Goal: Task Accomplishment & Management: Manage account settings

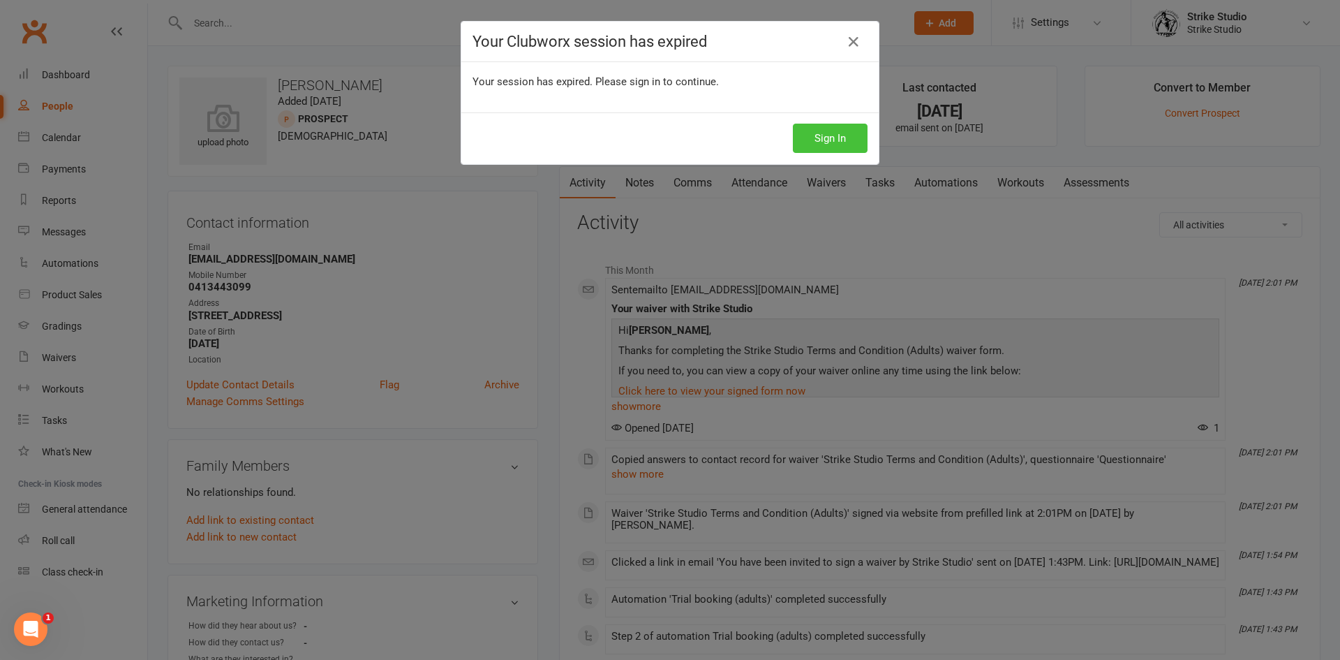
click at [795, 134] on button "Sign In" at bounding box center [830, 138] width 75 height 29
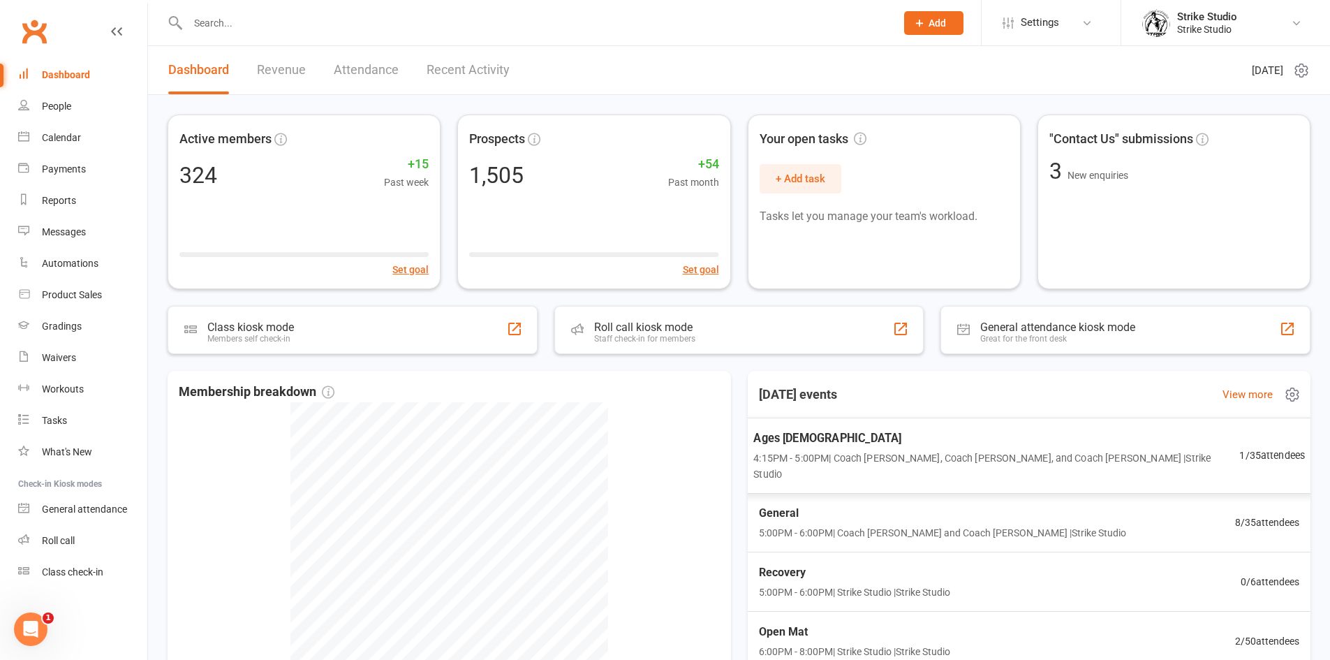
click at [912, 433] on span "Ages 6-14" at bounding box center [996, 438] width 486 height 18
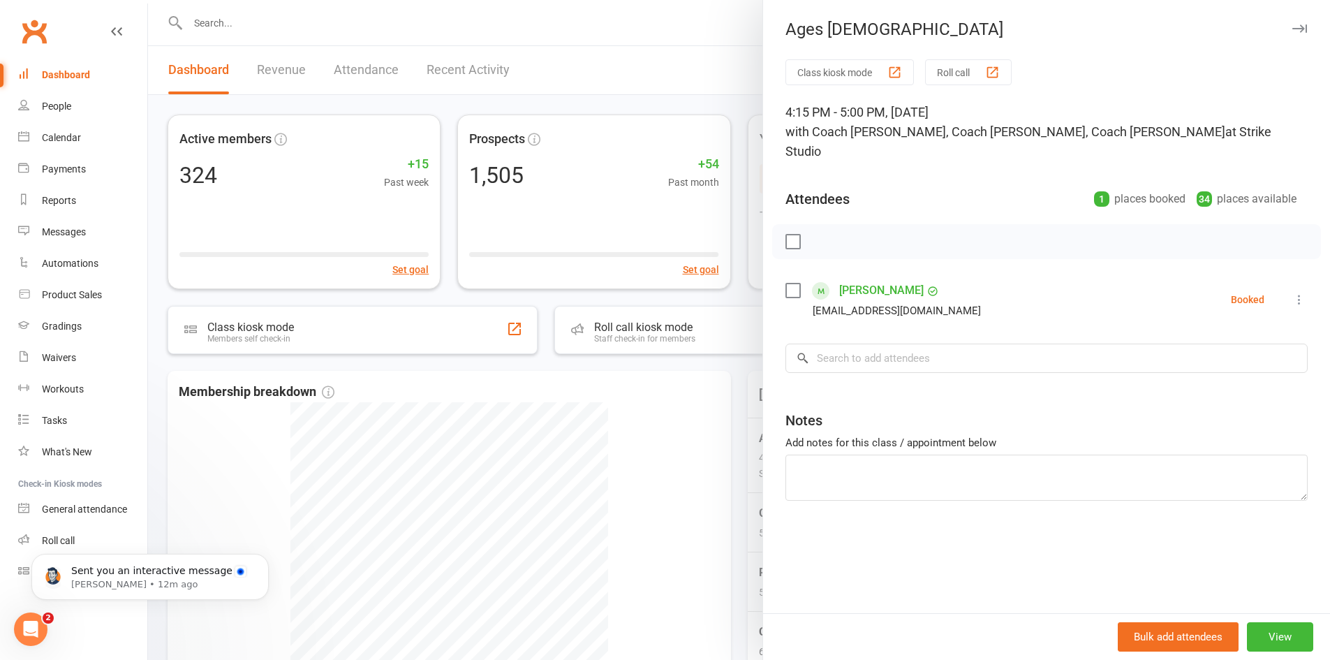
click at [695, 397] on div at bounding box center [739, 330] width 1182 height 660
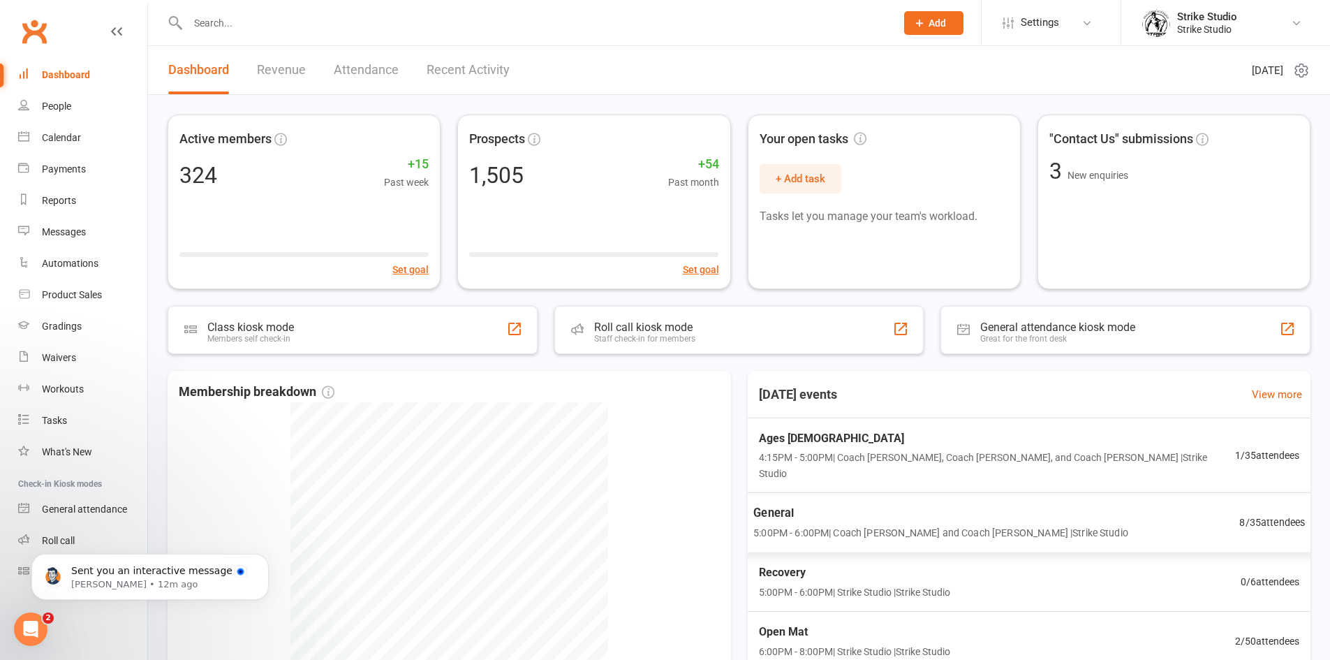
click at [823, 504] on span "General" at bounding box center [940, 513] width 375 height 18
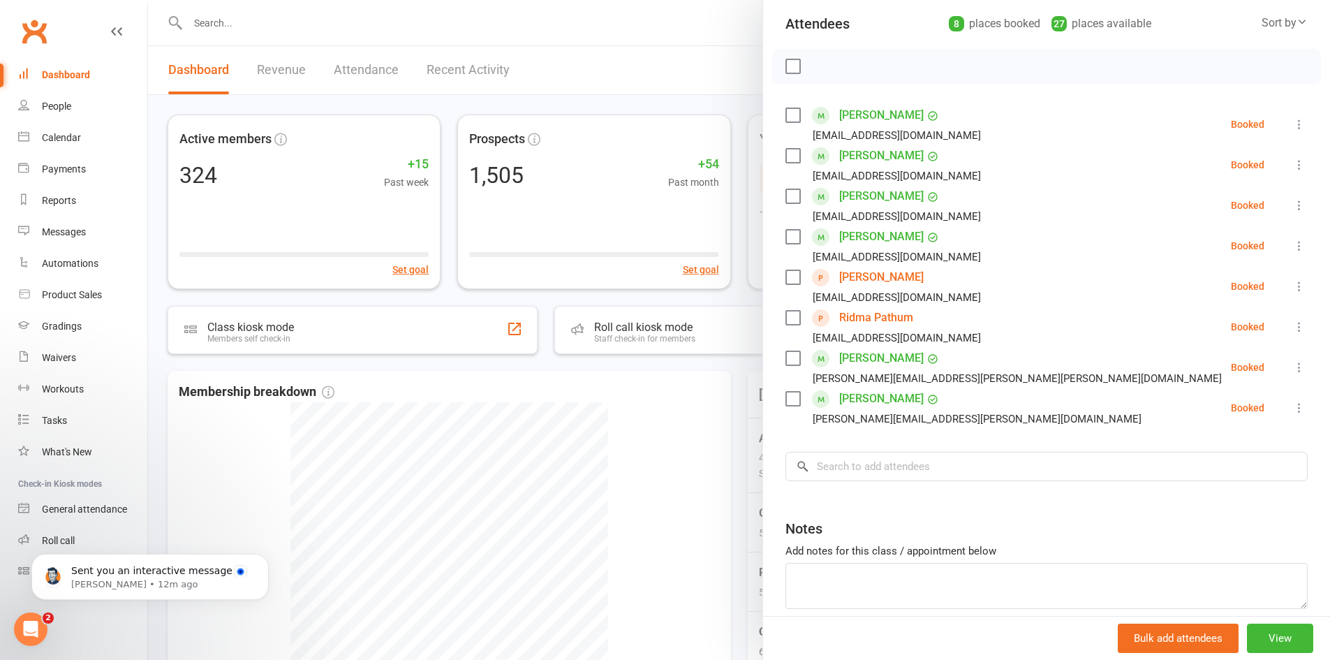
scroll to position [140, 0]
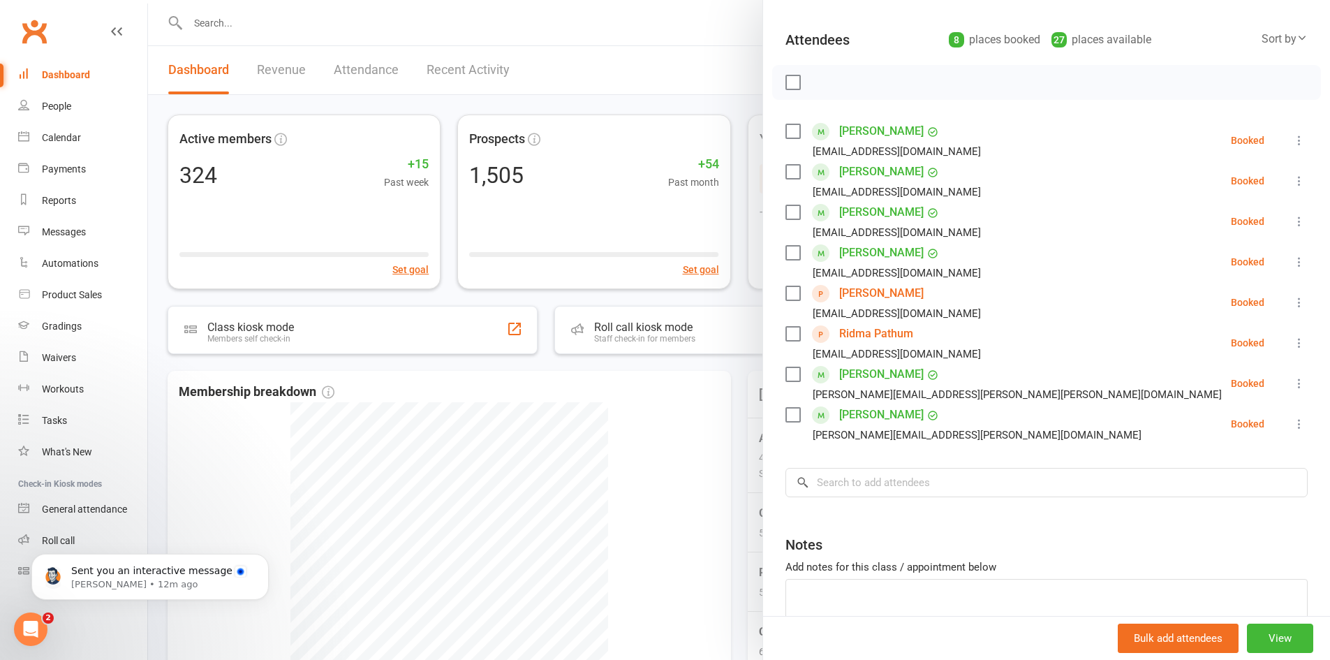
click at [673, 412] on div at bounding box center [739, 330] width 1182 height 660
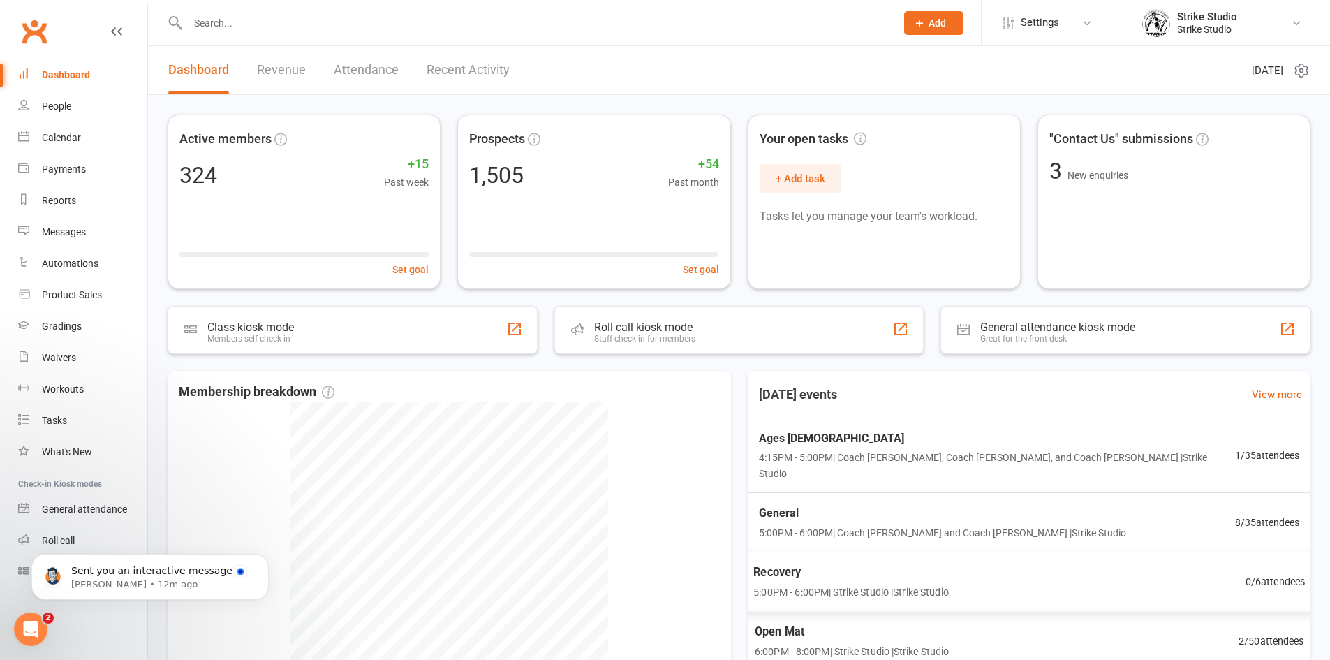
click at [845, 644] on span "6:00PM - 8:00PM | Strike Studio | Strike Studio" at bounding box center [851, 652] width 194 height 16
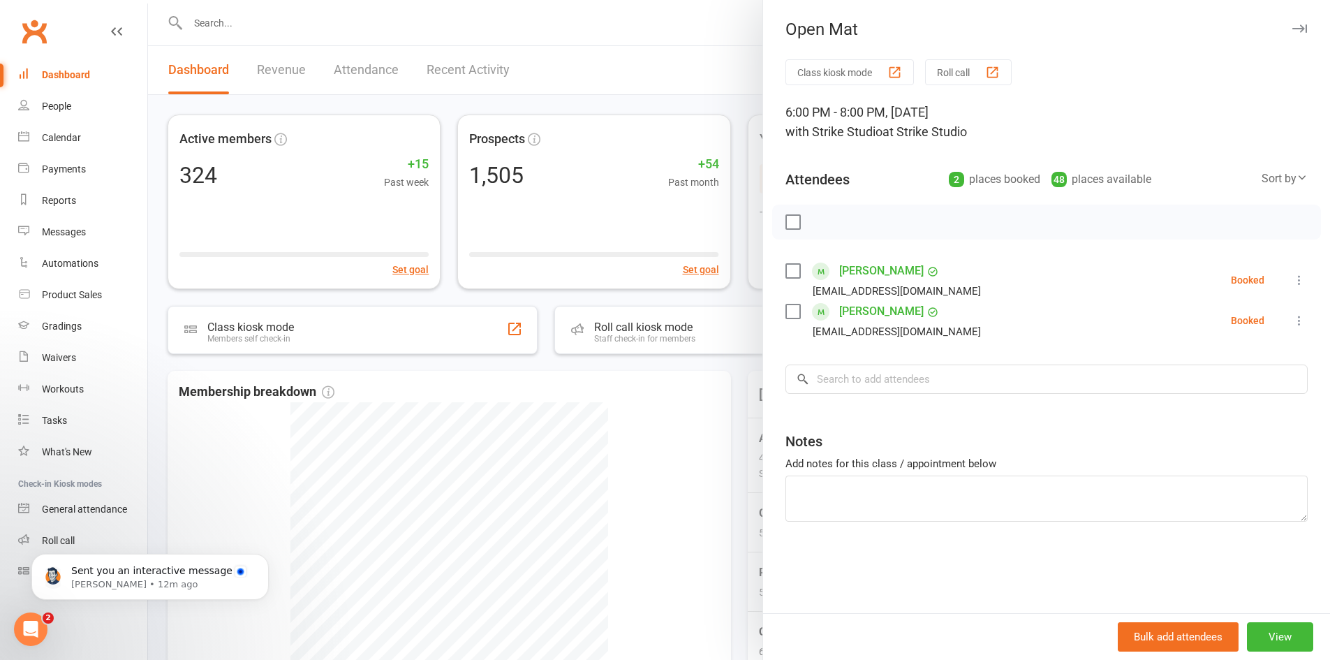
click at [686, 443] on div at bounding box center [739, 330] width 1182 height 660
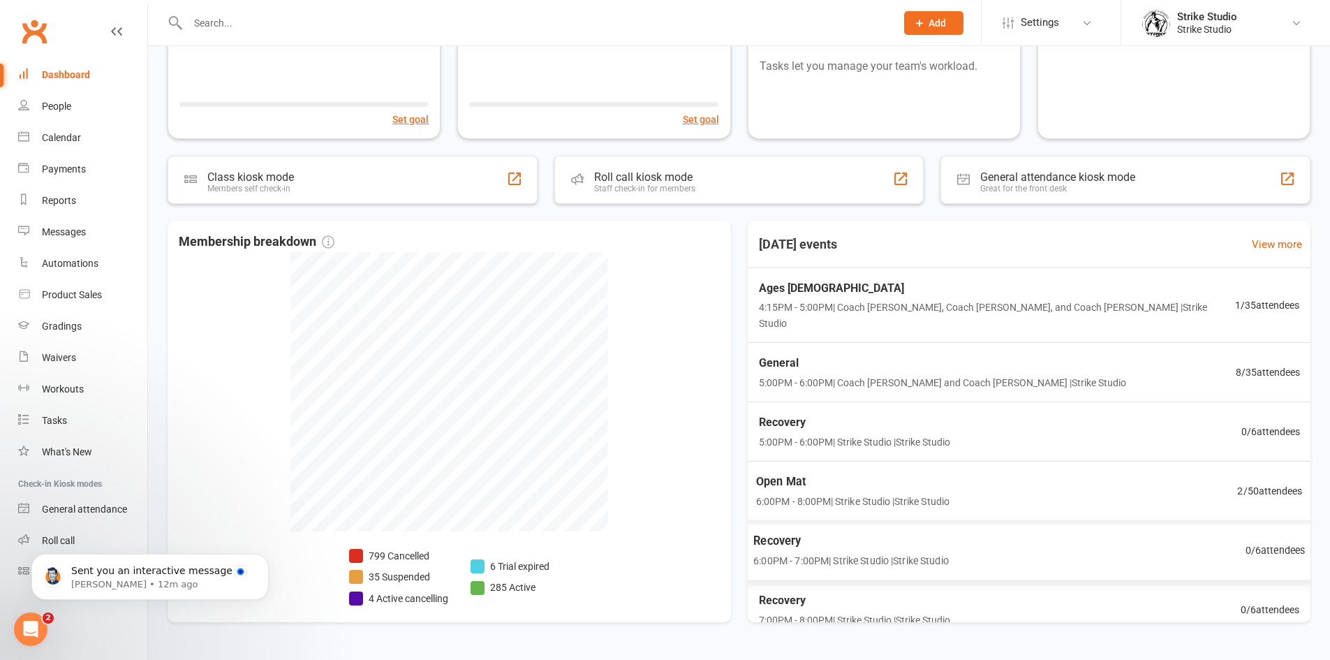
scroll to position [116, 0]
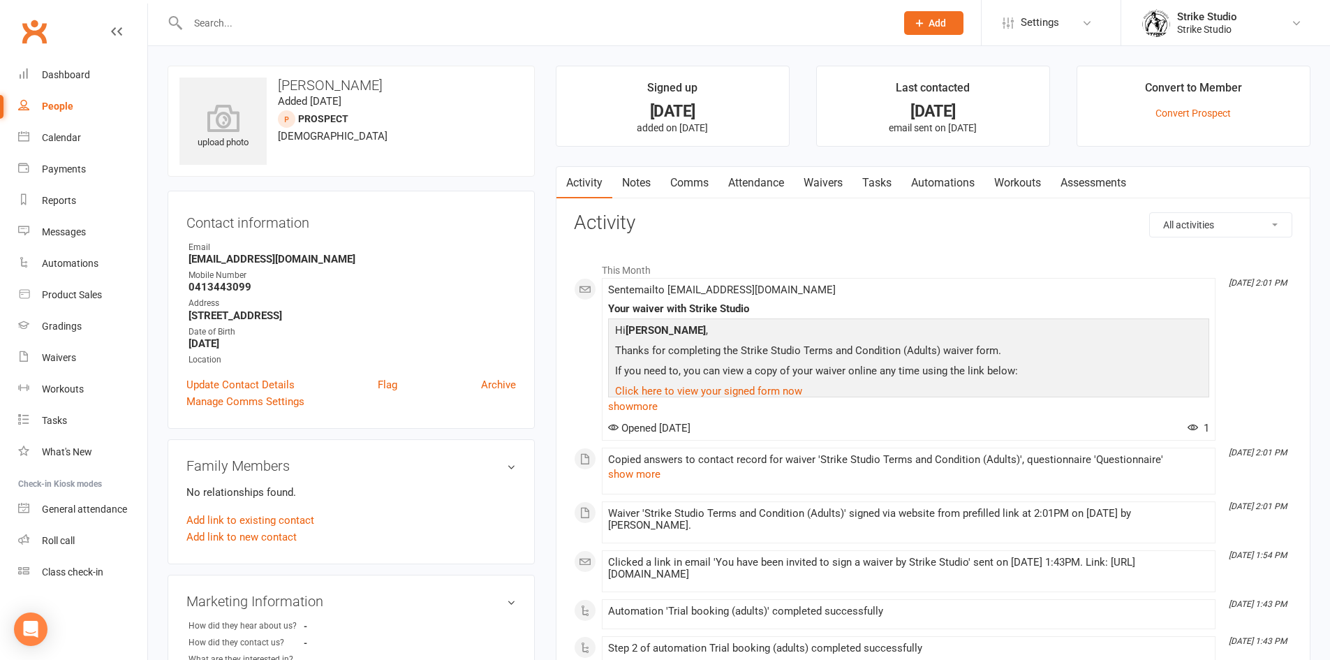
click at [828, 182] on link "Waivers" at bounding box center [823, 183] width 59 height 32
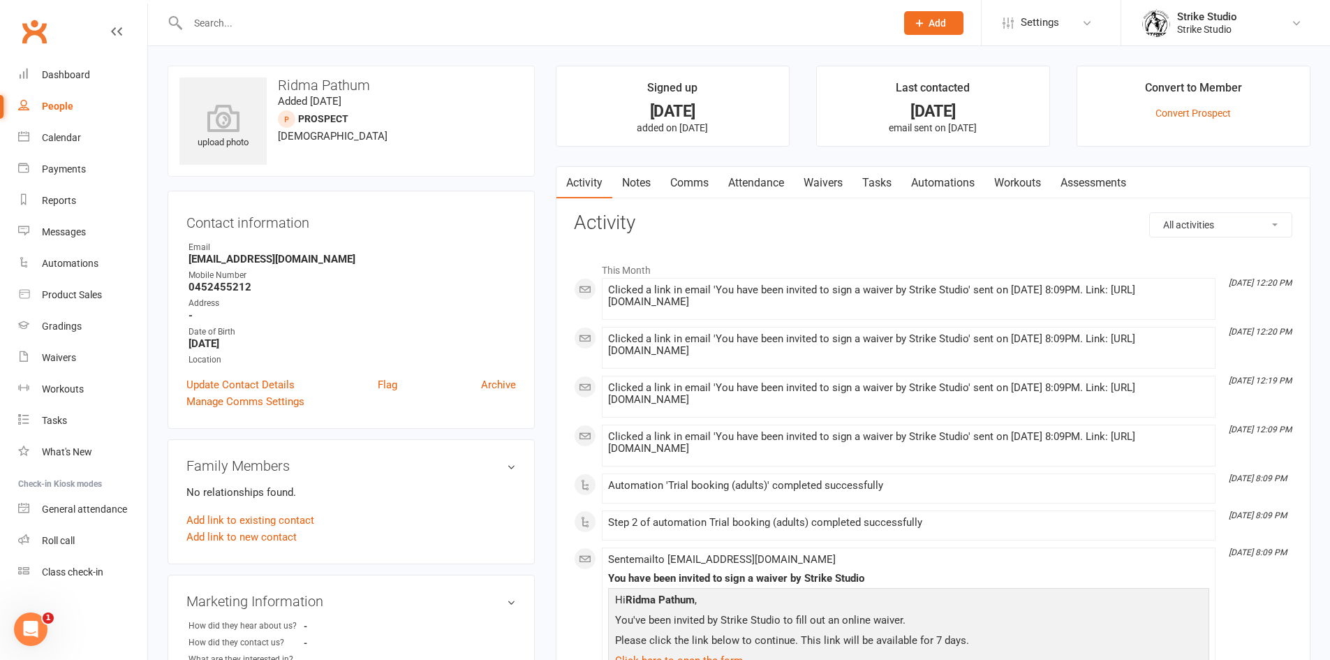
click at [814, 175] on link "Waivers" at bounding box center [823, 183] width 59 height 32
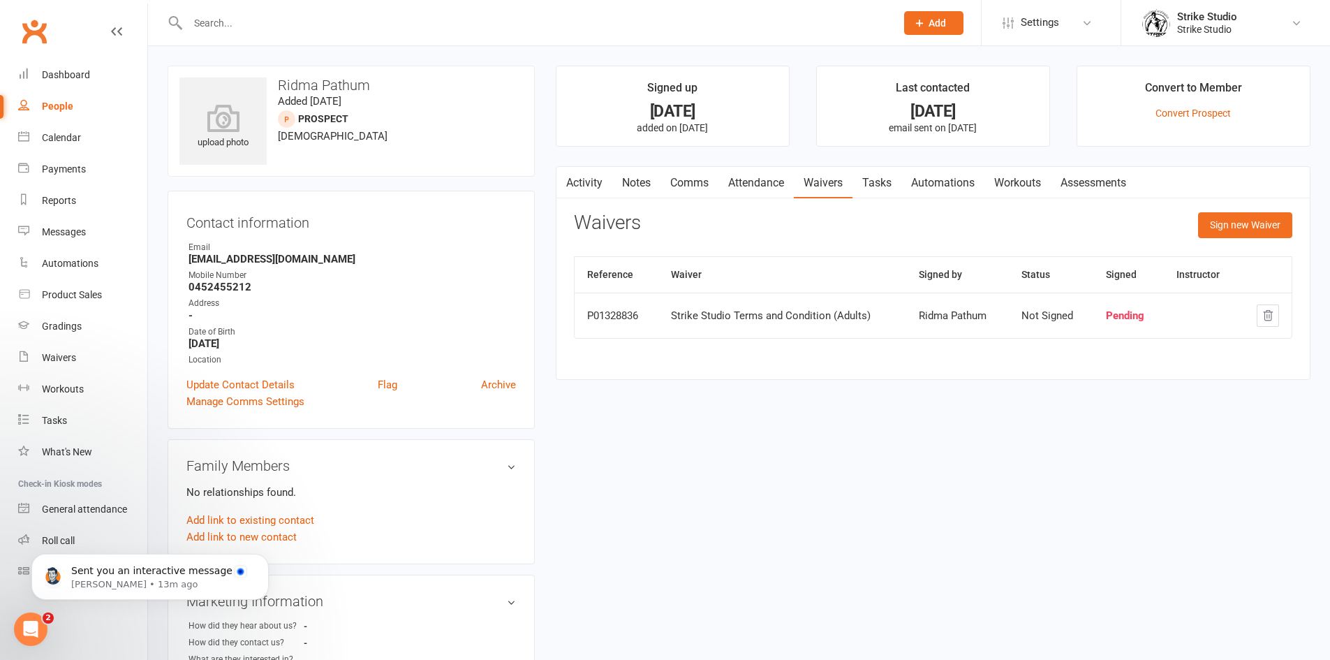
click at [603, 179] on link "Activity" at bounding box center [584, 183] width 56 height 32
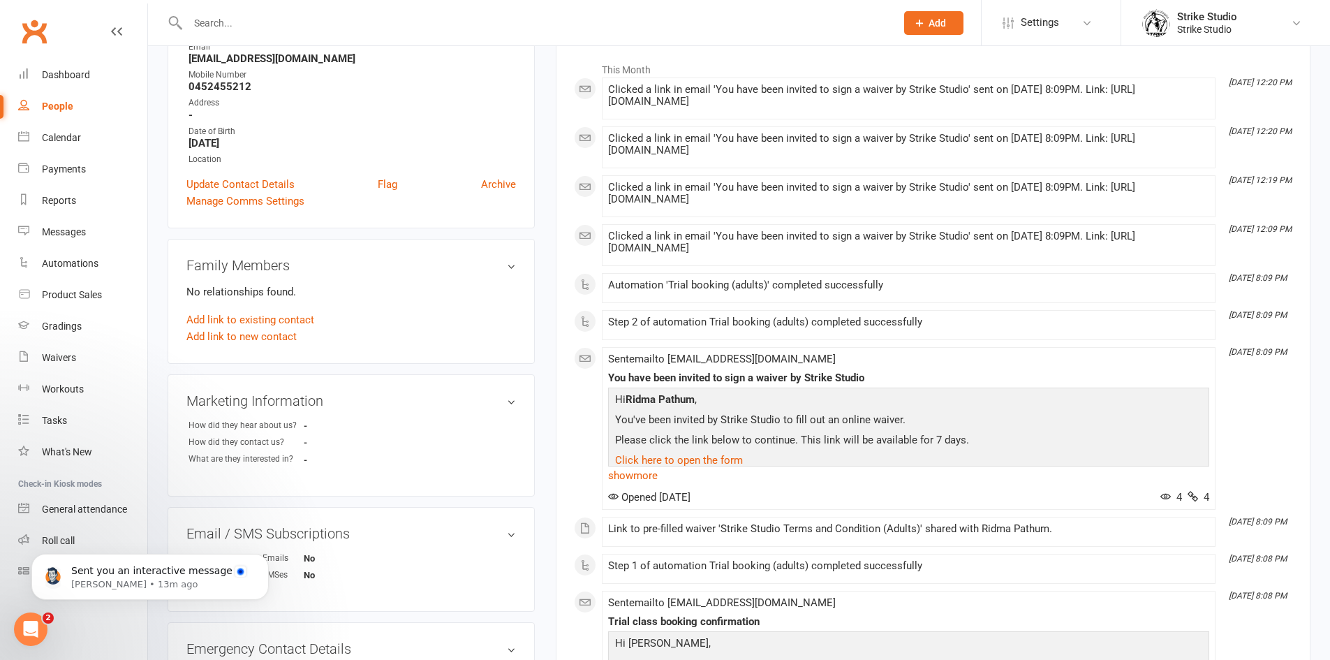
scroll to position [209, 0]
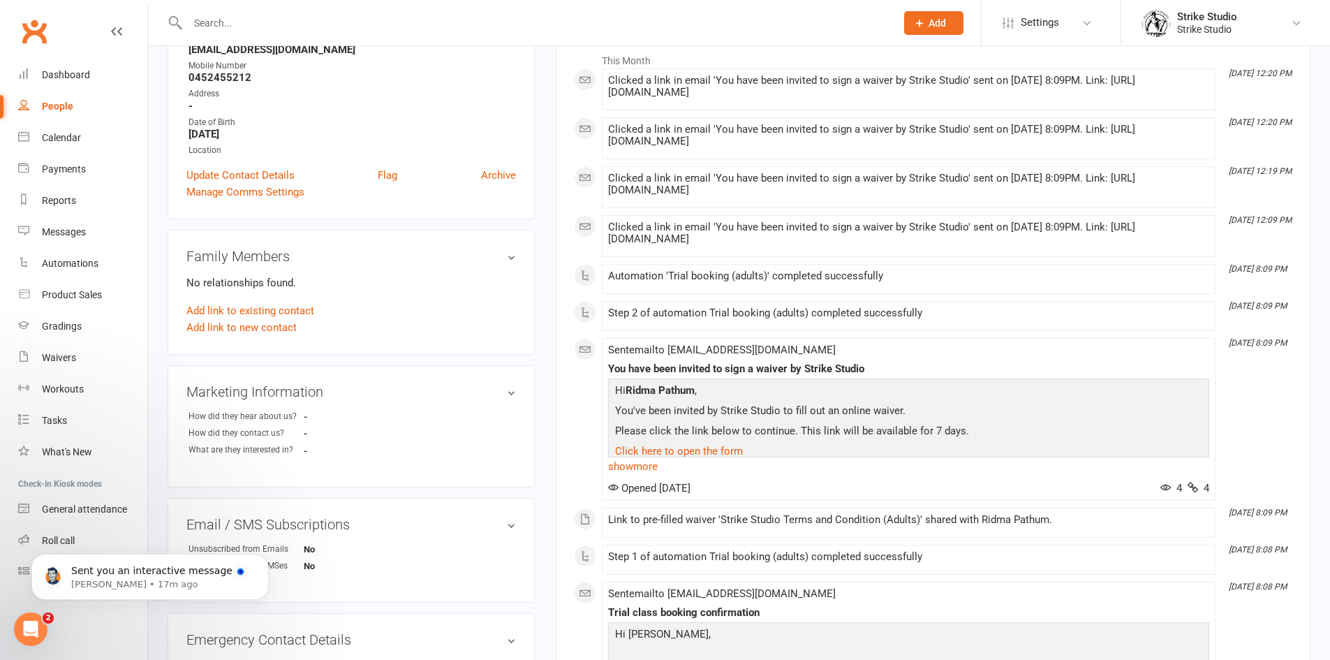
click at [323, 118] on div "Date of Birth" at bounding box center [352, 122] width 327 height 13
click at [531, 17] on input "text" at bounding box center [535, 23] width 702 height 20
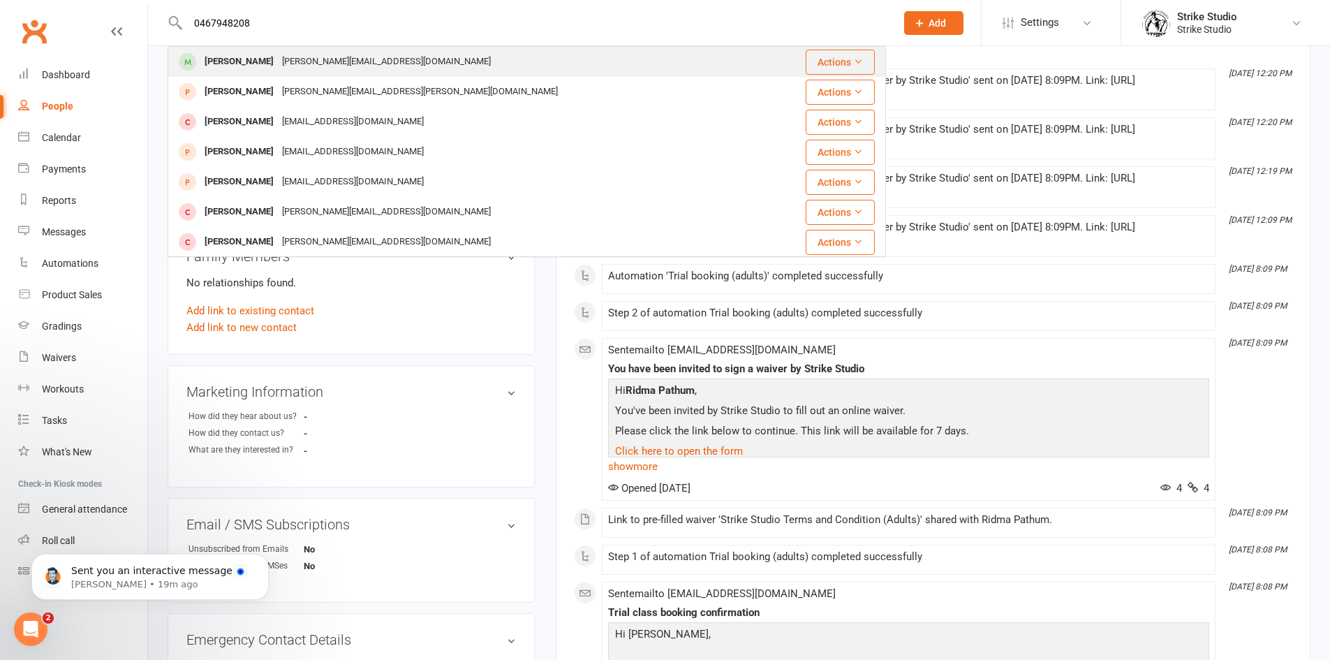
type input "0467948208"
click at [627, 66] on div "Jessica Williams jessica.williams3710@outlook.com" at bounding box center [467, 61] width 596 height 29
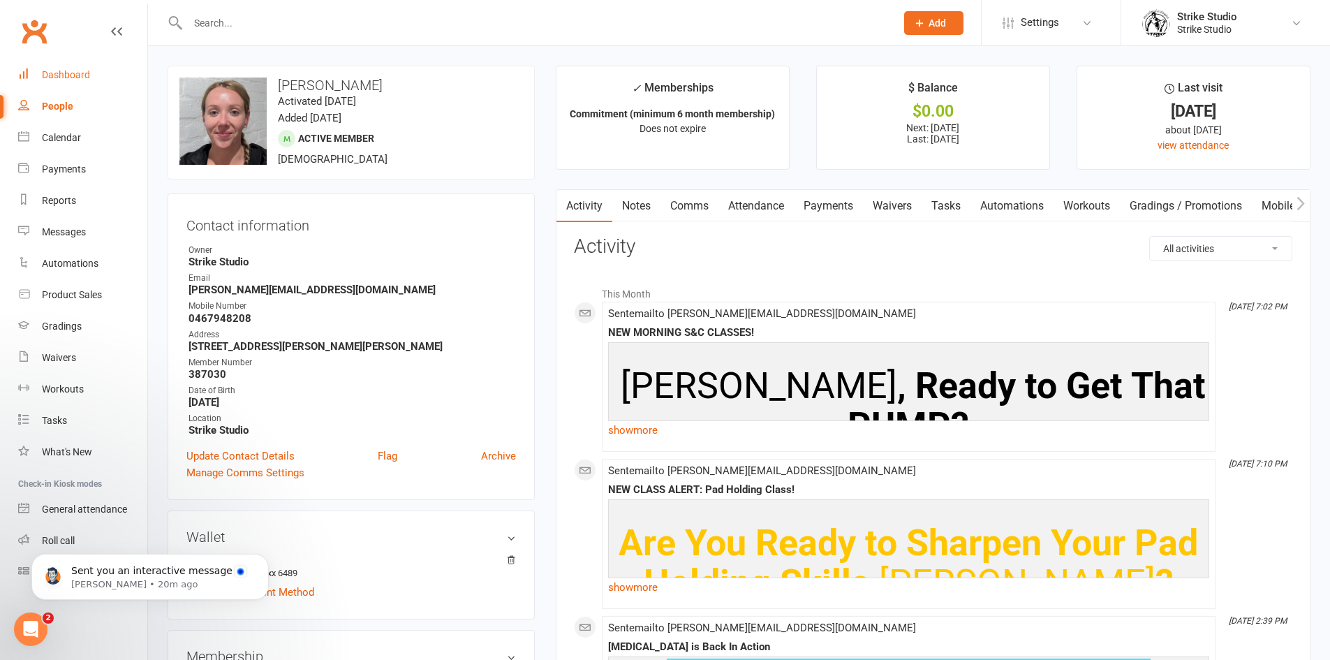
click at [71, 81] on link "Dashboard" at bounding box center [82, 74] width 129 height 31
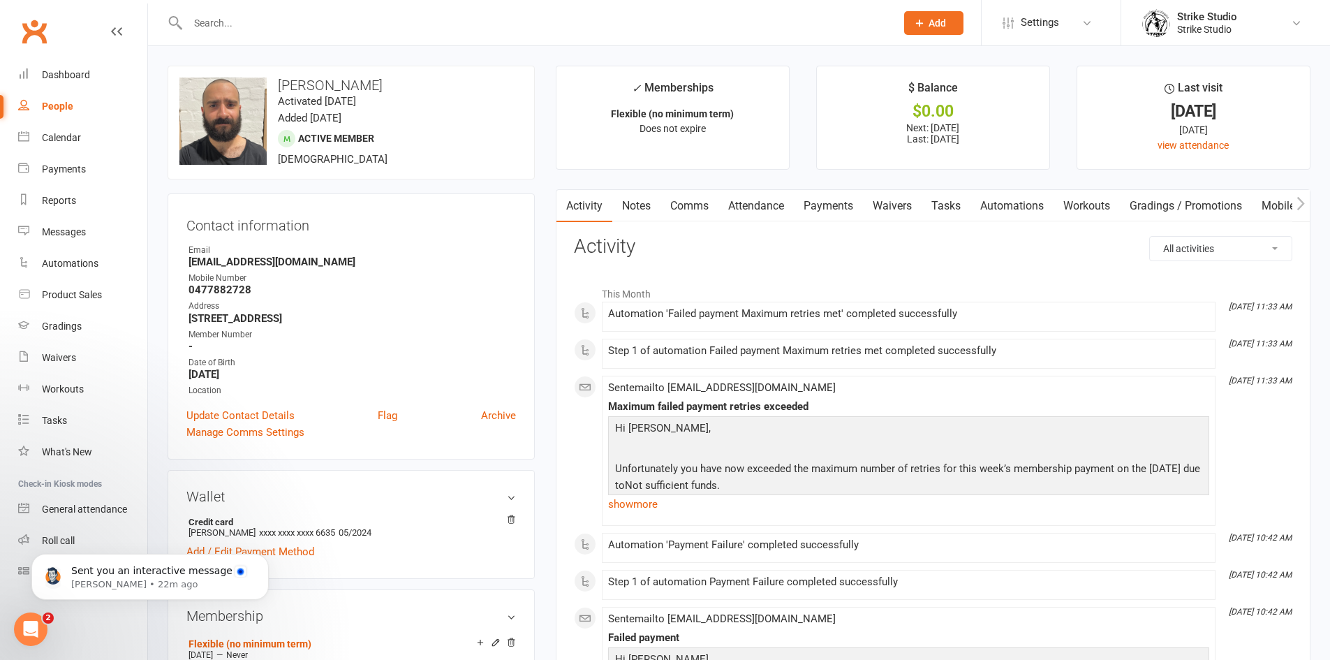
click at [819, 207] on link "Payments" at bounding box center [828, 206] width 69 height 32
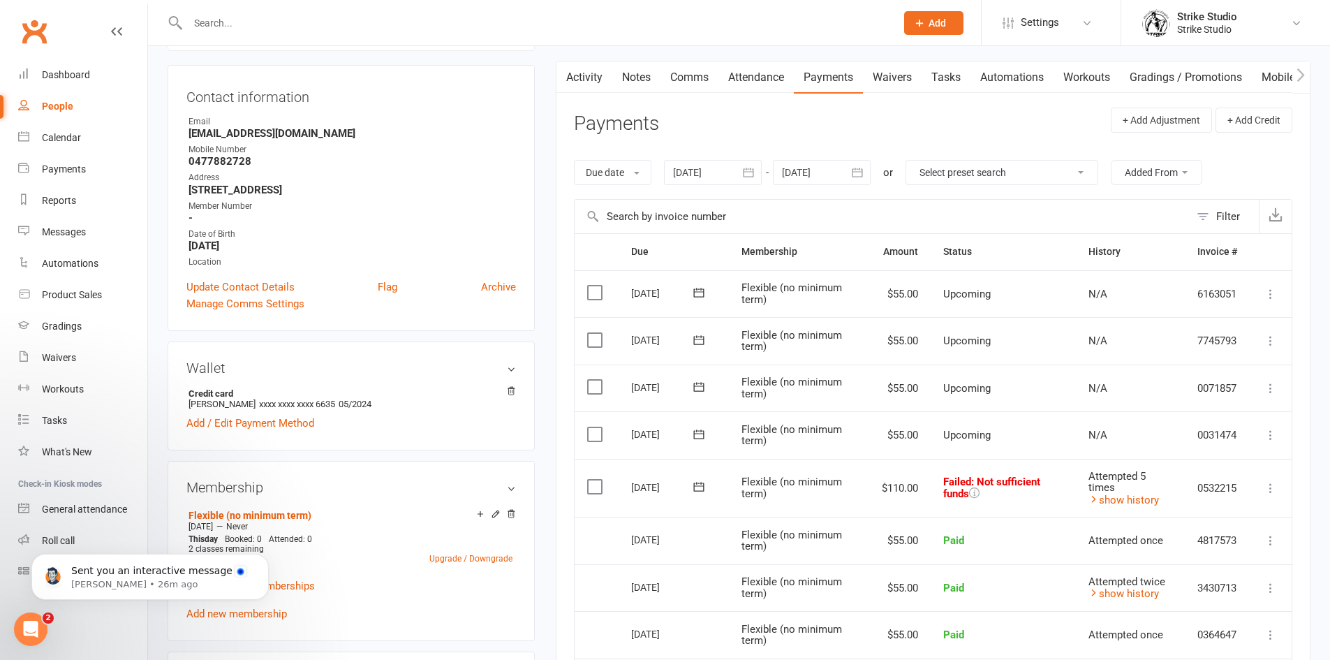
scroll to position [209, 0]
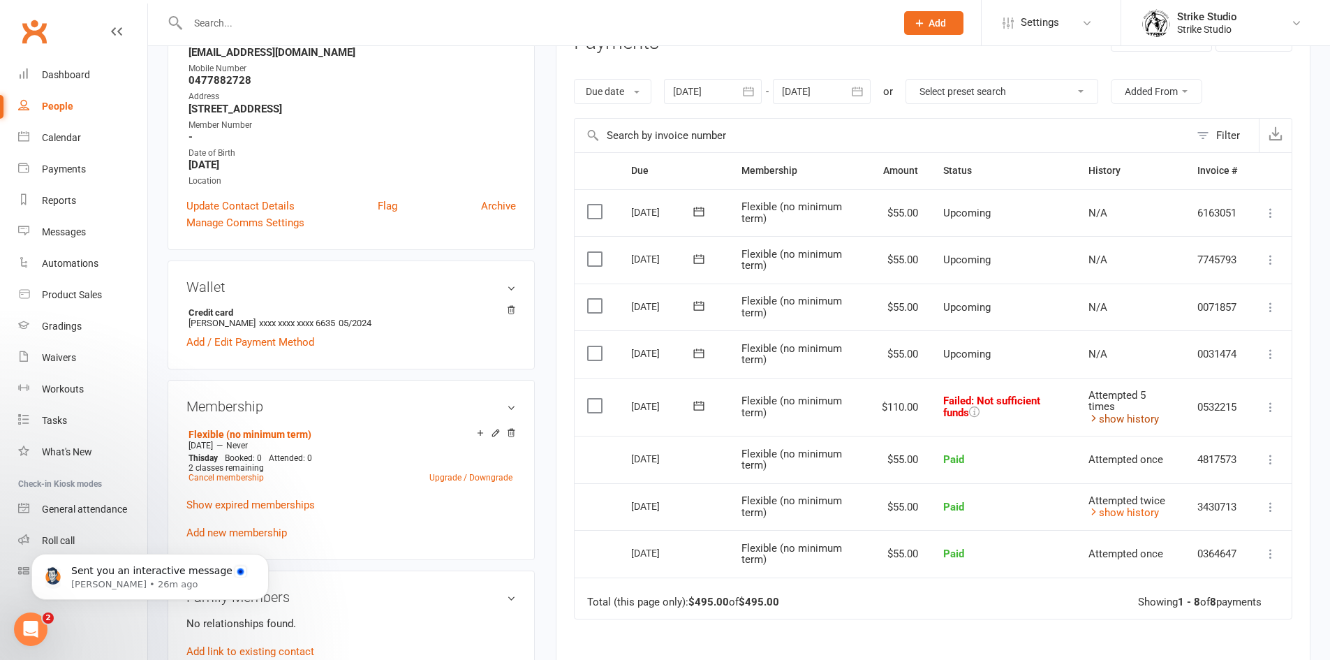
click at [1110, 415] on link "show history" at bounding box center [1123, 419] width 71 height 13
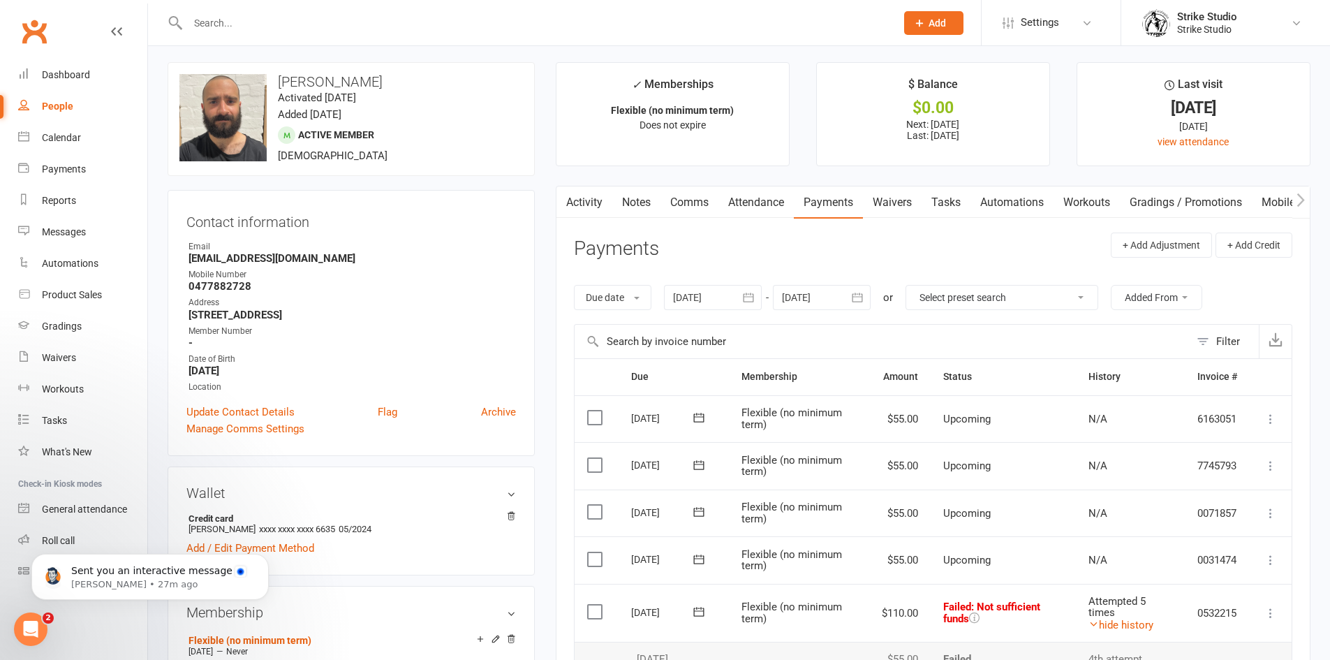
scroll to position [0, 0]
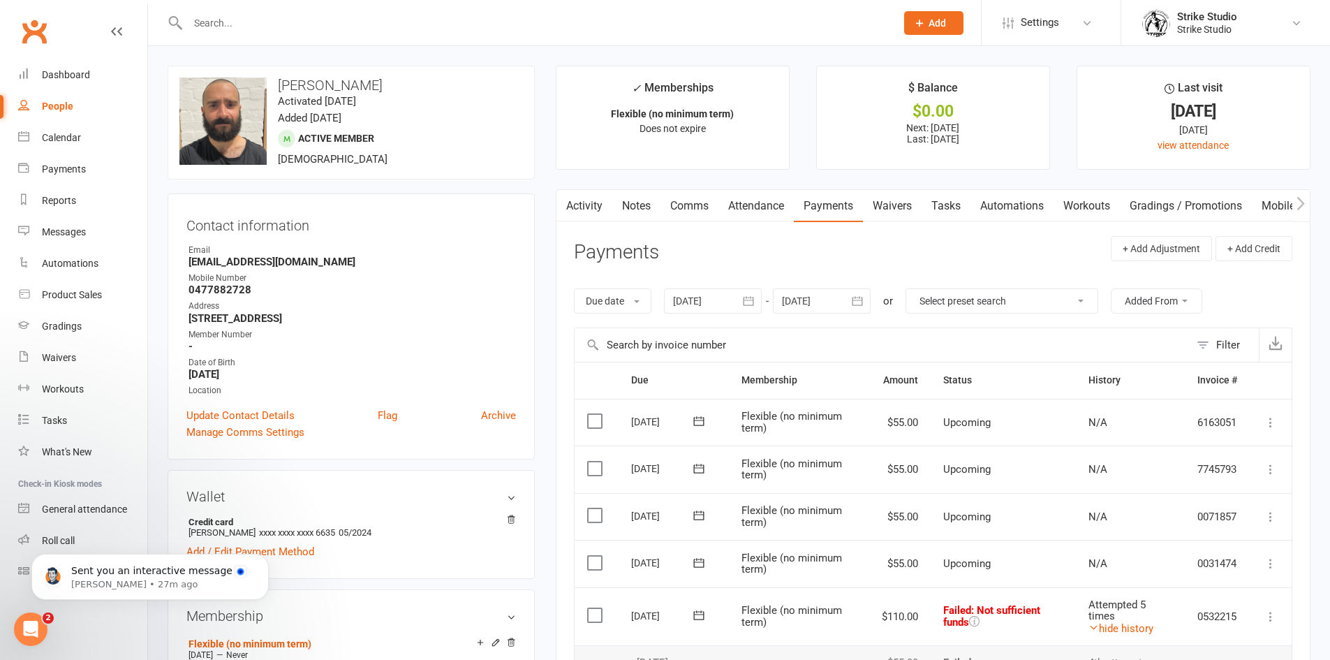
click at [590, 213] on link "Activity" at bounding box center [584, 206] width 56 height 32
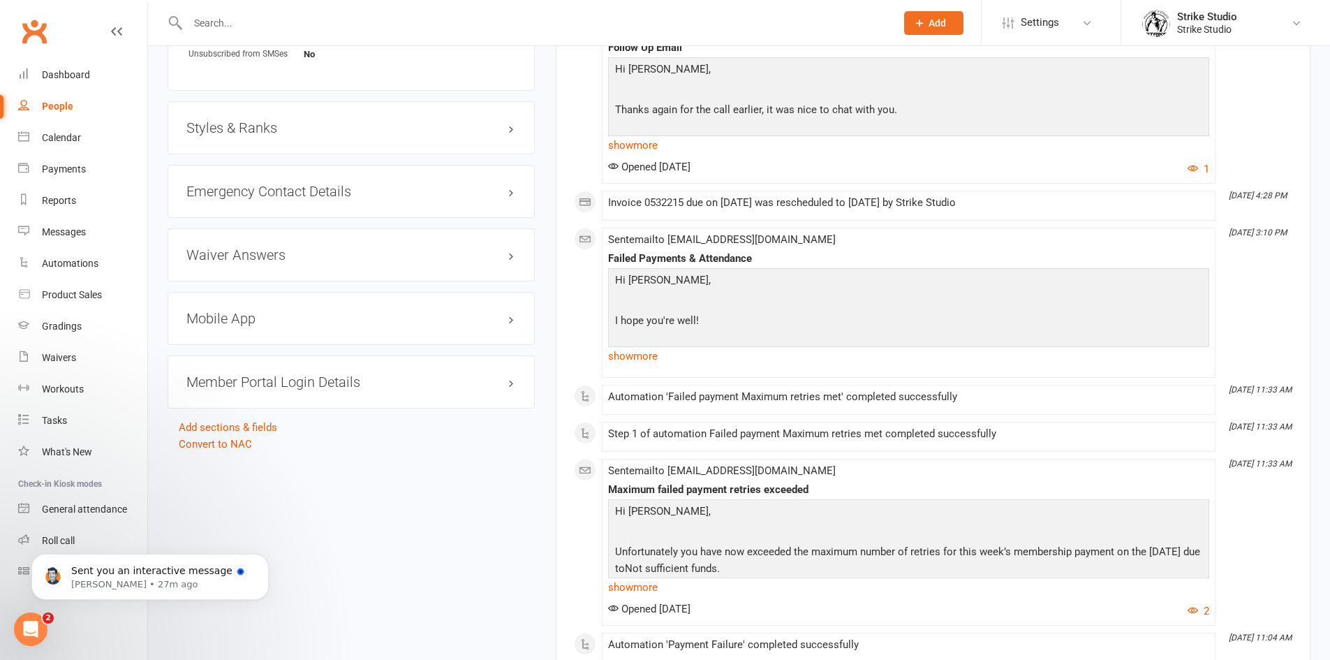
scroll to position [1047, 0]
click at [628, 357] on link "show more" at bounding box center [908, 358] width 601 height 20
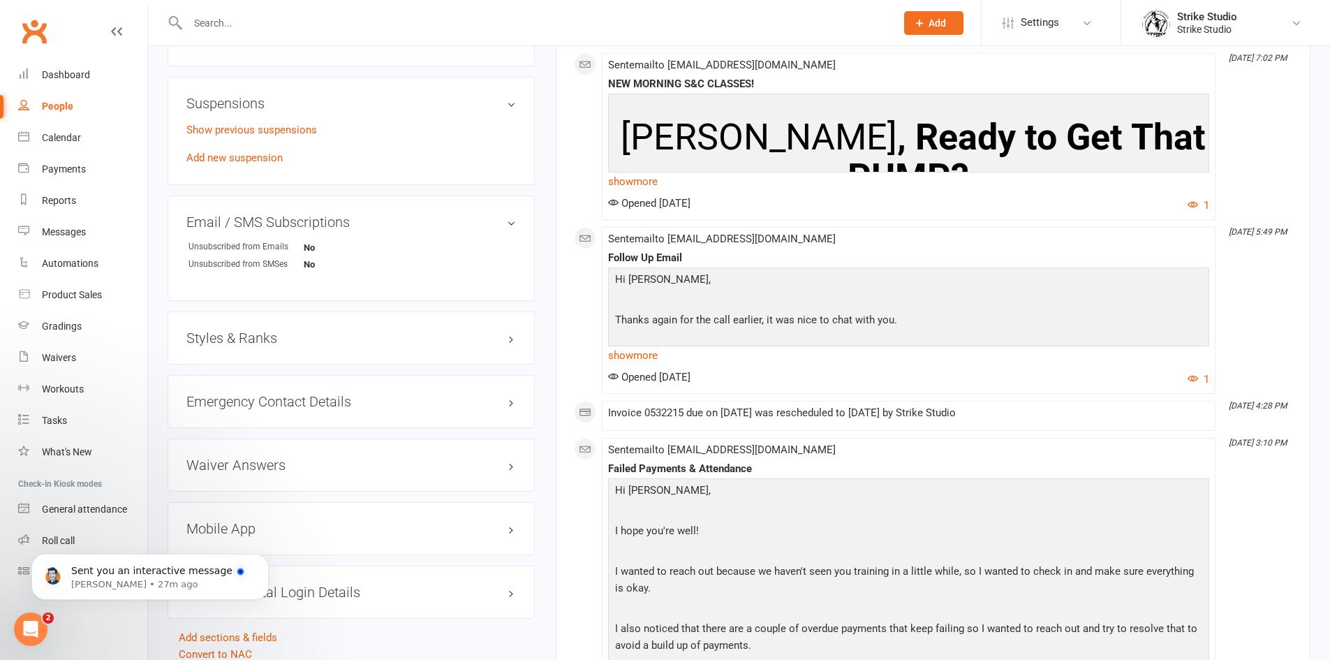
scroll to position [838, 0]
click at [640, 355] on link "show more" at bounding box center [908, 356] width 601 height 20
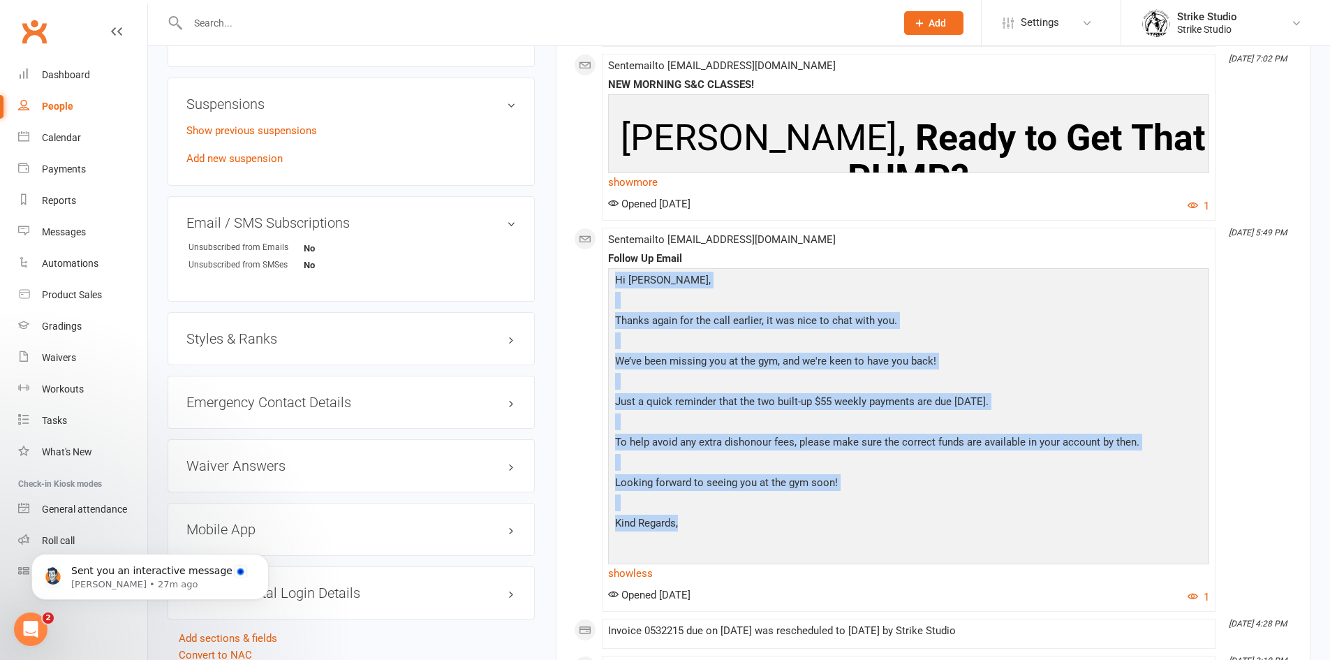
drag, startPoint x: 616, startPoint y: 280, endPoint x: 737, endPoint y: 525, distance: 273.2
click at [737, 525] on div "Hi Adam, Thanks again for the call earlier, it was nice to chat with you. We’ve…" at bounding box center [909, 415] width 594 height 287
copy div "Hi Adam, Thanks again for the call earlier, it was nice to chat with you. We’ve…"
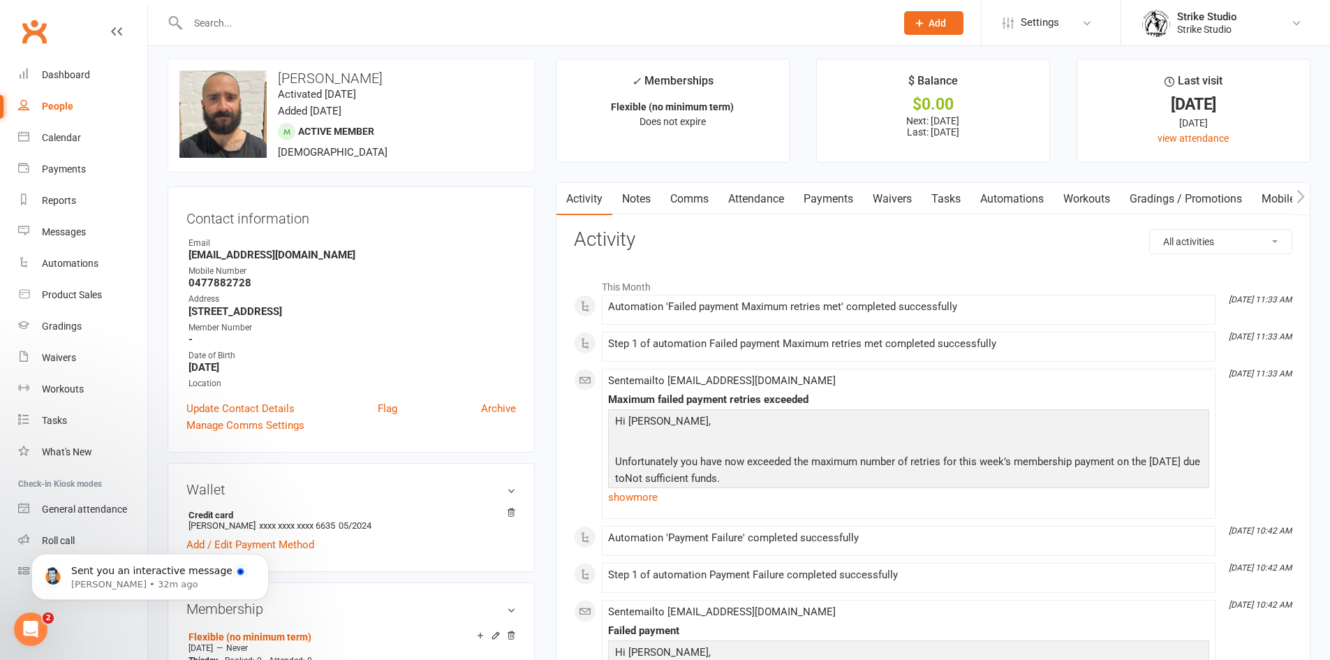
scroll to position [0, 0]
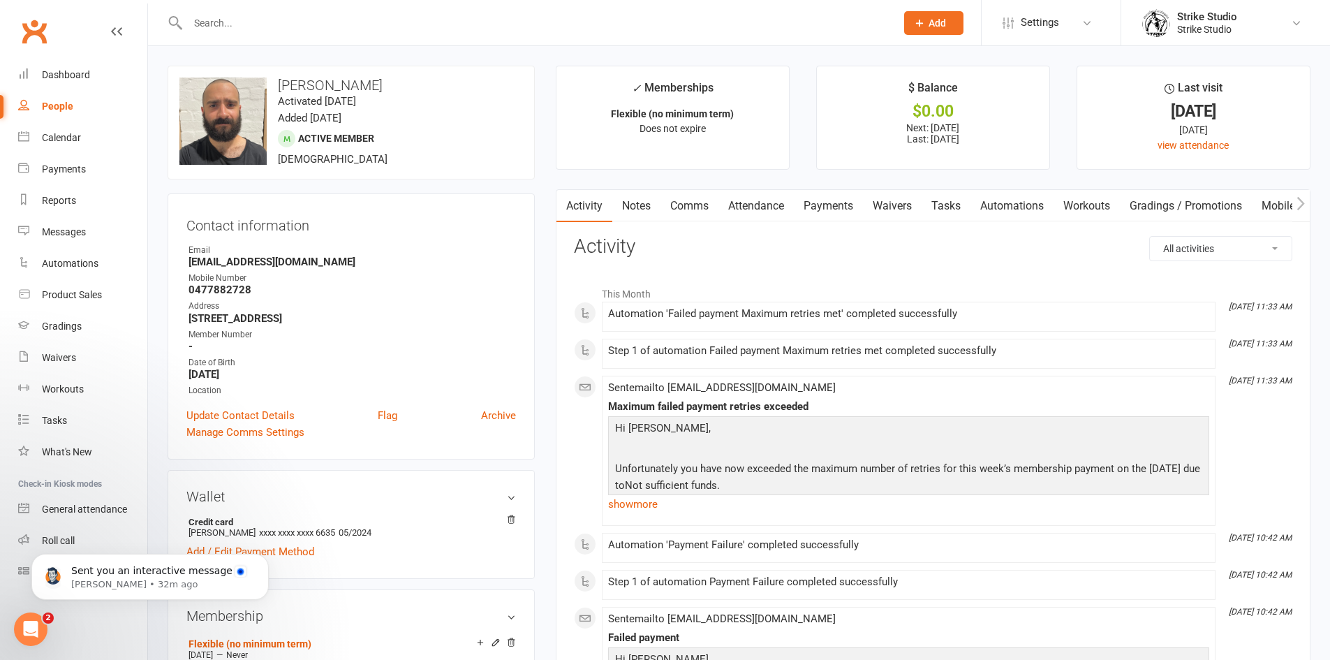
click at [372, 27] on input "text" at bounding box center [535, 23] width 702 height 20
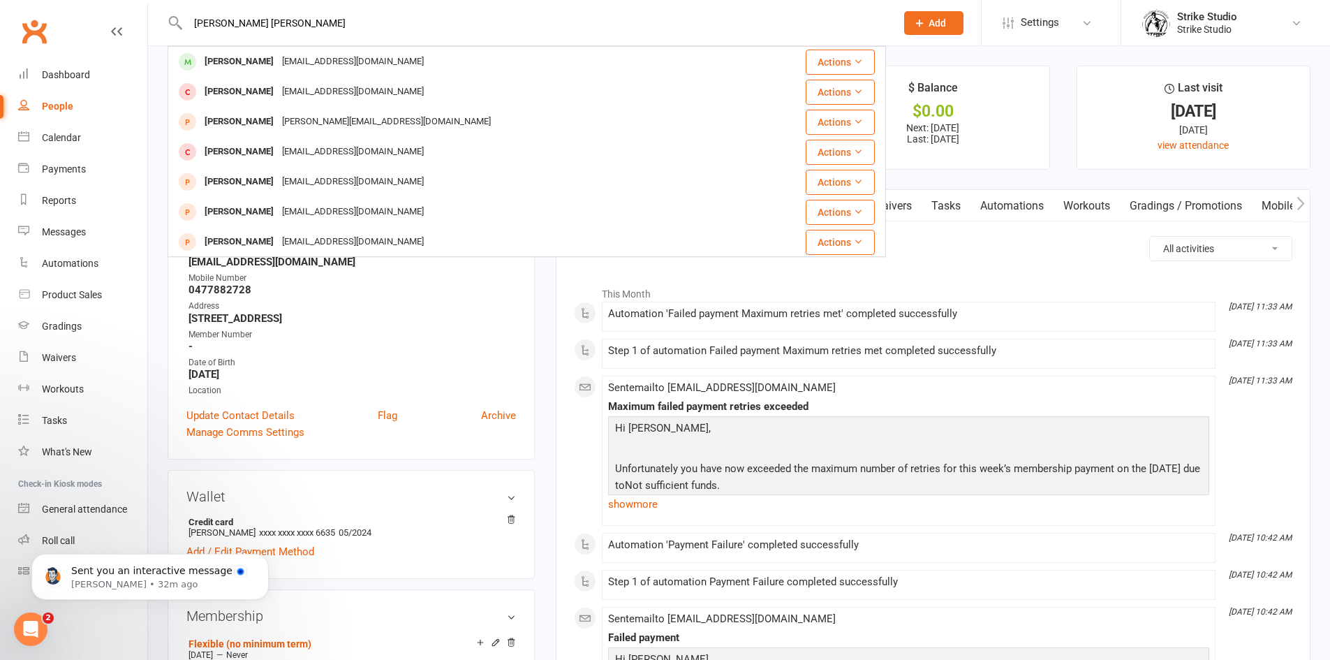
drag, startPoint x: 470, startPoint y: 15, endPoint x: 182, endPoint y: 23, distance: 288.5
click at [183, 23] on div "tom nan Tom Nantharath t.nantharath@gmail.com Actions Nang Tran tranhuynang2004…" at bounding box center [527, 22] width 718 height 45
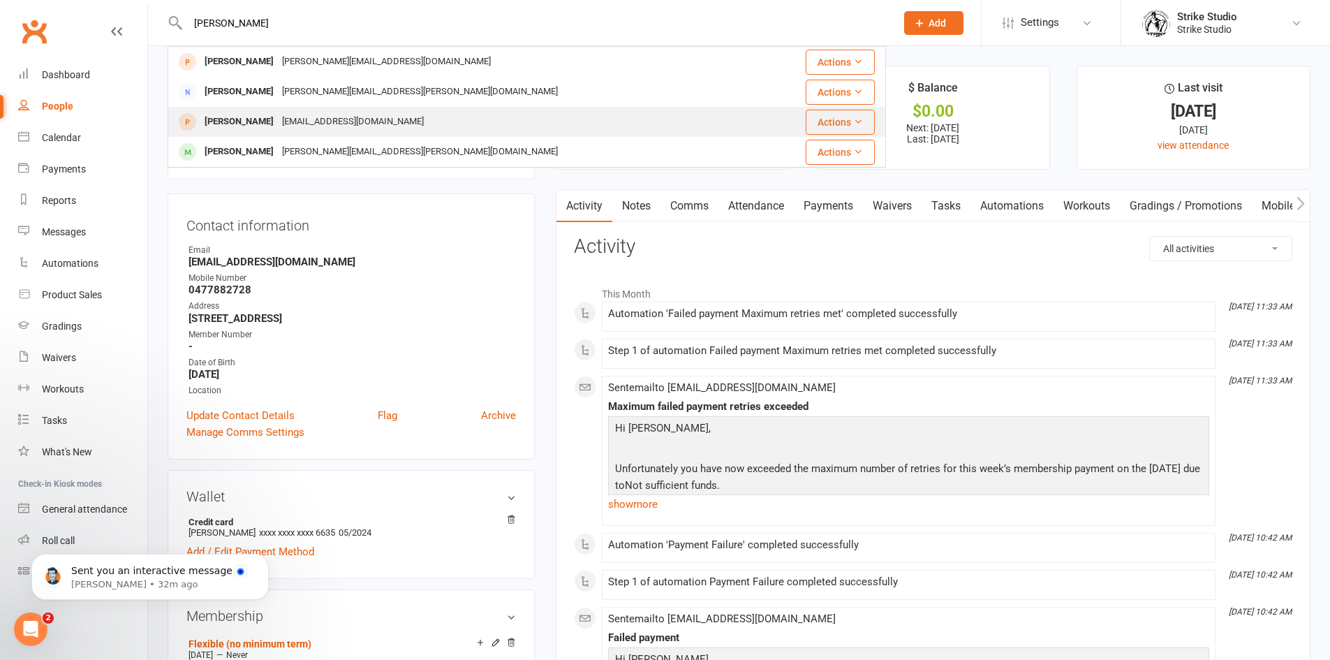
type input "irene"
click at [327, 125] on div "Irenenikias95@gmail.com" at bounding box center [353, 122] width 150 height 20
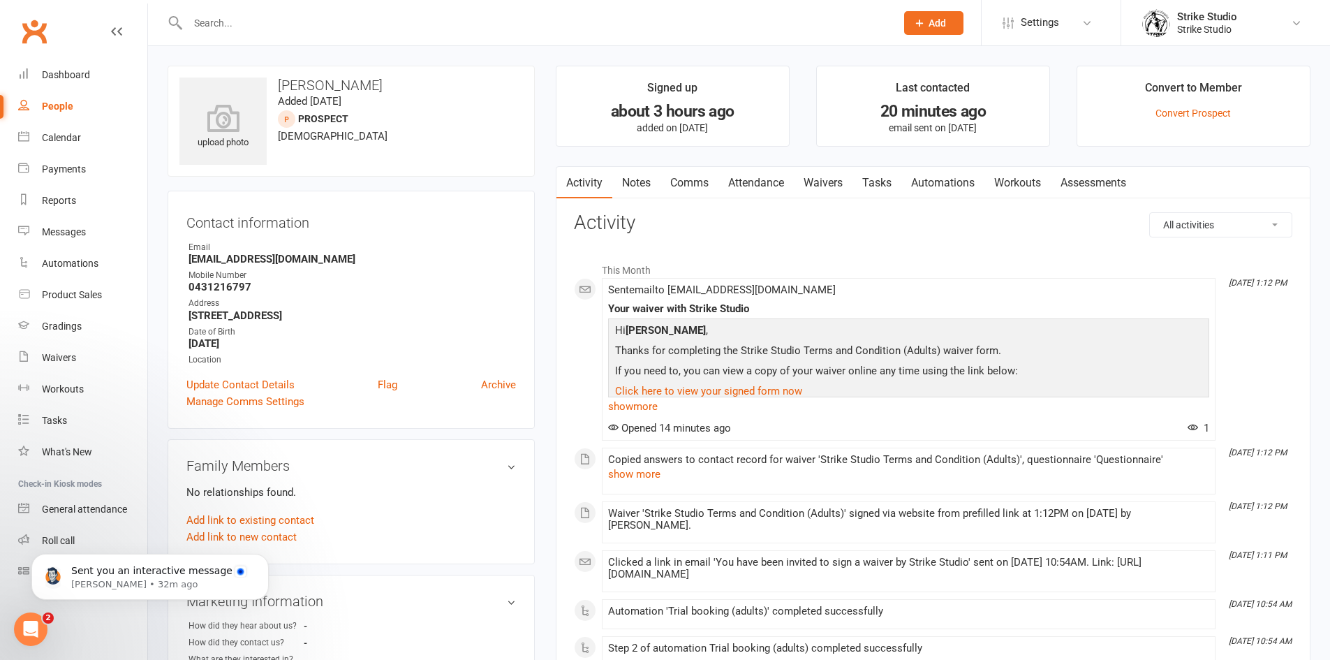
click at [766, 185] on link "Attendance" at bounding box center [755, 183] width 75 height 32
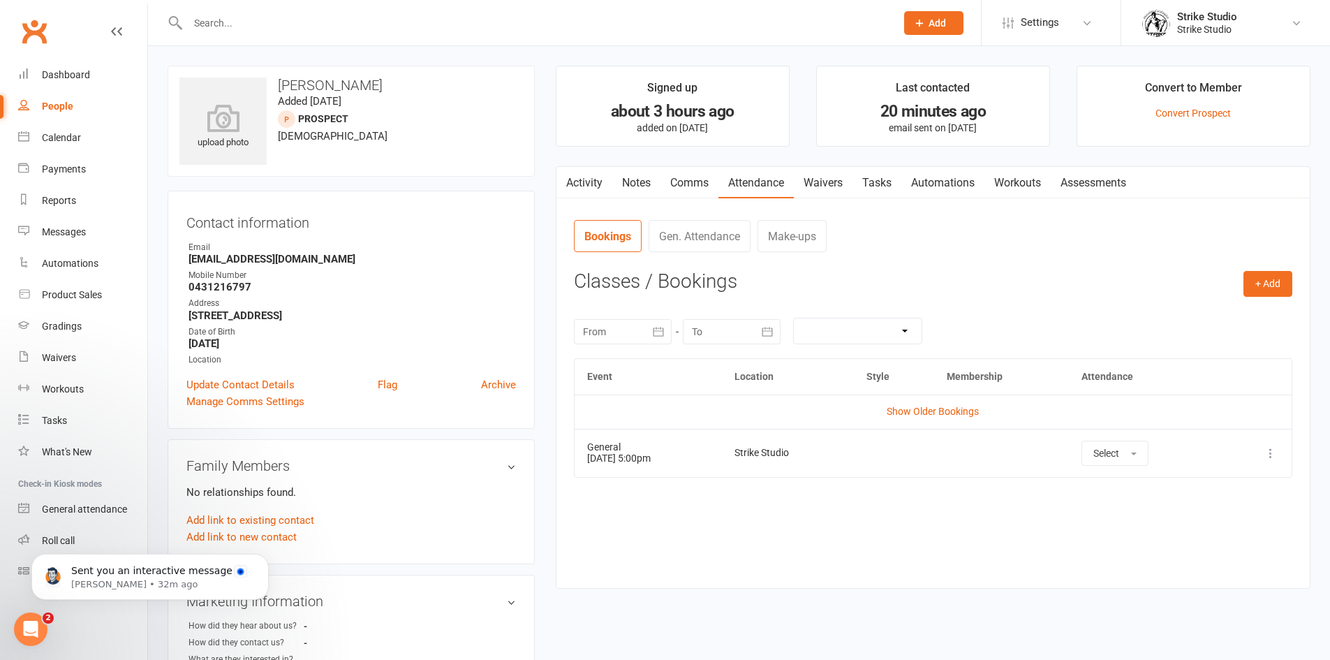
click at [492, 23] on input "text" at bounding box center [535, 23] width 702 height 20
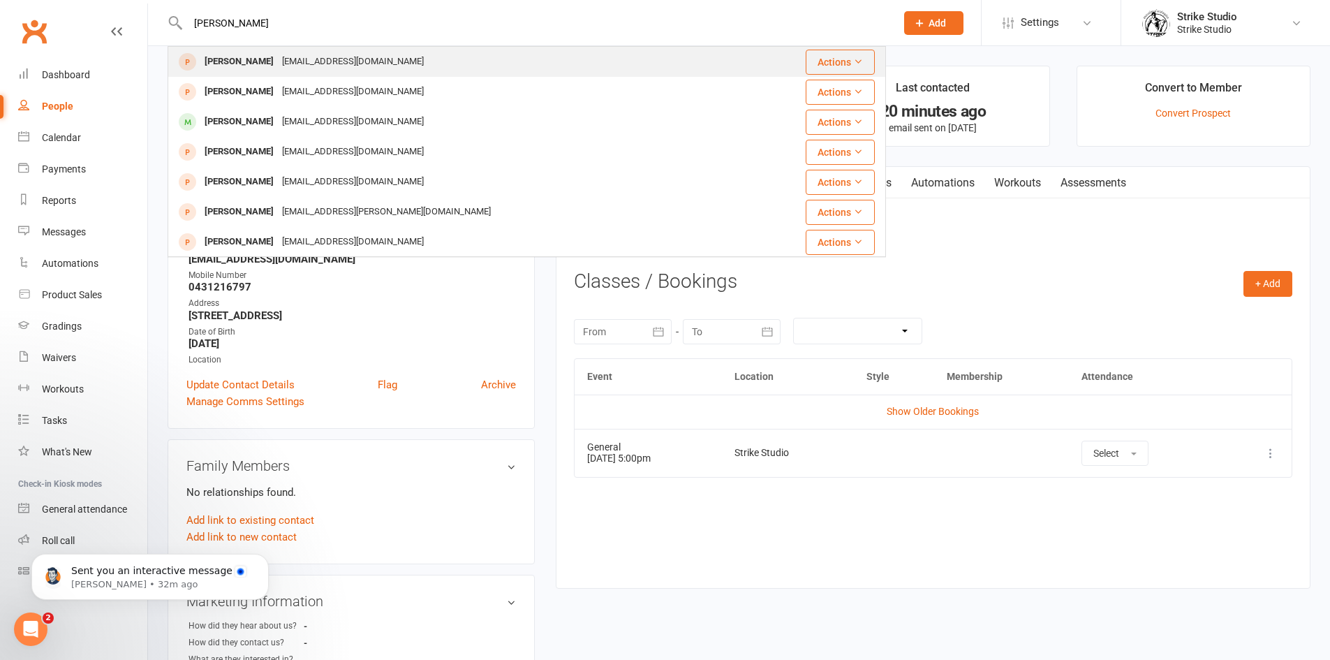
type input "hannah s"
click at [278, 66] on div "hannahsallay@gmail.com" at bounding box center [353, 62] width 150 height 20
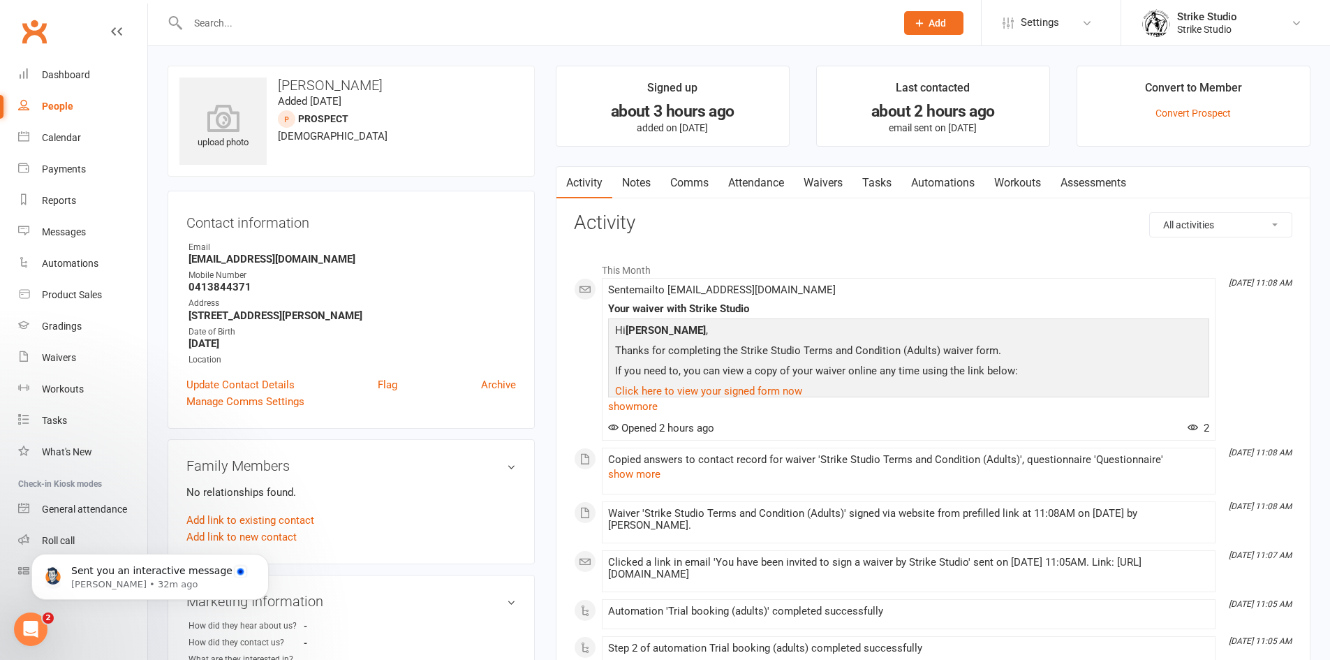
click at [761, 182] on link "Attendance" at bounding box center [755, 183] width 75 height 32
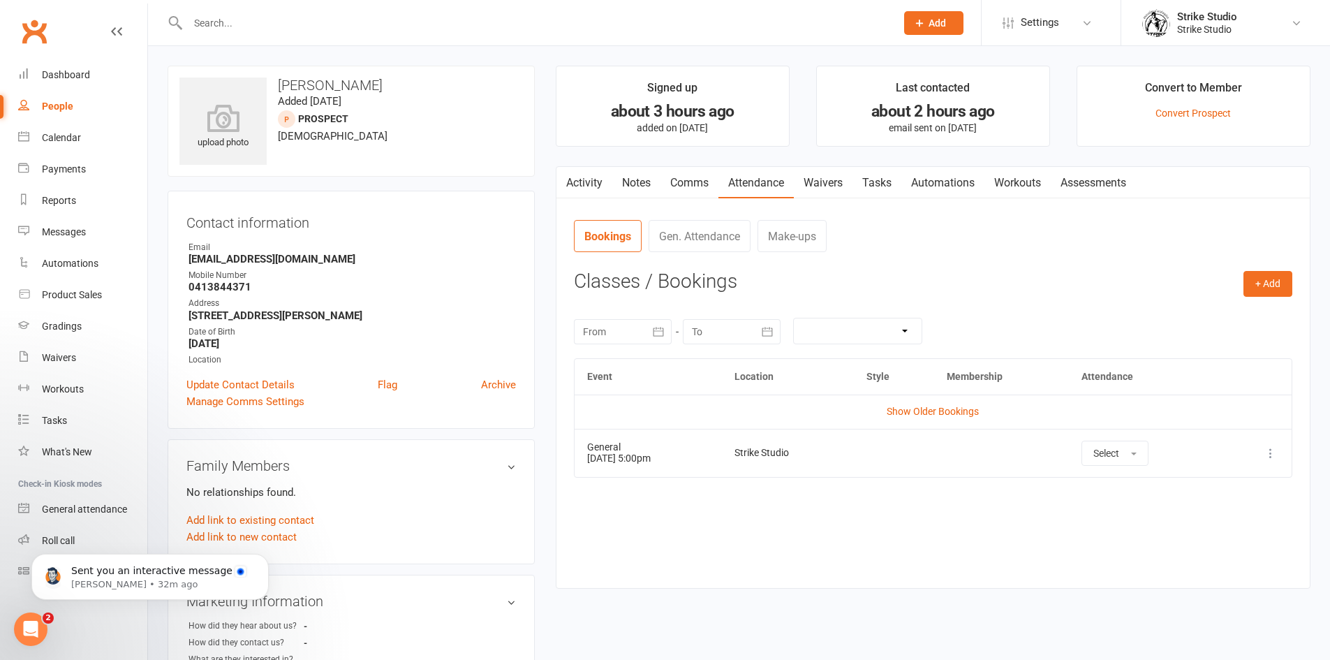
click at [813, 183] on link "Waivers" at bounding box center [823, 183] width 59 height 32
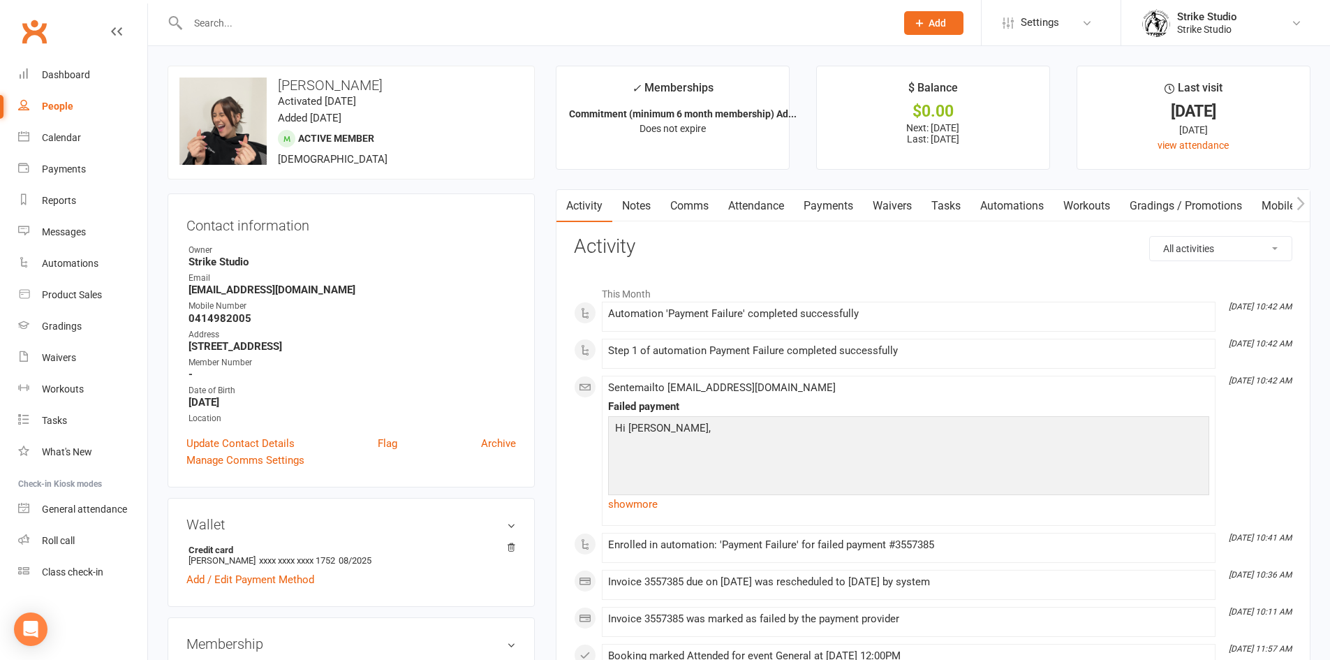
click at [813, 209] on link "Payments" at bounding box center [828, 206] width 69 height 32
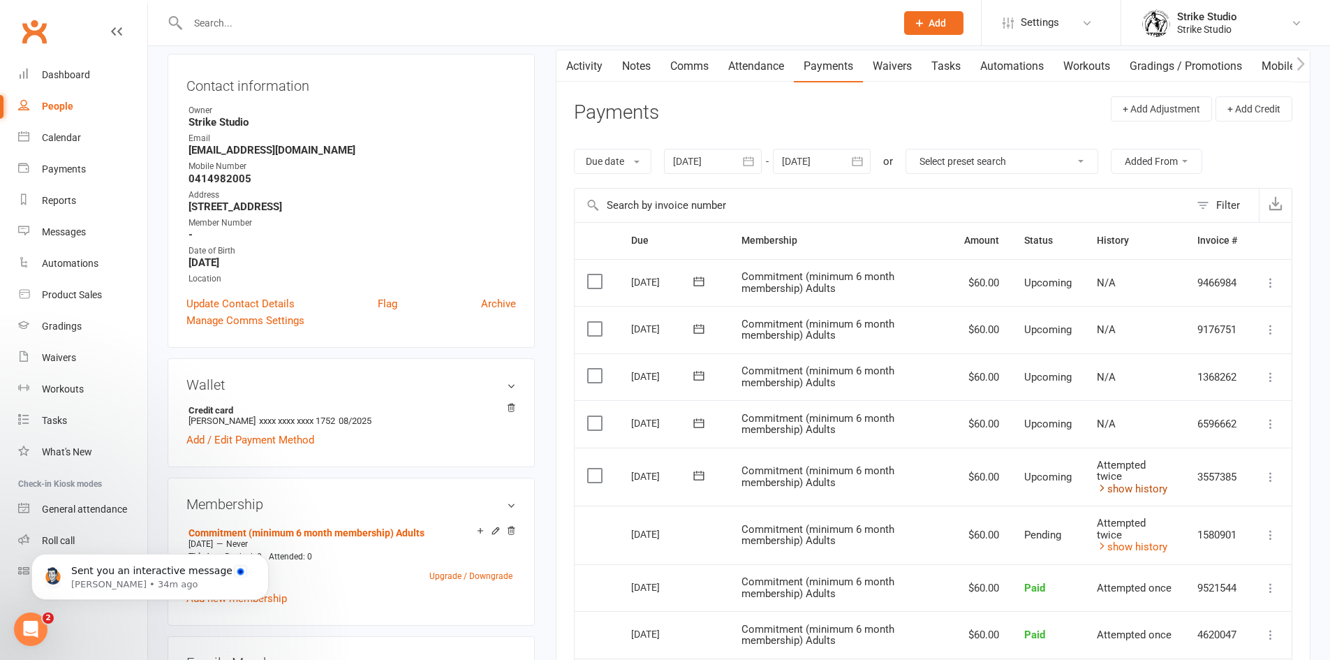
click at [1136, 485] on link "show history" at bounding box center [1132, 488] width 71 height 13
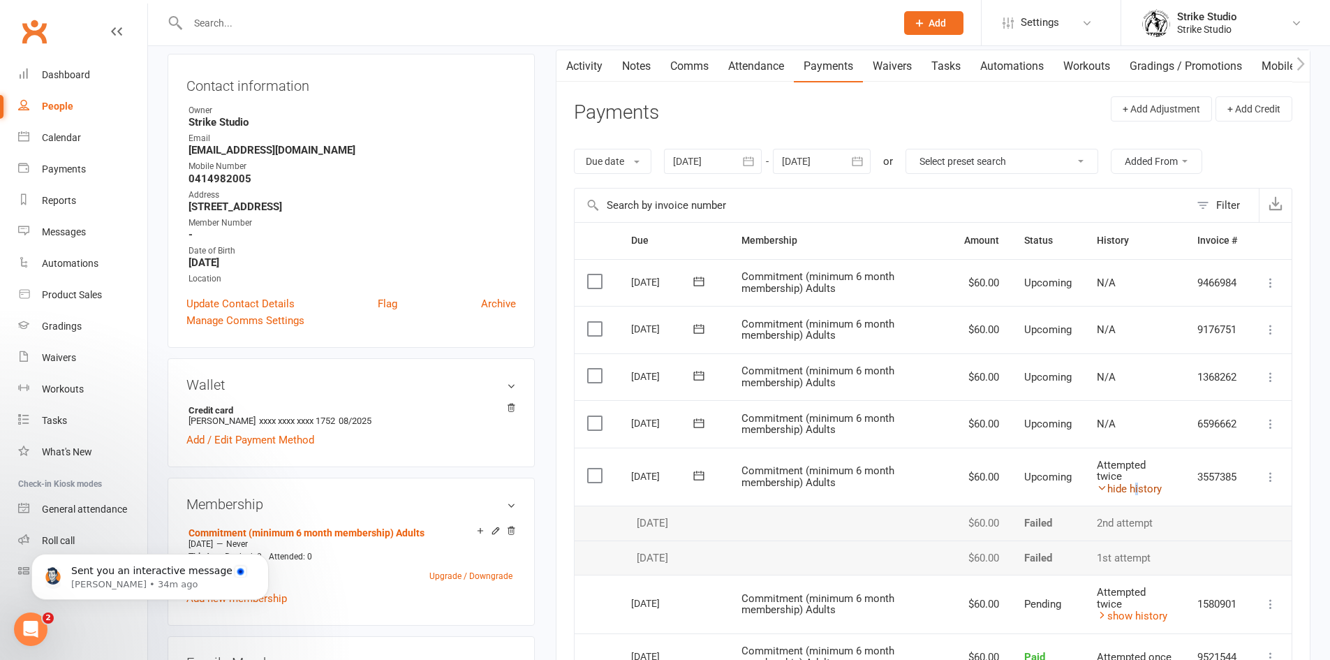
click at [1133, 483] on link "hide history" at bounding box center [1129, 488] width 65 height 13
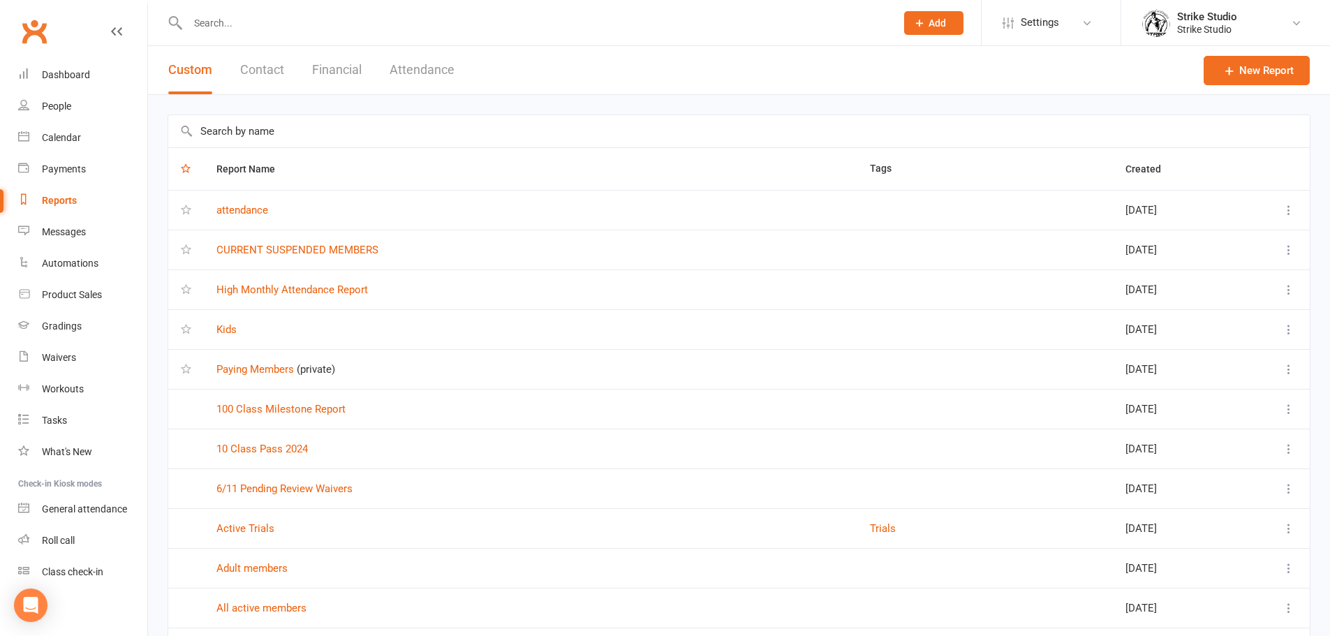
select select "100"
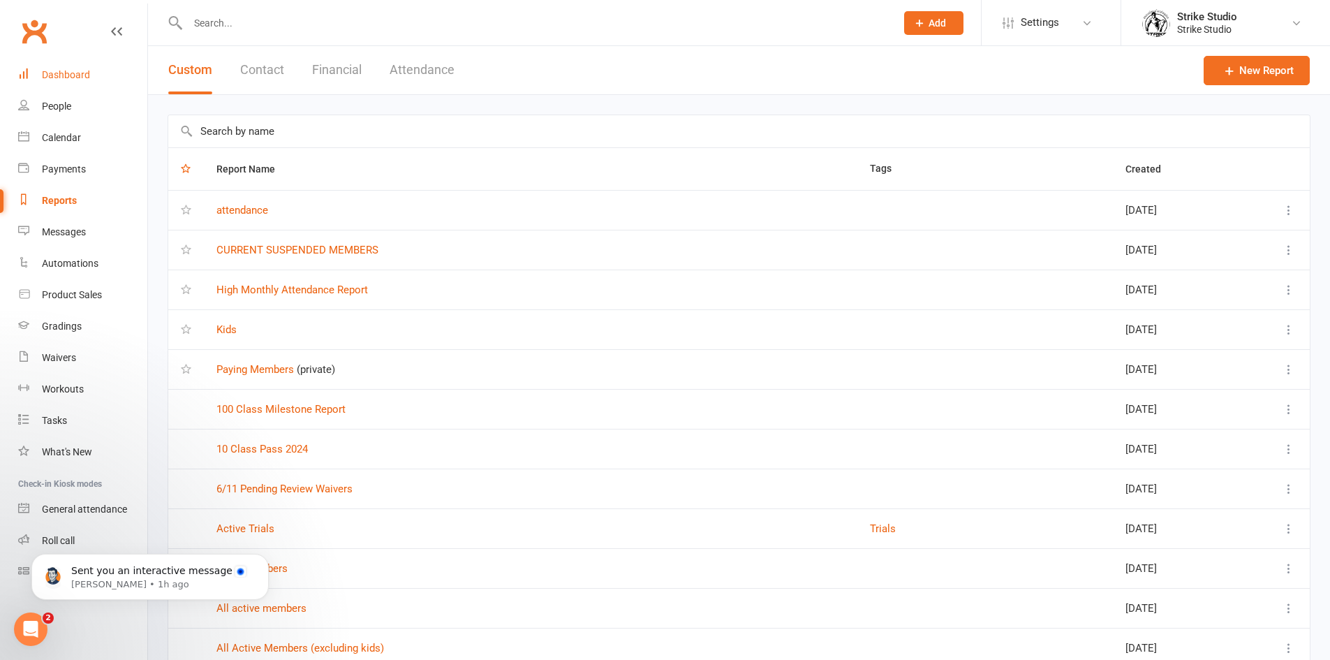
click at [74, 80] on div "Dashboard" at bounding box center [66, 74] width 48 height 11
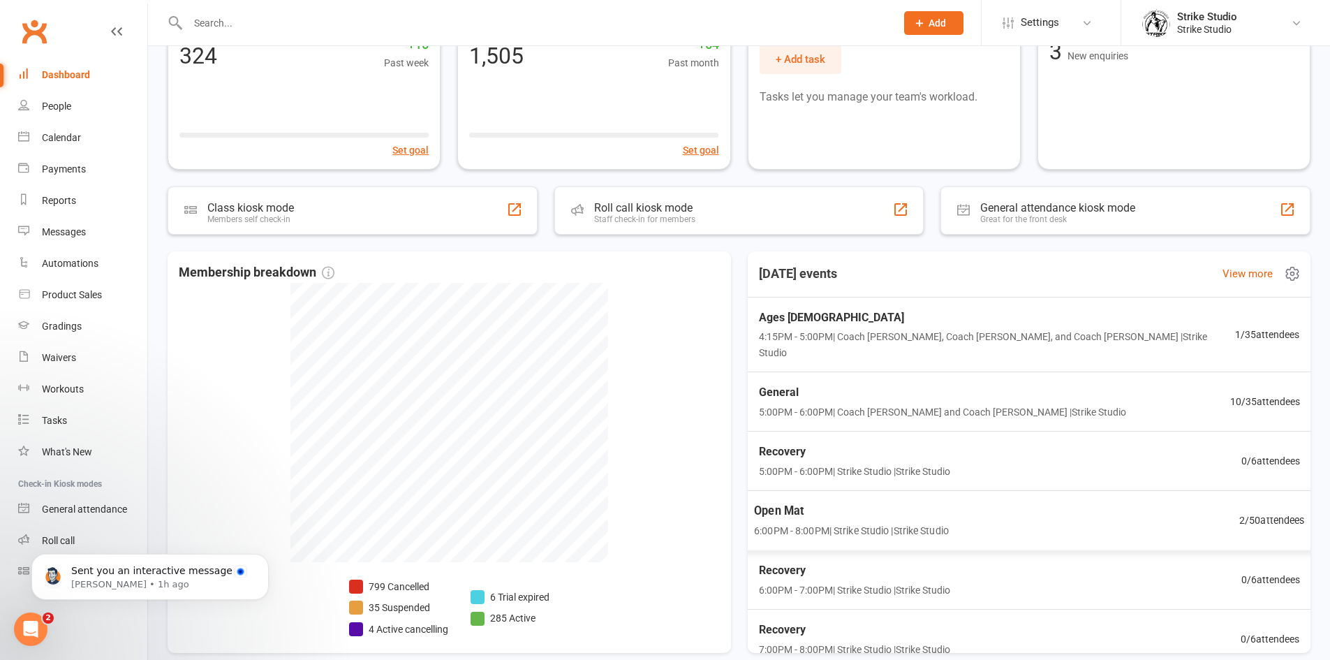
scroll to position [140, 0]
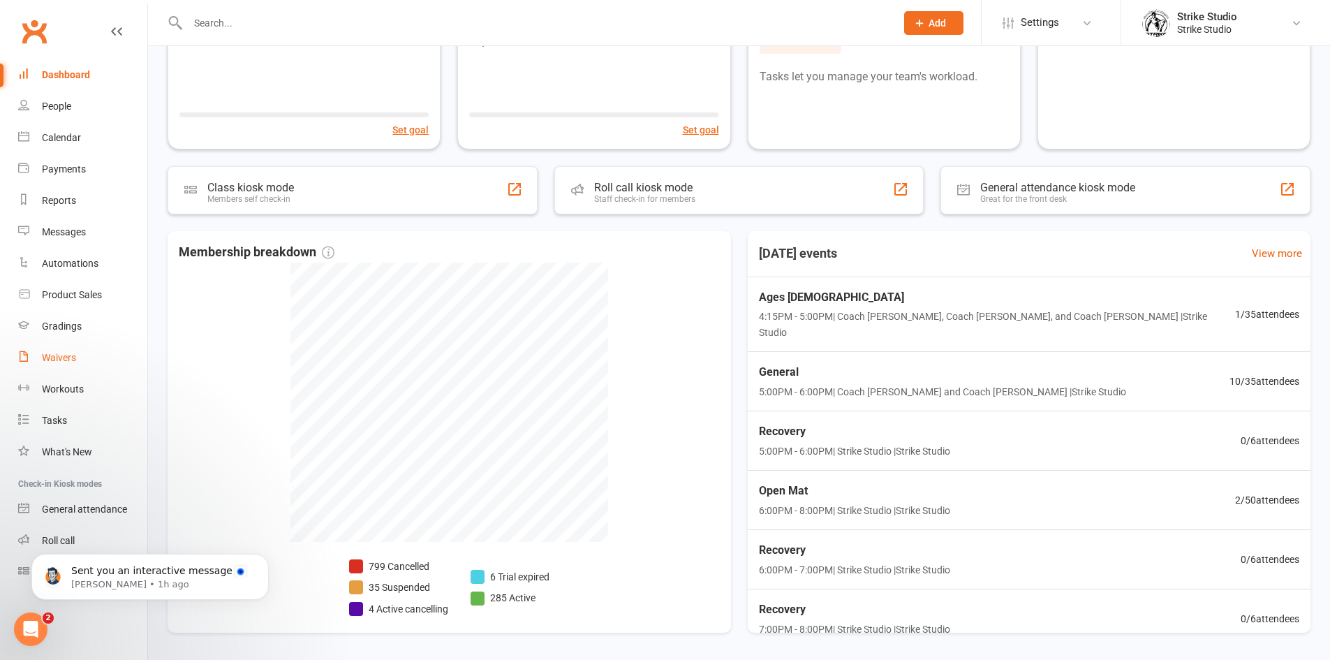
click at [61, 362] on div "Waivers" at bounding box center [59, 357] width 34 height 11
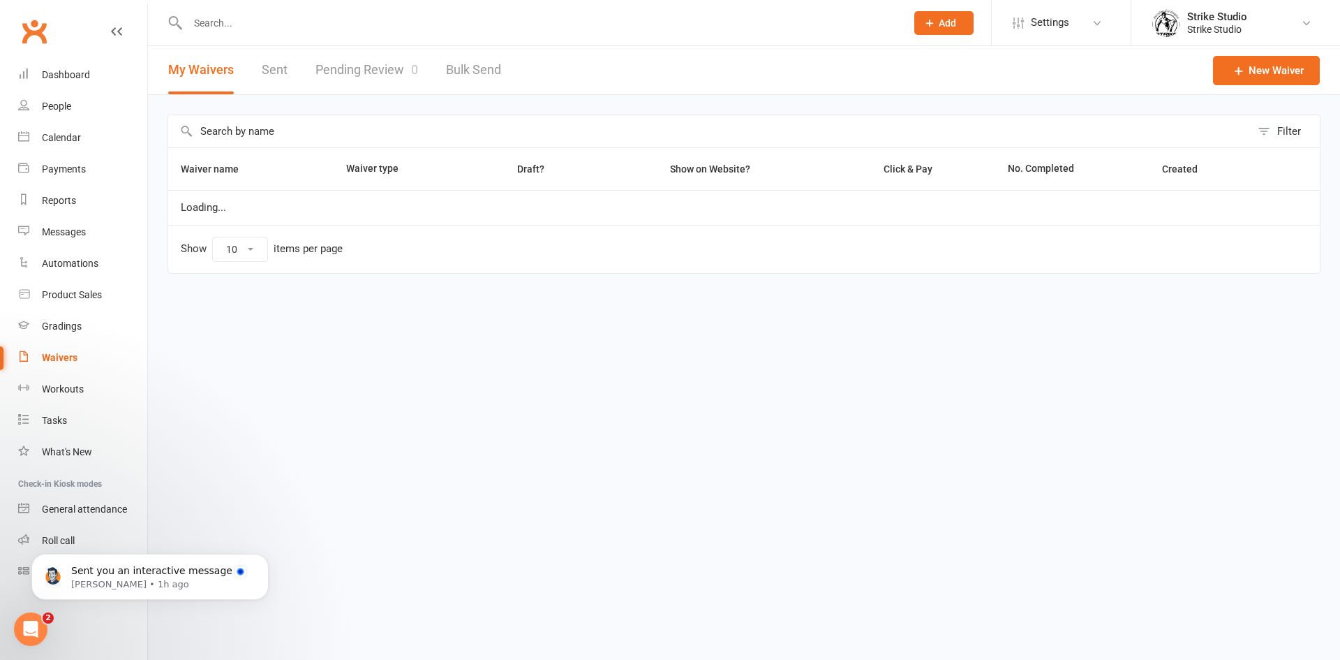
select select "100"
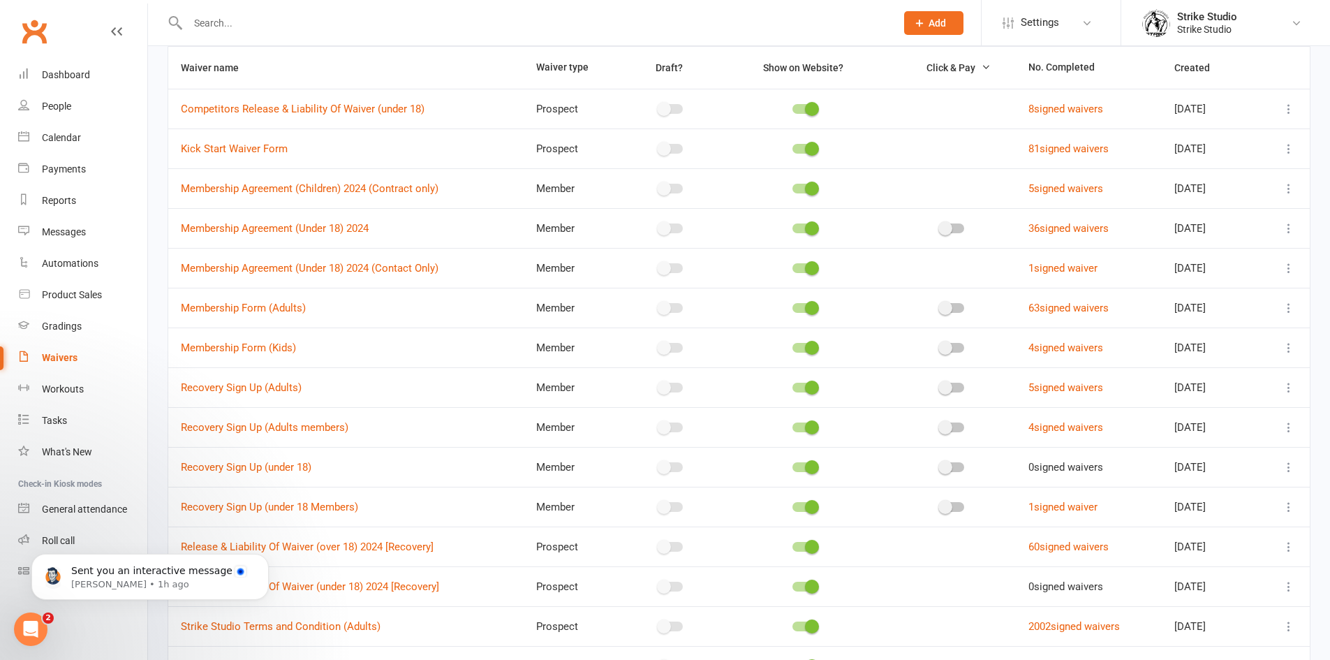
scroll to position [235, 0]
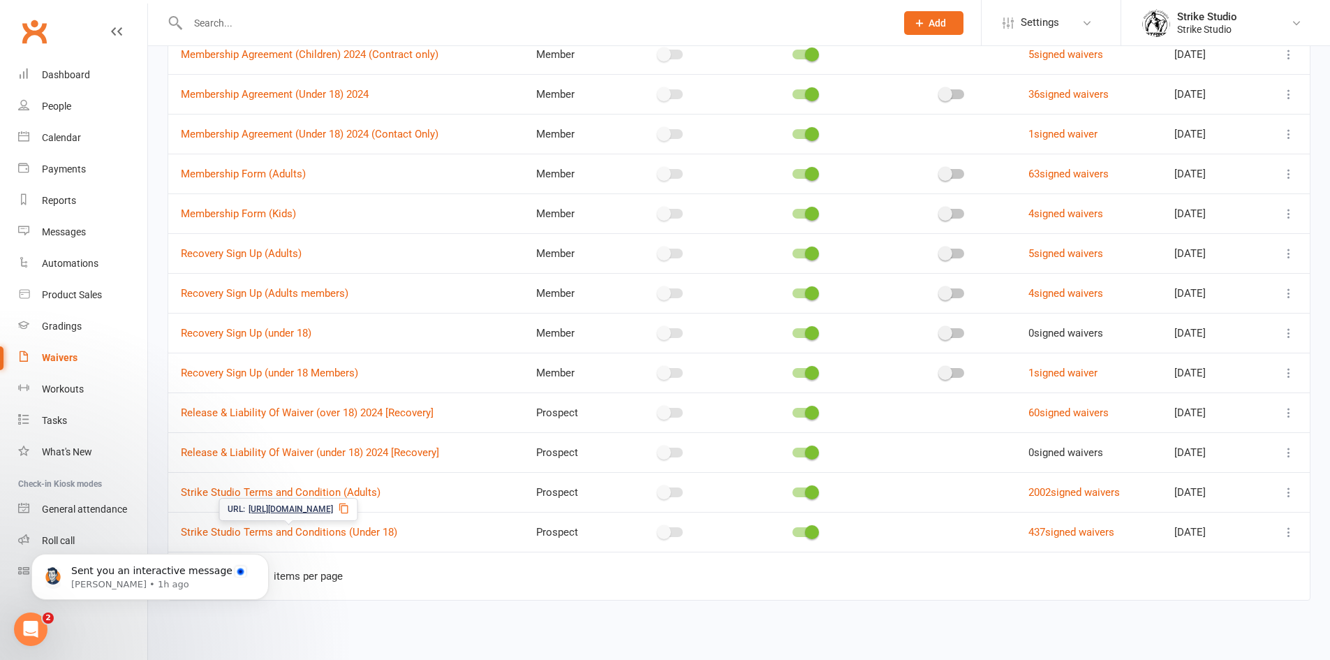
click at [350, 512] on icon at bounding box center [344, 508] width 11 height 11
click at [341, 467] on icon at bounding box center [335, 468] width 11 height 11
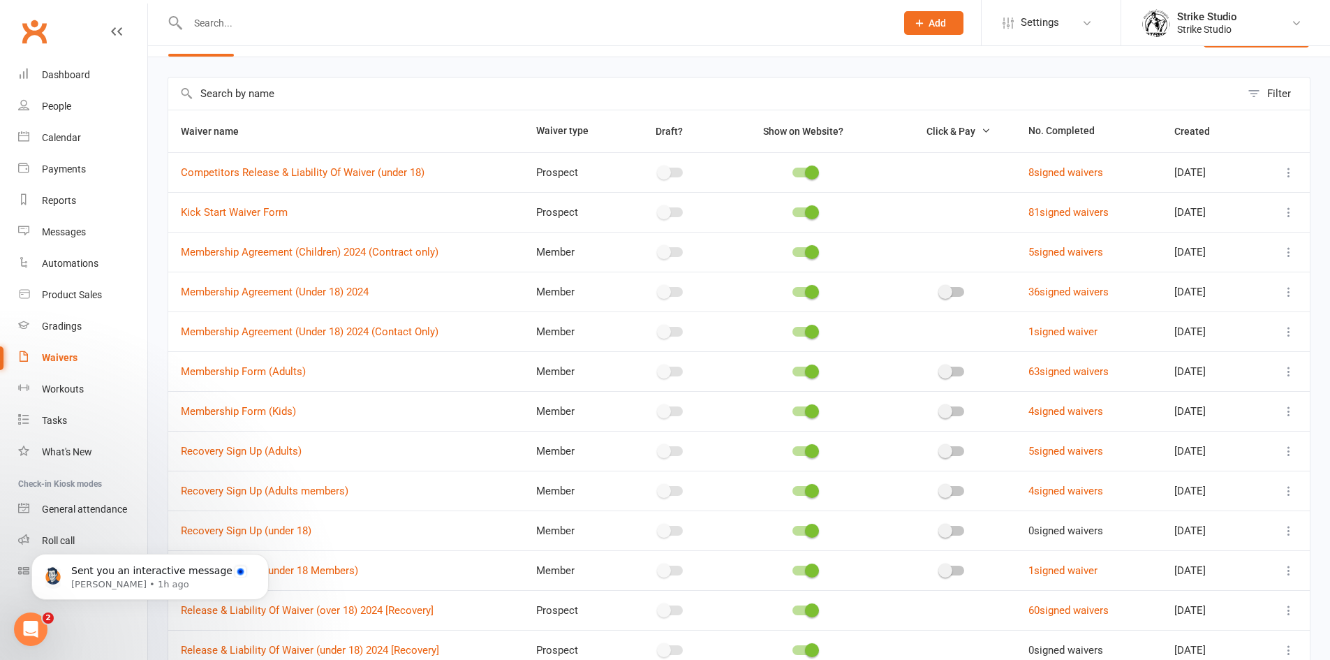
scroll to position [70, 0]
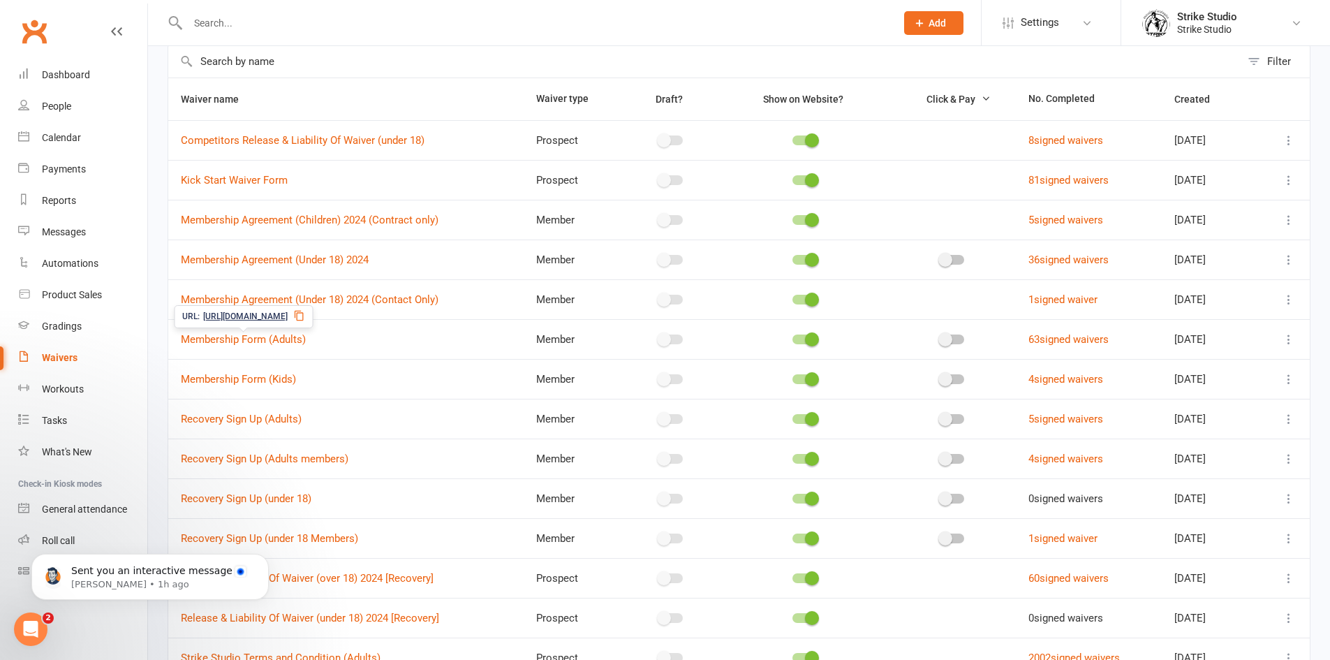
click at [303, 317] on icon at bounding box center [298, 316] width 9 height 10
click at [300, 357] on icon at bounding box center [293, 355] width 11 height 11
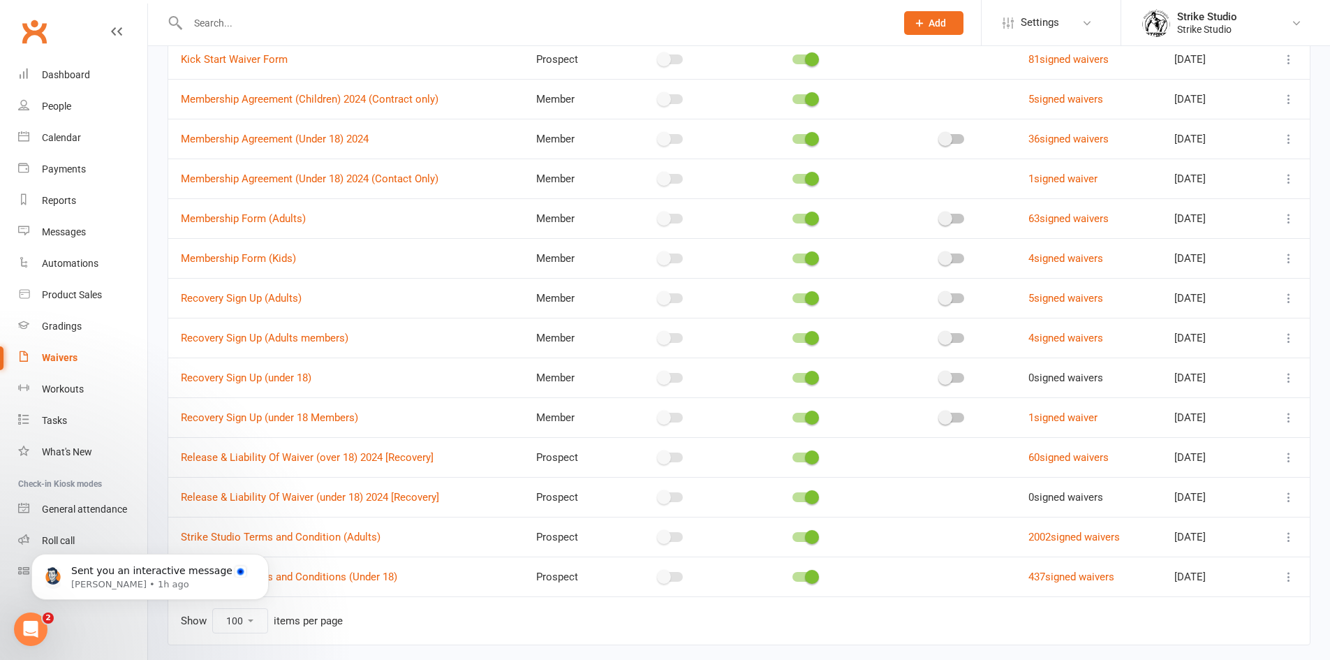
scroll to position [209, 0]
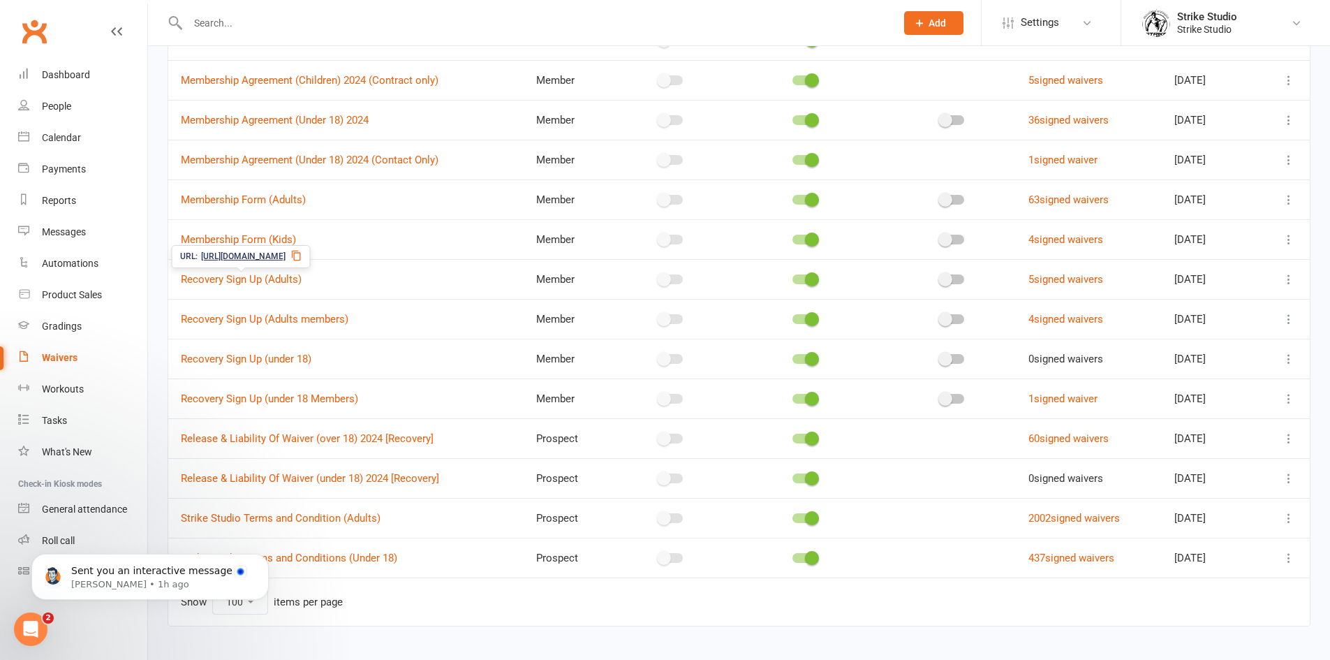
click at [301, 253] on icon at bounding box center [296, 256] width 9 height 10
click at [369, 413] on icon at bounding box center [362, 414] width 11 height 11
click at [371, 455] on icon at bounding box center [365, 454] width 11 height 11
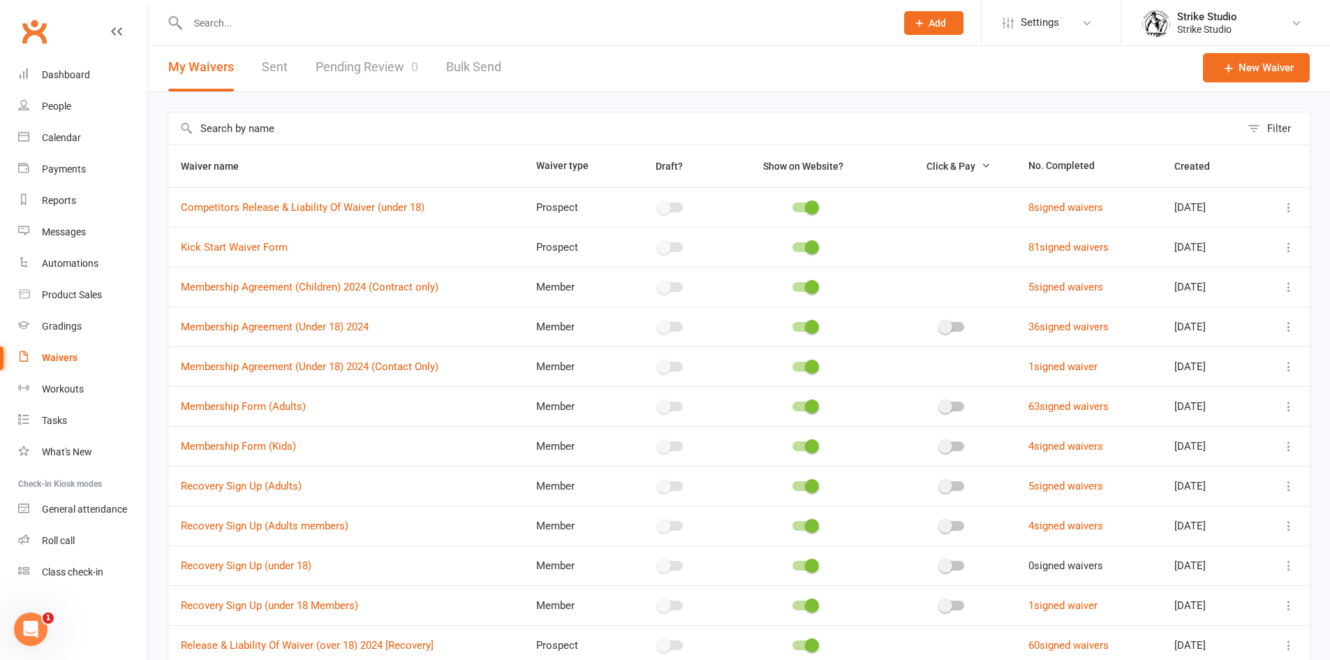
scroll to position [0, 0]
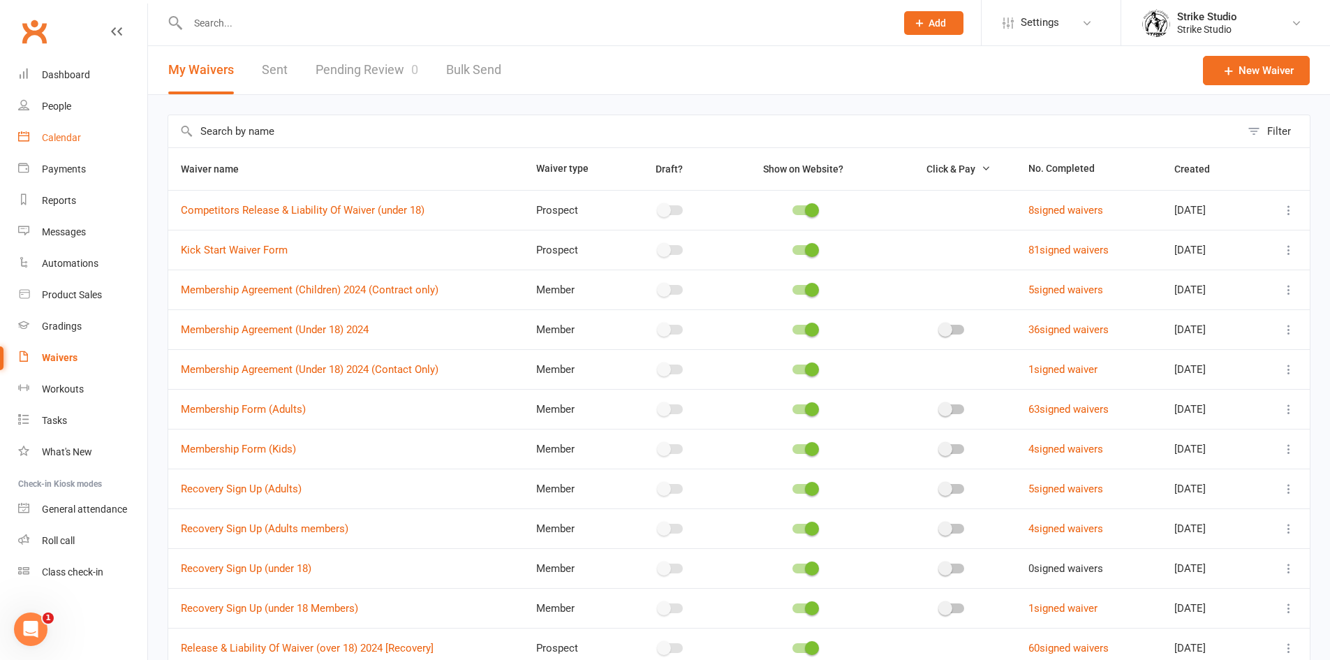
click at [78, 146] on link "Calendar" at bounding box center [82, 137] width 129 height 31
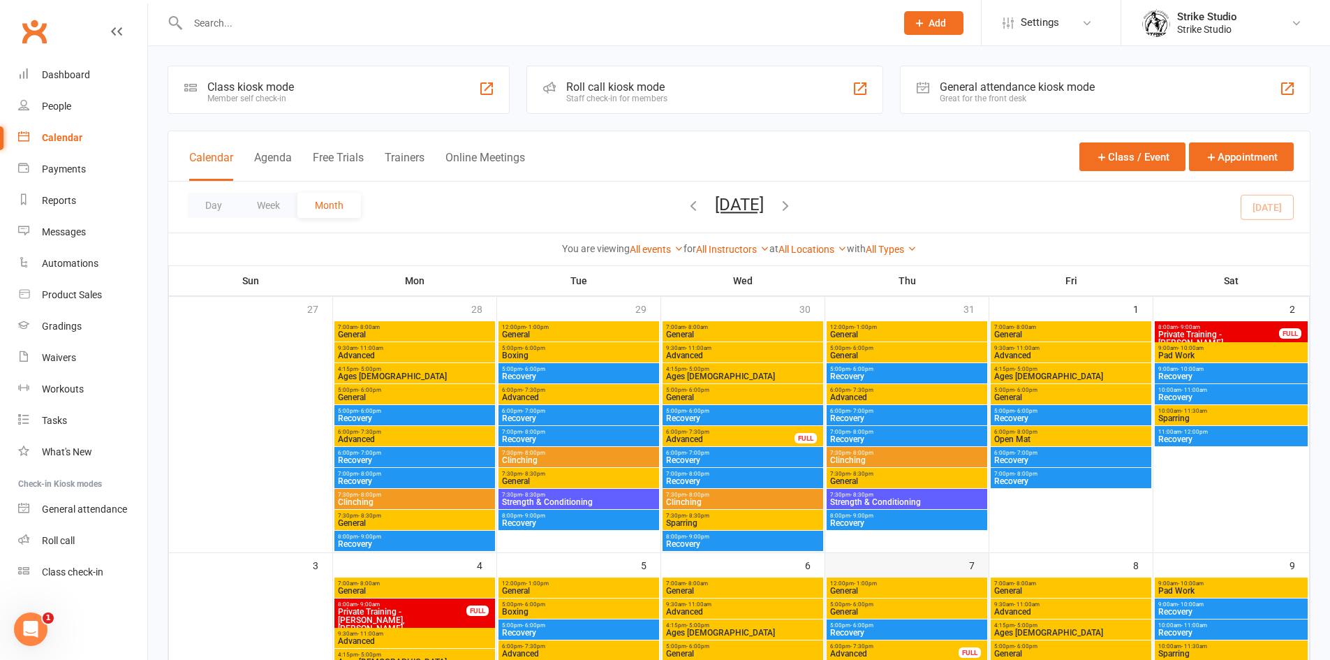
scroll to position [419, 0]
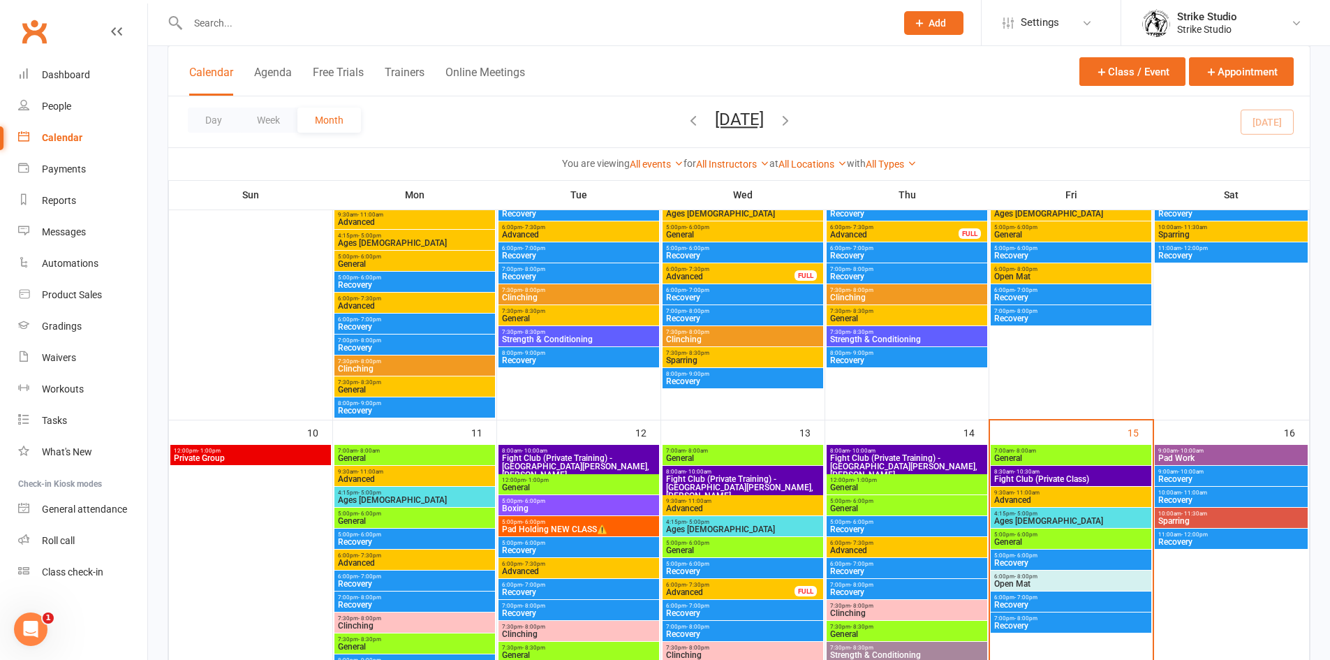
click at [333, 18] on input "text" at bounding box center [535, 23] width 702 height 20
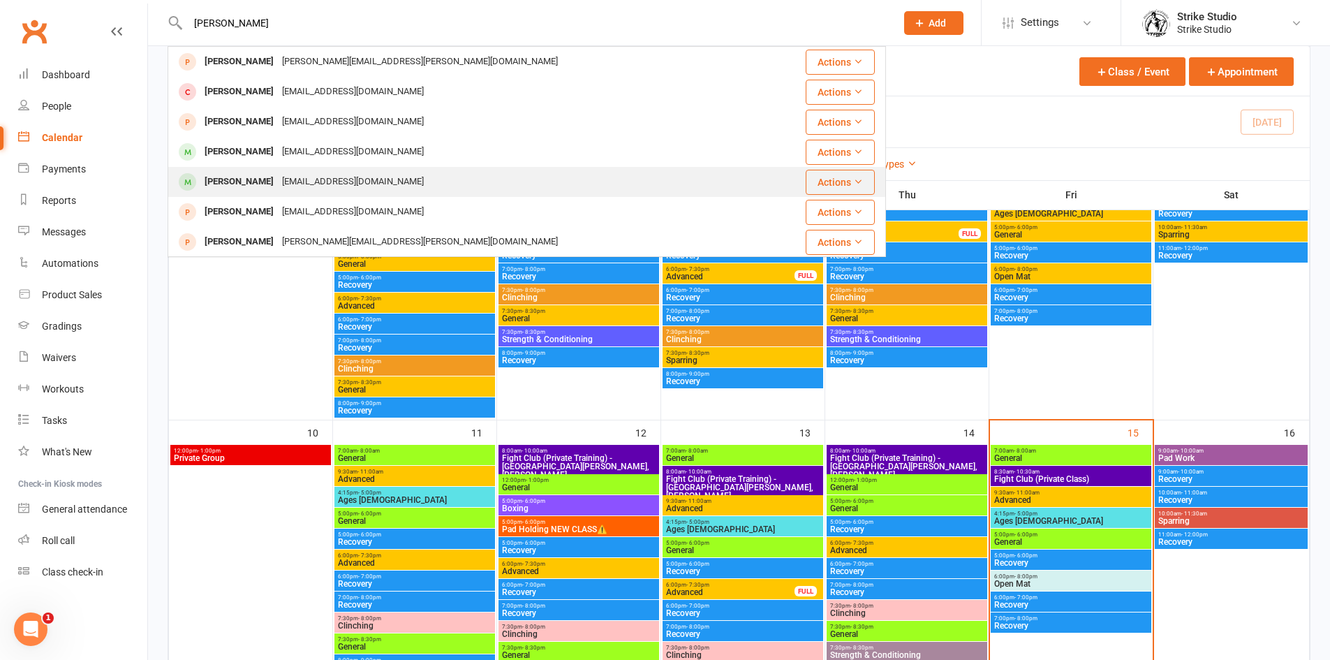
type input "adam"
click at [344, 168] on div "Adam D'Aquila adamdaquila@gmail.com" at bounding box center [467, 182] width 596 height 29
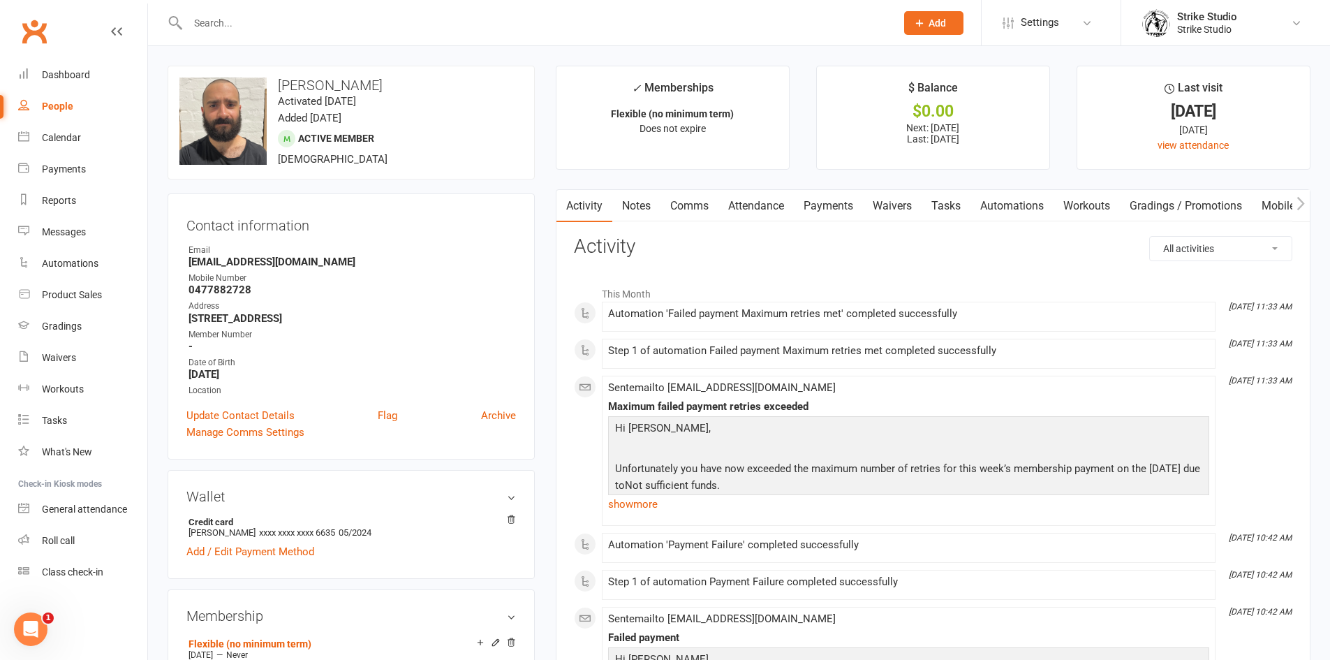
click at [829, 206] on link "Payments" at bounding box center [828, 206] width 69 height 32
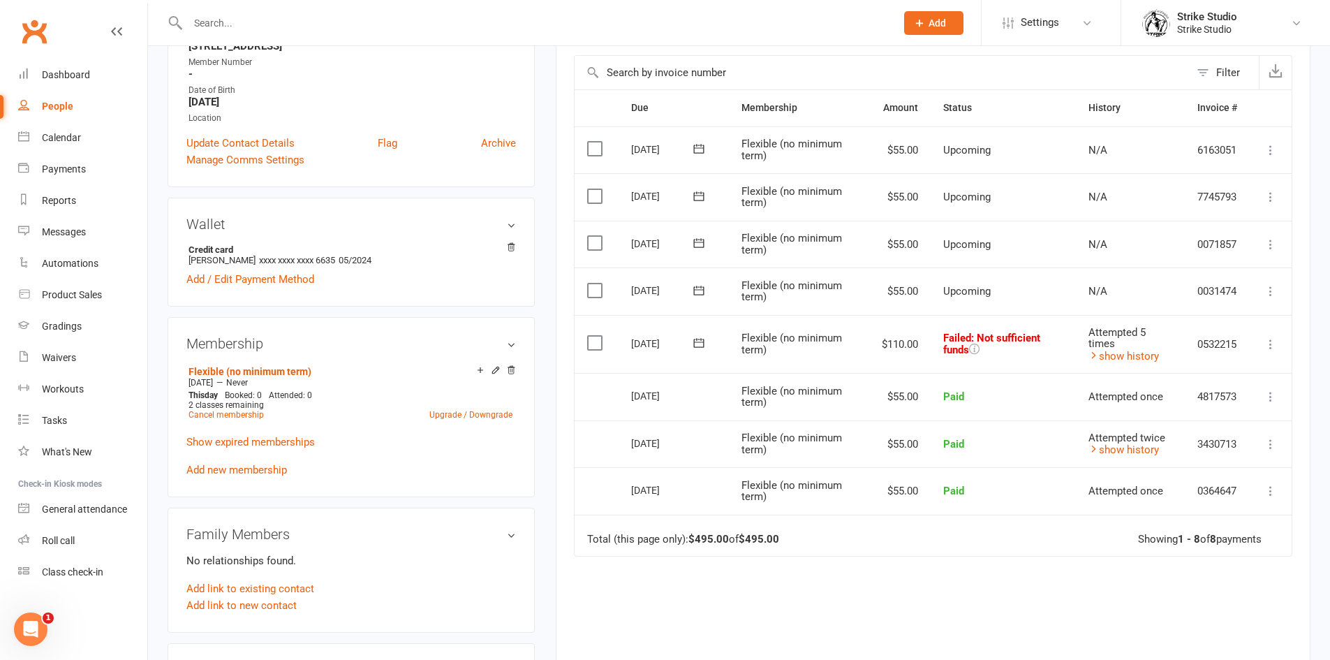
scroll to position [279, 0]
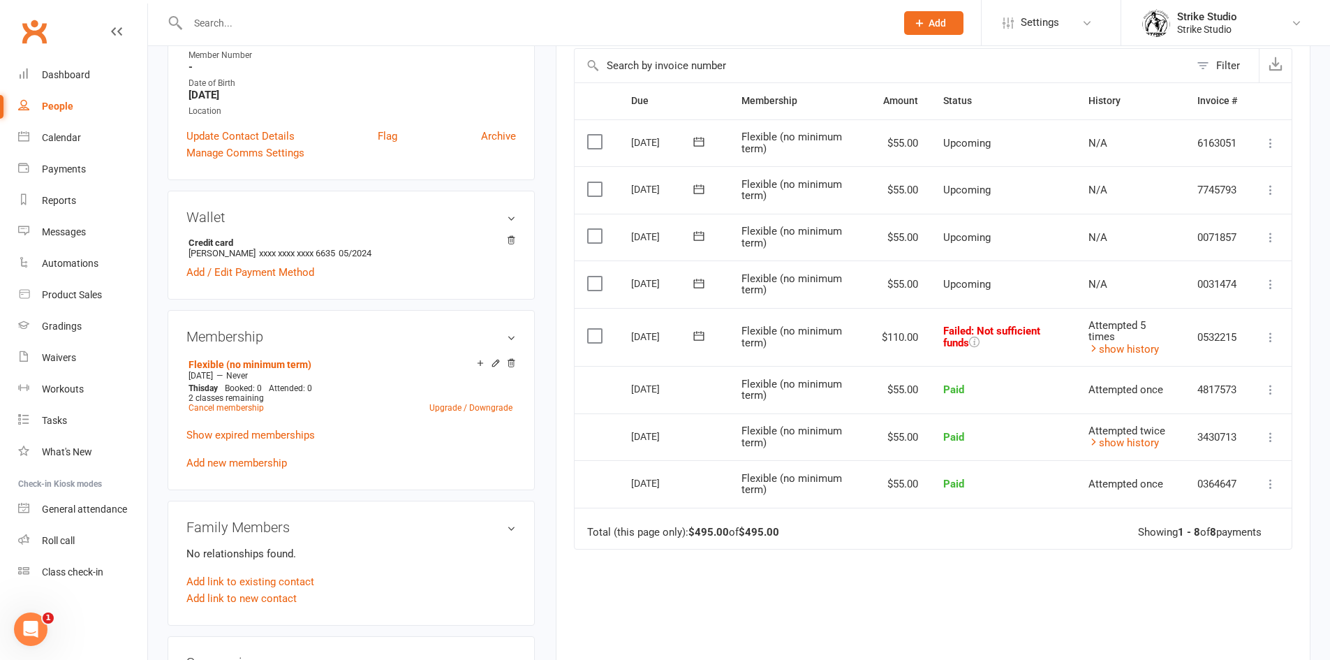
click at [700, 281] on icon at bounding box center [699, 283] width 14 height 14
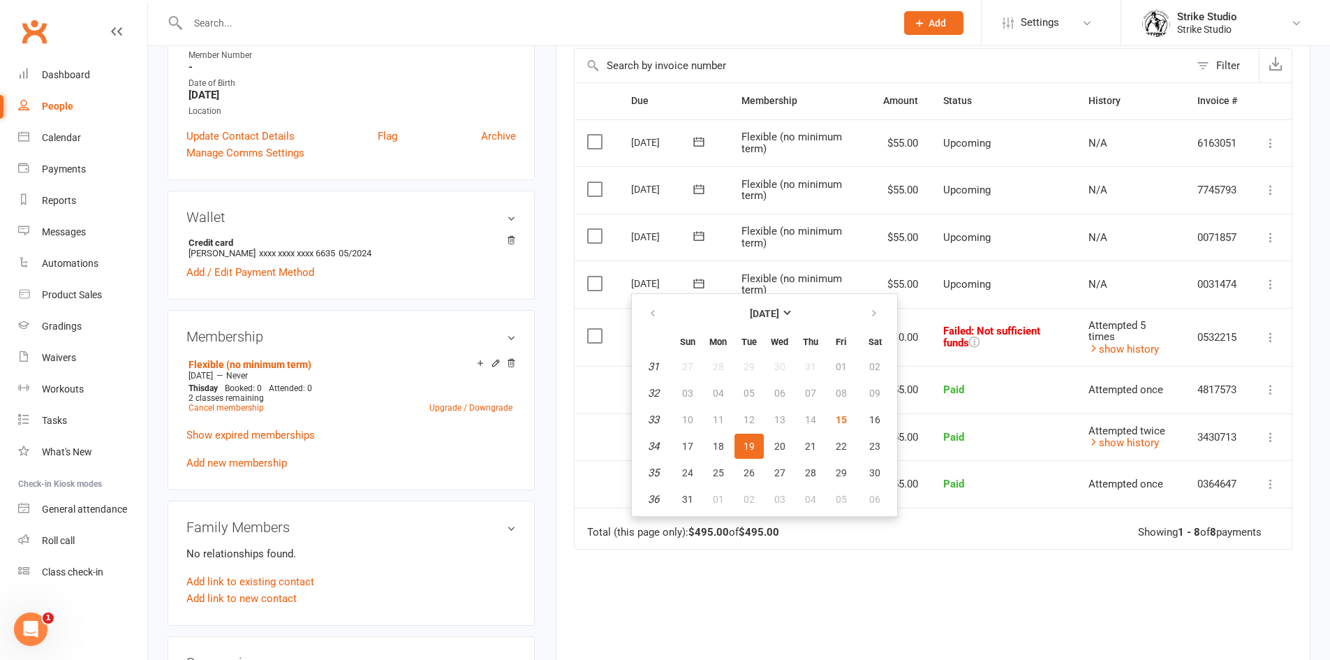
click at [944, 535] on td "Total (this page only): $495.00 of $495.00 Showing 1 - 8 of 8 payments" at bounding box center [933, 529] width 717 height 42
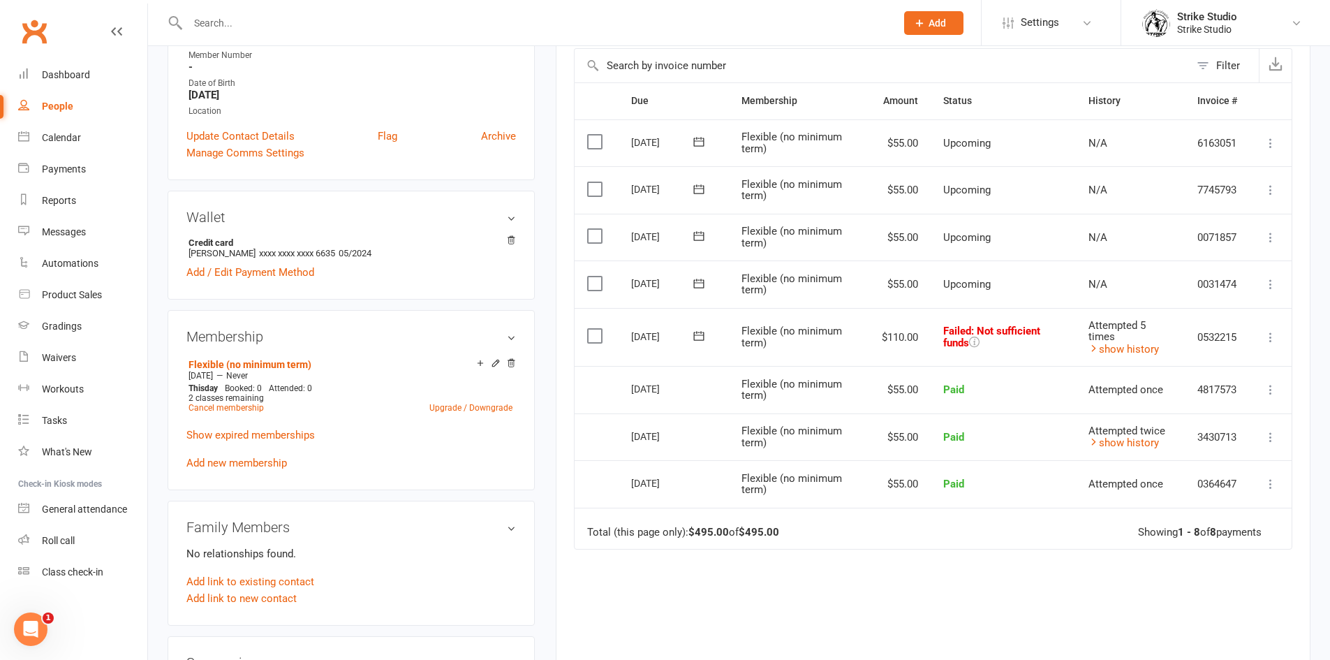
scroll to position [0, 0]
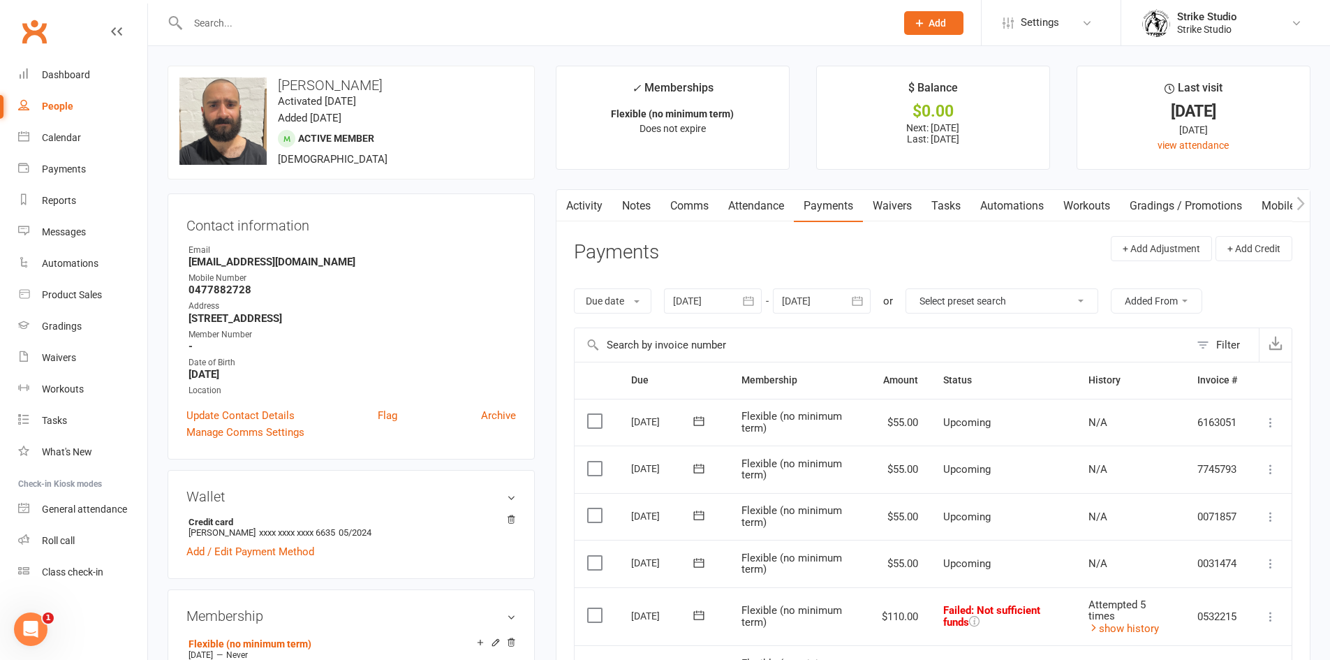
click at [593, 207] on link "Activity" at bounding box center [584, 206] width 56 height 32
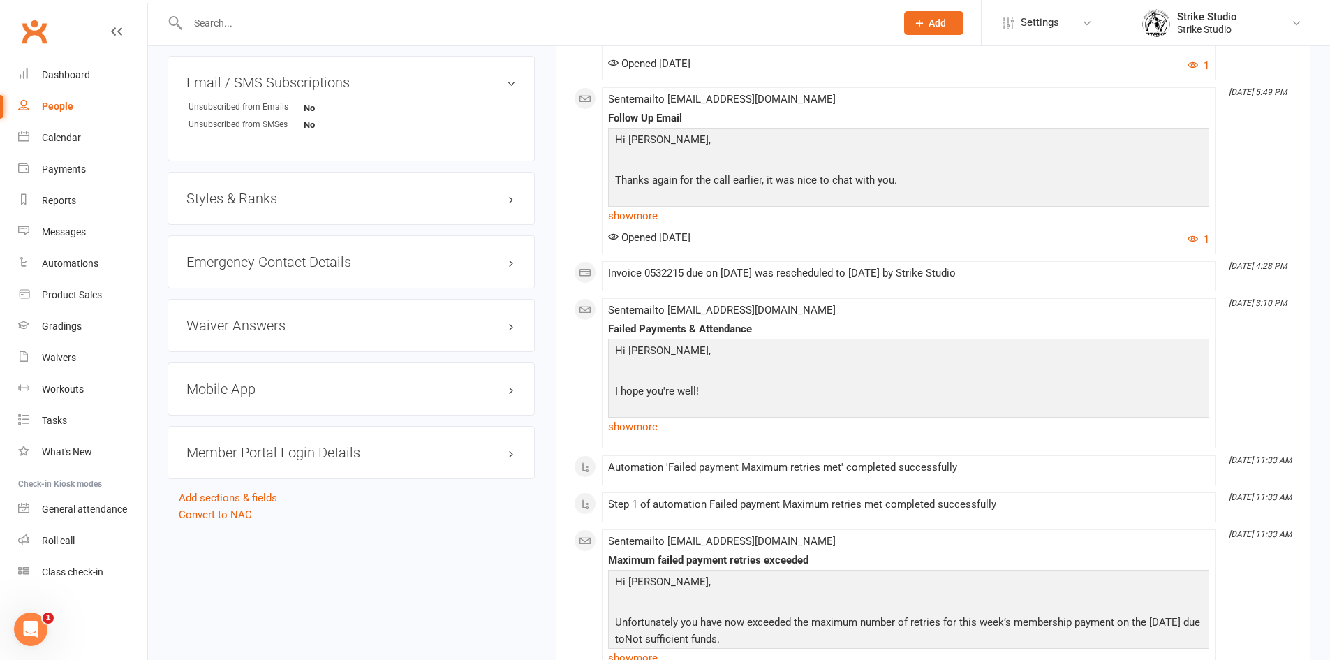
scroll to position [977, 0]
click at [647, 212] on link "show more" at bounding box center [908, 217] width 601 height 20
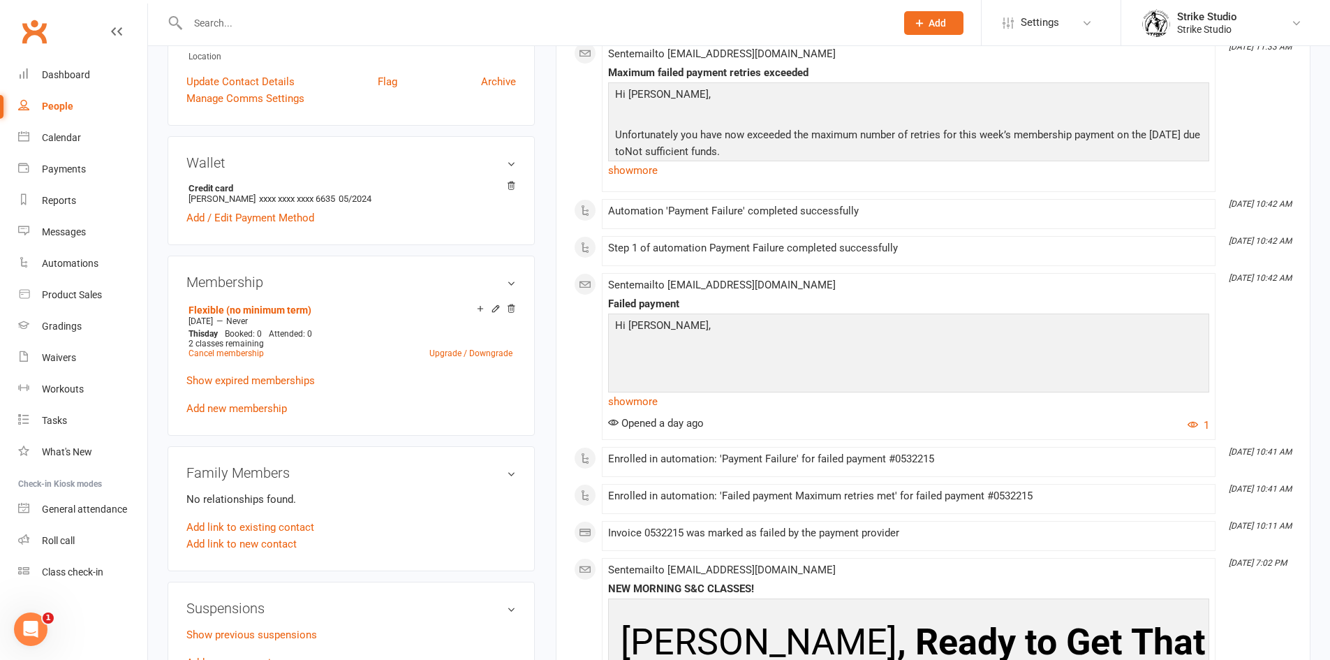
scroll to position [0, 0]
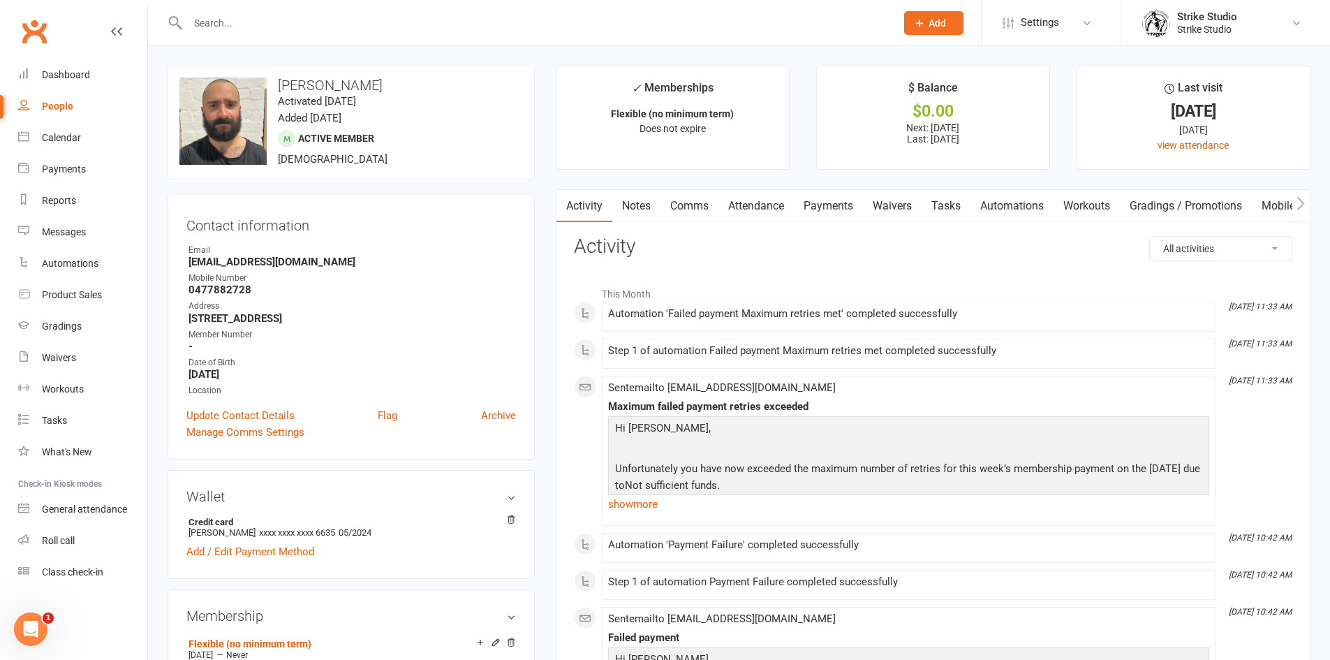
click at [822, 205] on link "Payments" at bounding box center [828, 206] width 69 height 32
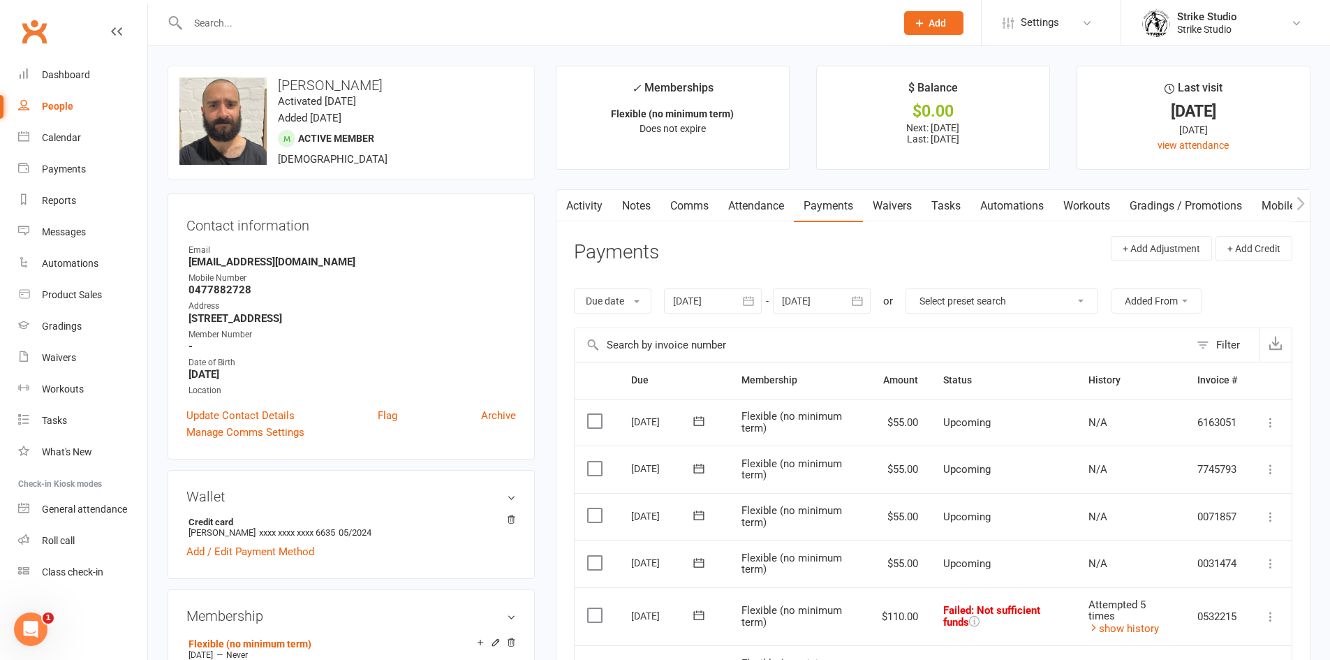
click at [748, 193] on link "Attendance" at bounding box center [755, 206] width 75 height 32
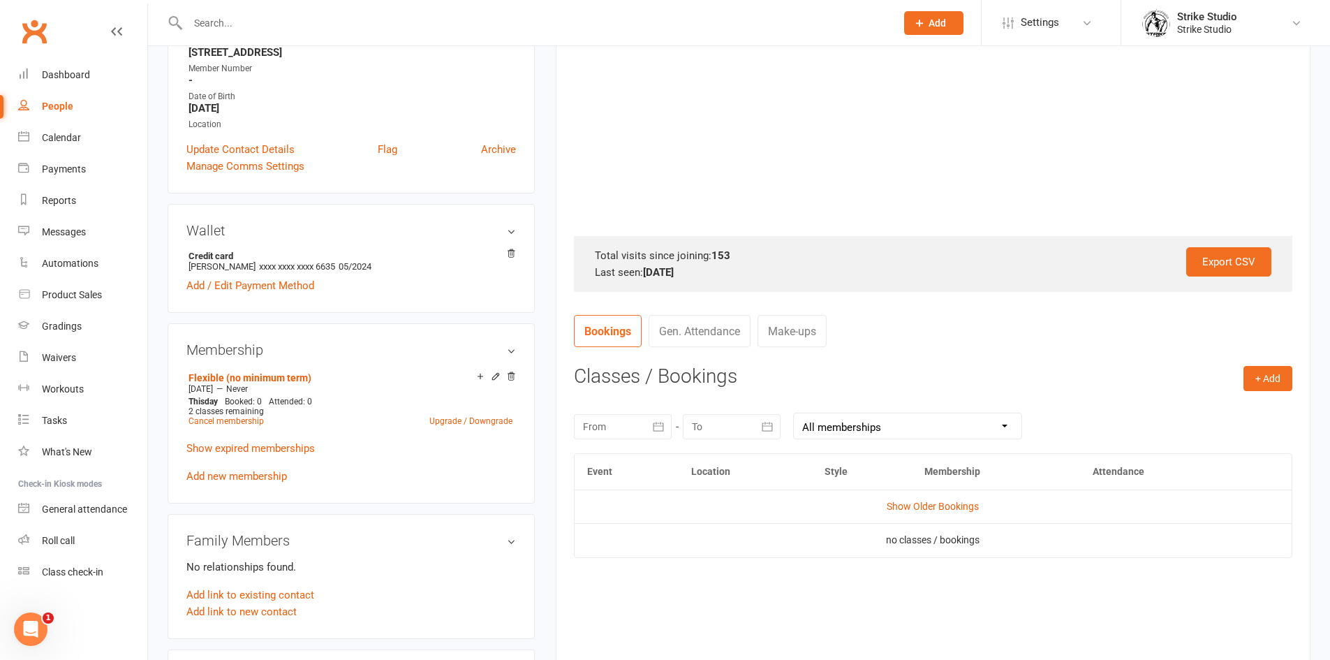
scroll to position [279, 0]
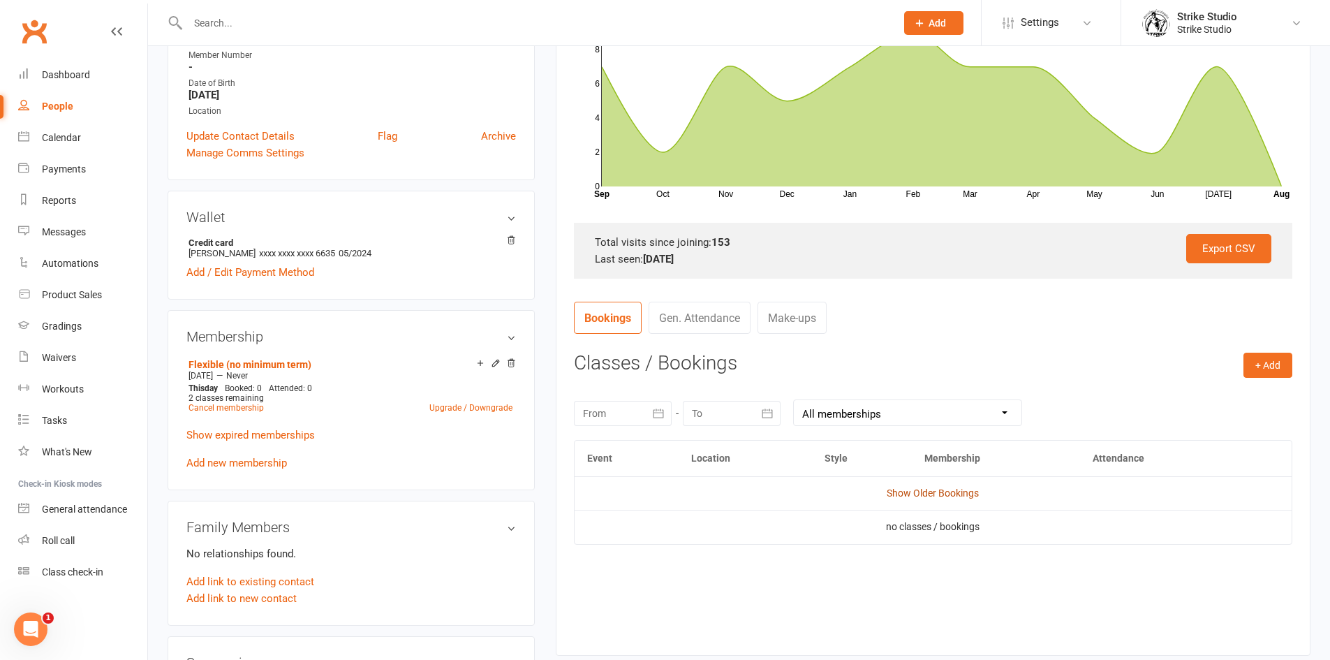
click at [966, 495] on link "Show Older Bookings" at bounding box center [933, 492] width 92 height 11
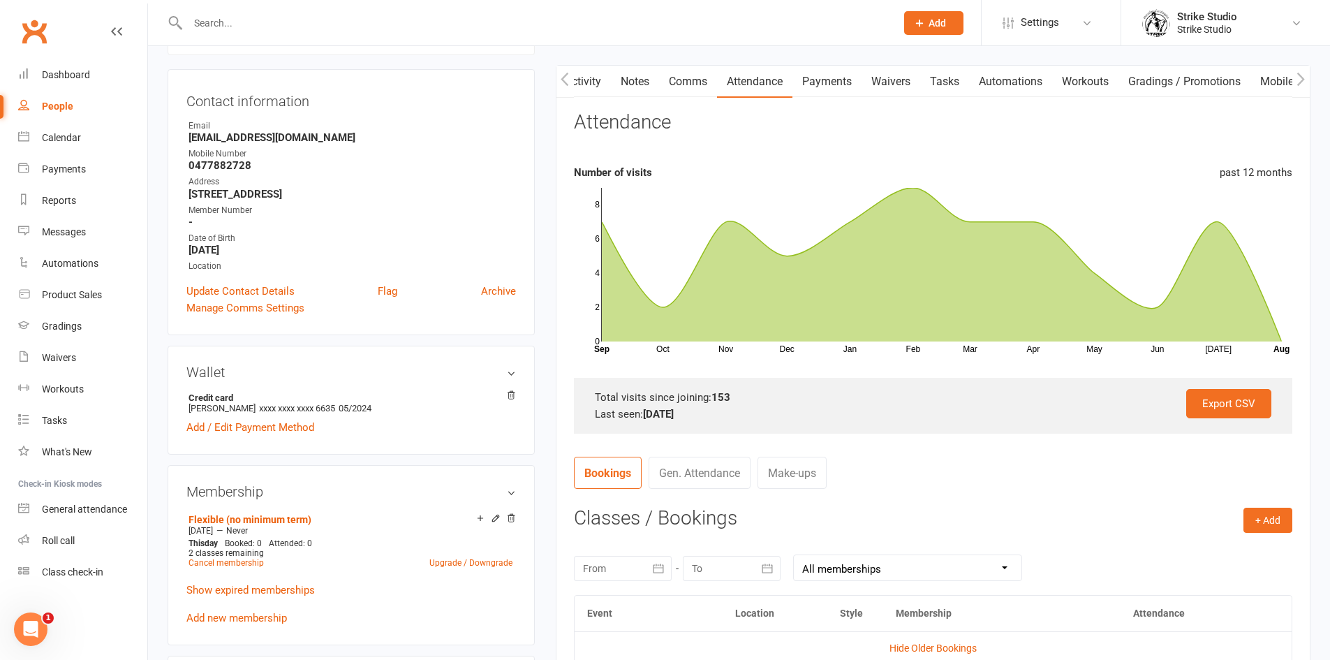
scroll to position [0, 0]
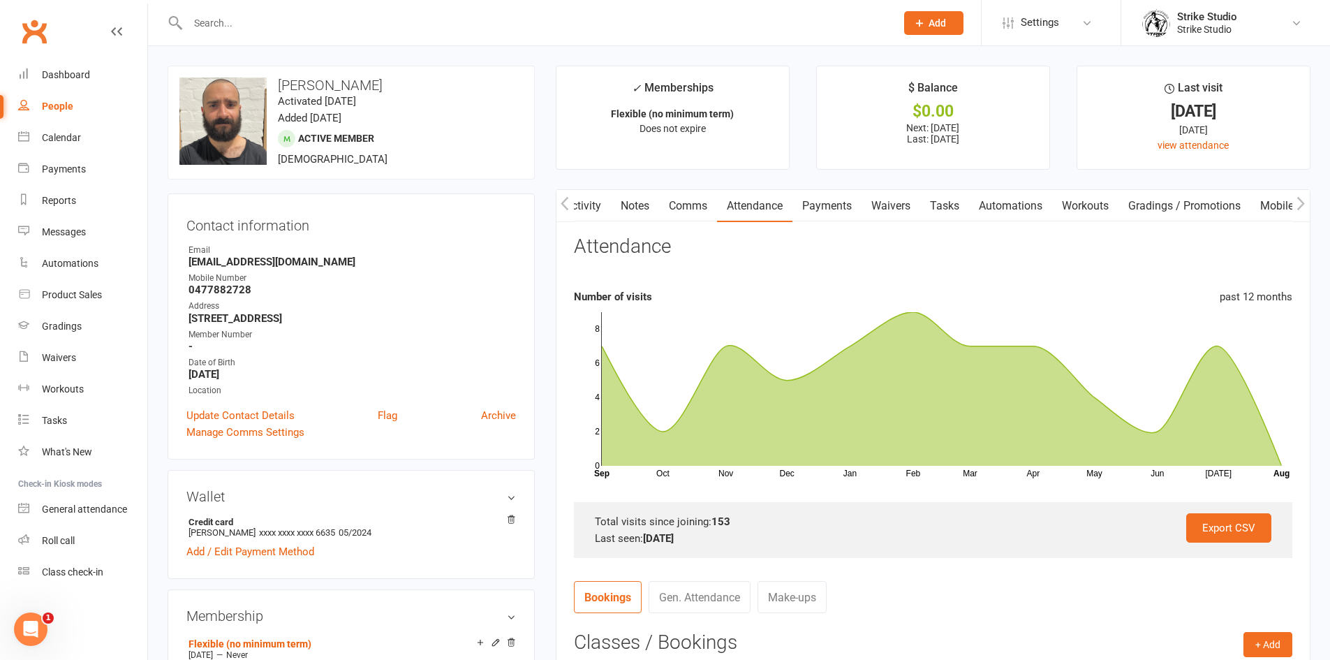
click at [129, 59] on div "Clubworx" at bounding box center [73, 40] width 147 height 52
click at [107, 74] on link "Dashboard" at bounding box center [82, 74] width 129 height 31
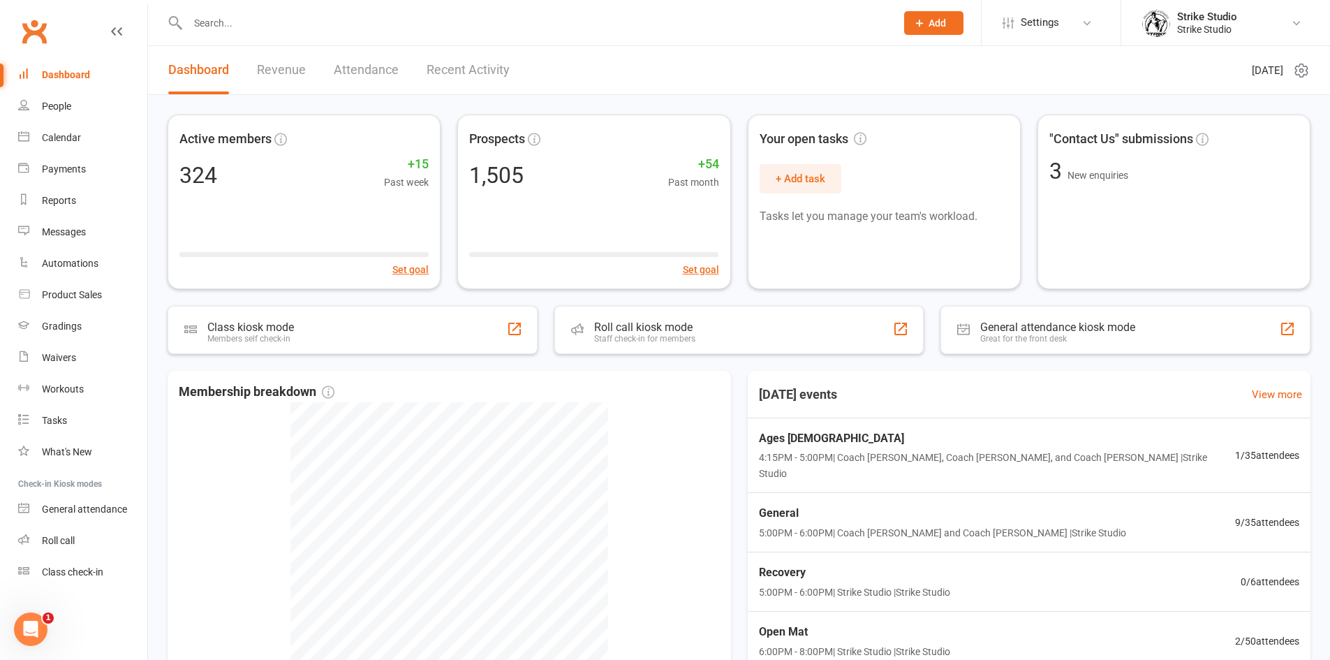
click at [325, 29] on input "text" at bounding box center [535, 23] width 702 height 20
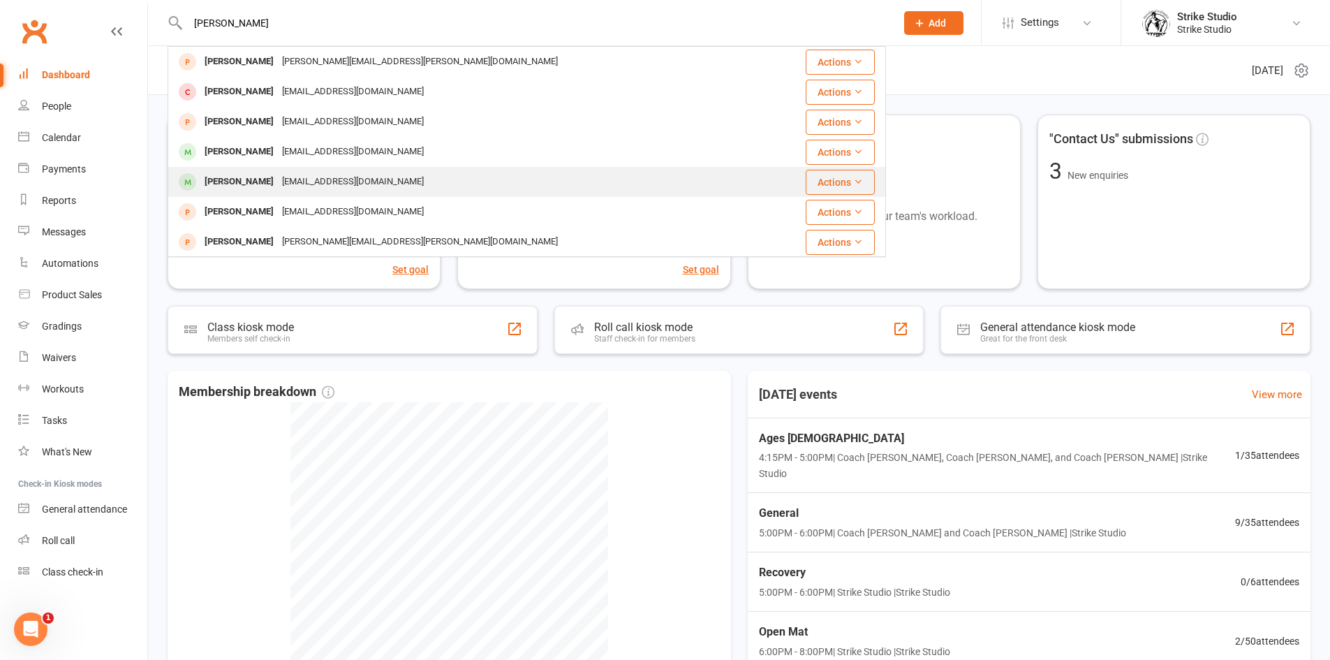
type input "adam"
click at [304, 182] on div "adamdaquila@gmail.com" at bounding box center [353, 182] width 150 height 20
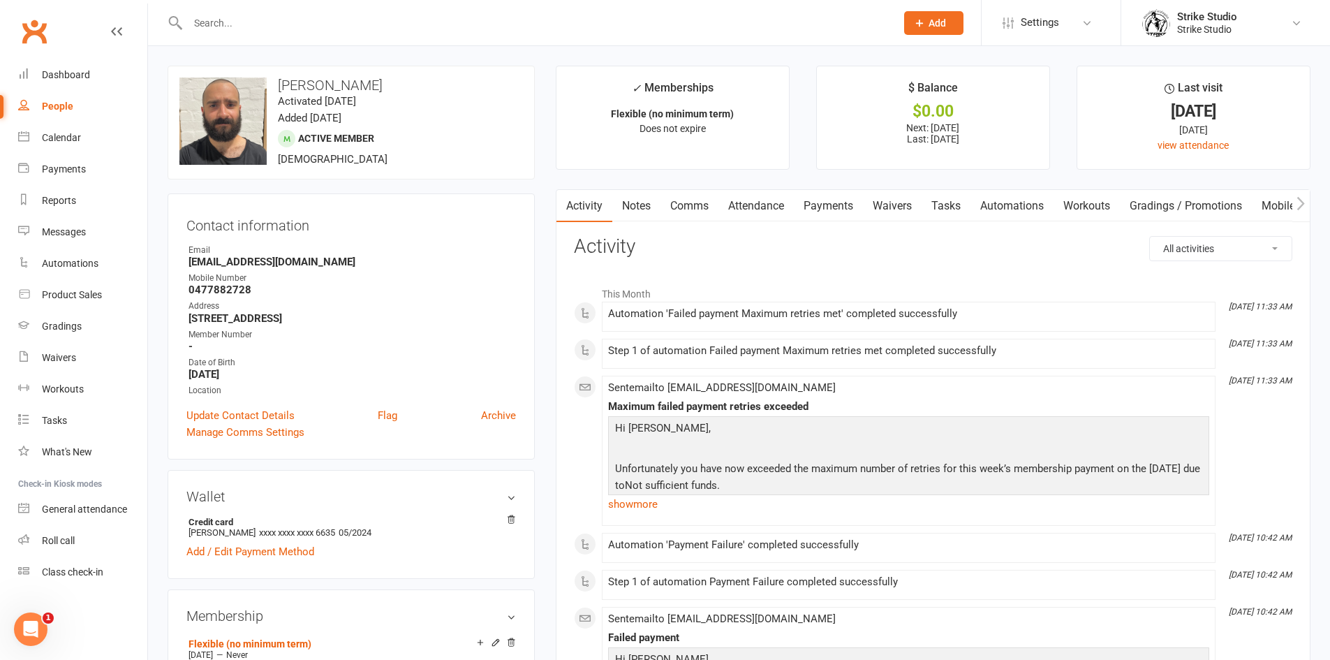
click at [840, 208] on link "Payments" at bounding box center [828, 206] width 69 height 32
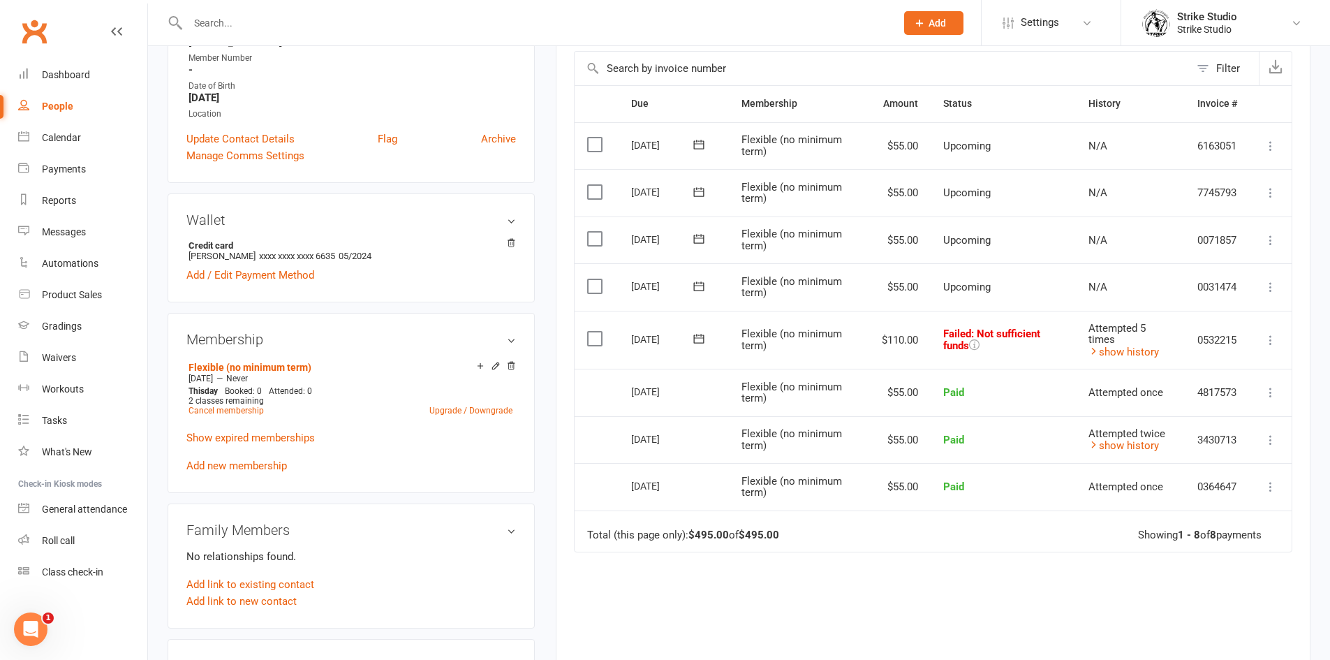
scroll to position [279, 0]
click at [693, 331] on icon at bounding box center [699, 336] width 14 height 14
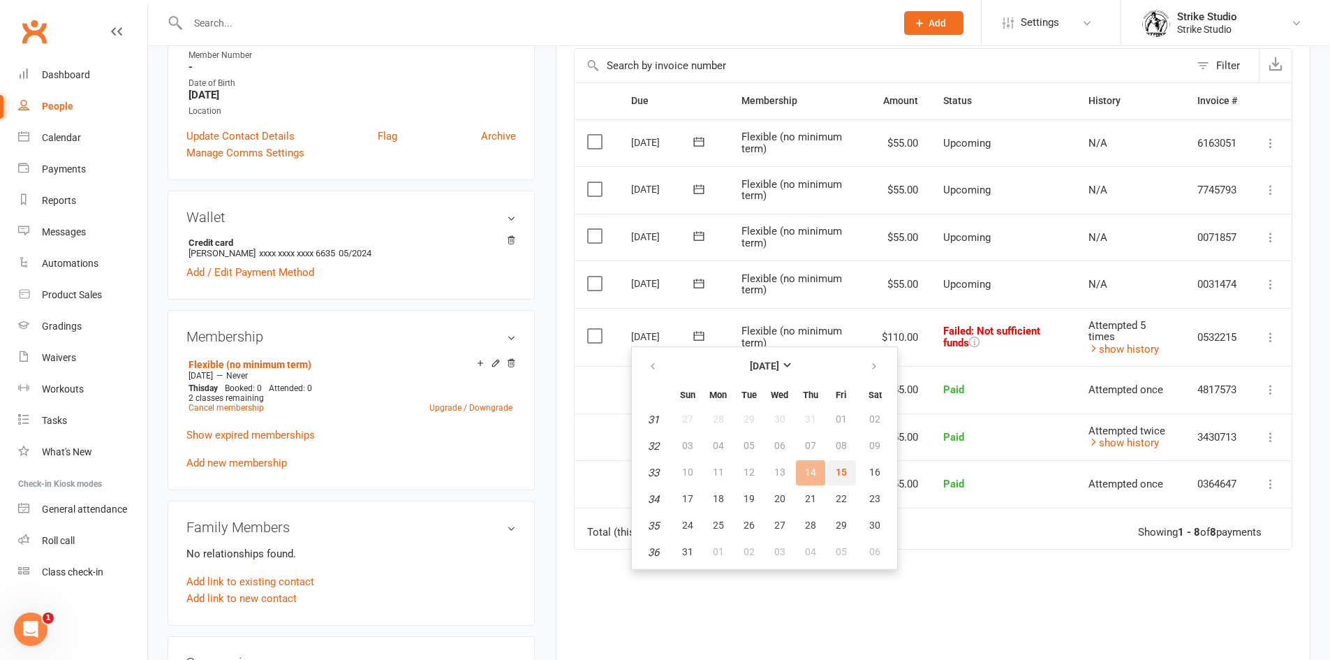
click at [845, 470] on span "15" at bounding box center [841, 471] width 11 height 11
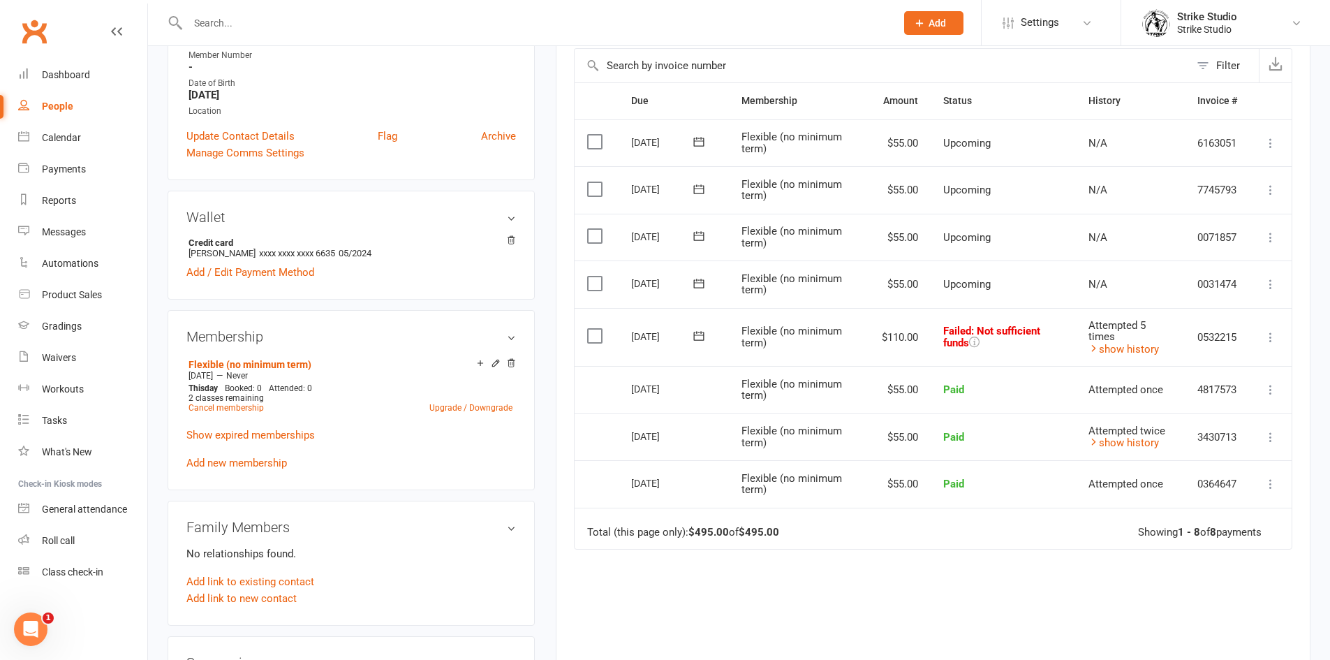
click at [702, 331] on icon at bounding box center [699, 336] width 14 height 14
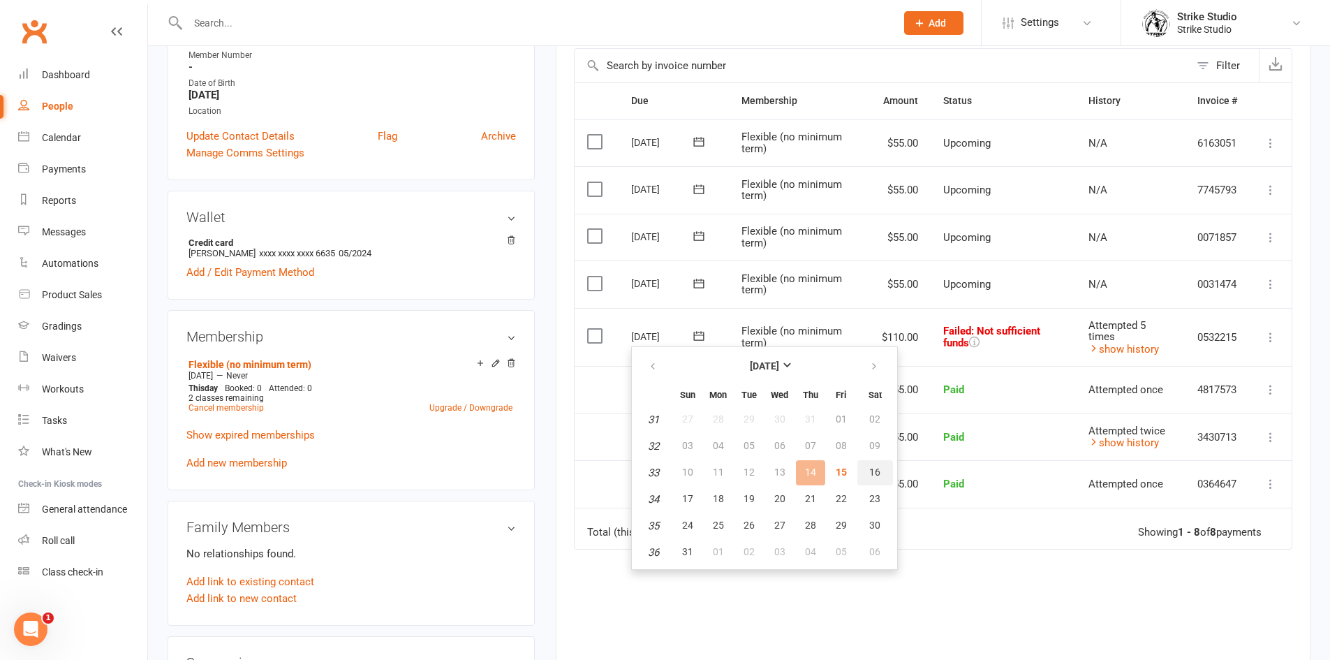
click at [886, 469] on button "16" at bounding box center [875, 472] width 36 height 25
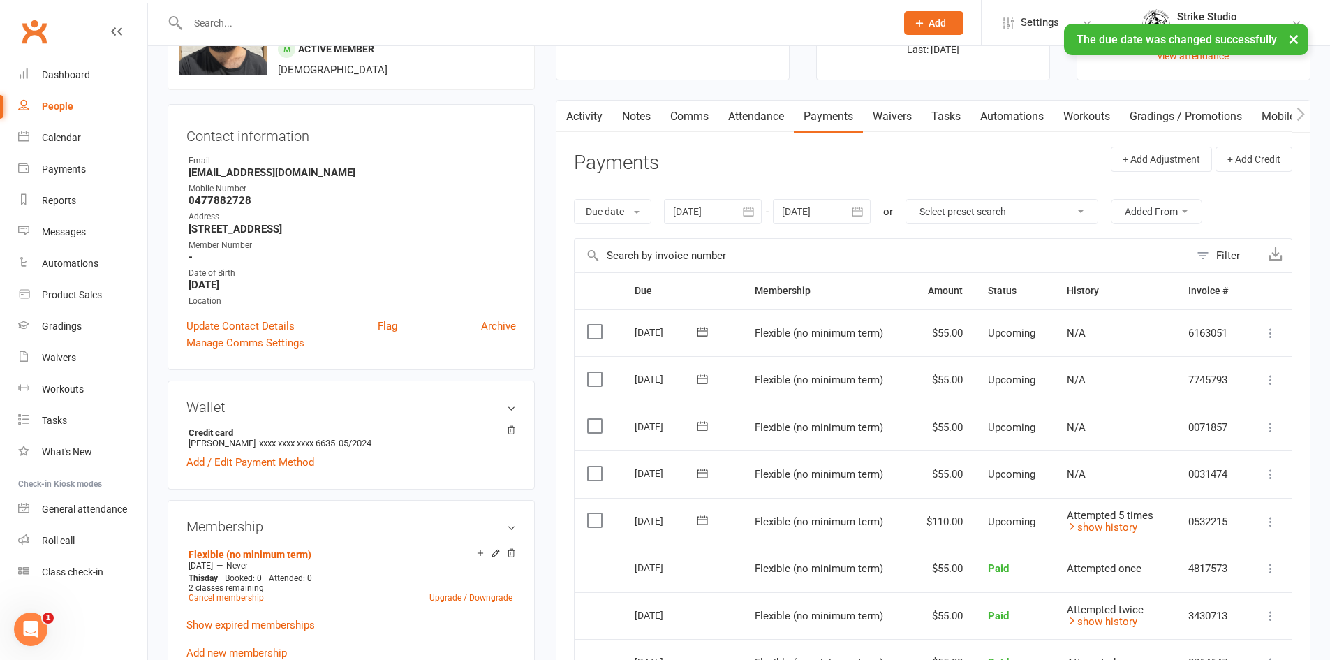
scroll to position [0, 0]
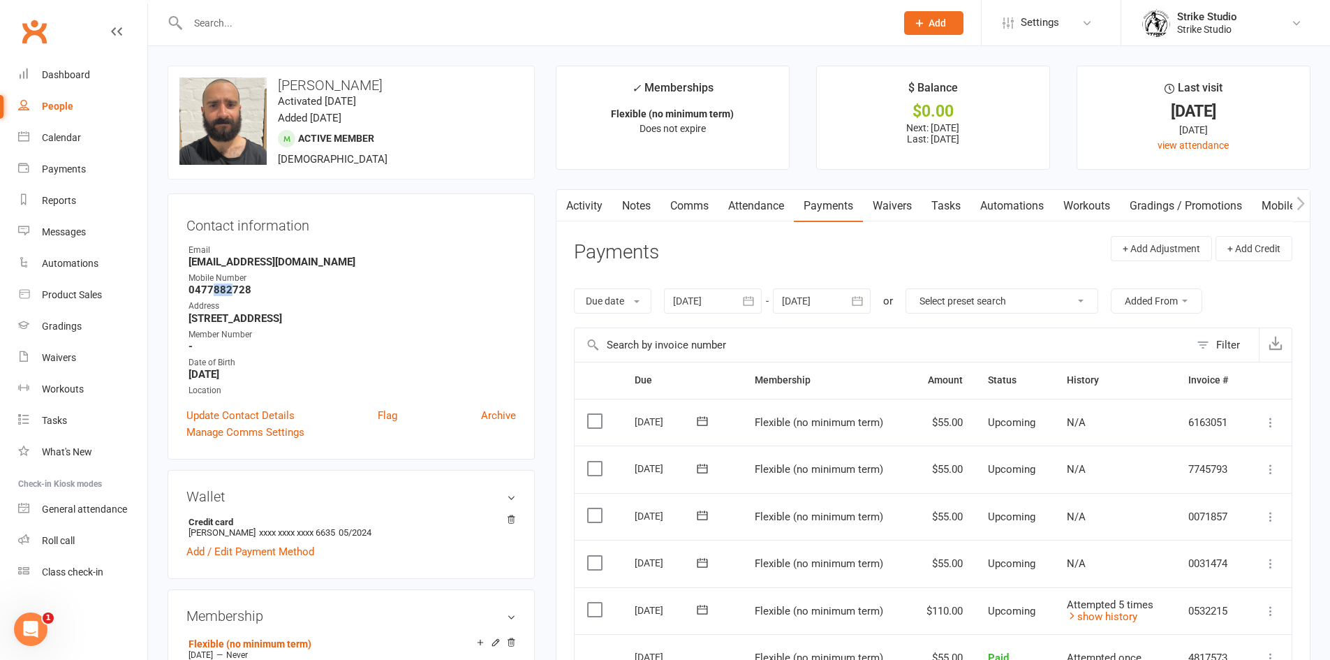
drag, startPoint x: 210, startPoint y: 288, endPoint x: 231, endPoint y: 288, distance: 20.9
click at [231, 288] on strong "0477882728" at bounding box center [352, 289] width 327 height 13
click at [252, 23] on input "text" at bounding box center [535, 23] width 702 height 20
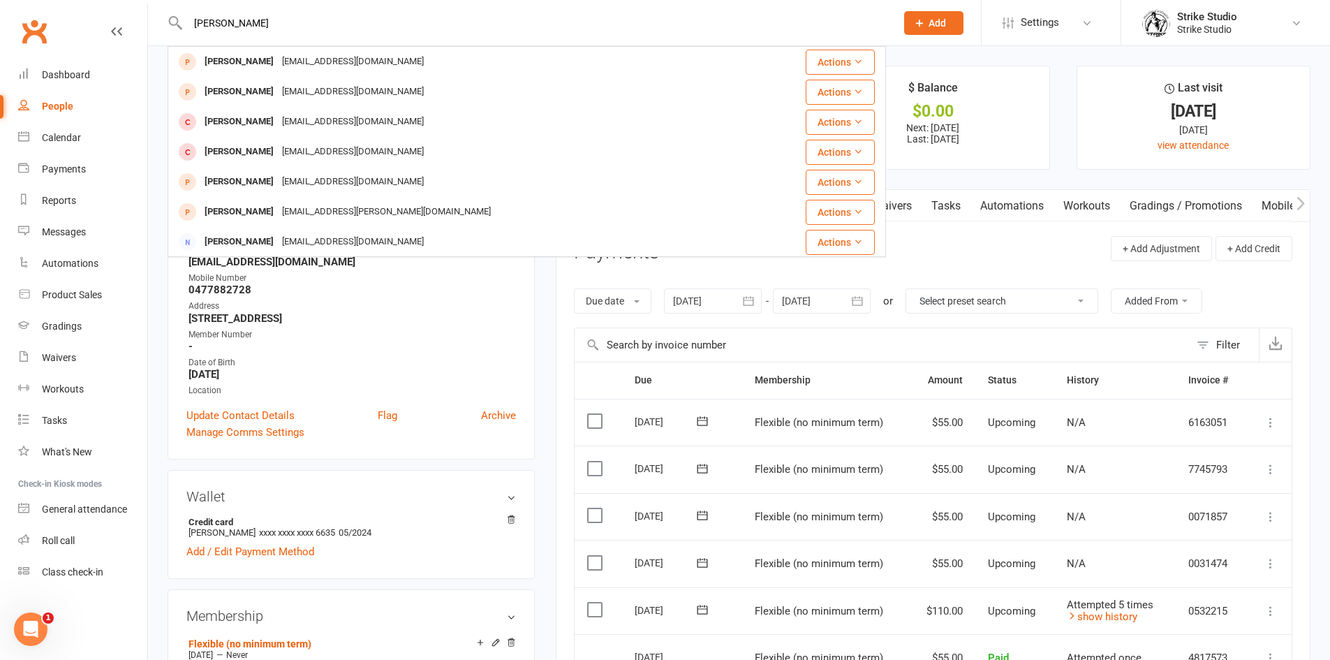
drag, startPoint x: 251, startPoint y: 24, endPoint x: 62, endPoint y: 24, distance: 189.2
click at [62, 3] on header "tom ngu Tom Nguyen pmag1967@gmail.com Actions Tommy Nguyen tomdomo@hotmail.com …" at bounding box center [665, 3] width 1330 height 0
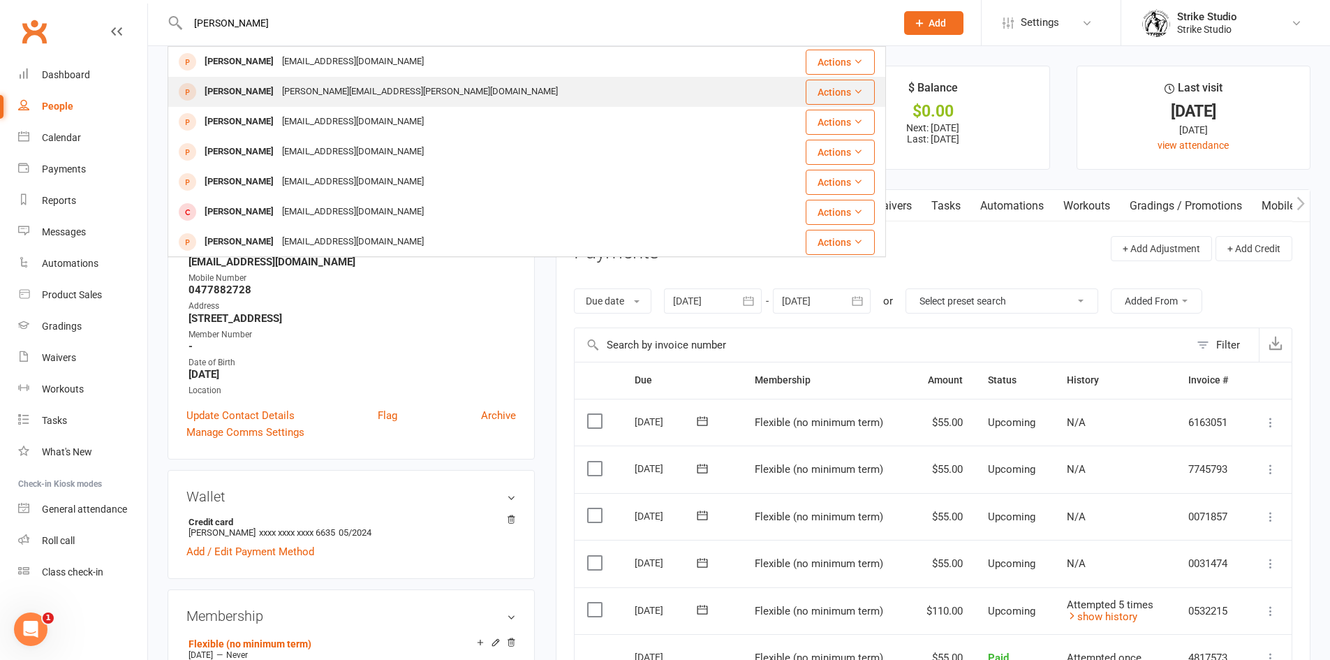
type input "lenny"
click at [293, 88] on div "danielle.freebairn@gmail.com" at bounding box center [420, 92] width 284 height 20
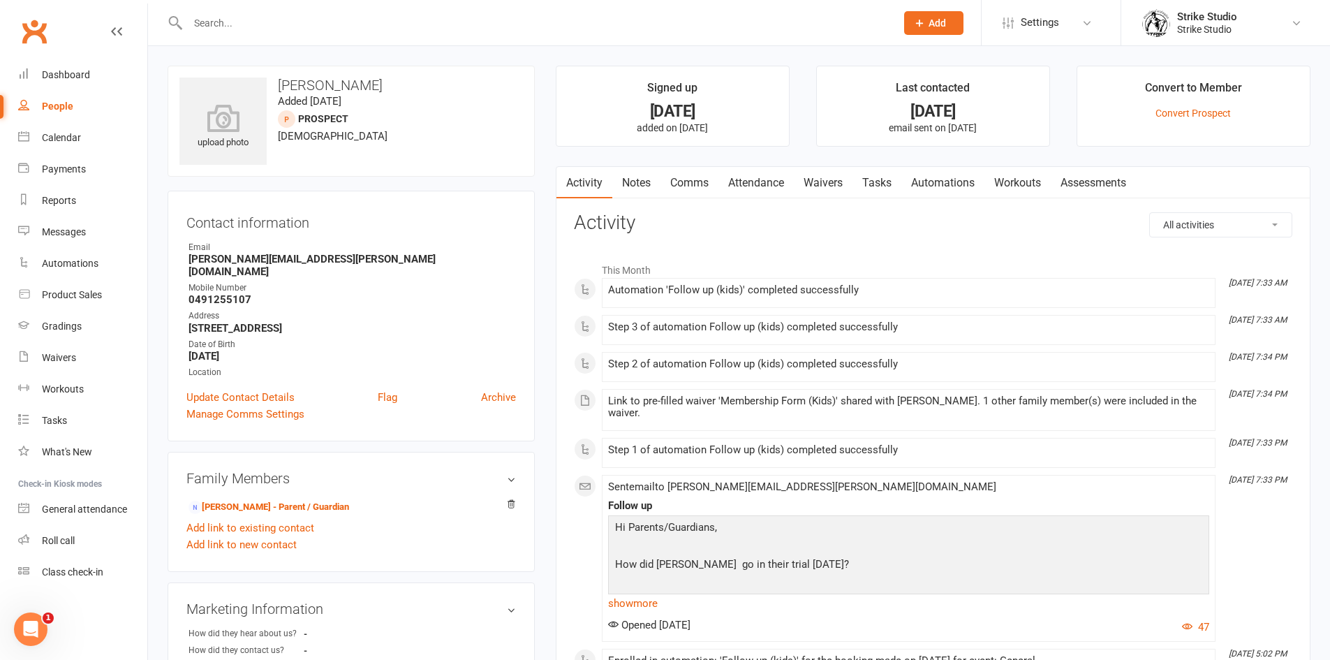
click at [230, 20] on input "text" at bounding box center [535, 23] width 702 height 20
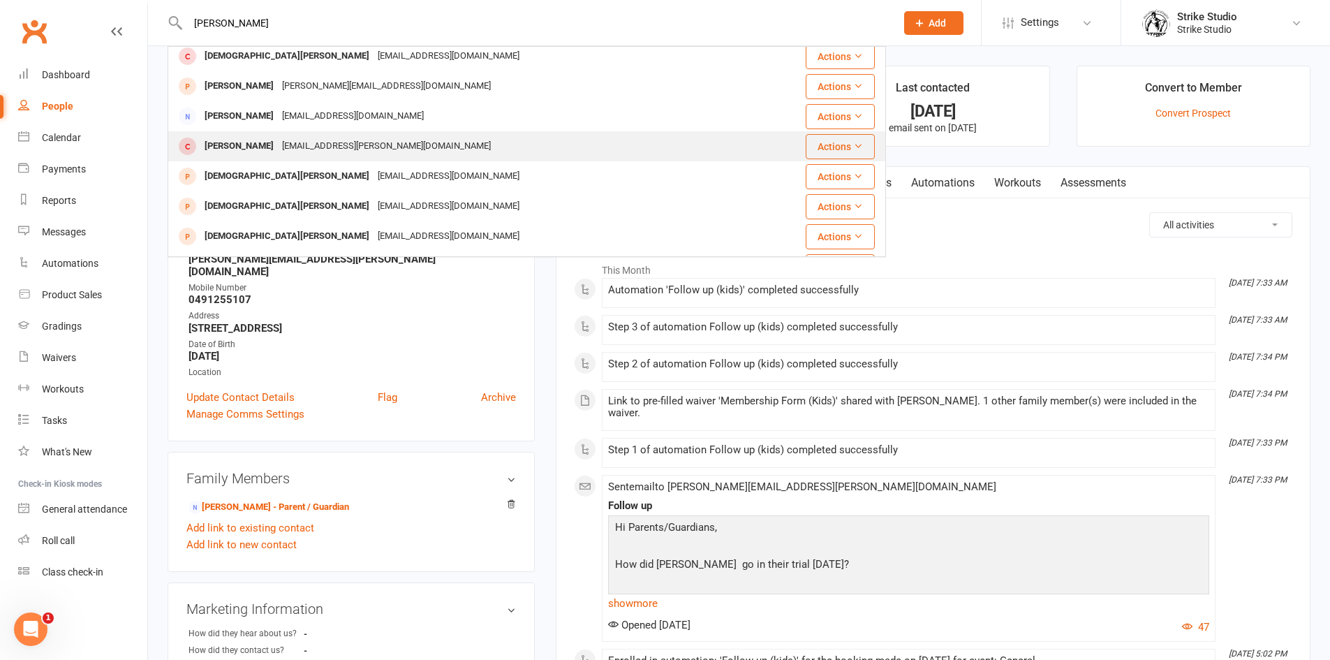
scroll to position [209, 0]
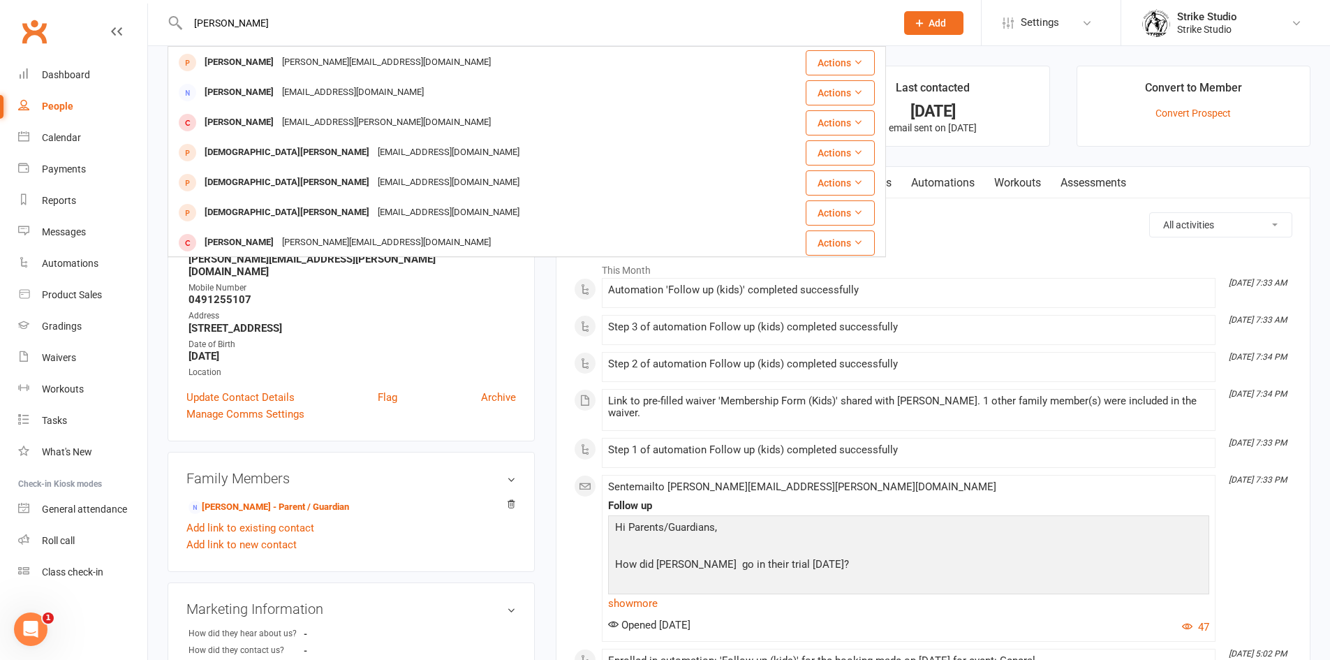
drag, startPoint x: 220, startPoint y: 22, endPoint x: 271, endPoint y: 17, distance: 51.2
click at [271, 17] on input "christina" at bounding box center [535, 23] width 702 height 20
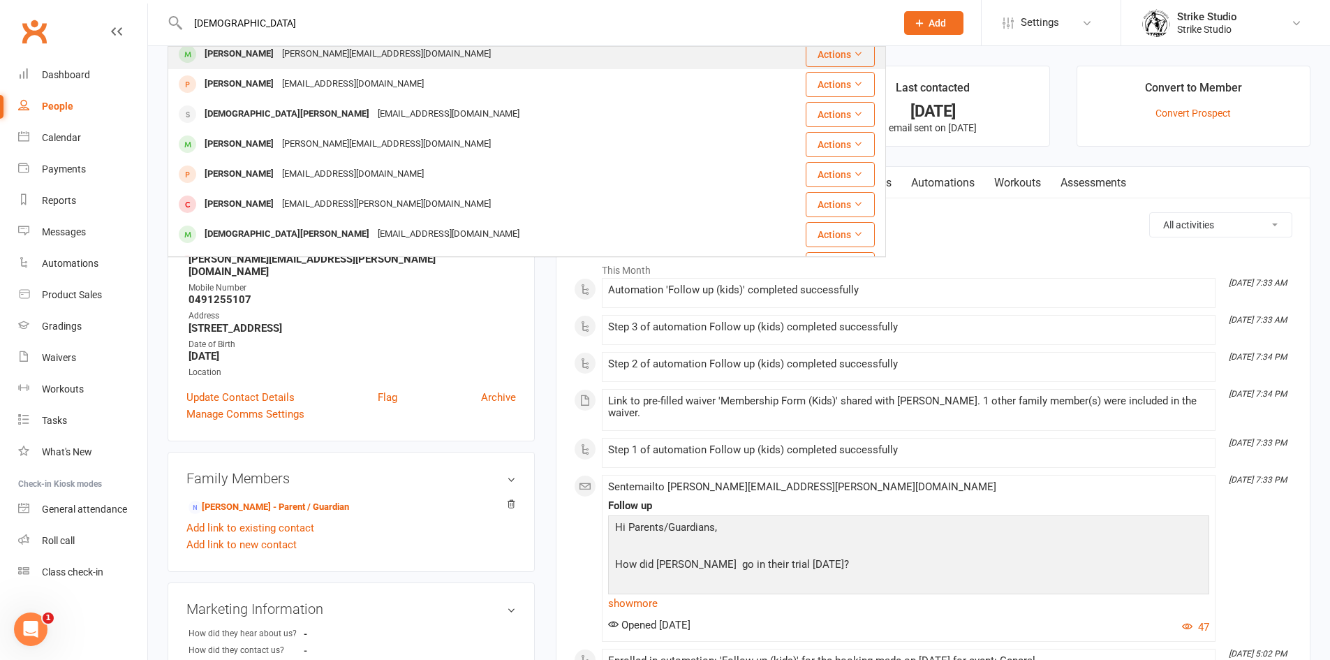
scroll to position [391, 0]
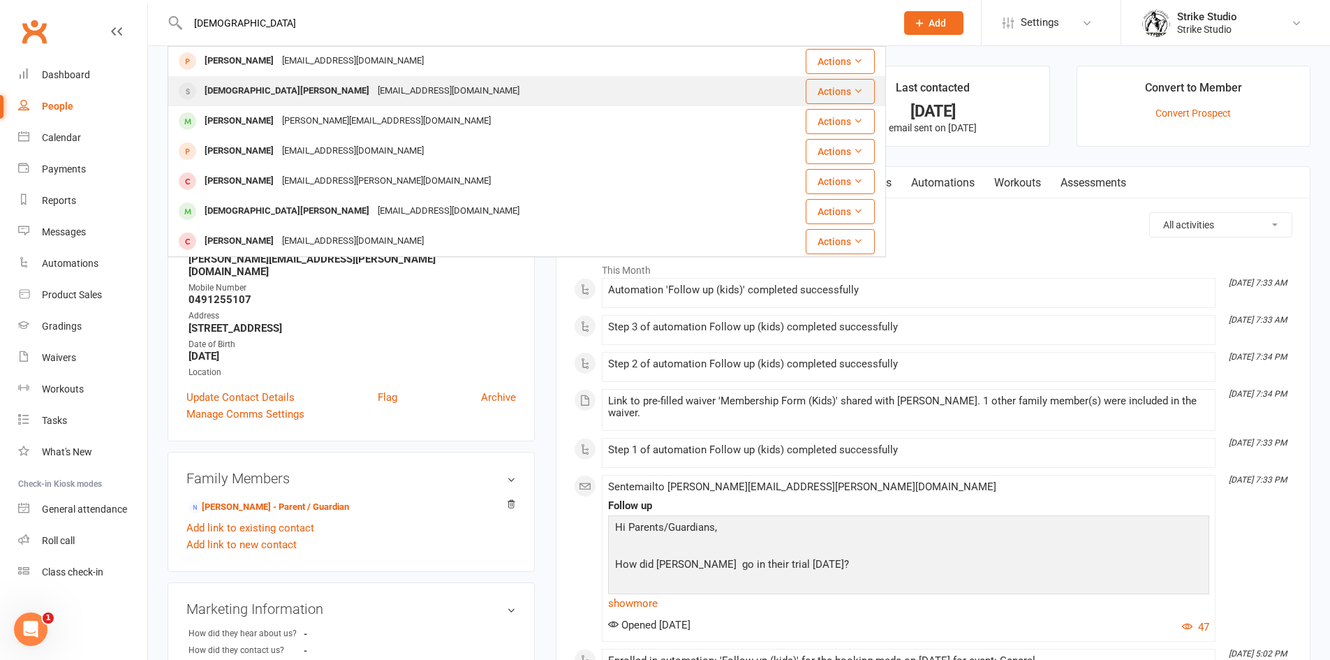
type input "christian"
click at [331, 103] on div "Christian Pourounidis mirellap@bambis.com.au" at bounding box center [461, 91] width 585 height 29
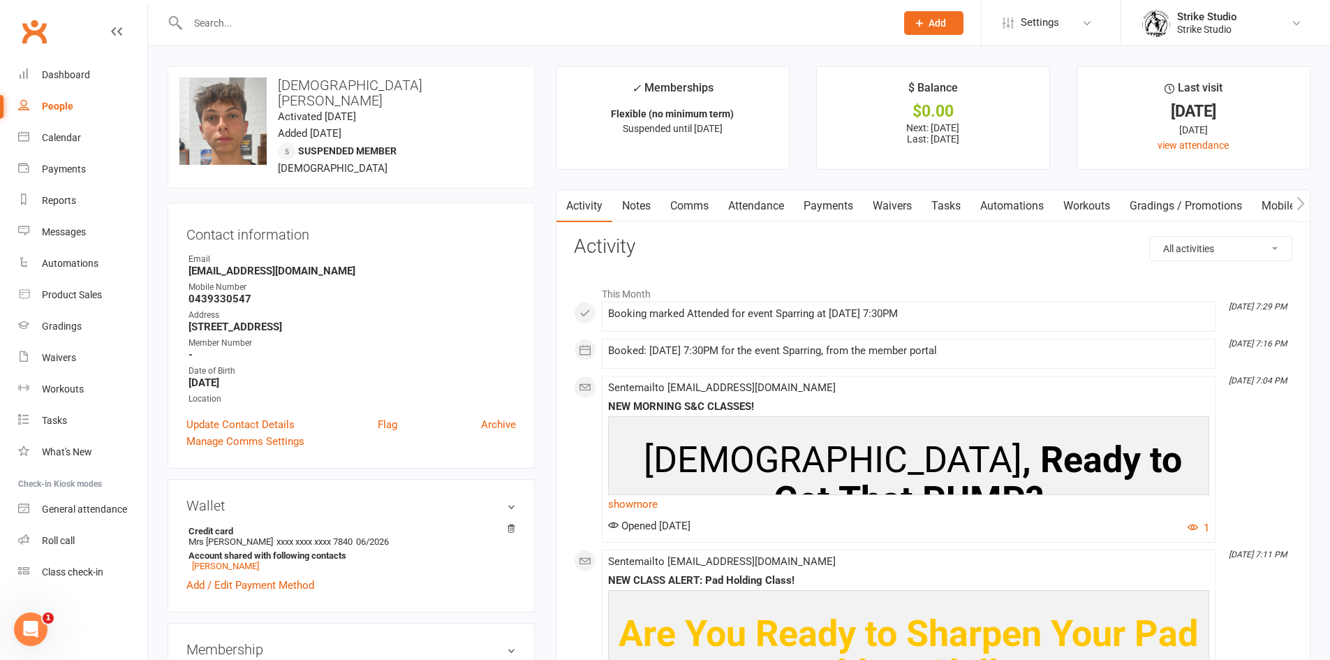
click at [820, 203] on link "Payments" at bounding box center [828, 206] width 69 height 32
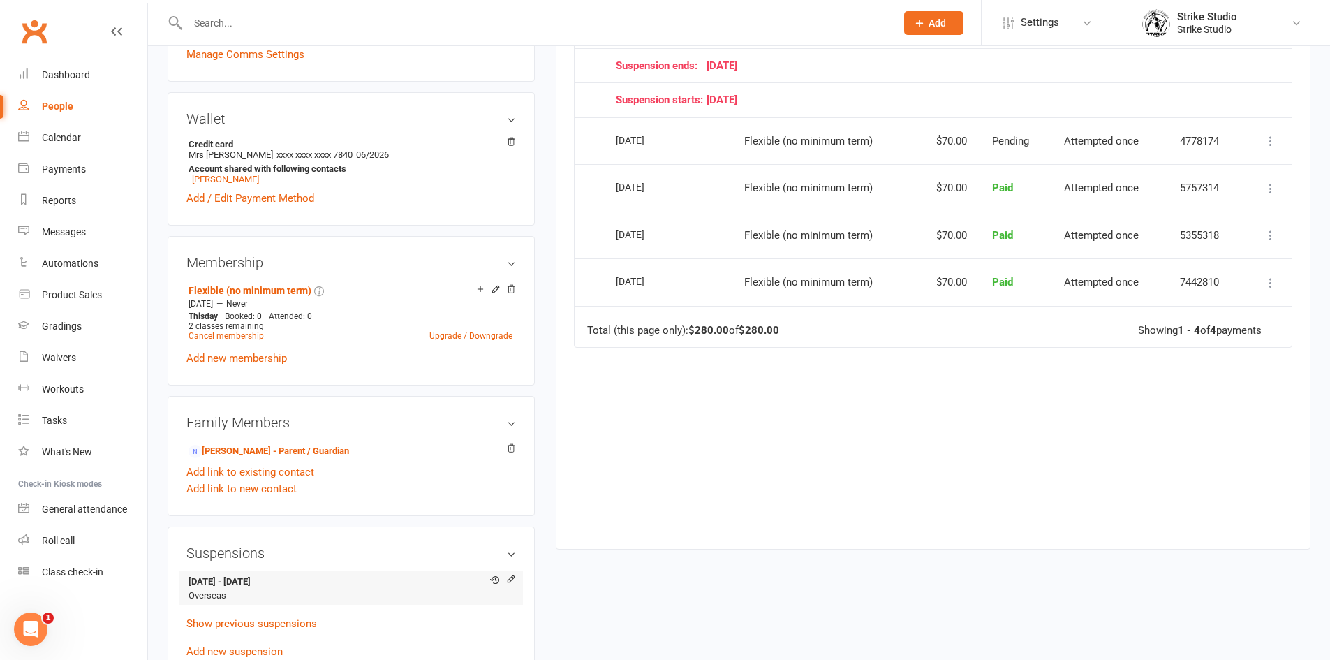
scroll to position [419, 0]
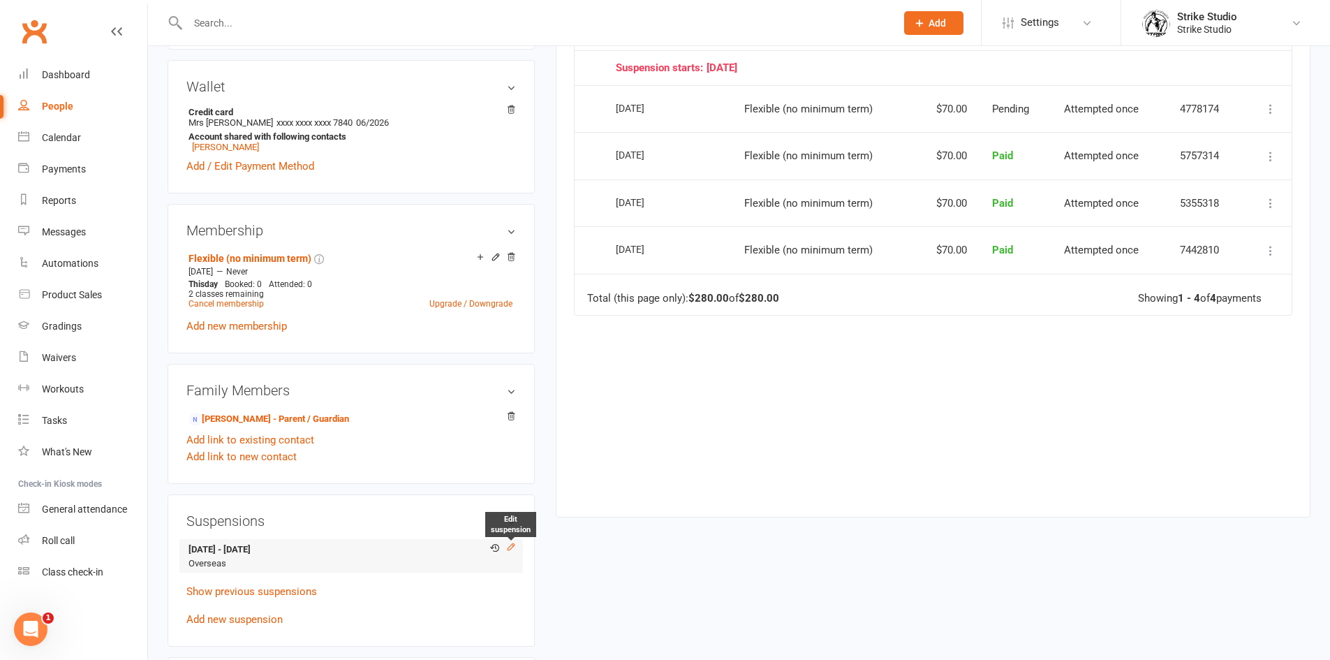
click at [508, 542] on icon at bounding box center [511, 547] width 10 height 10
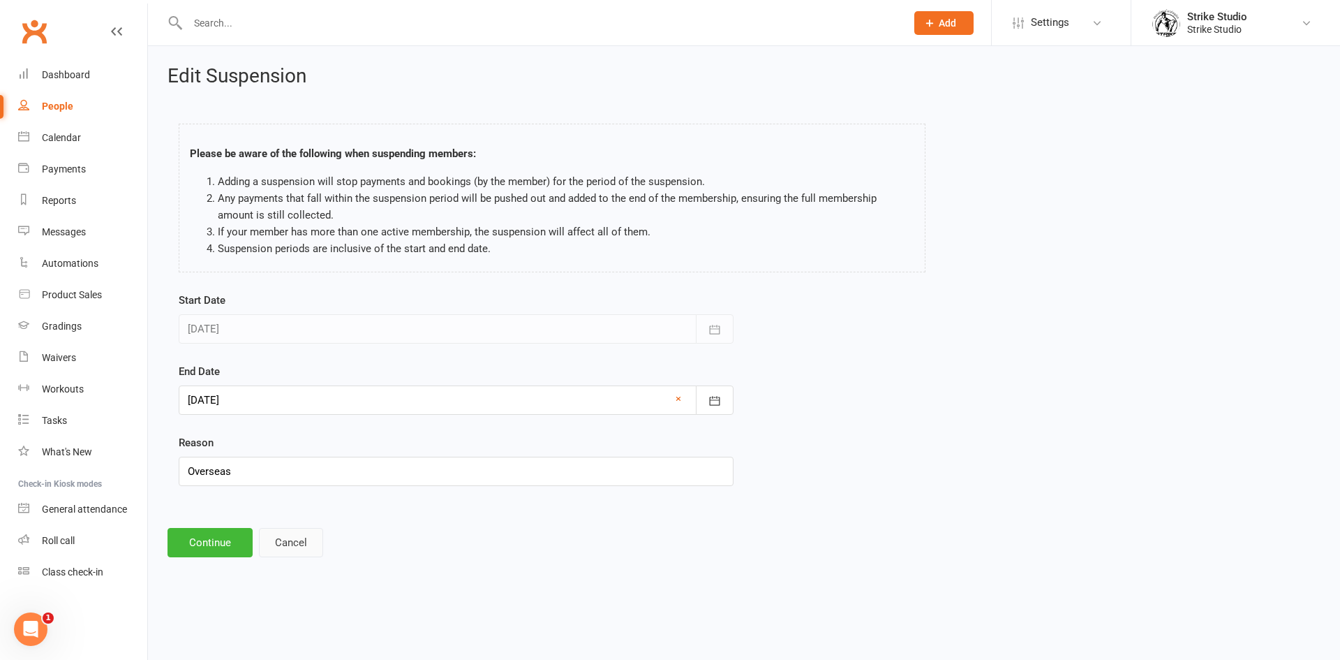
click at [303, 546] on button "Cancel" at bounding box center [291, 542] width 64 height 29
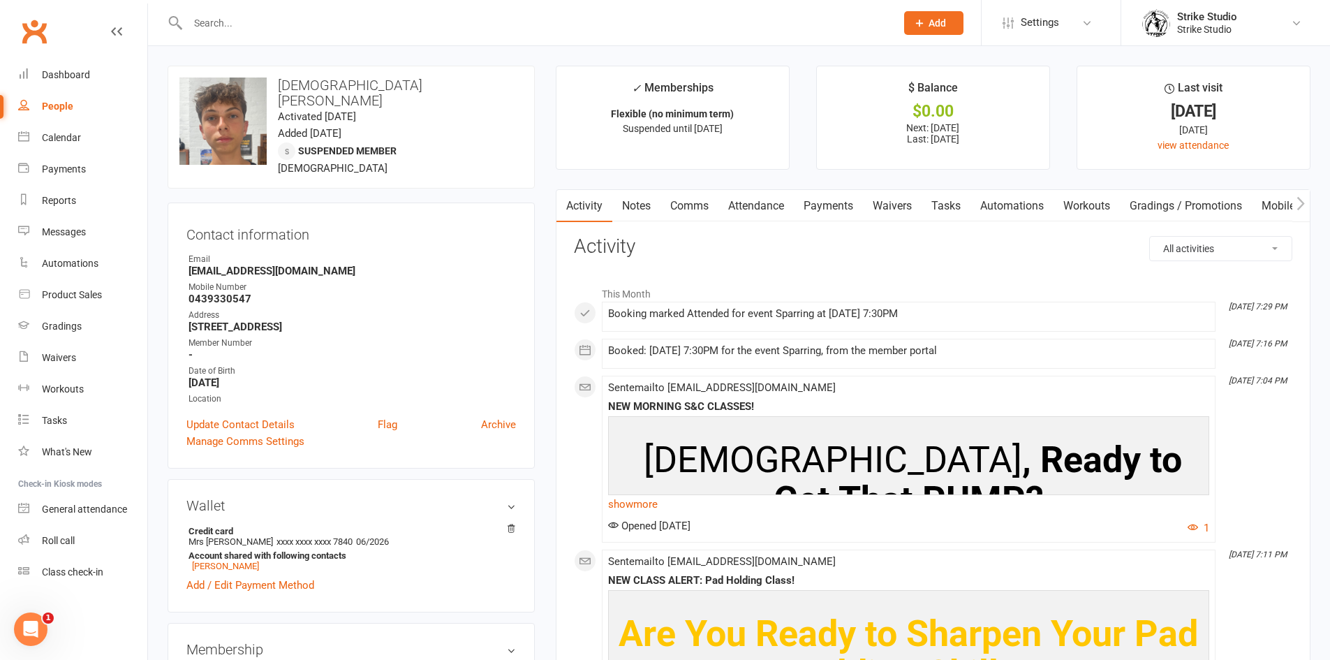
click at [764, 202] on link "Attendance" at bounding box center [755, 206] width 75 height 32
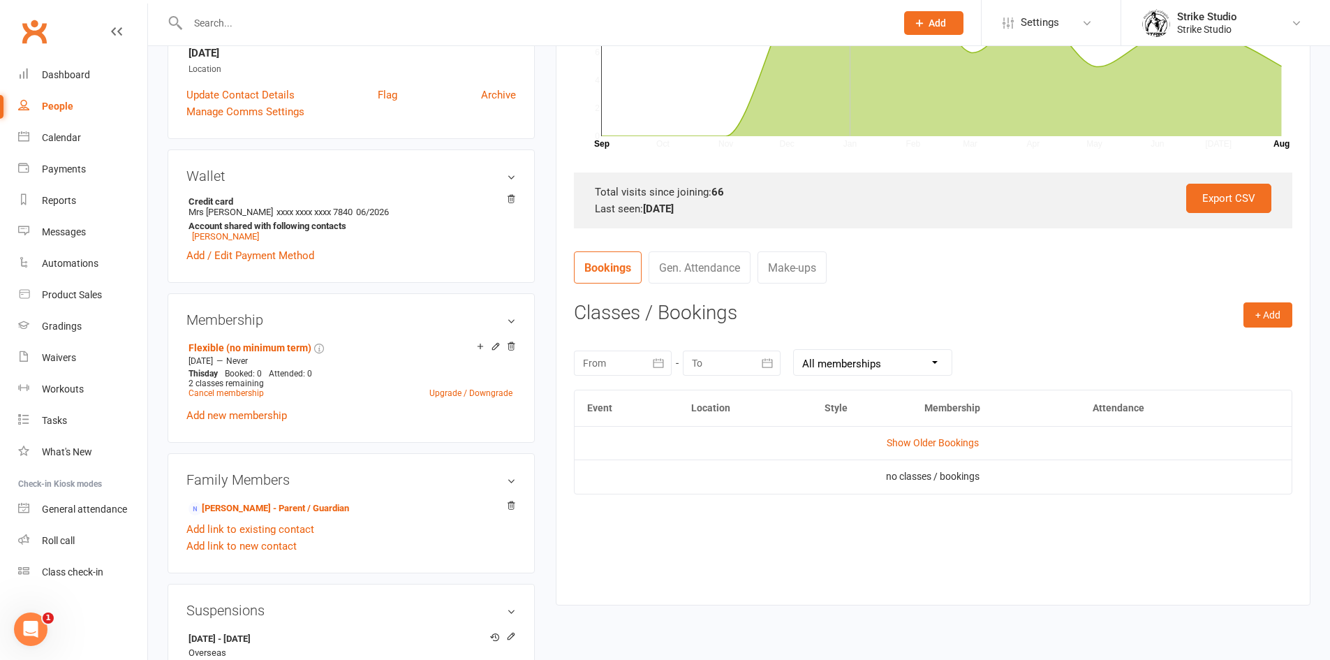
scroll to position [419, 0]
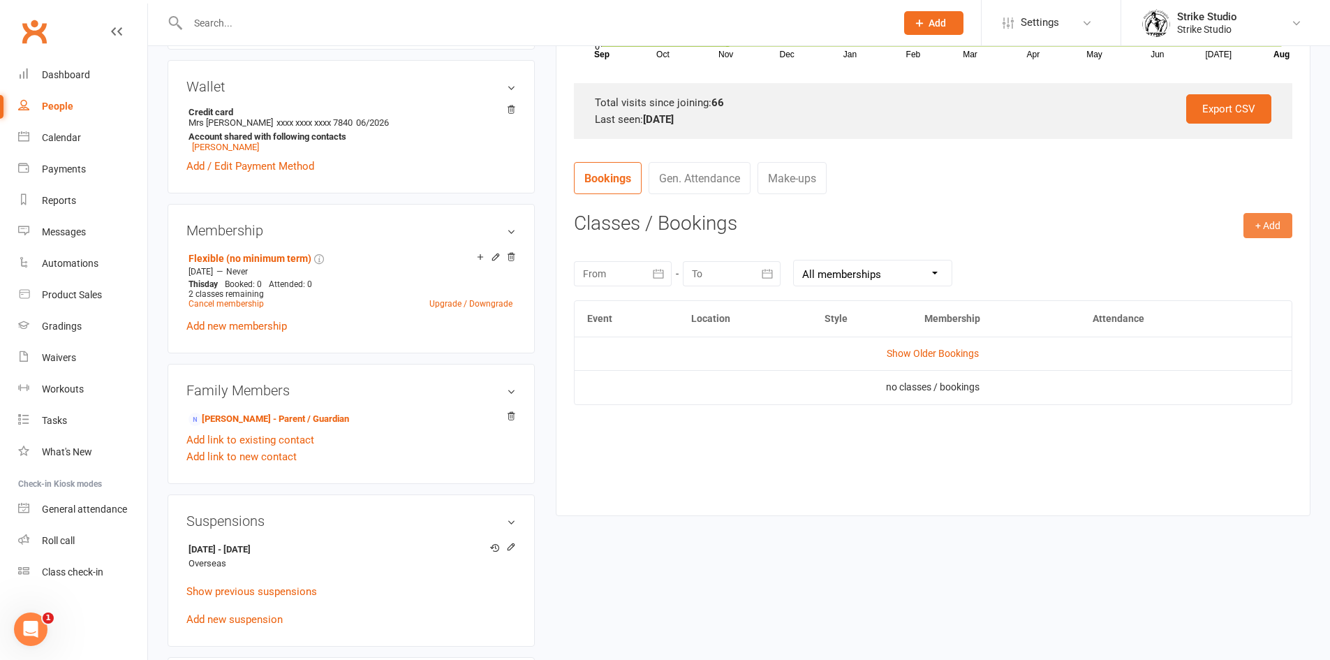
click at [1265, 225] on button "+ Add" at bounding box center [1267, 225] width 49 height 25
click at [1181, 267] on link "Book Event" at bounding box center [1222, 257] width 138 height 28
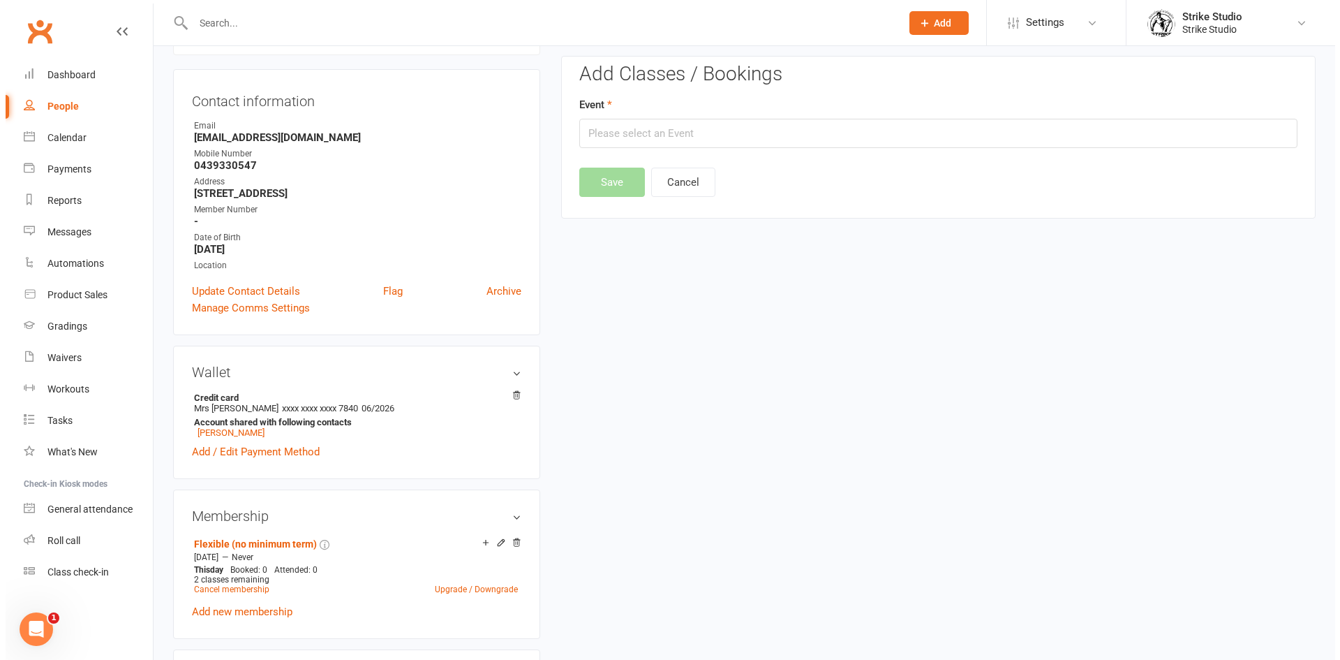
scroll to position [119, 0]
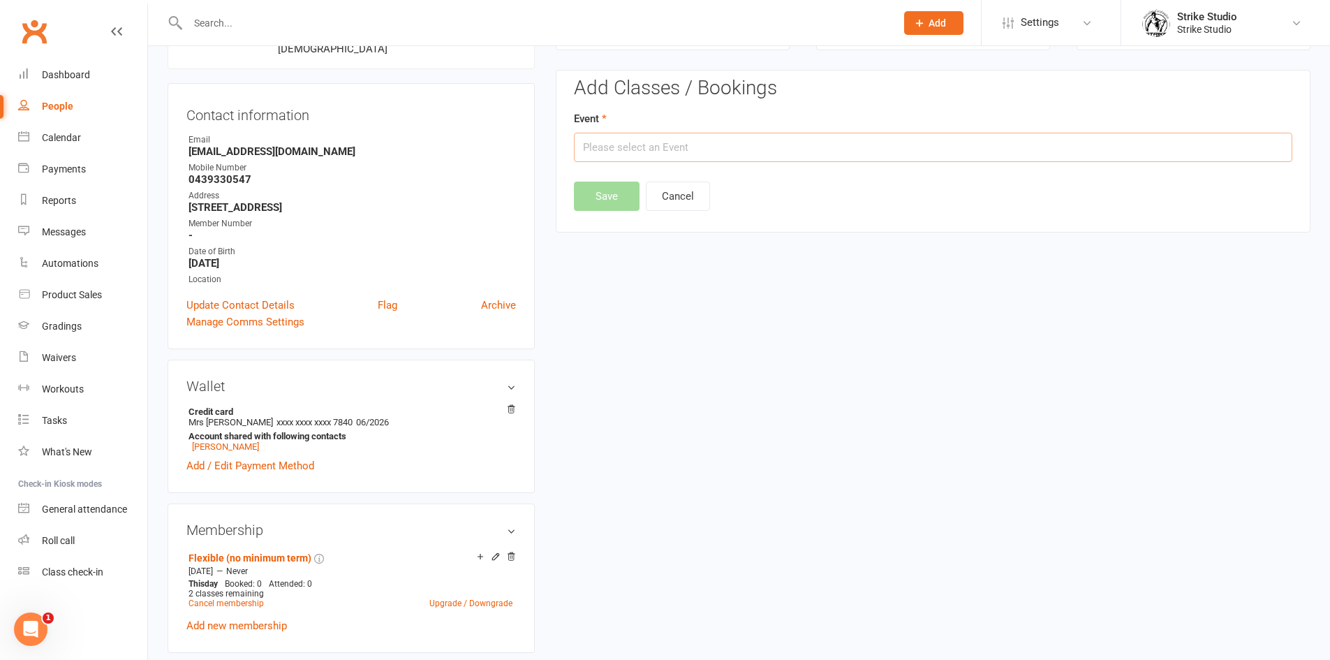
click at [731, 141] on input "text" at bounding box center [933, 147] width 718 height 29
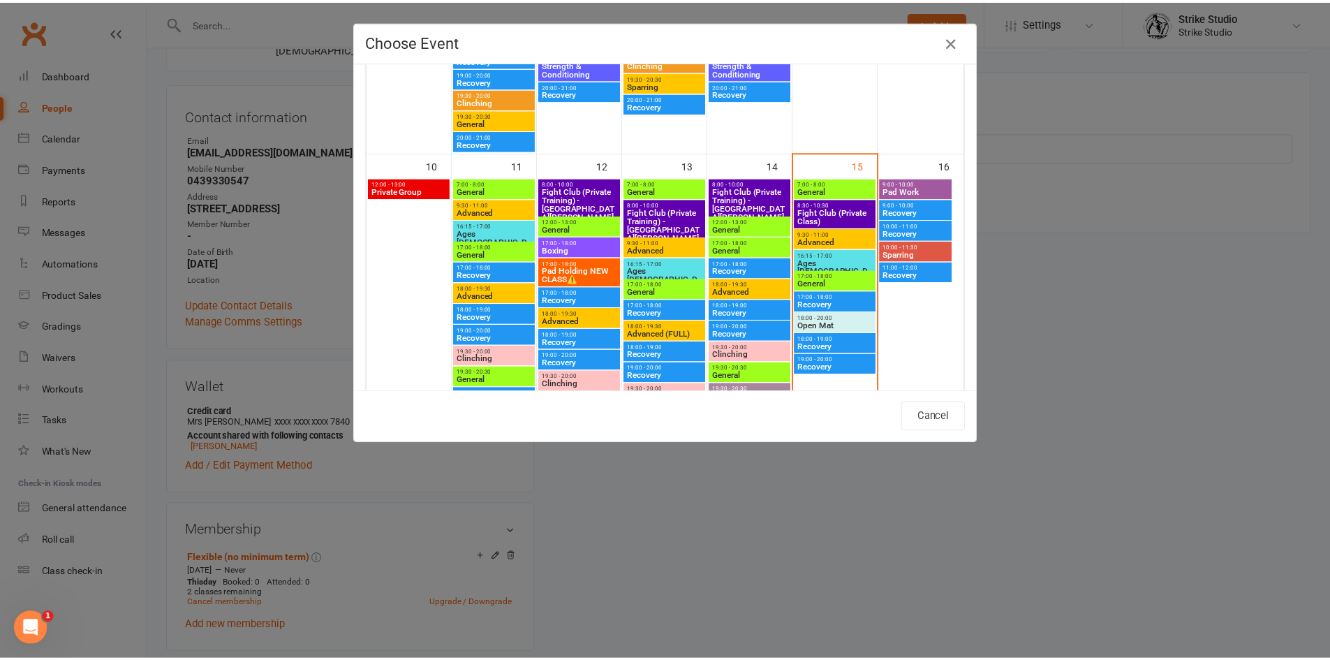
scroll to position [559, 0]
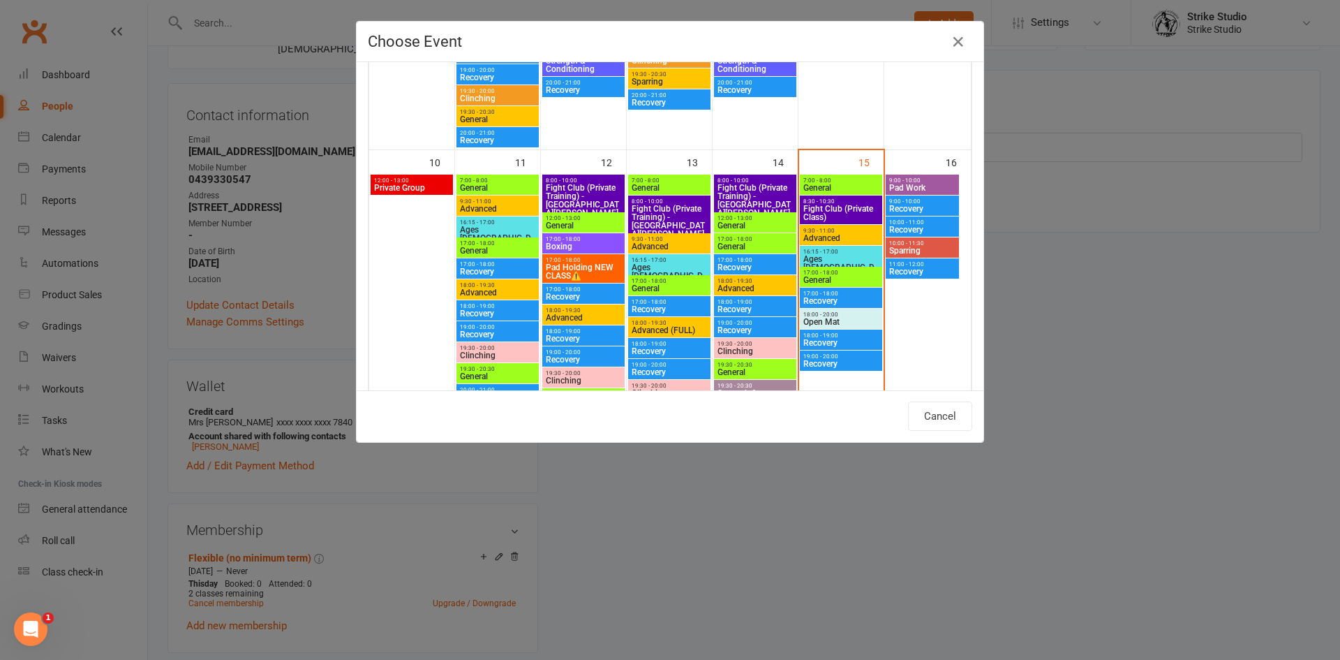
click at [816, 187] on span "General" at bounding box center [841, 188] width 77 height 8
type input "General - Aug 15, 2025 7:00:00 AM"
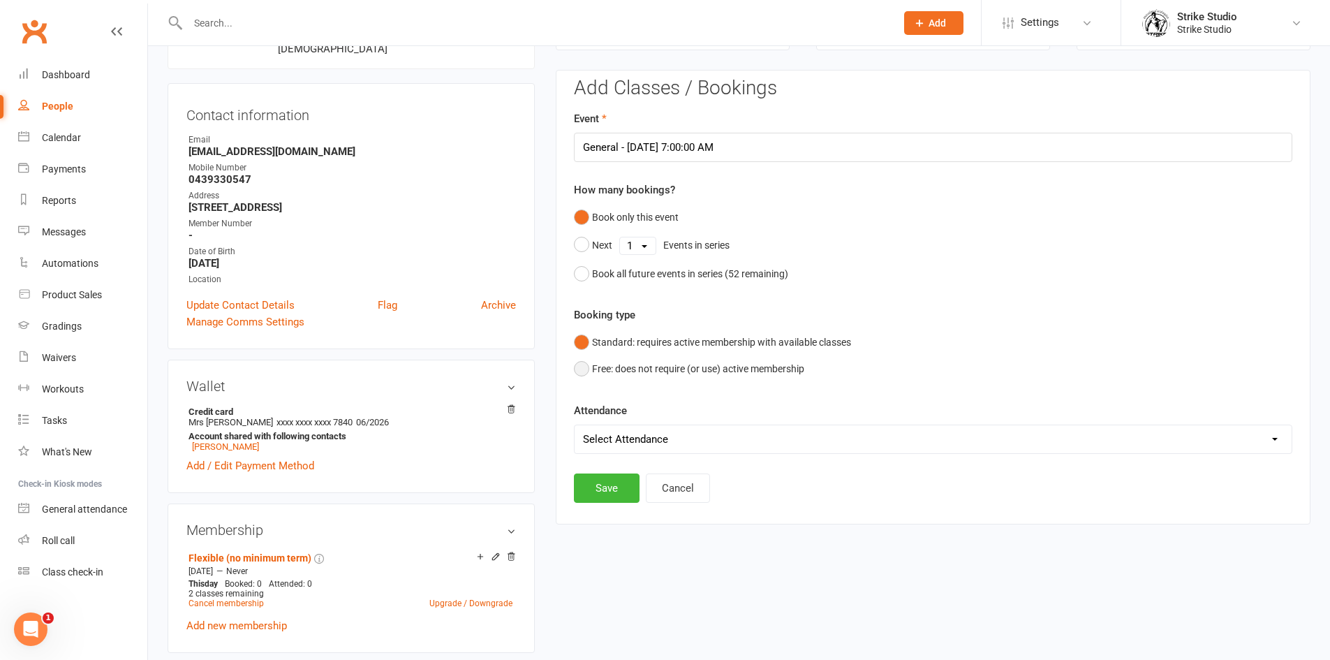
click at [633, 365] on button "Free: does not require (or use) active membership" at bounding box center [689, 368] width 230 height 27
click at [654, 442] on select "Select Attendance Attended Absent" at bounding box center [933, 439] width 717 height 28
select select "0"
click at [575, 425] on select "Select Attendance Attended Absent" at bounding box center [933, 439] width 717 height 28
click at [620, 481] on button "Save" at bounding box center [607, 487] width 66 height 29
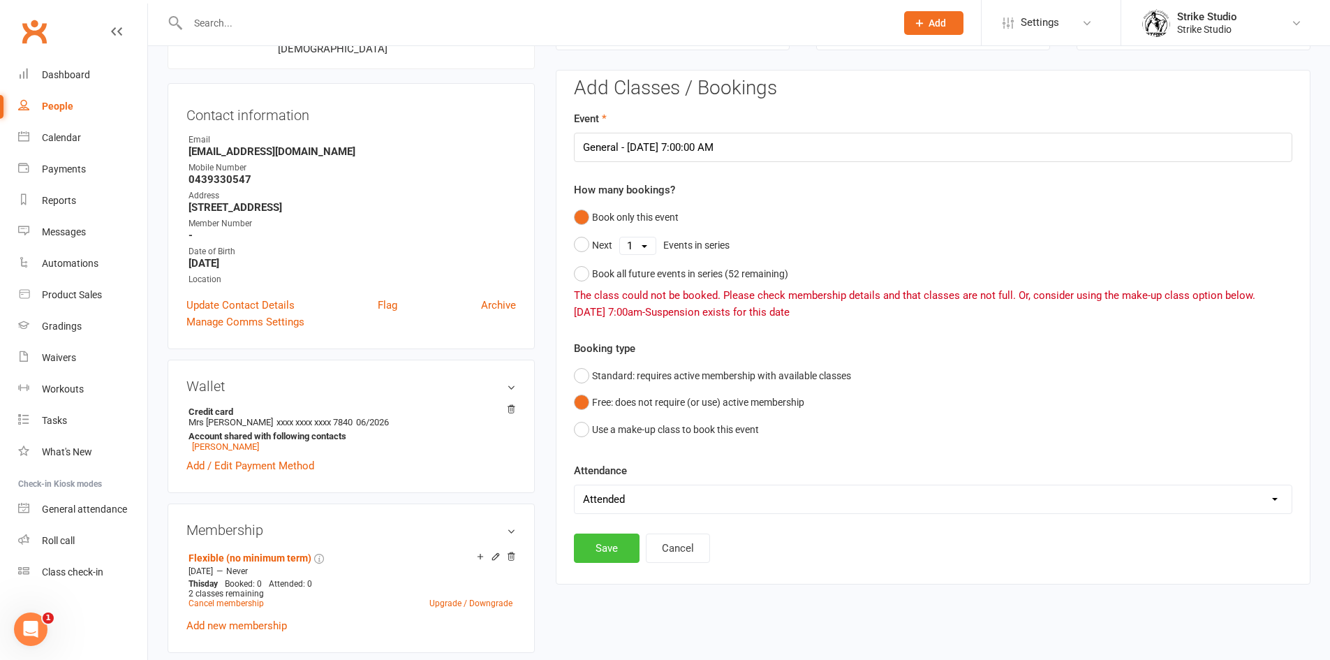
click at [615, 545] on button "Save" at bounding box center [607, 547] width 66 height 29
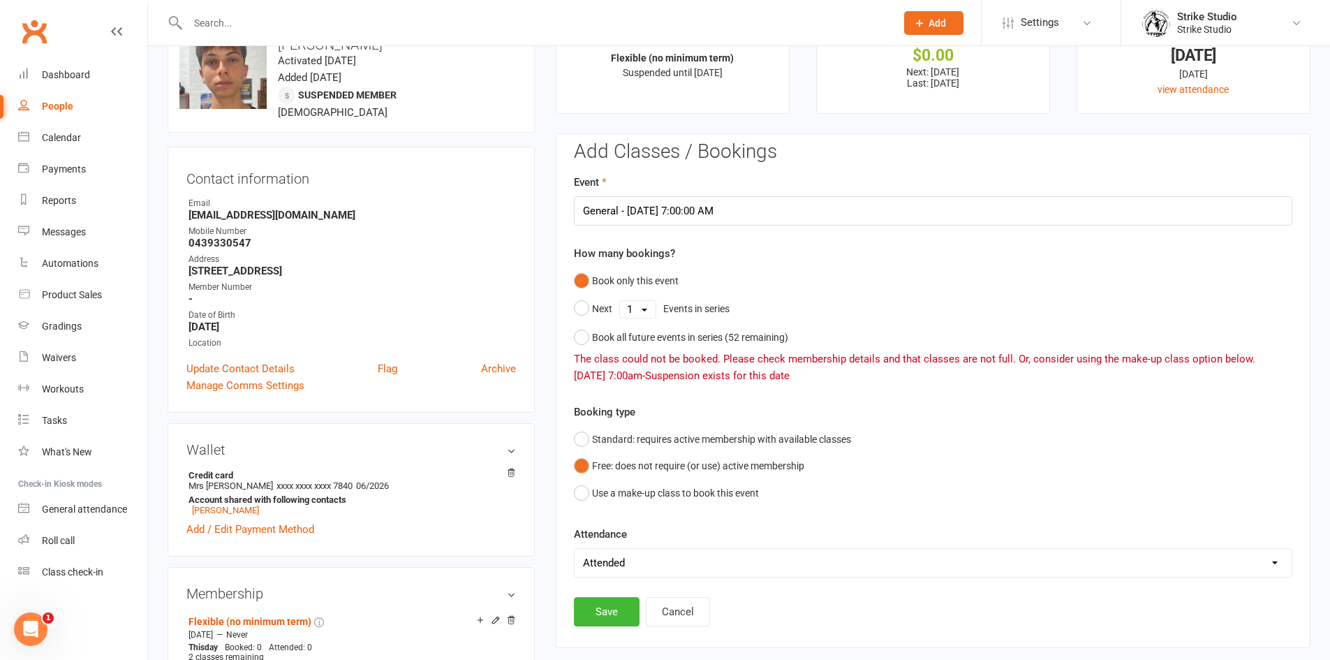
scroll to position [0, 0]
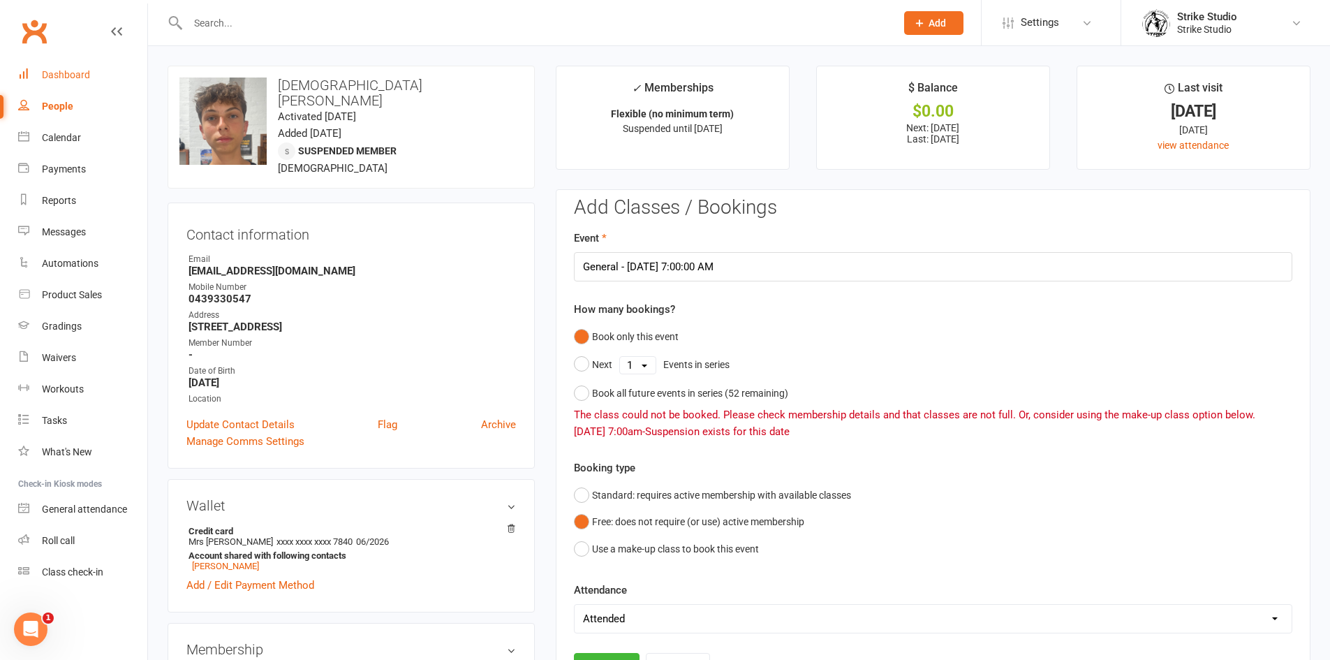
click at [92, 73] on link "Dashboard" at bounding box center [82, 74] width 129 height 31
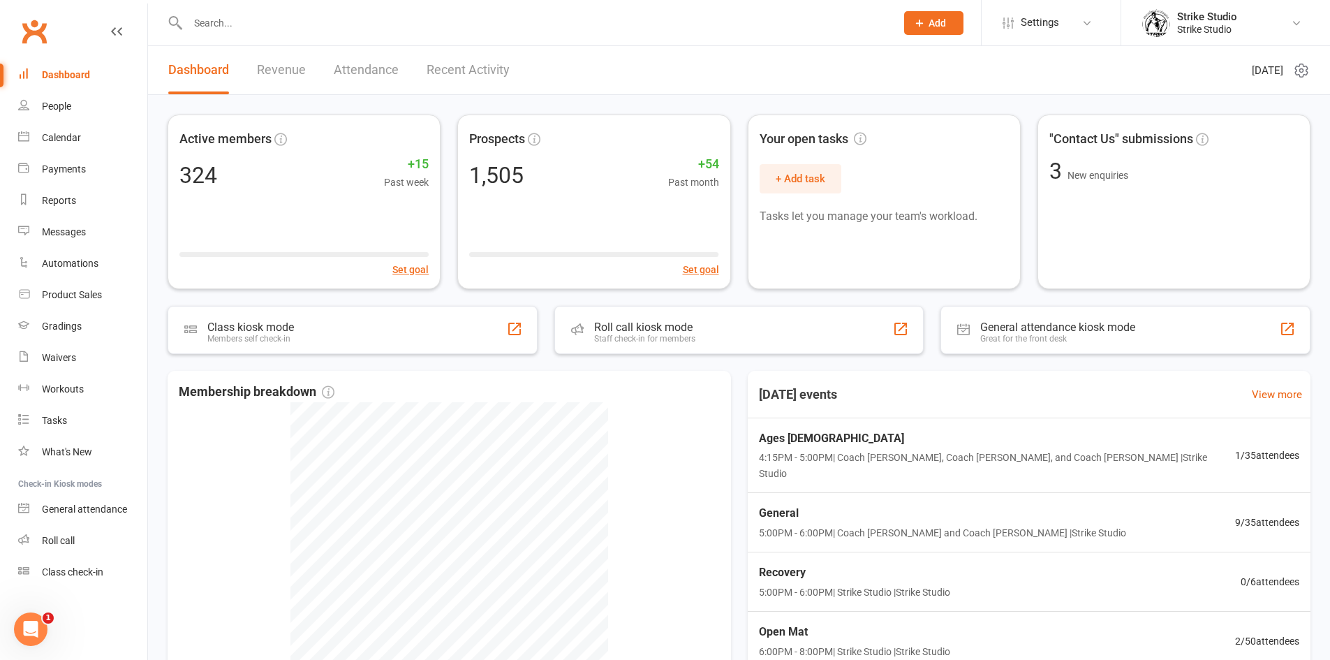
click at [275, 20] on input "text" at bounding box center [535, 23] width 702 height 20
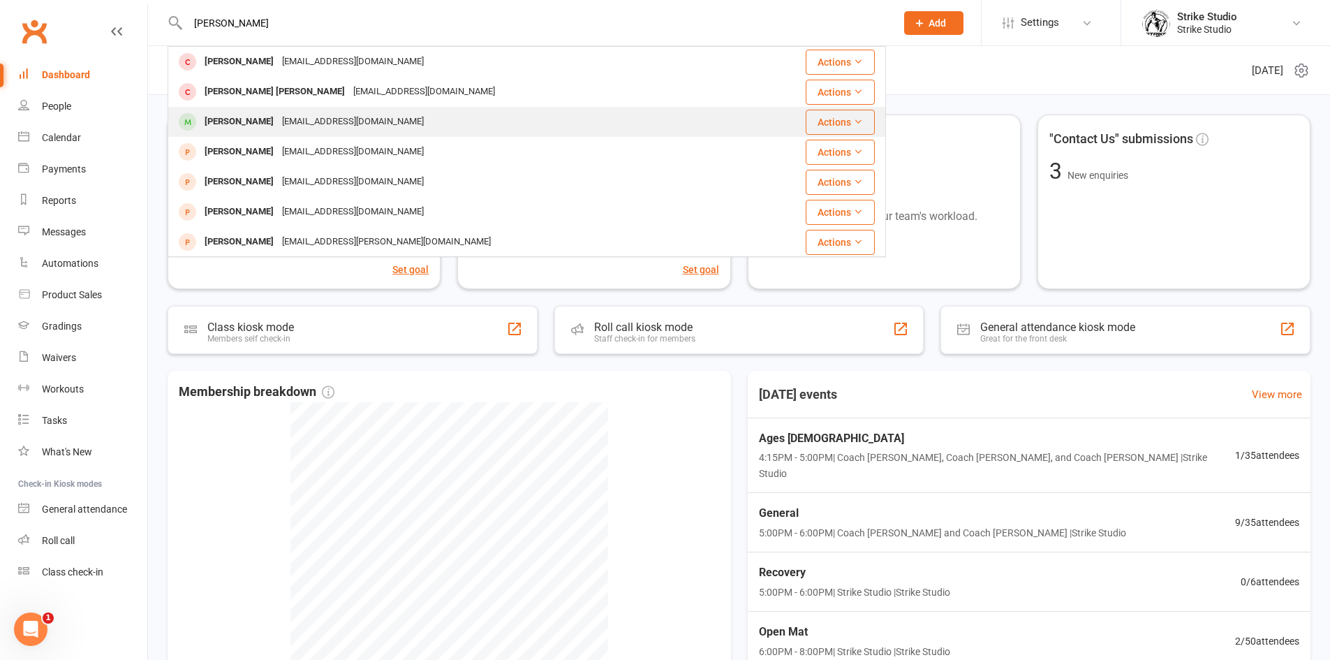
type input "tony nguy"
click at [302, 121] on div "simple.thing@gmail.com" at bounding box center [353, 122] width 150 height 20
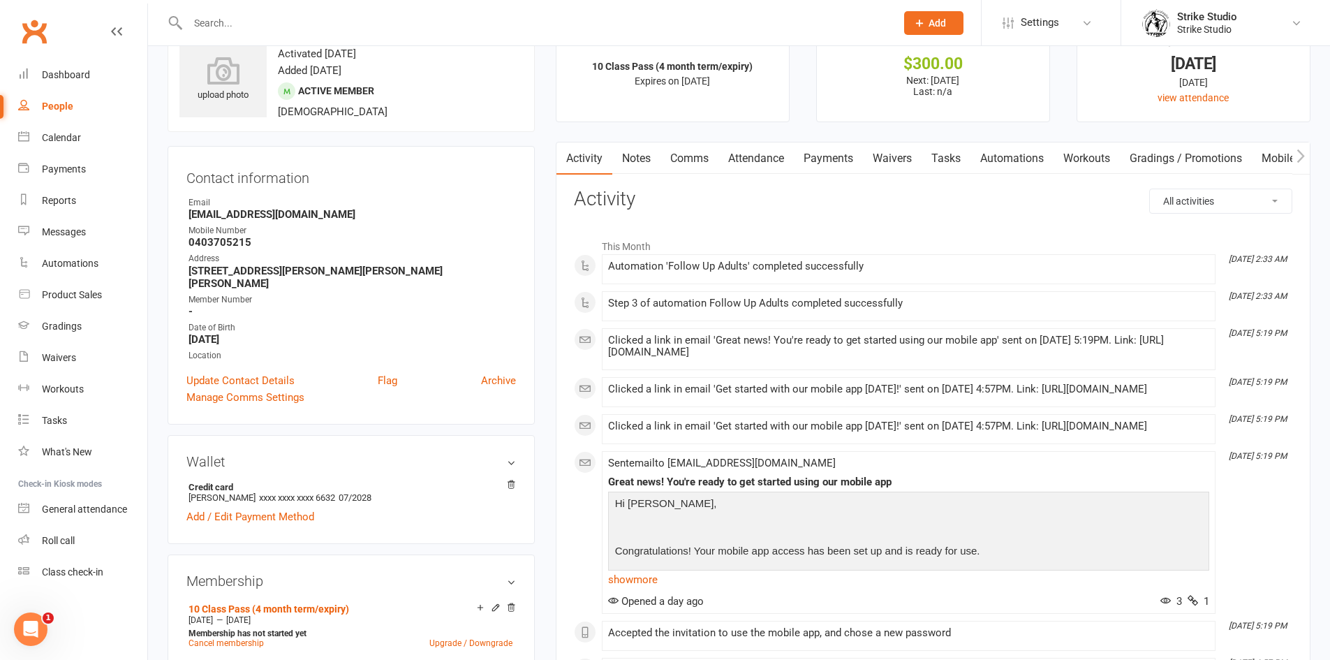
scroll to position [70, 0]
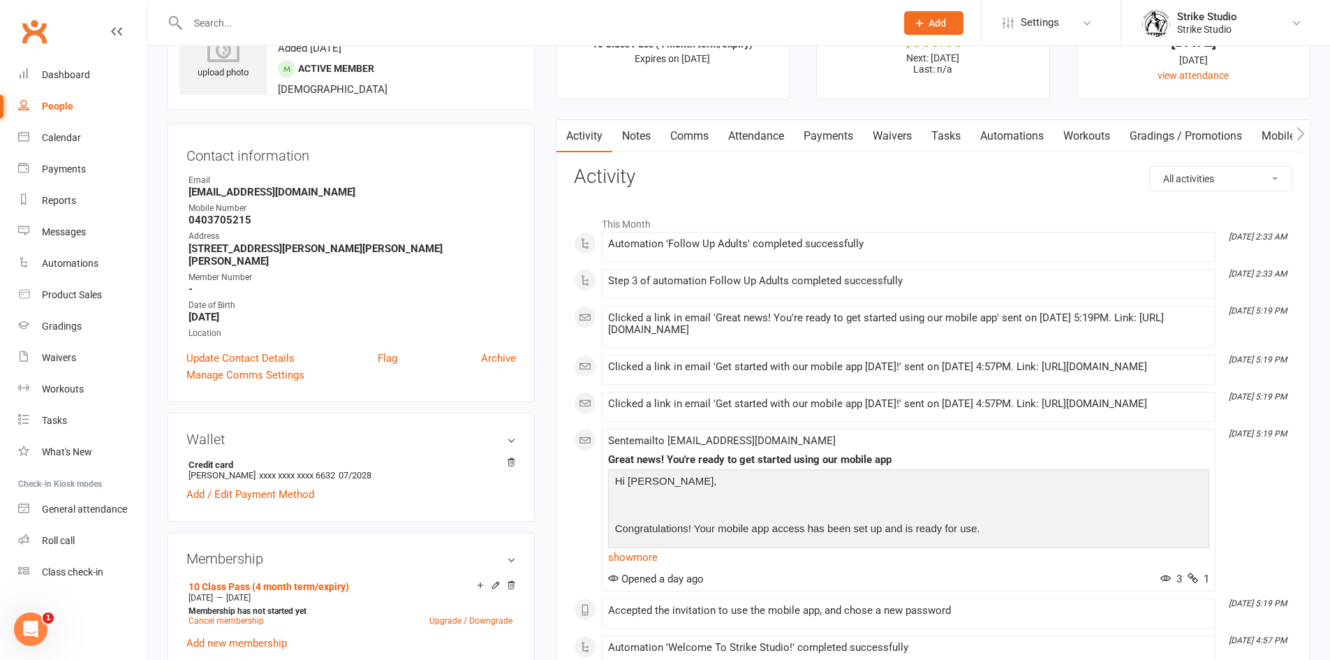
click at [223, 31] on input "text" at bounding box center [535, 23] width 702 height 20
paste input "Jacob Brown"
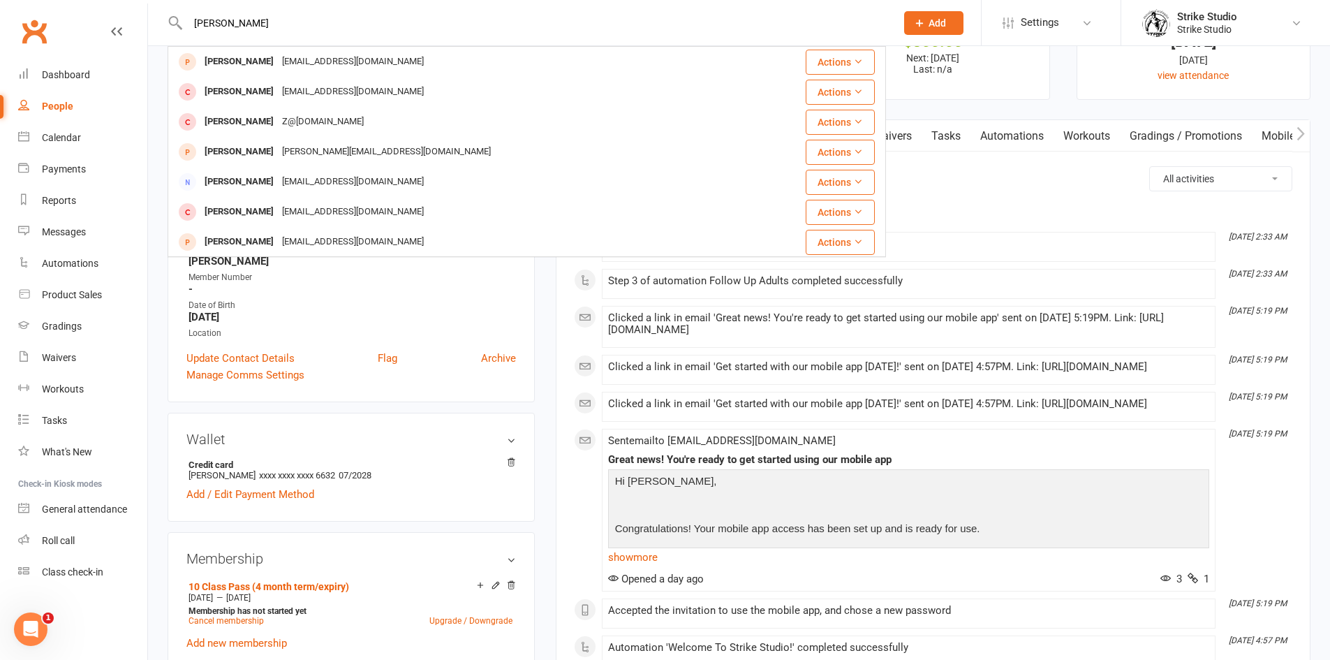
drag, startPoint x: 267, startPoint y: 26, endPoint x: 155, endPoint y: 1, distance: 115.0
click at [155, 1] on react-component "Jacob Brown Jacob Brown toni_brown@hotmail.com Actions Jacob Brewer Jacobbrewer…" at bounding box center [443, 22] width 886 height 45
paste input "Gabriel Cavalcante"
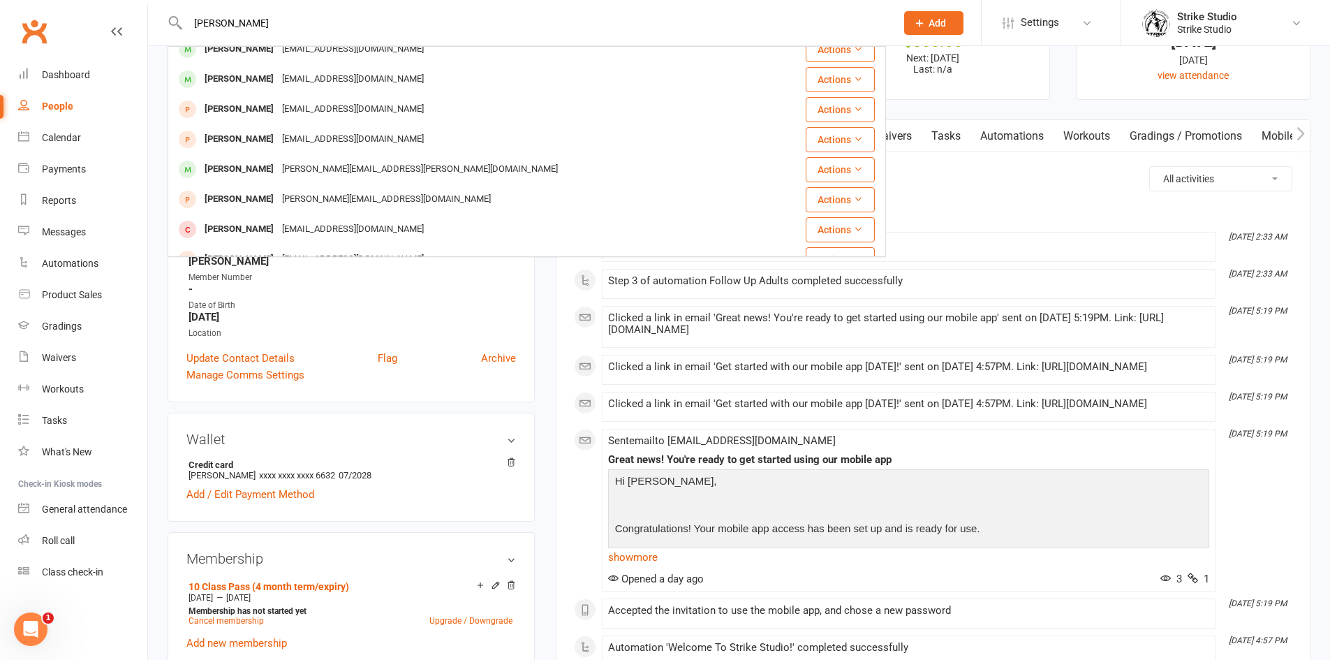
scroll to position [0, 0]
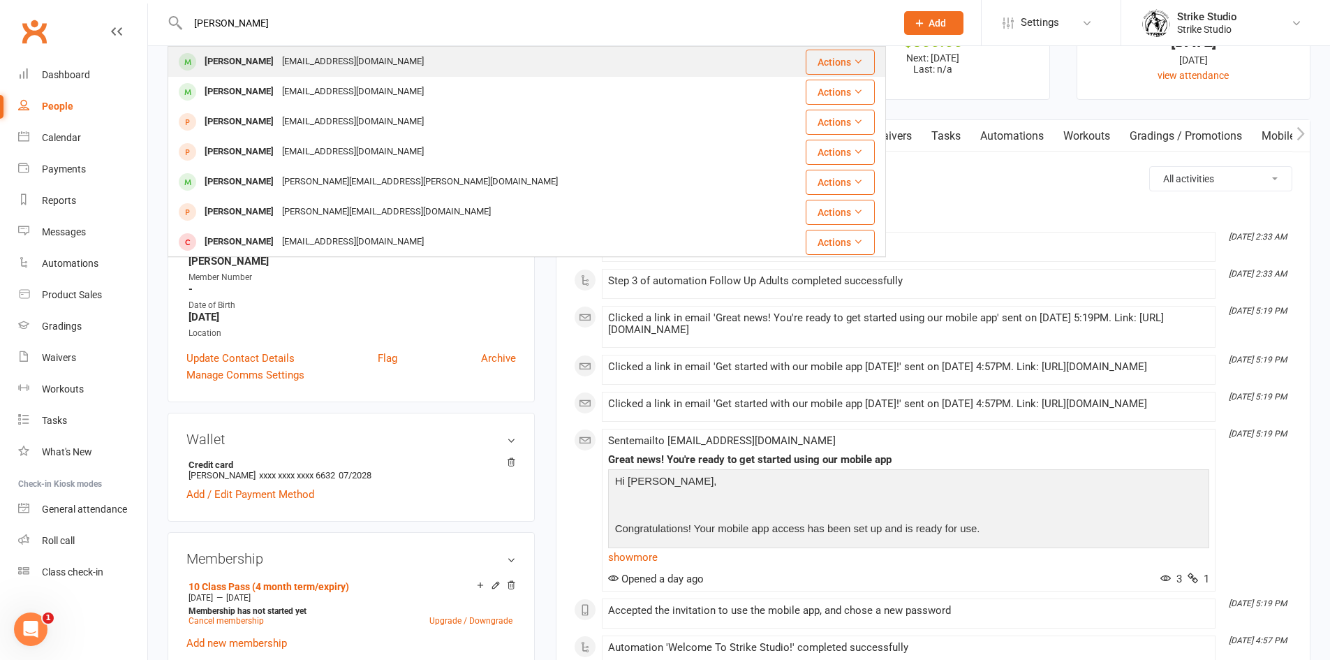
type input "Gabriel Cavalcante"
click at [371, 61] on div "gabecavalcante3@gmail.com" at bounding box center [353, 62] width 150 height 20
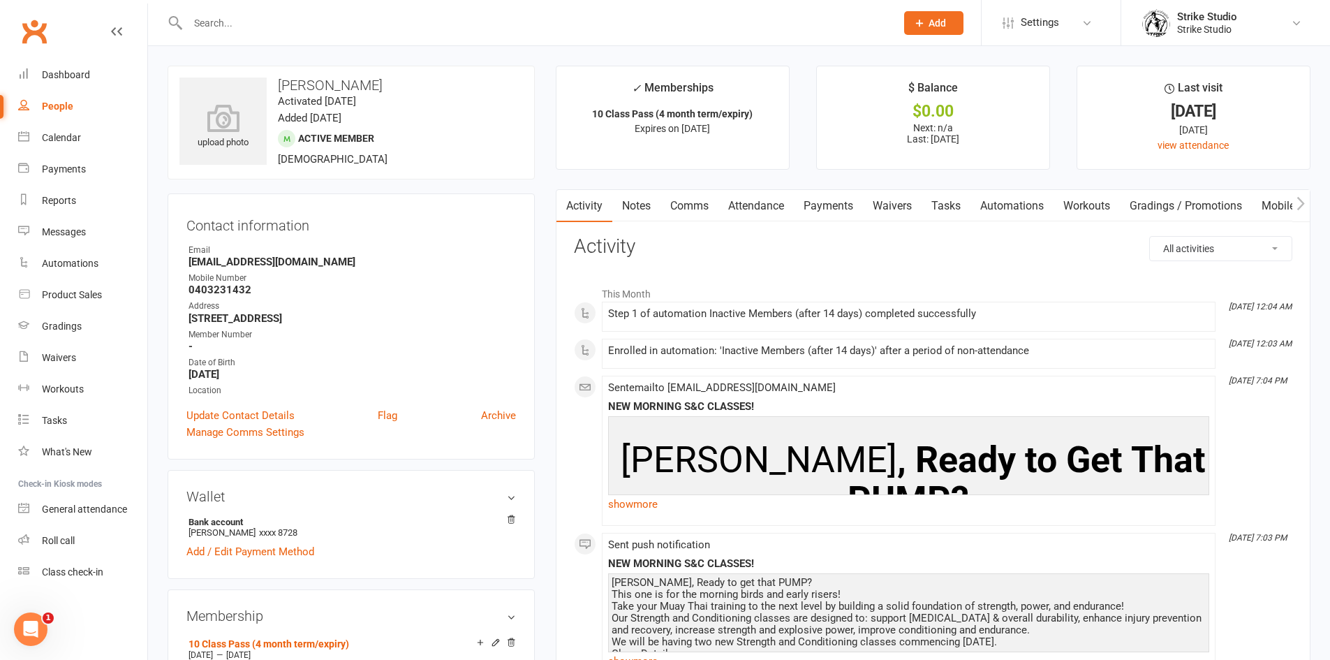
drag, startPoint x: 227, startPoint y: 20, endPoint x: 211, endPoint y: 17, distance: 16.3
click at [227, 20] on input "text" at bounding box center [535, 23] width 702 height 20
paste input "Naomi Pham"
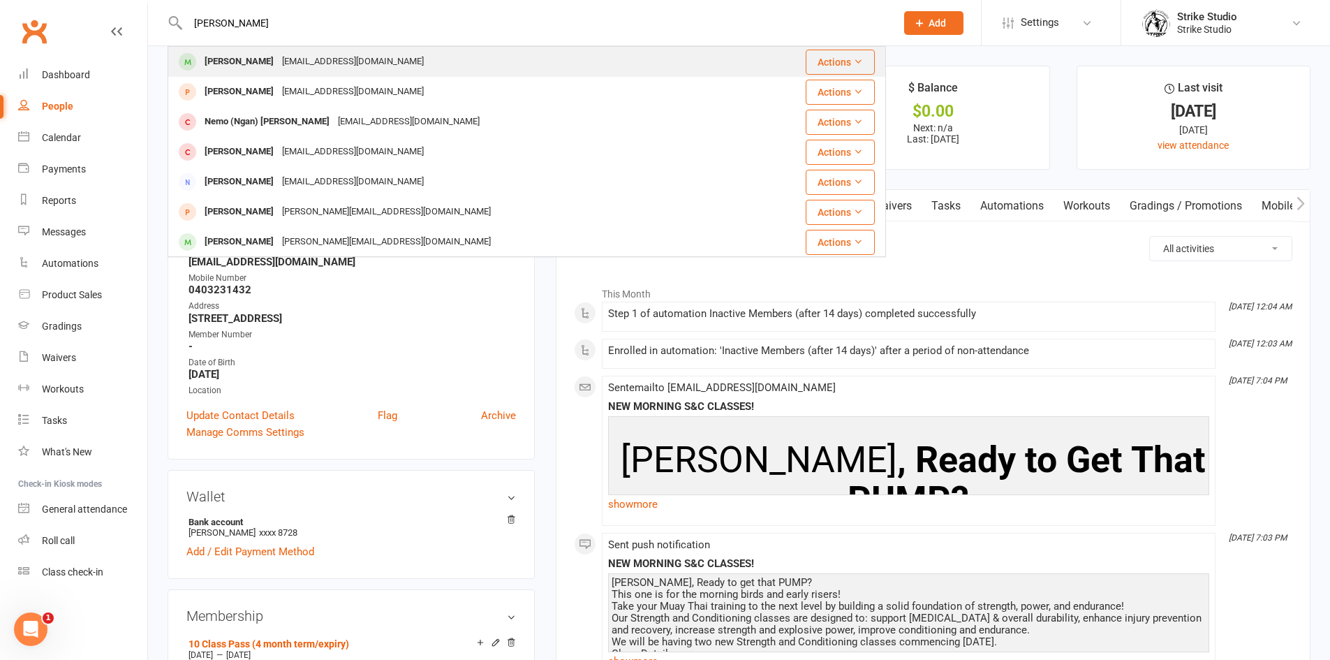
type input "Naomi Pham"
click at [353, 68] on div "namphuong.pham13@gmail.com" at bounding box center [353, 62] width 150 height 20
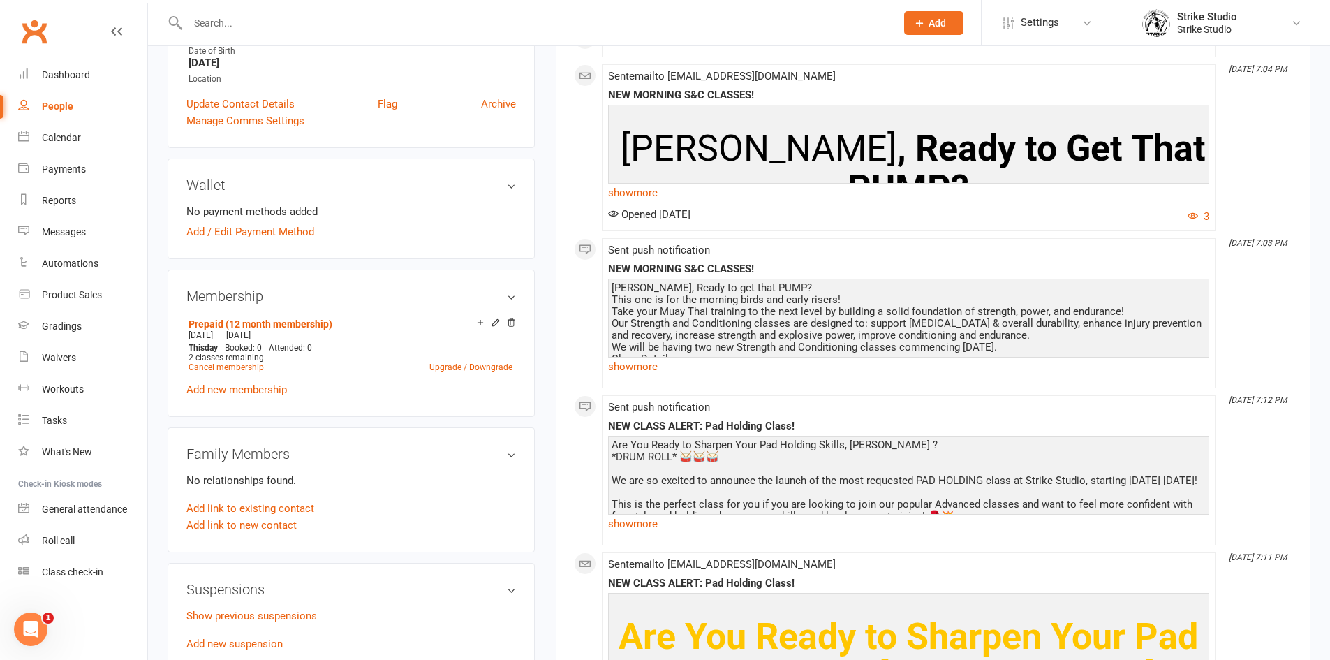
scroll to position [349, 0]
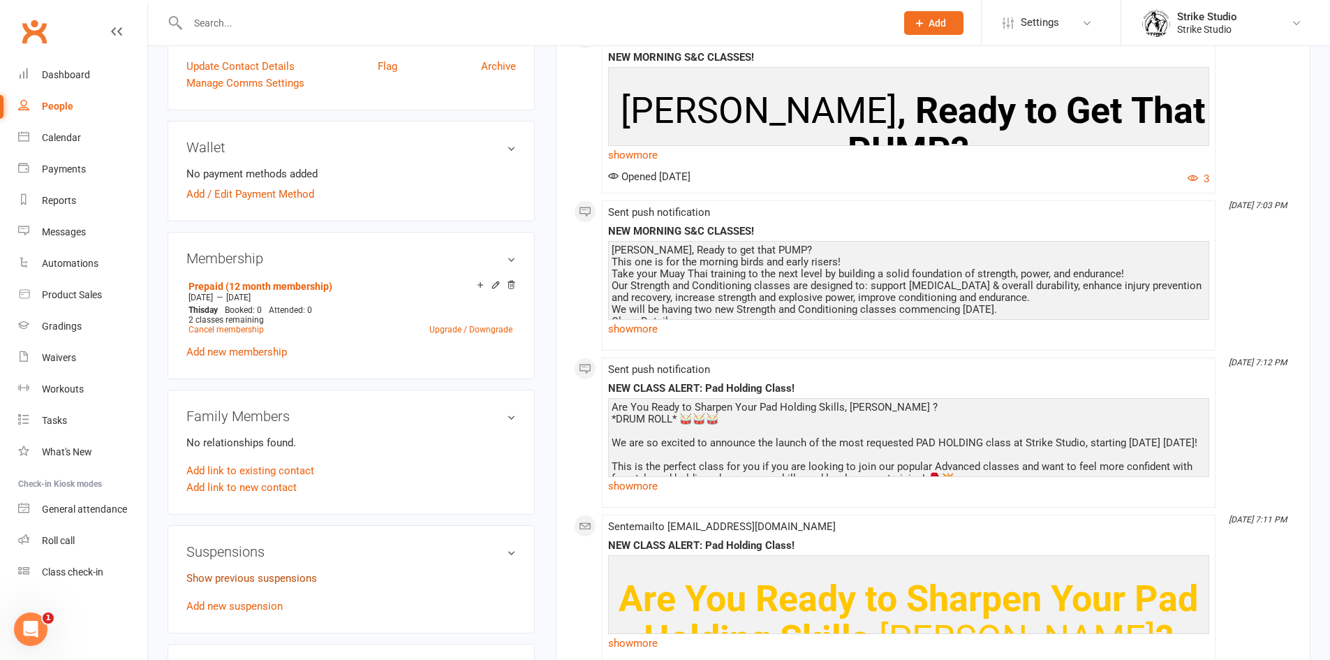
click at [244, 574] on link "Show previous suspensions" at bounding box center [251, 578] width 131 height 13
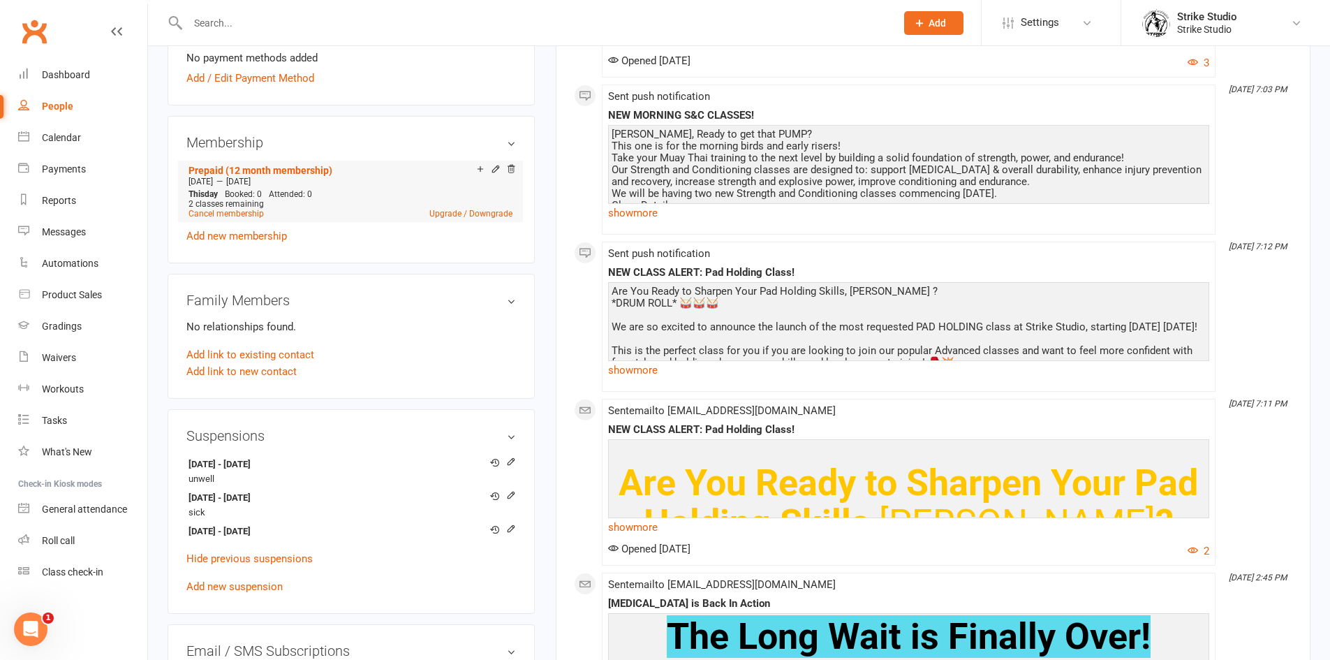
scroll to position [489, 0]
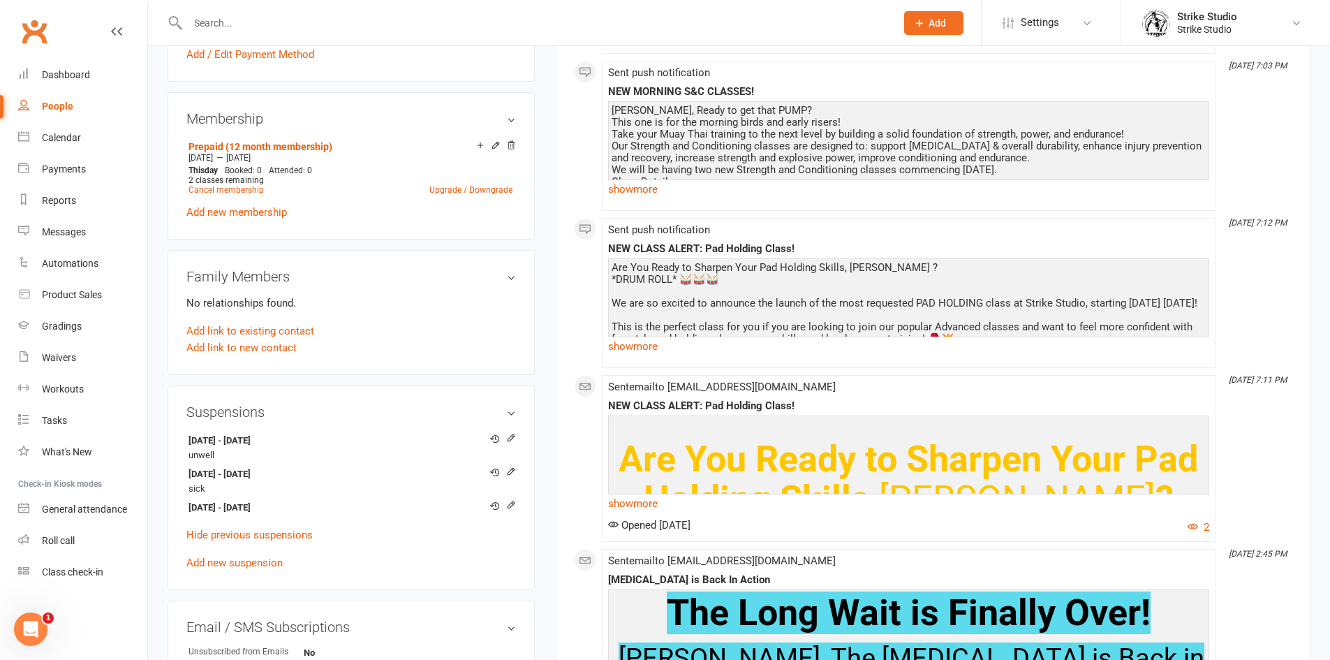
click at [239, 17] on input "text" at bounding box center [535, 23] width 702 height 20
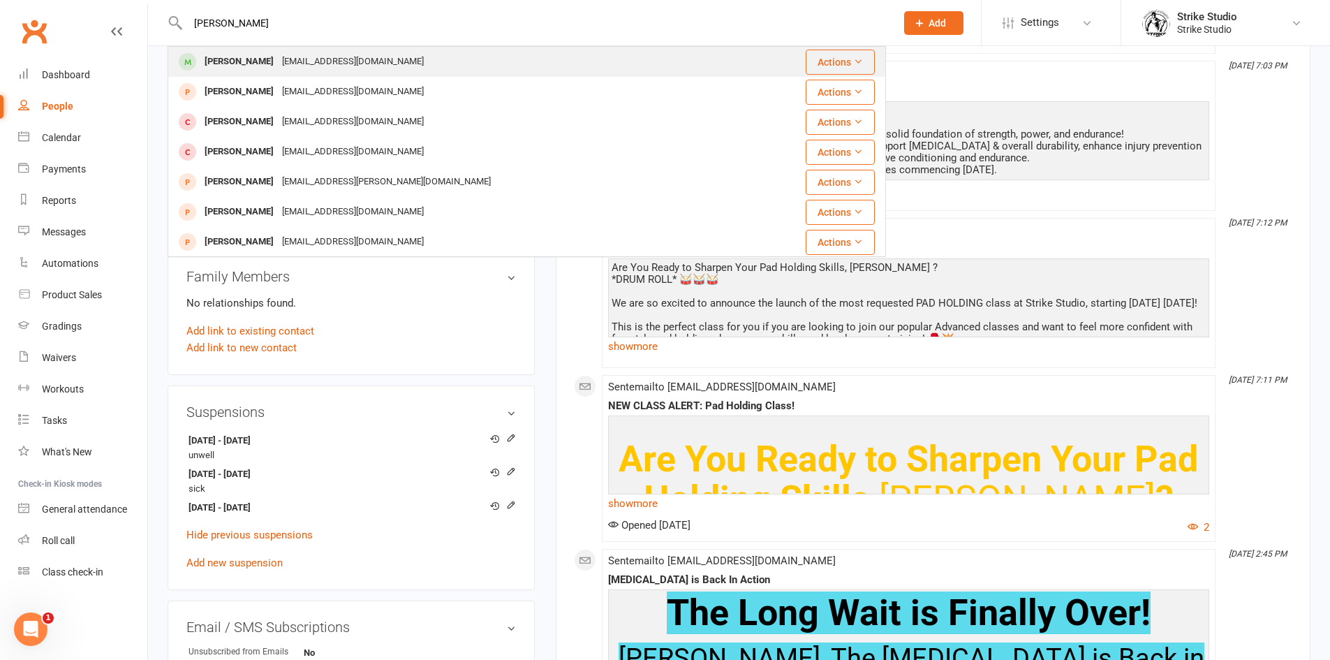
type input "jamie"
click at [300, 67] on div "Brewerjamie69@gmail.com" at bounding box center [353, 62] width 150 height 20
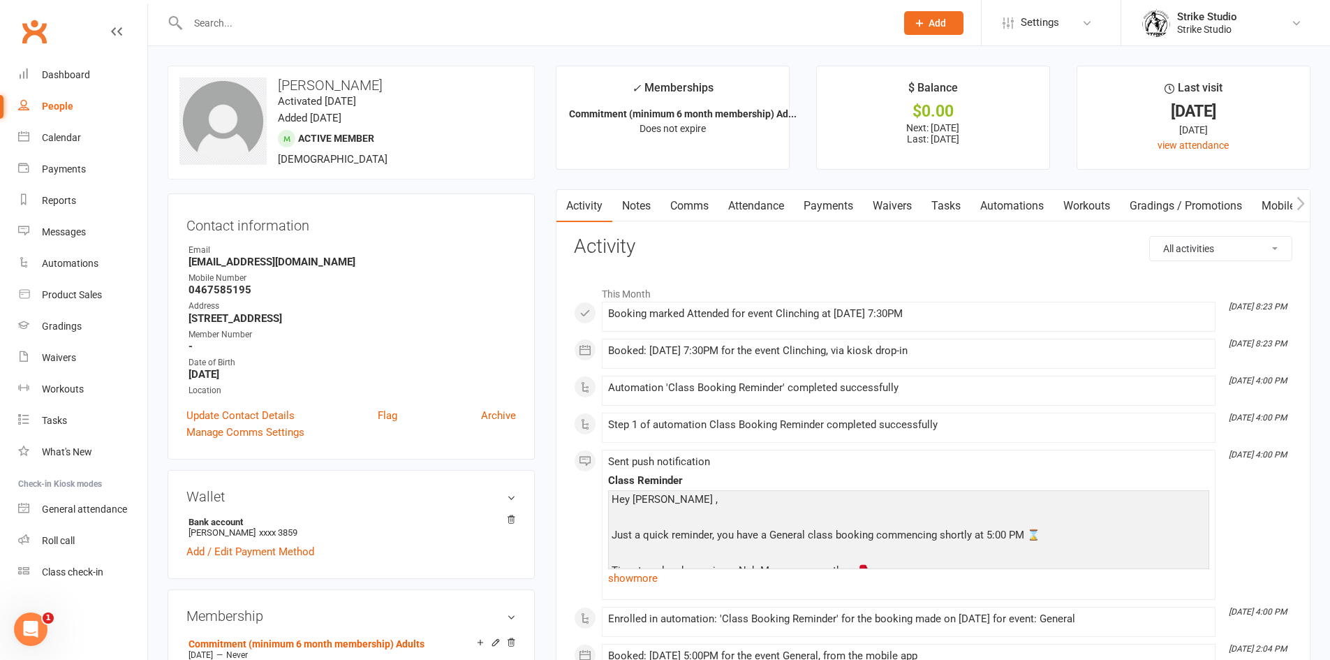
click at [302, 19] on input "text" at bounding box center [535, 23] width 702 height 20
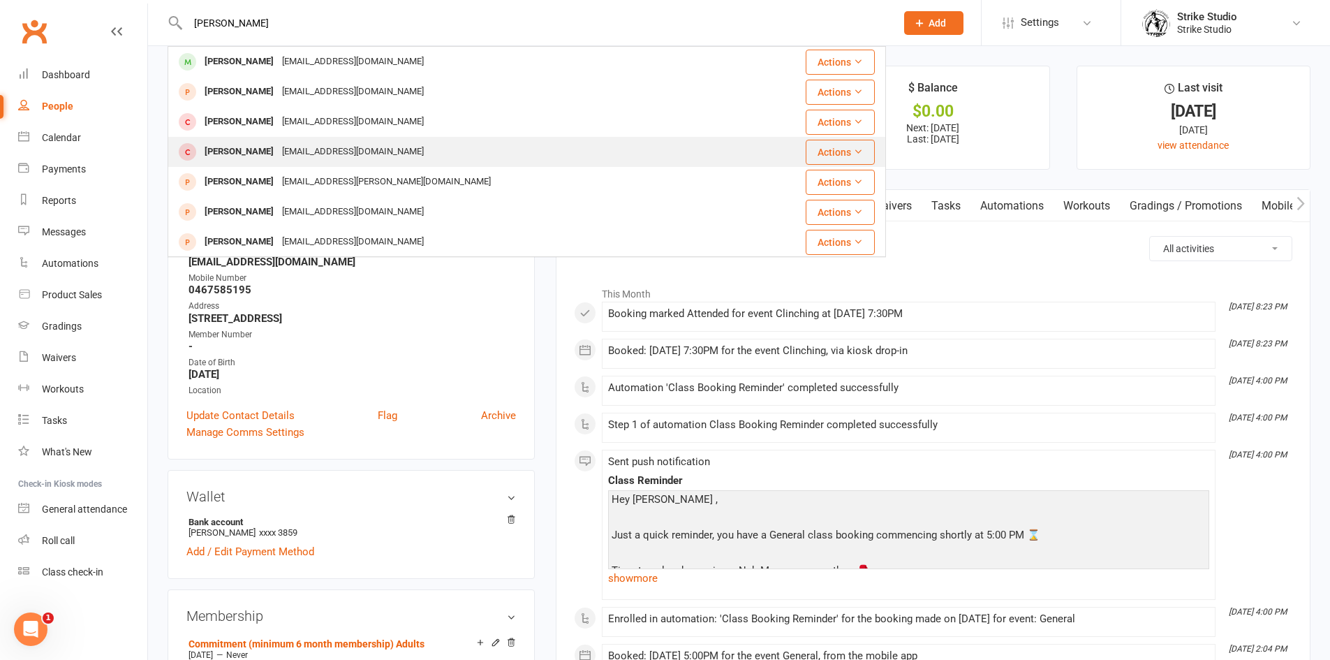
type input "jamie"
click at [303, 156] on div "[EMAIL_ADDRESS][DOMAIN_NAME]" at bounding box center [353, 152] width 150 height 20
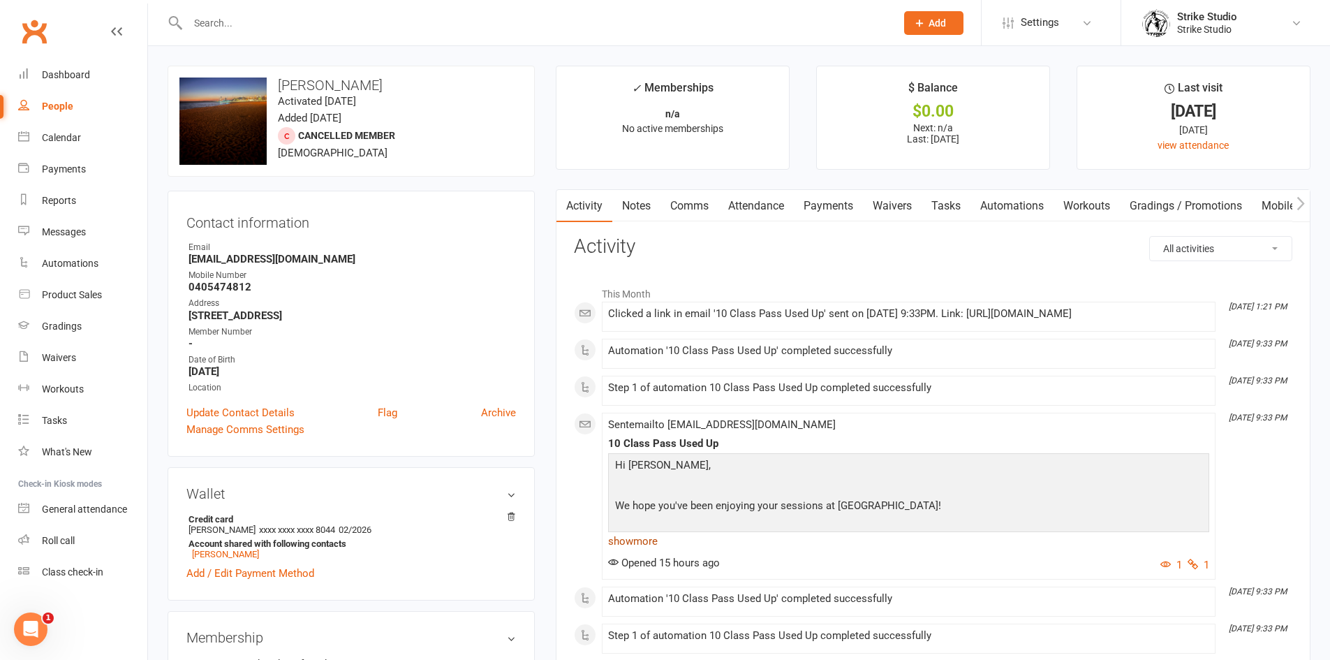
click at [645, 551] on link "show more" at bounding box center [908, 541] width 601 height 20
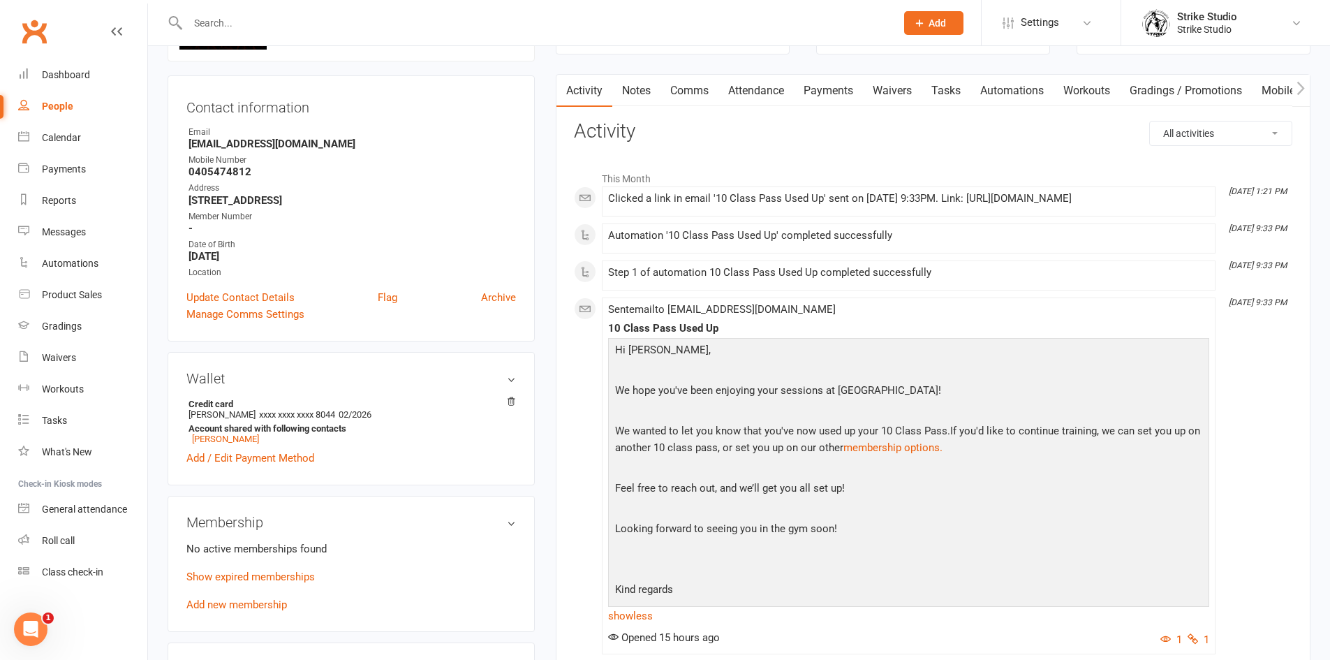
scroll to position [140, 0]
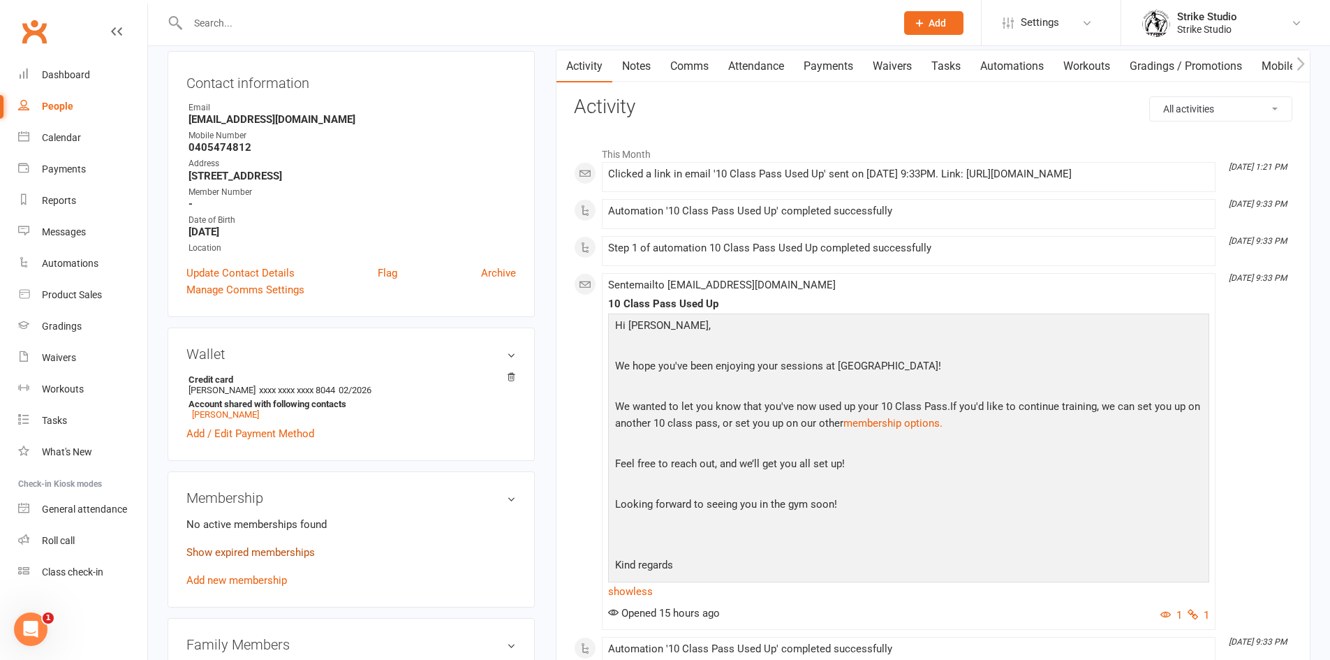
click at [275, 556] on link "Show expired memberships" at bounding box center [250, 552] width 128 height 13
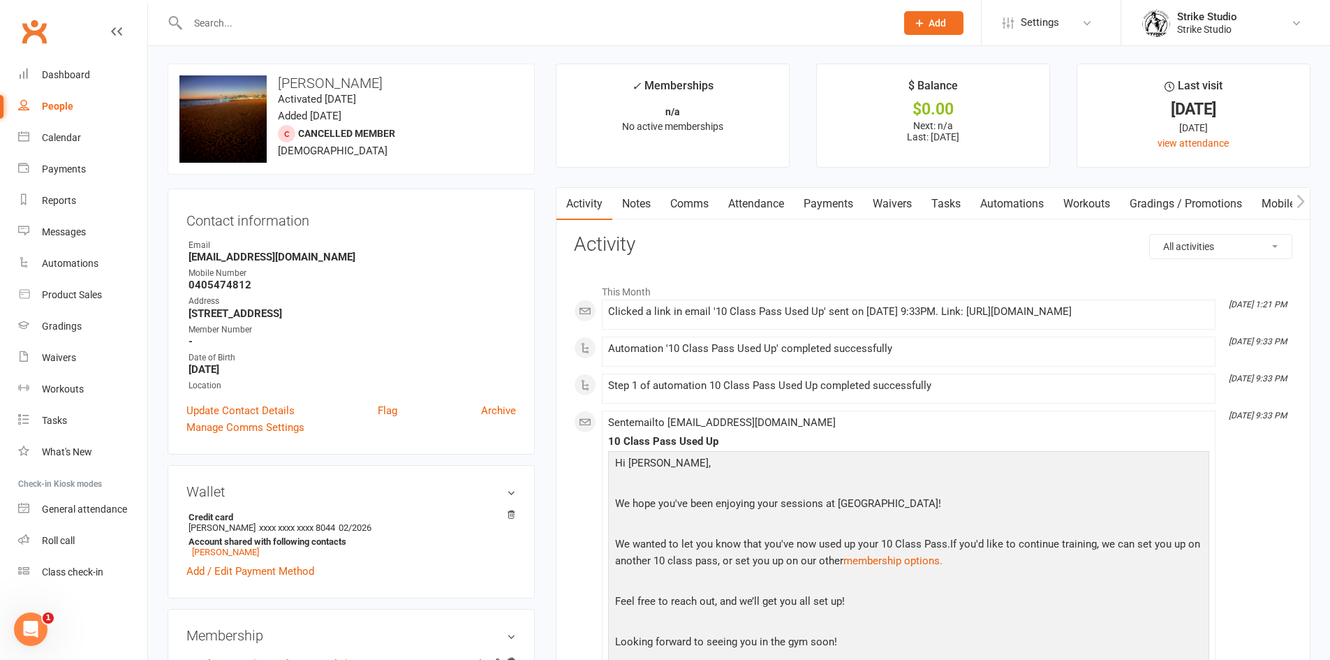
scroll to position [0, 0]
click at [762, 200] on link "Attendance" at bounding box center [755, 206] width 75 height 32
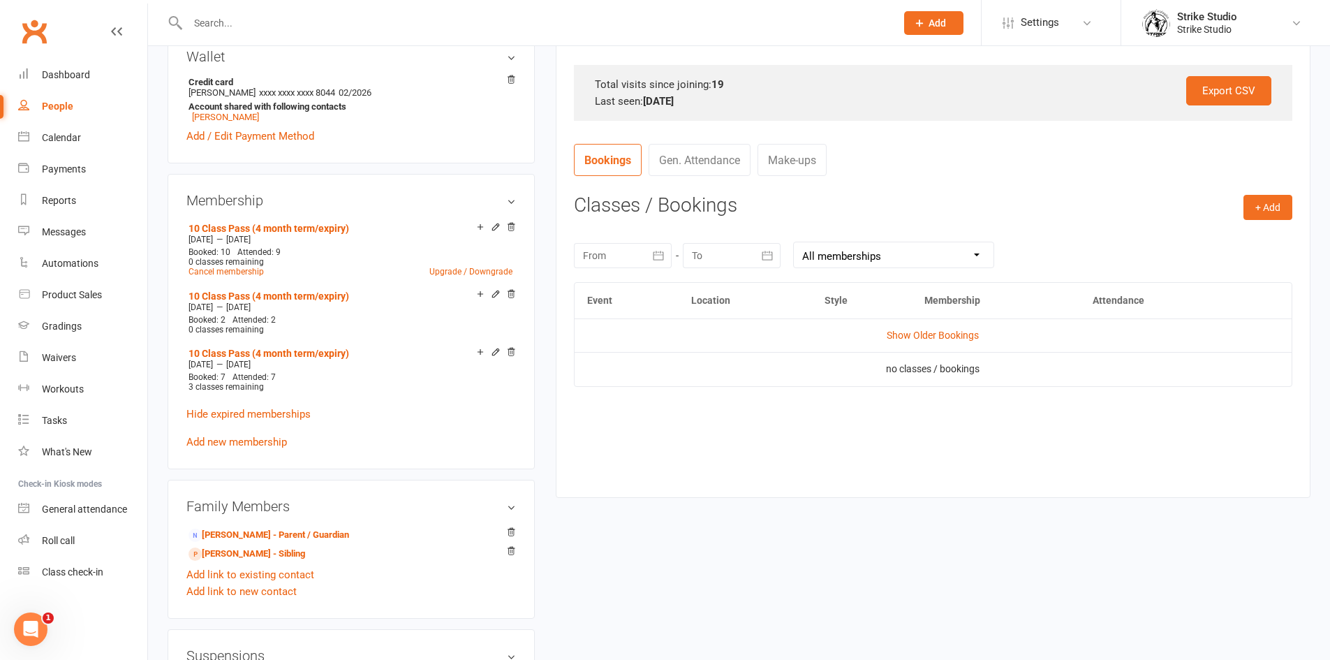
scroll to position [489, 0]
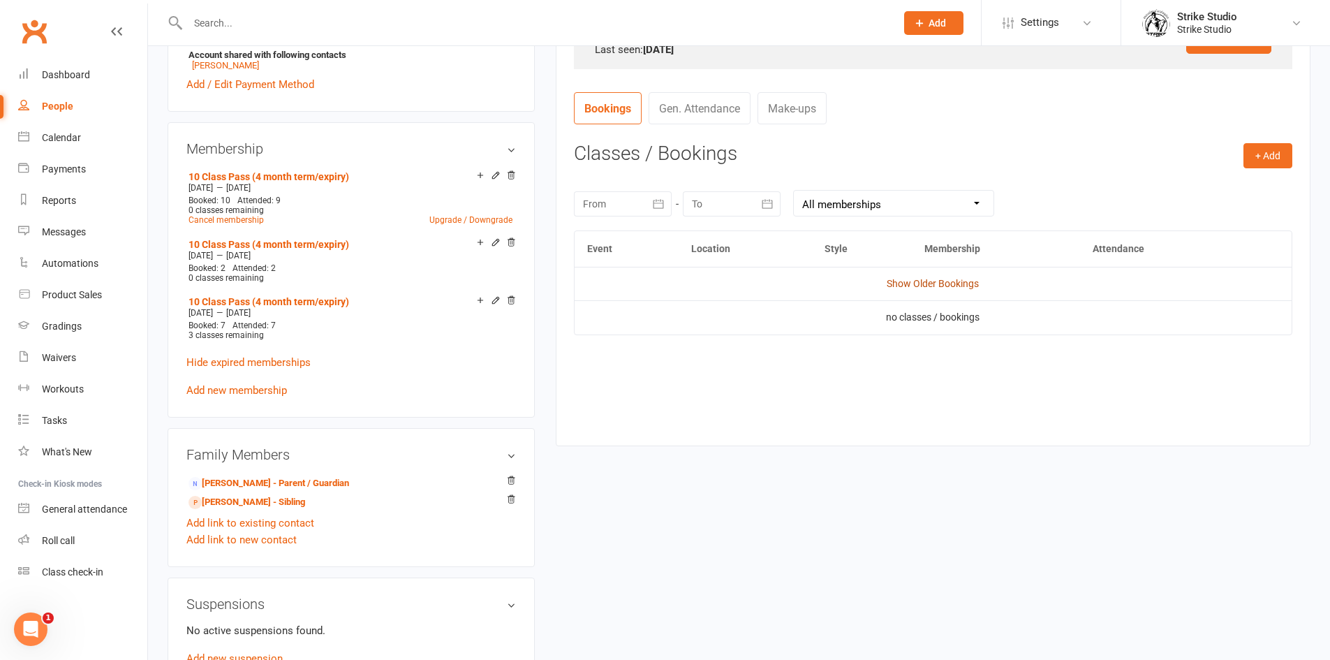
click at [949, 284] on link "Show Older Bookings" at bounding box center [933, 283] width 92 height 11
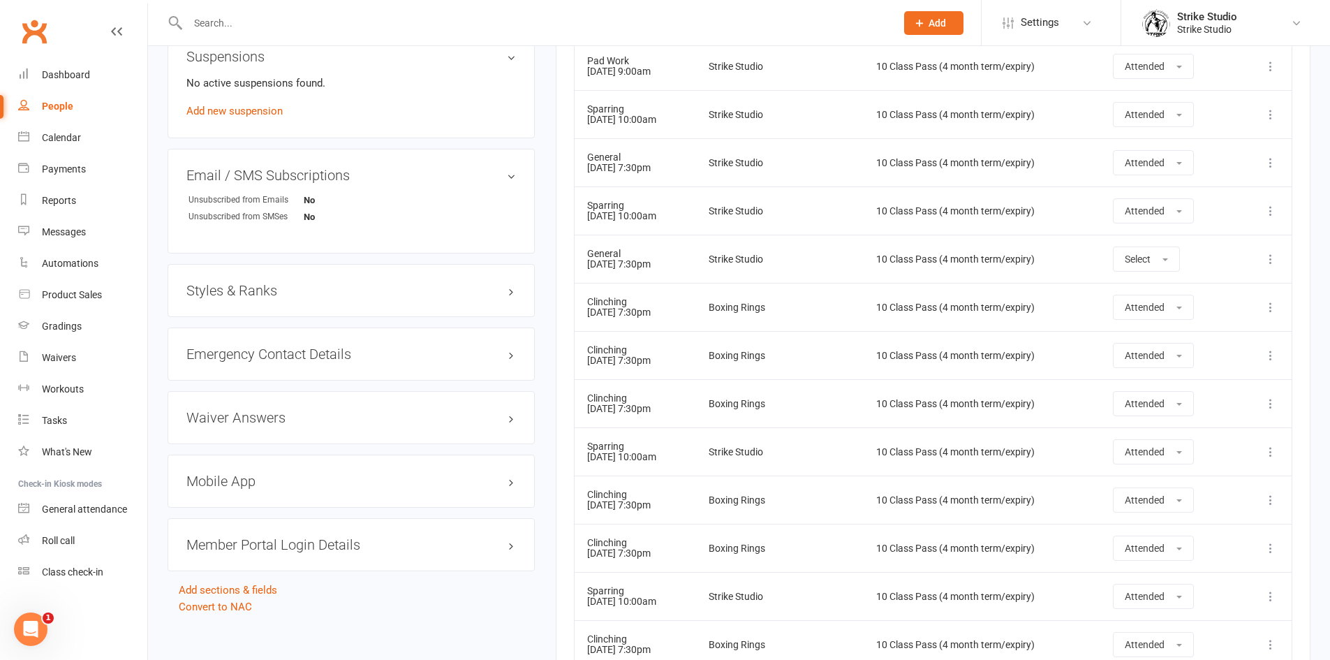
scroll to position [1014, 0]
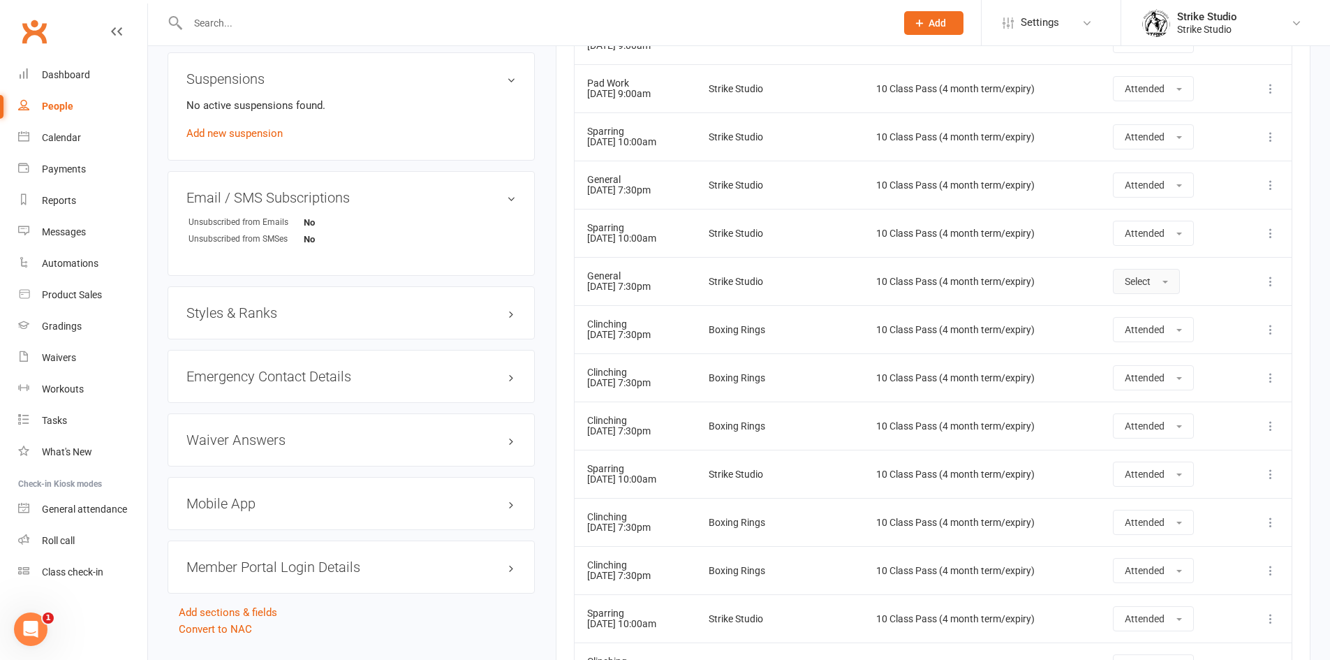
click at [1154, 274] on button "Select" at bounding box center [1146, 281] width 67 height 25
click at [1184, 330] on link "Absent" at bounding box center [1183, 341] width 138 height 28
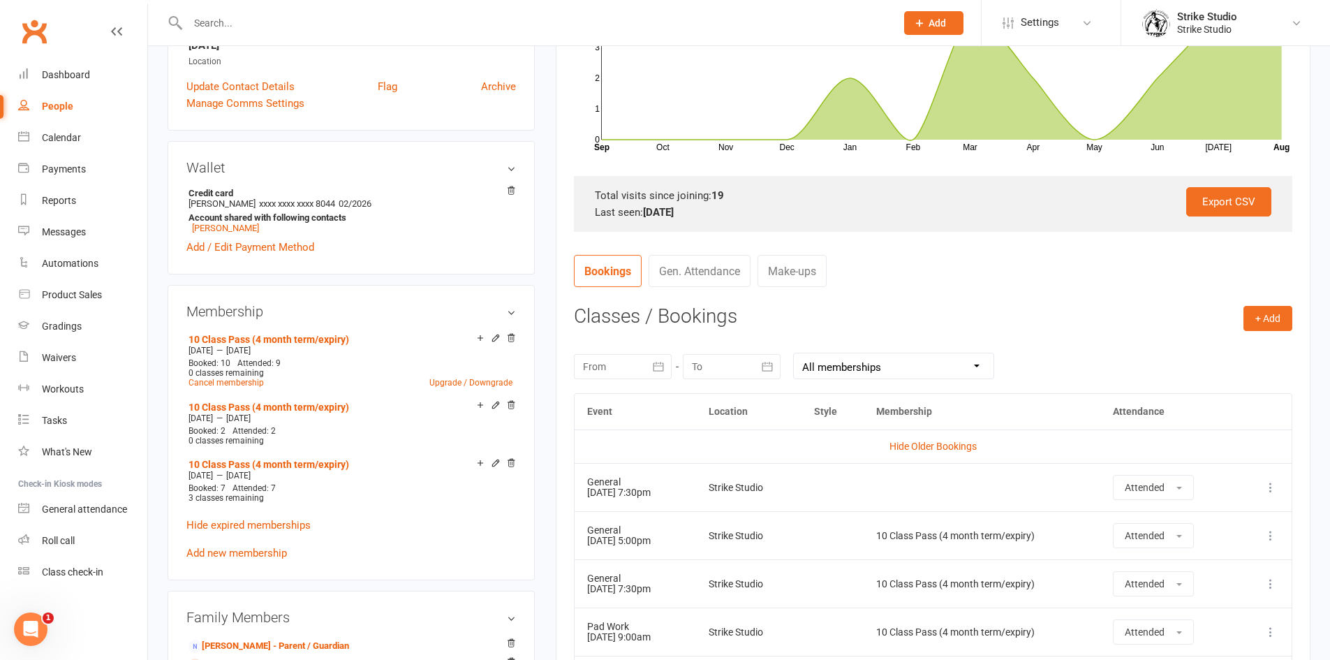
scroll to position [349, 0]
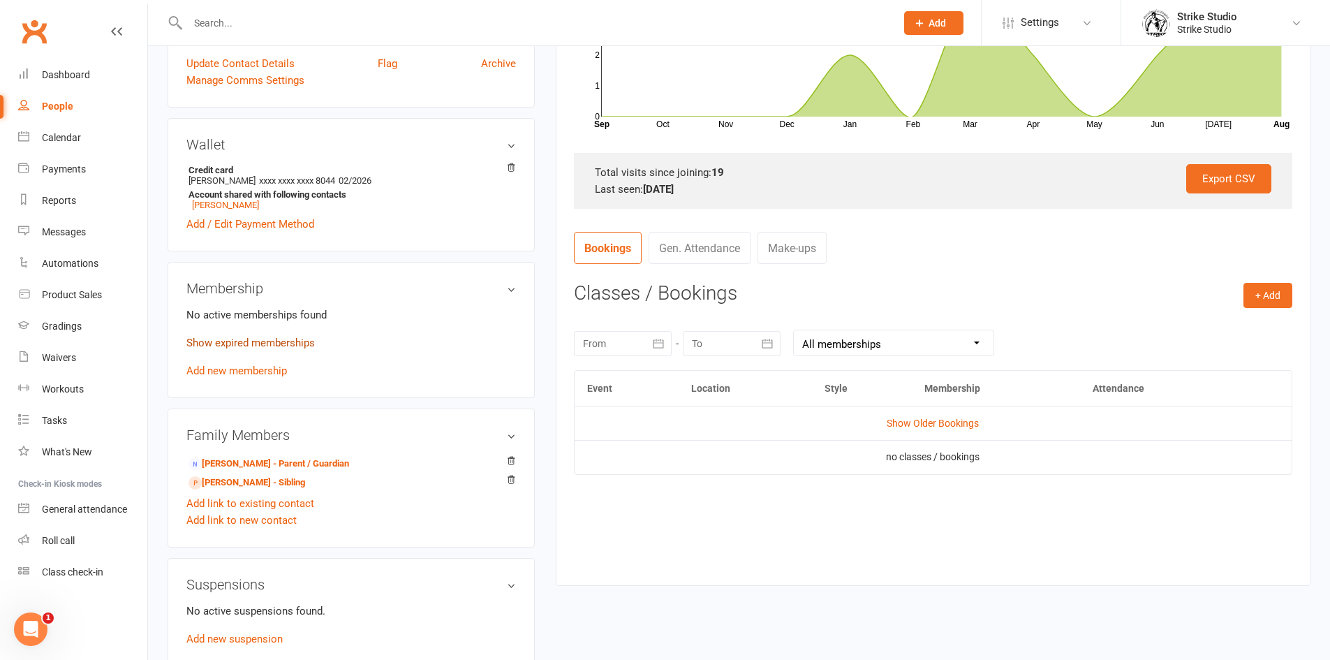
click at [250, 346] on link "Show expired memberships" at bounding box center [250, 343] width 128 height 13
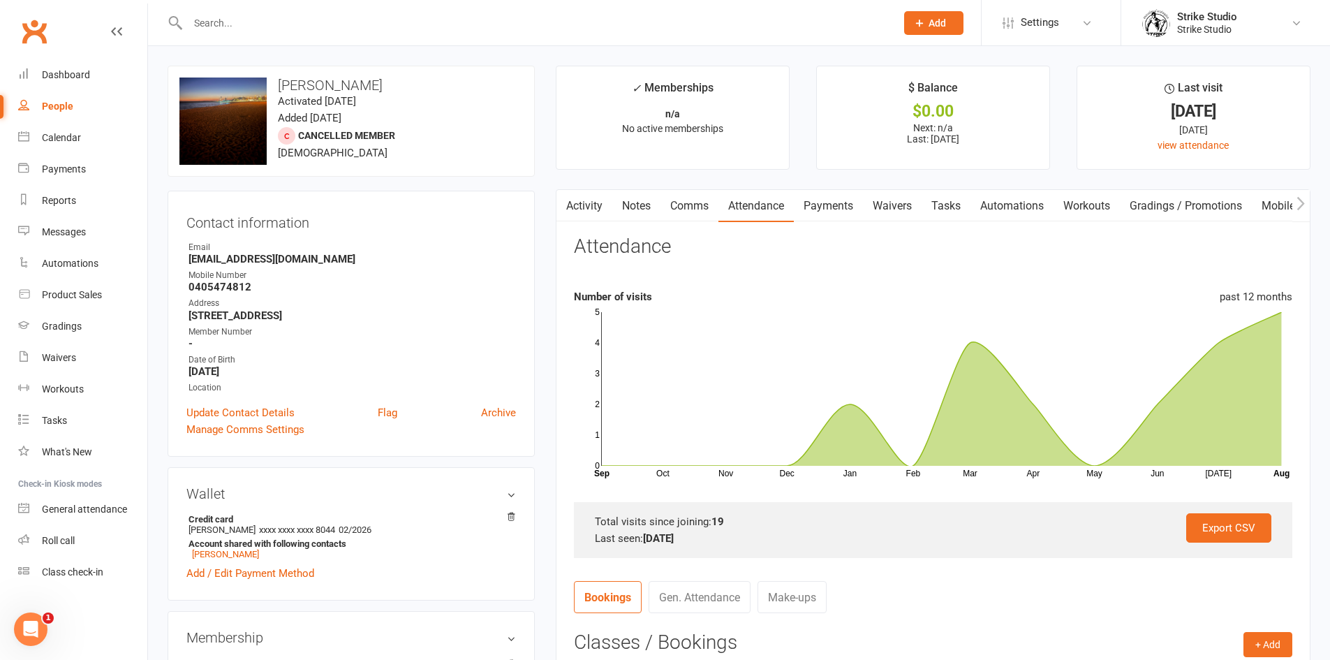
click at [253, 25] on input "text" at bounding box center [535, 23] width 702 height 20
paste input "[PERSON_NAME]"
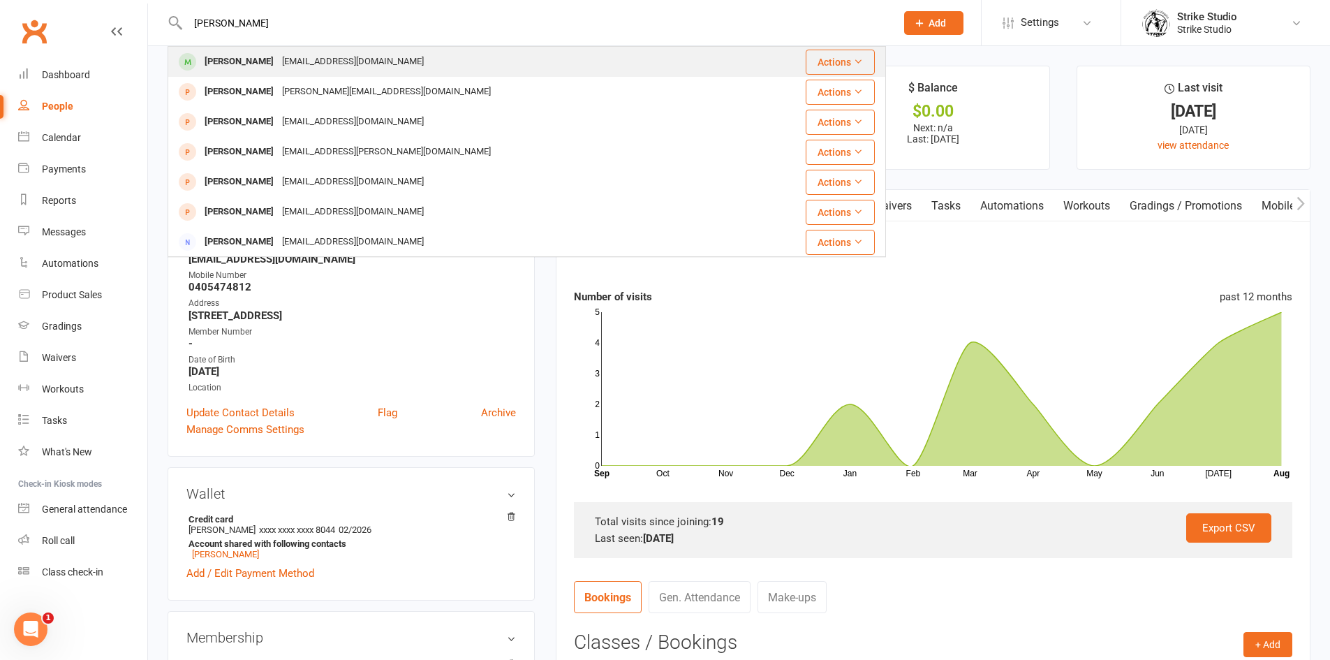
type input "[PERSON_NAME]"
click at [278, 59] on div "[EMAIL_ADDRESS][DOMAIN_NAME]" at bounding box center [353, 62] width 150 height 20
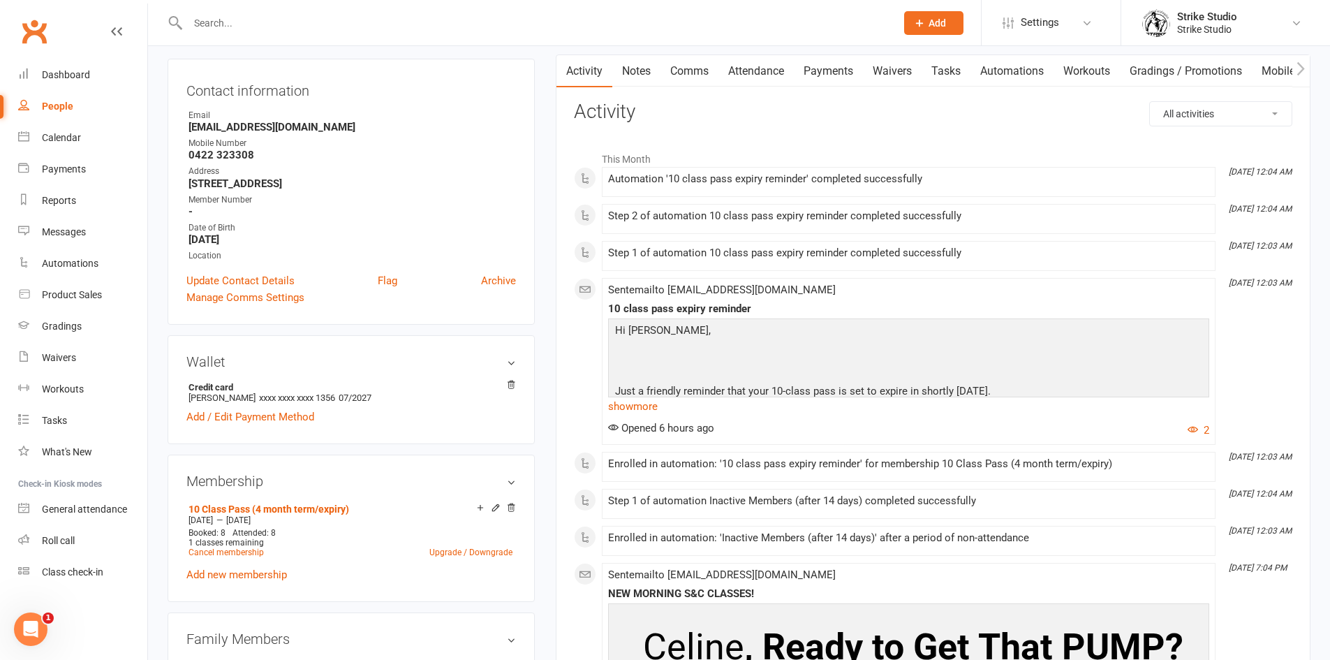
scroll to position [140, 0]
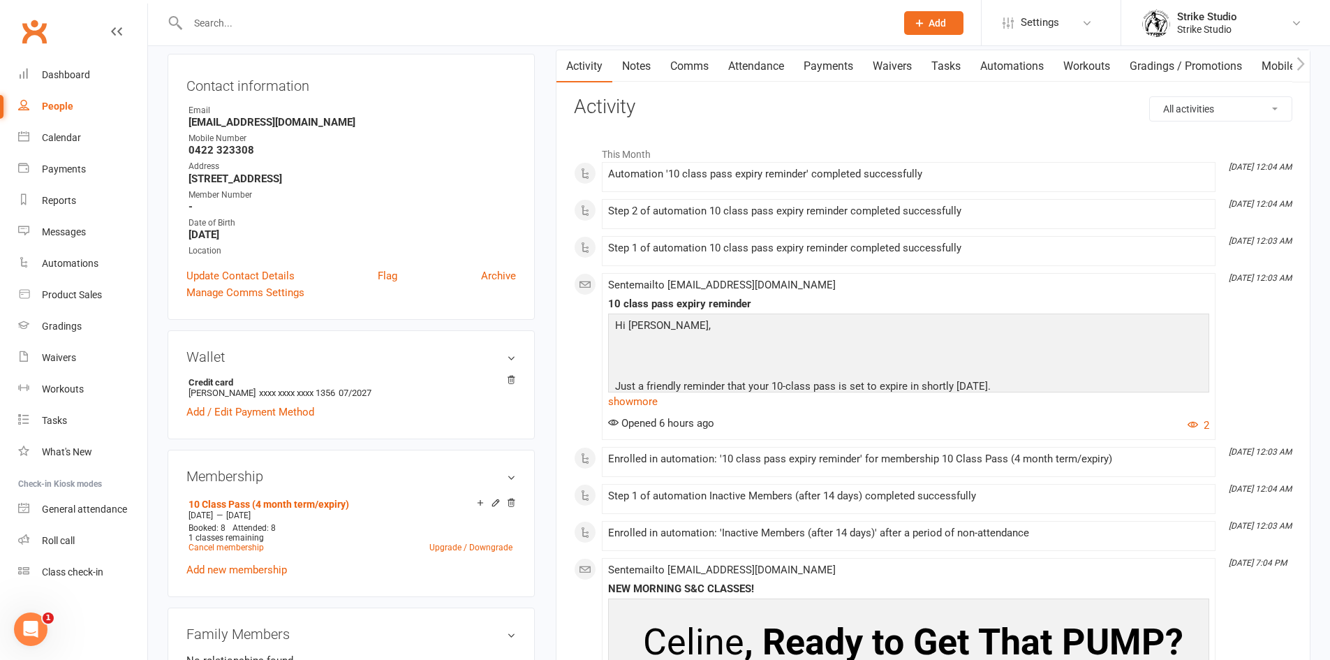
click at [319, 23] on input "text" at bounding box center [535, 23] width 702 height 20
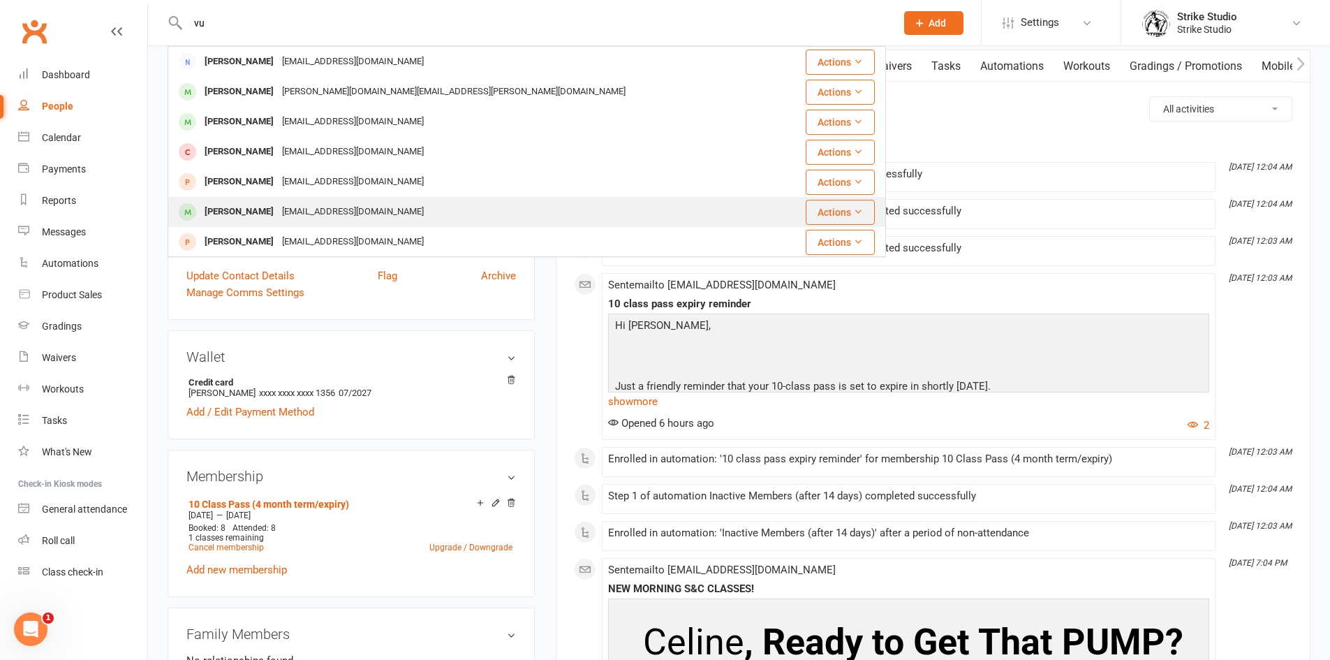
type input "vu"
click at [314, 219] on div "[EMAIL_ADDRESS][DOMAIN_NAME]" at bounding box center [353, 212] width 150 height 20
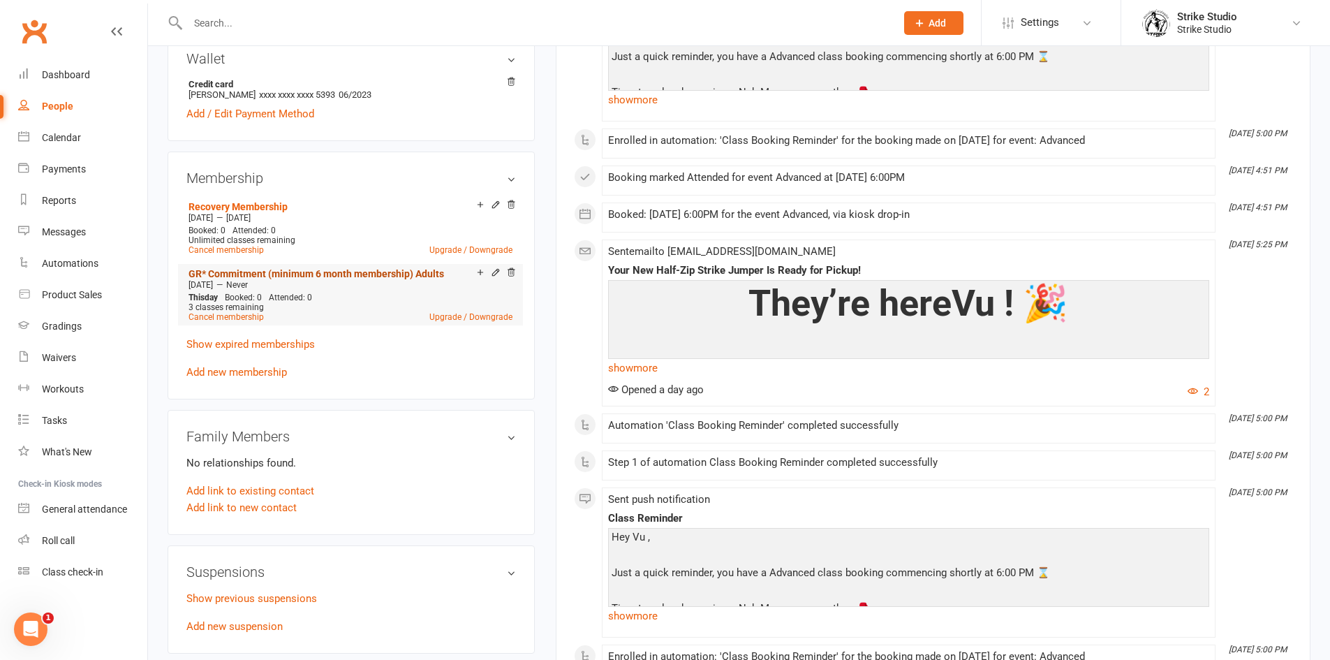
scroll to position [489, 0]
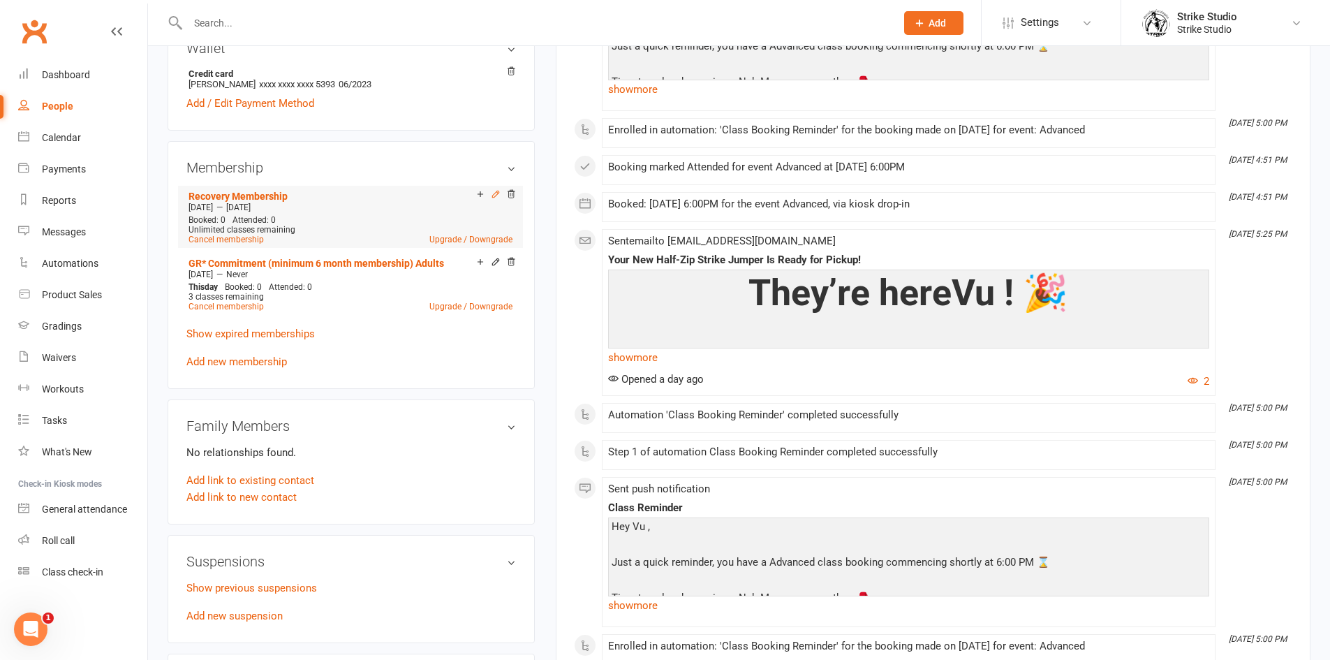
click at [492, 195] on icon at bounding box center [496, 194] width 10 height 10
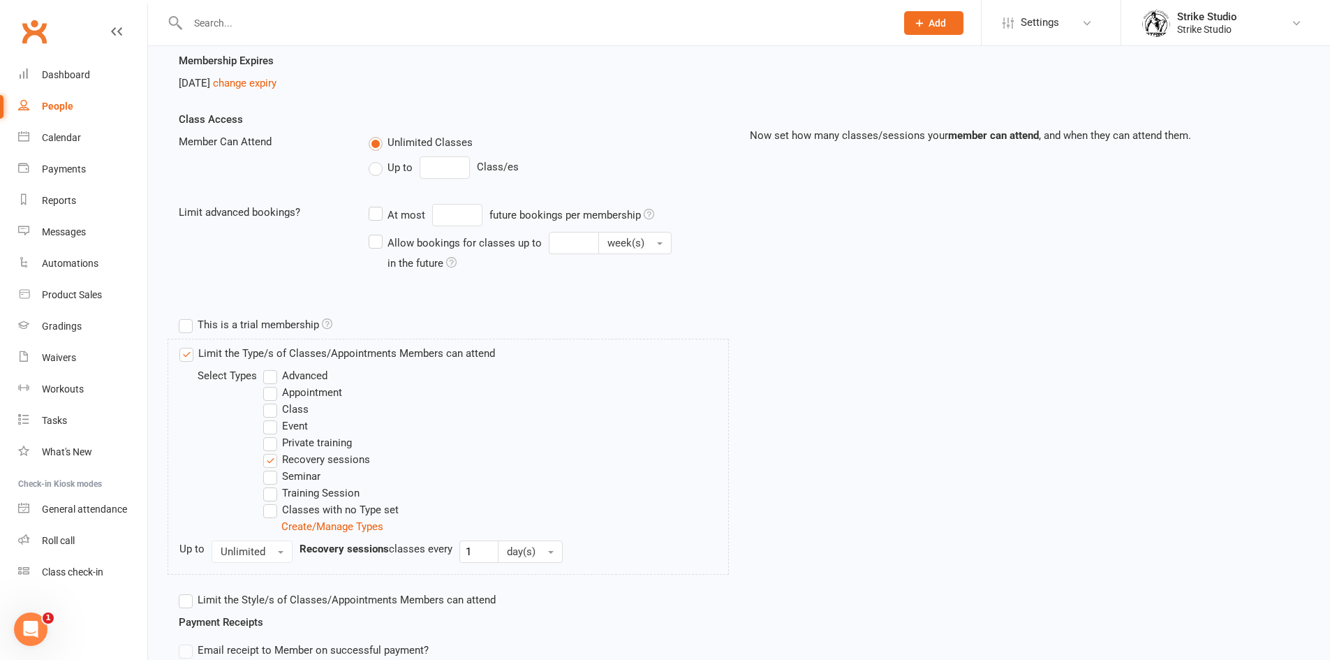
scroll to position [140, 0]
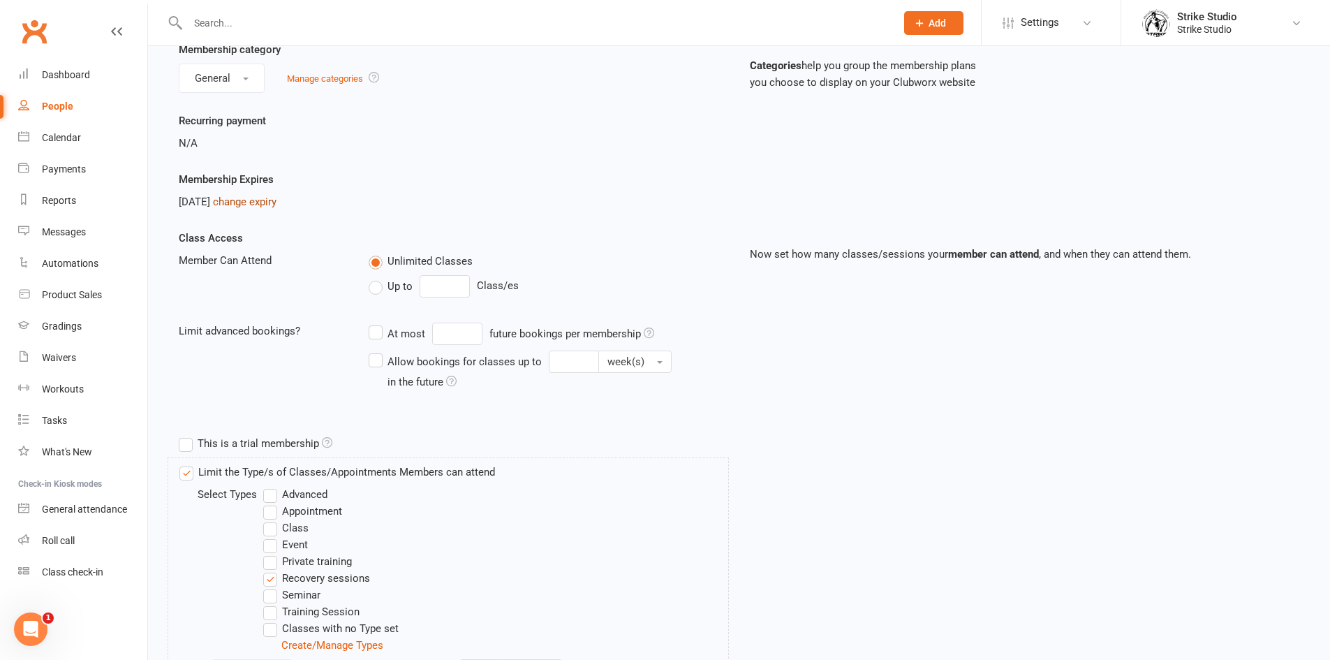
click at [249, 205] on link "change expiry" at bounding box center [245, 201] width 64 height 13
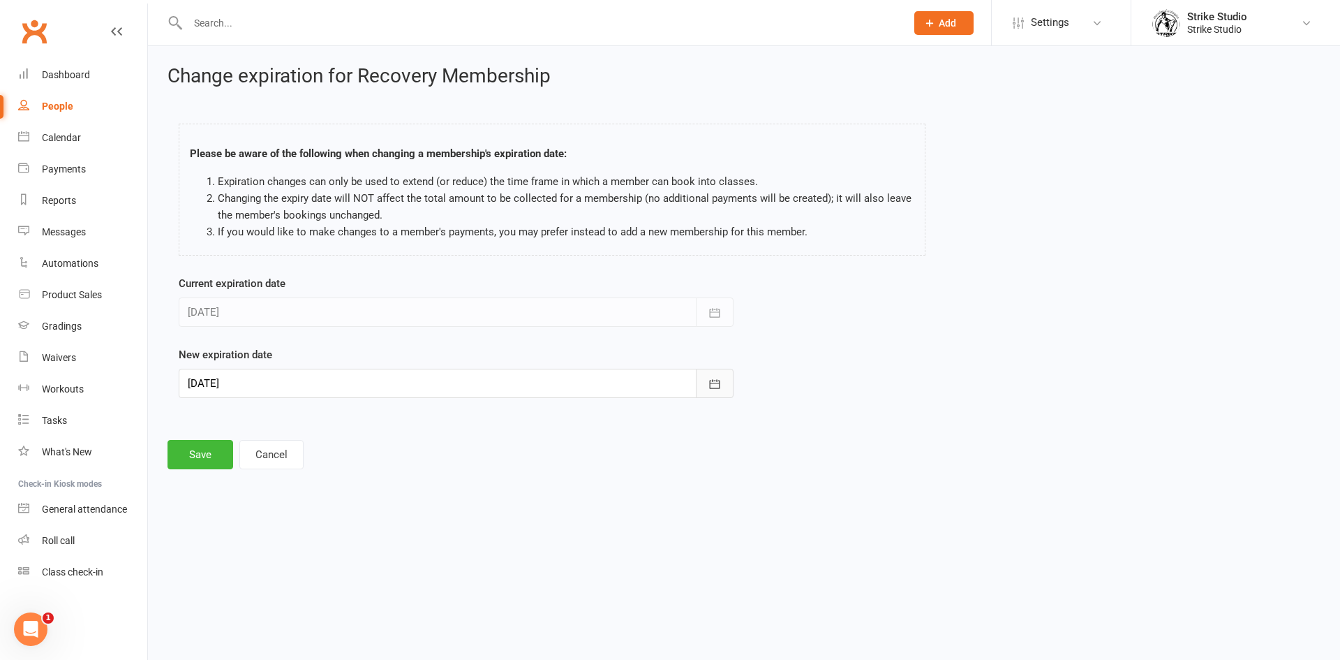
click at [717, 385] on icon "button" at bounding box center [715, 384] width 14 height 14
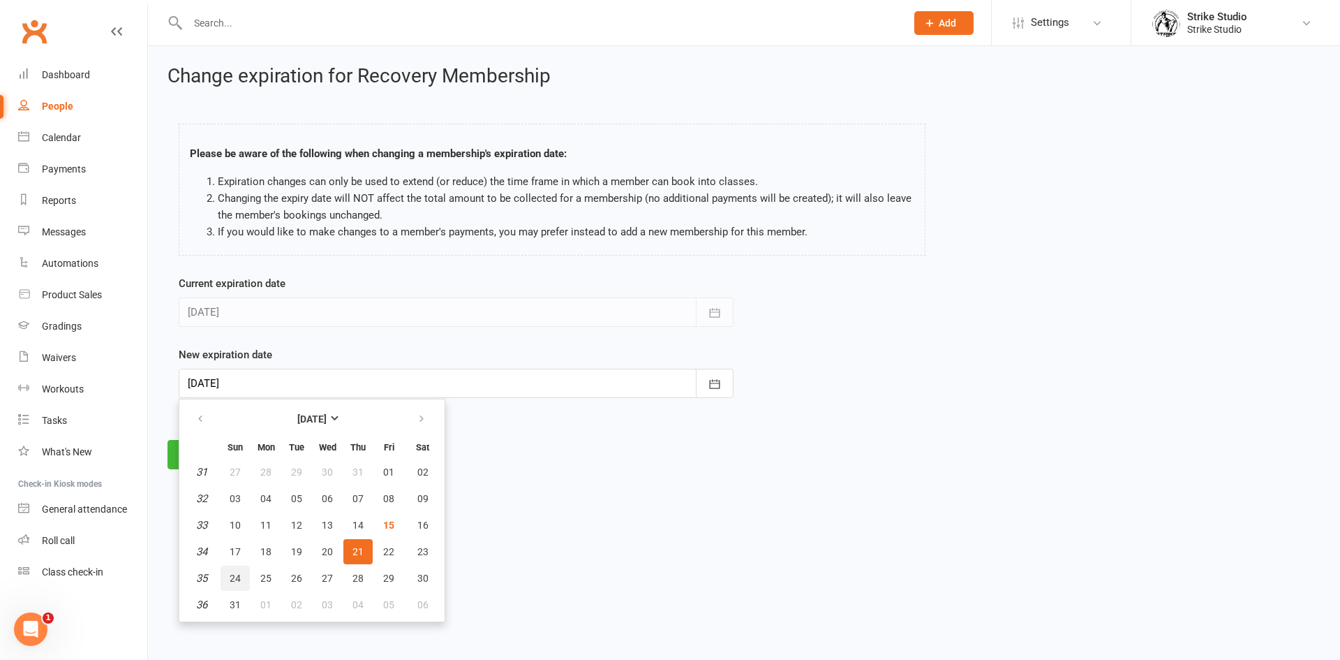
click at [240, 582] on span "24" at bounding box center [235, 577] width 11 height 11
type input "[DATE]"
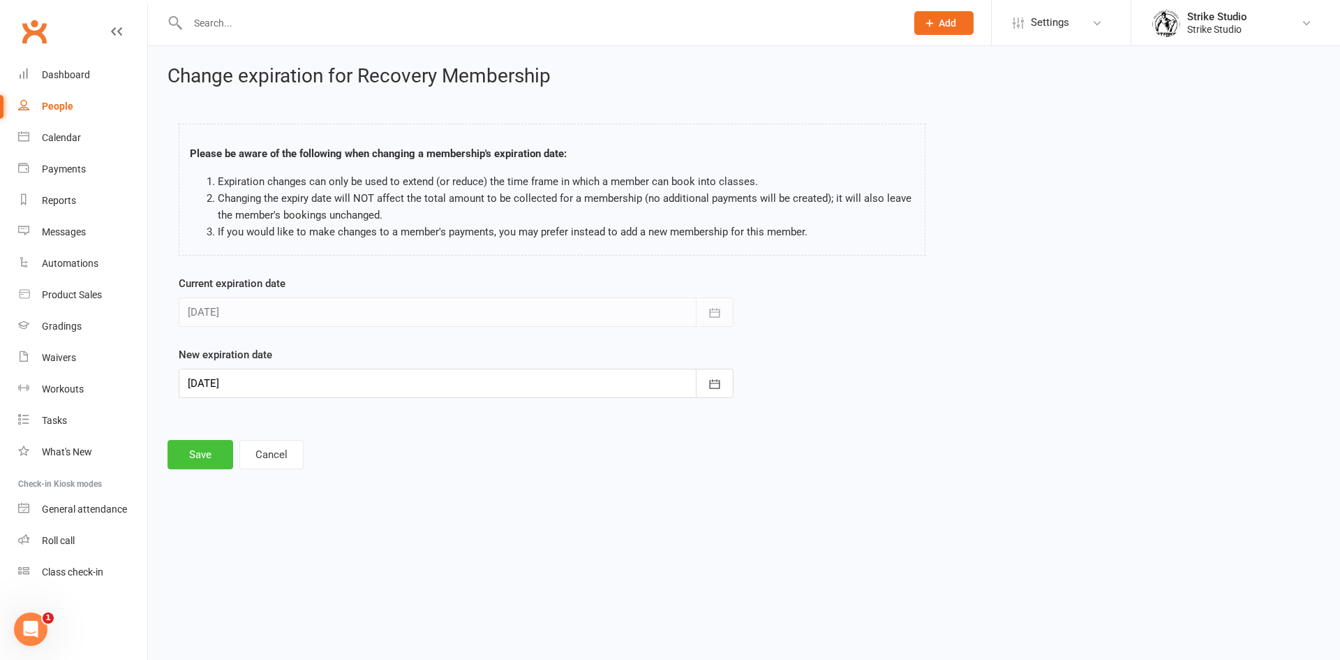
click at [213, 462] on button "Save" at bounding box center [201, 454] width 66 height 29
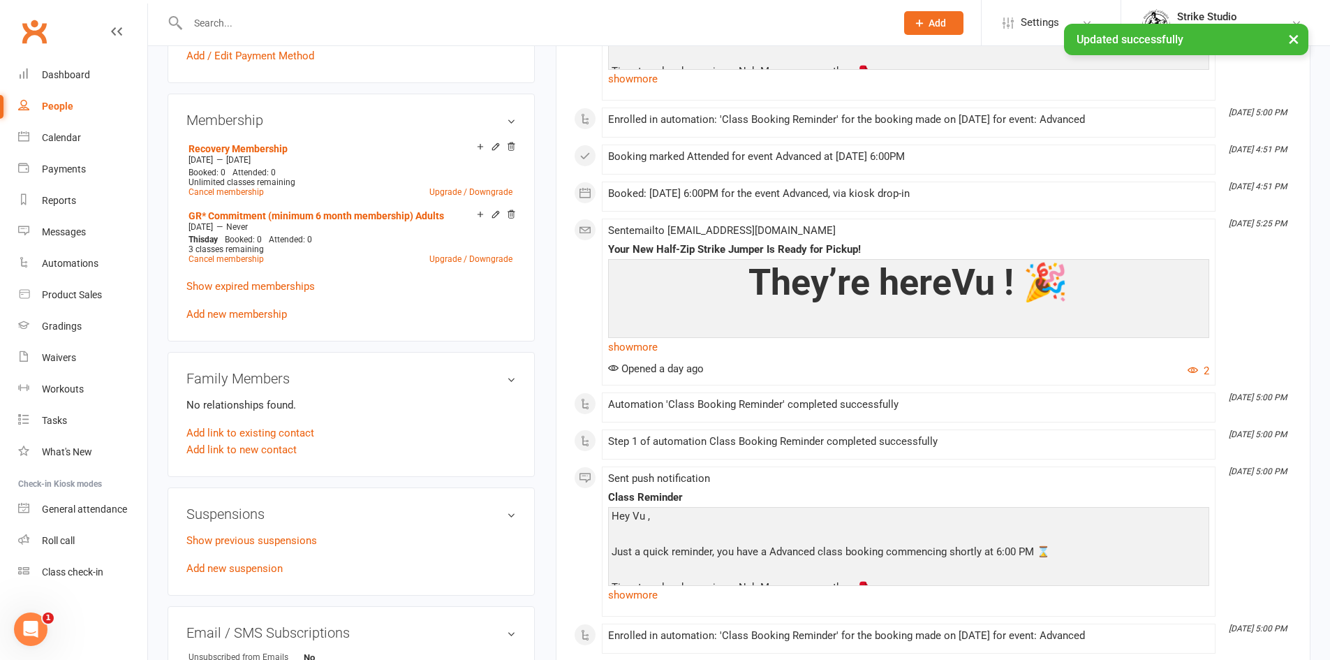
scroll to position [559, 0]
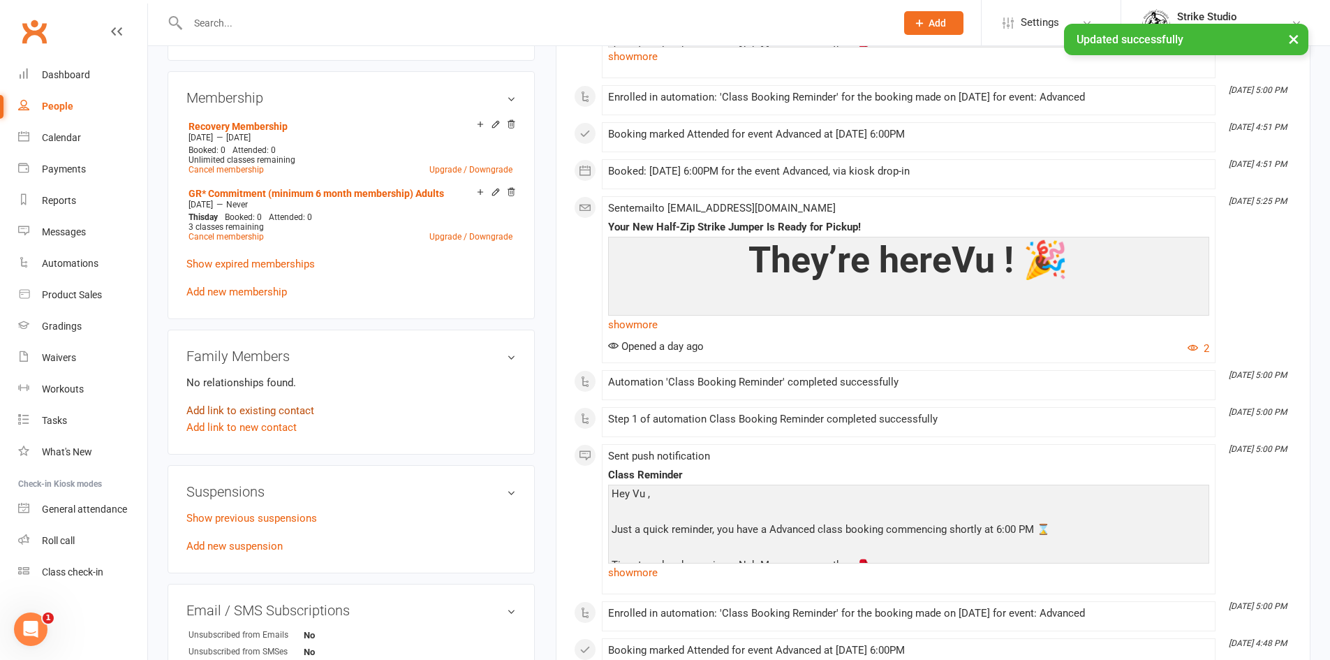
click at [287, 404] on link "Add link to existing contact" at bounding box center [250, 410] width 128 height 17
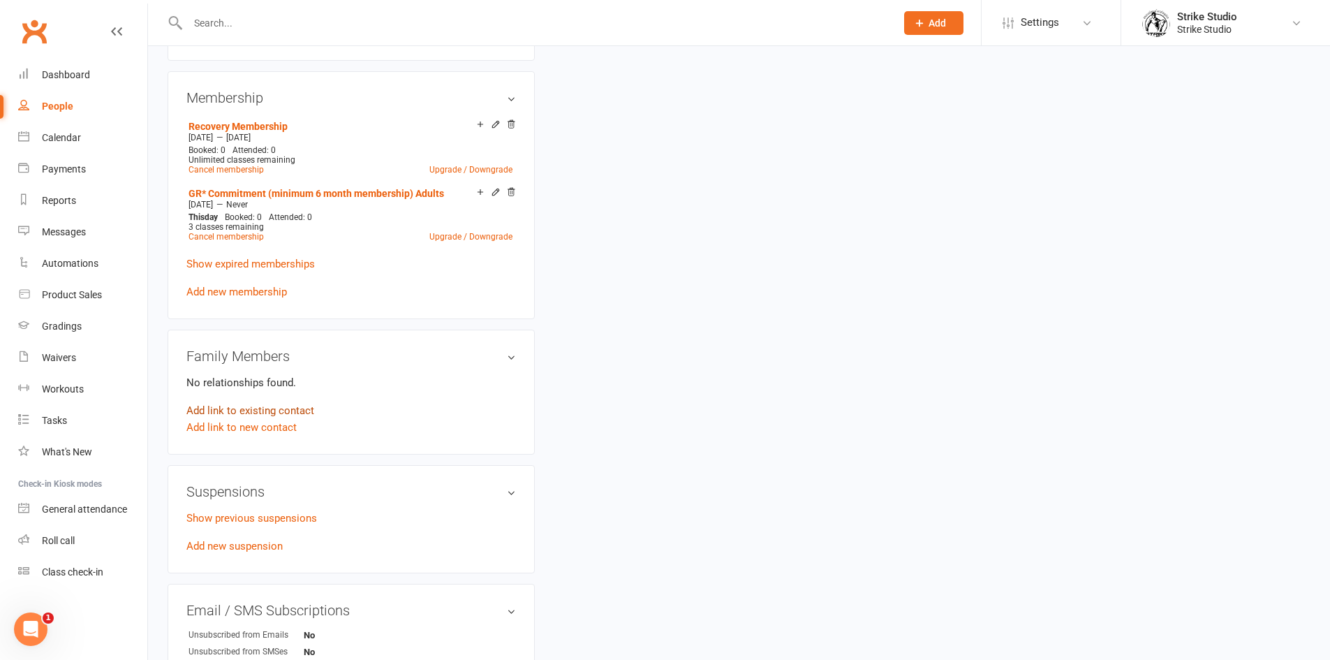
scroll to position [0, 0]
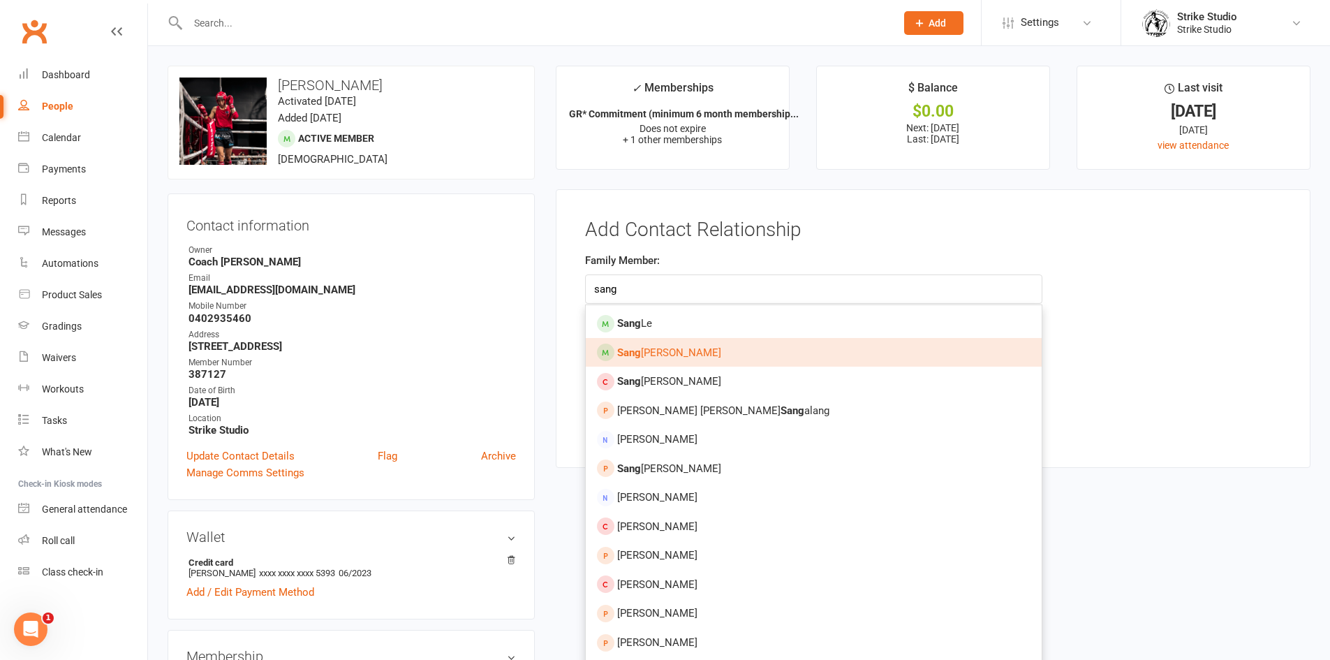
type input "sang"
click at [692, 359] on link "[PERSON_NAME]" at bounding box center [814, 352] width 456 height 29
type input "[PERSON_NAME]"
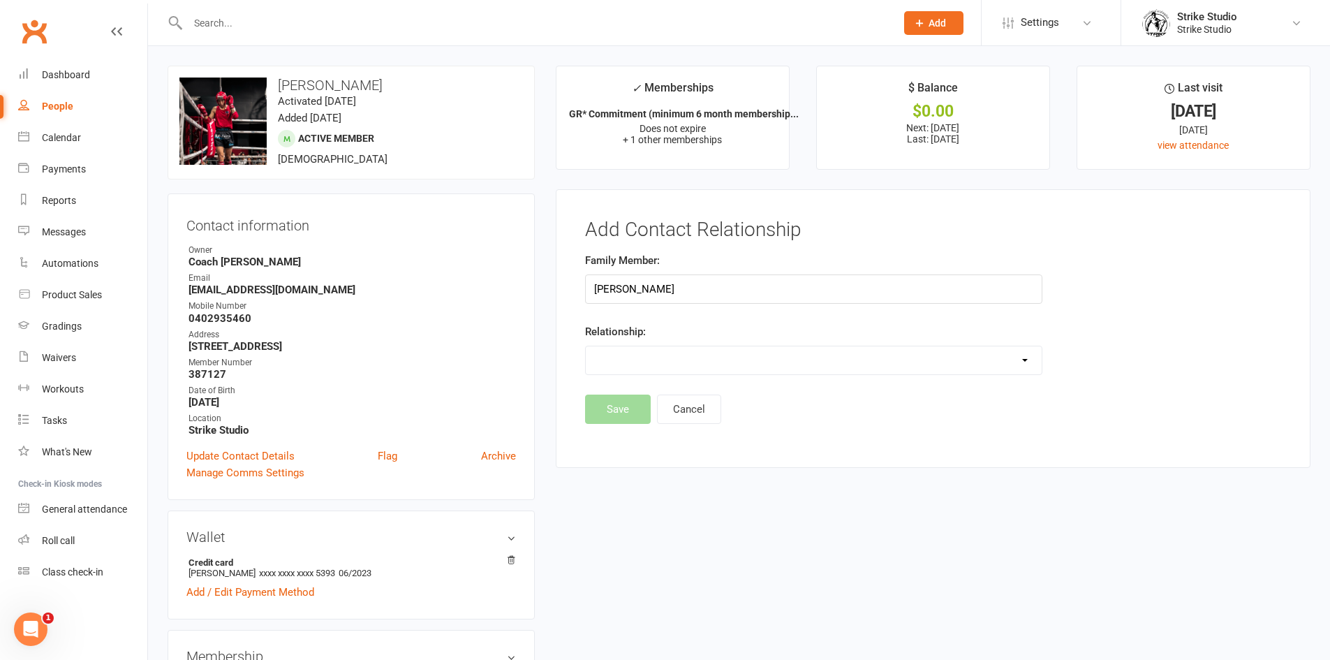
click at [670, 369] on select "Parent / Guardian Child Sibling (parent not in system) Spouse / Partner Cousin …" at bounding box center [814, 360] width 456 height 28
select select "5"
click at [586, 346] on select "Parent / Guardian Child Sibling (parent not in system) Spouse / Partner Cousin …" at bounding box center [814, 360] width 456 height 28
click at [629, 448] on button "Save" at bounding box center [618, 445] width 66 height 29
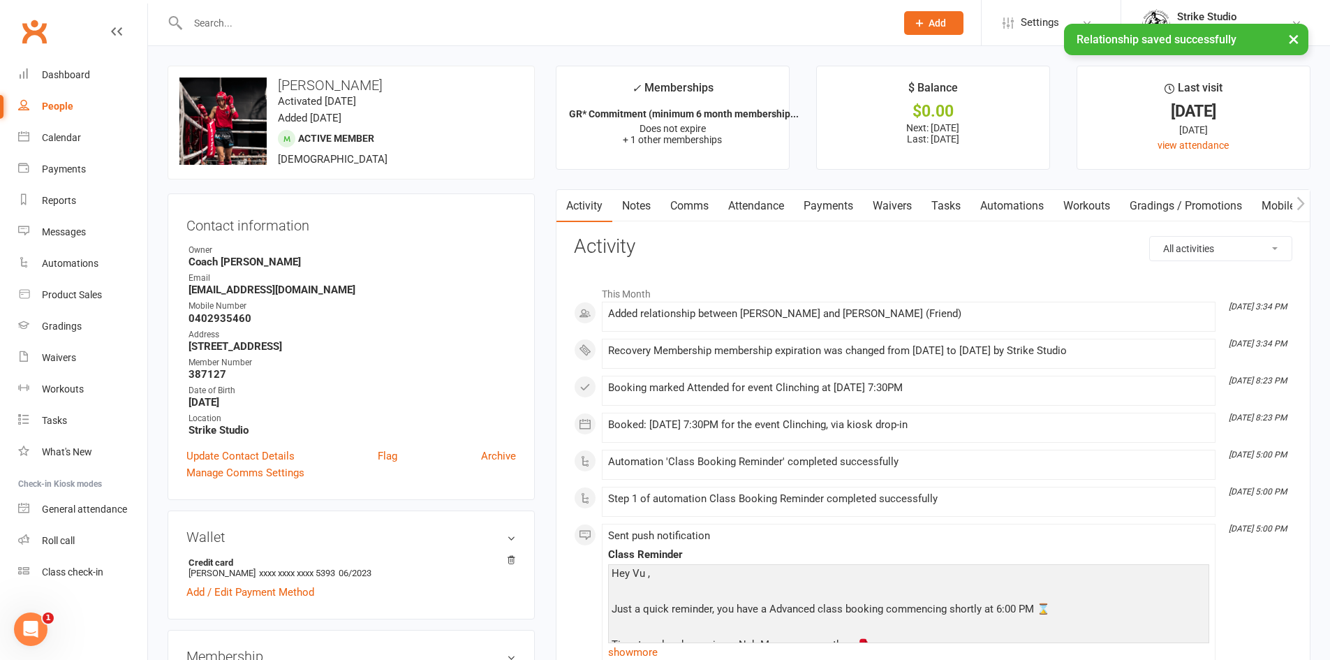
click at [288, 19] on input "text" at bounding box center [535, 23] width 702 height 20
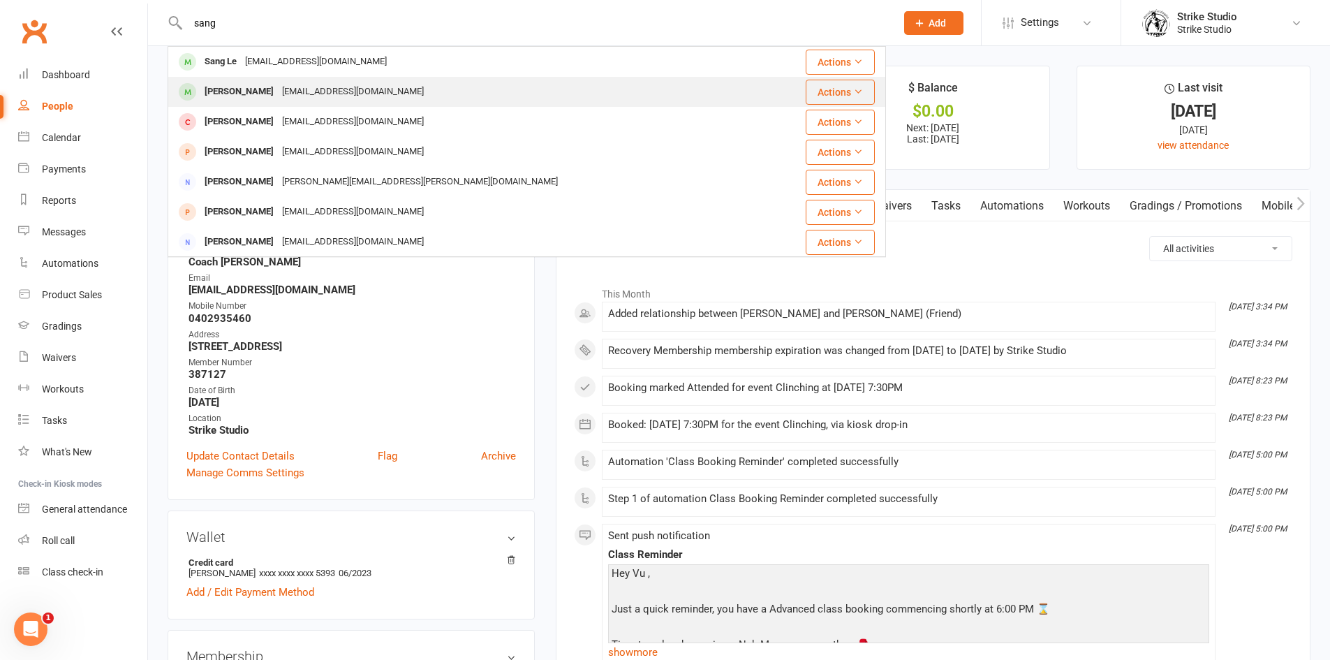
type input "sang"
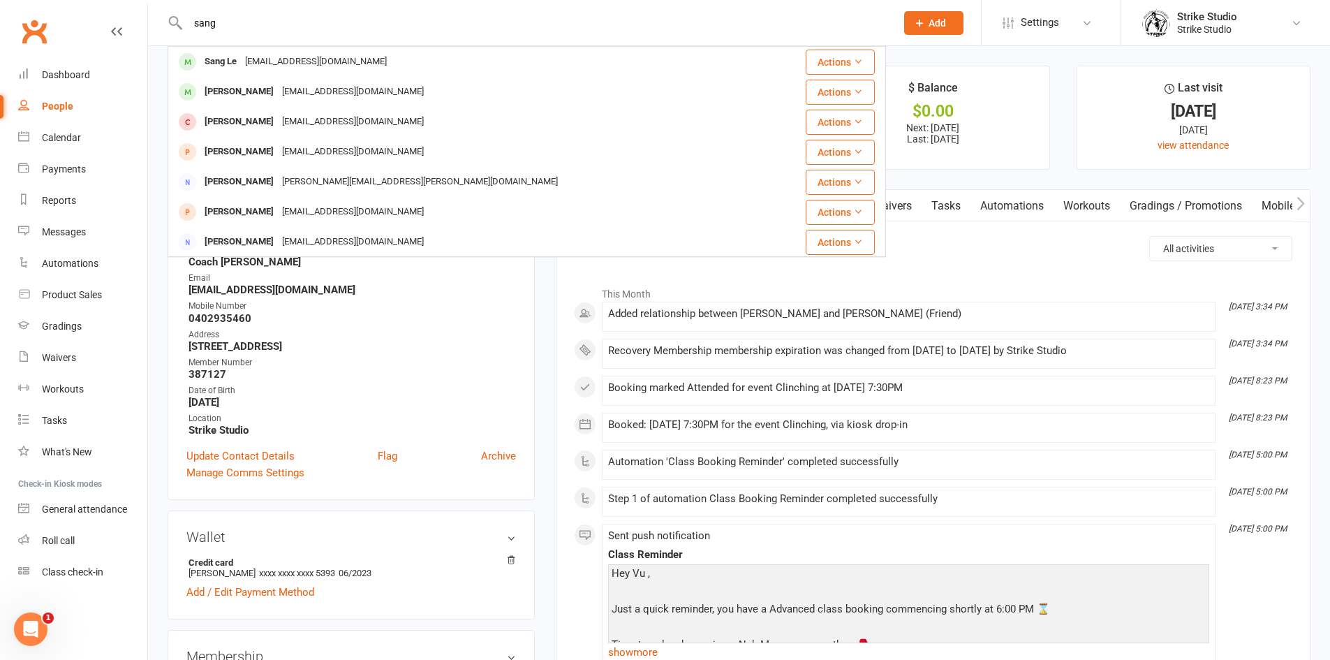
click at [324, 89] on div "[EMAIL_ADDRESS][DOMAIN_NAME]" at bounding box center [353, 92] width 150 height 20
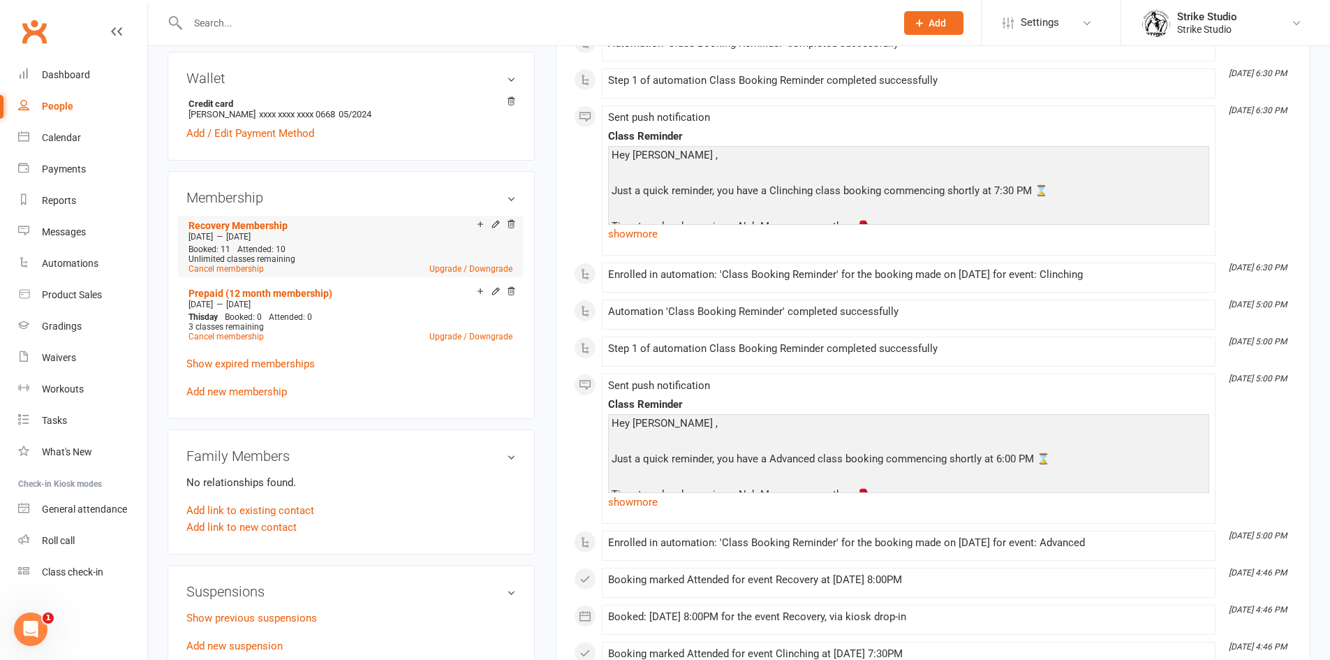
scroll to position [419, 0]
click at [292, 25] on input "text" at bounding box center [535, 23] width 702 height 20
paste input "[PERSON_NAME]"
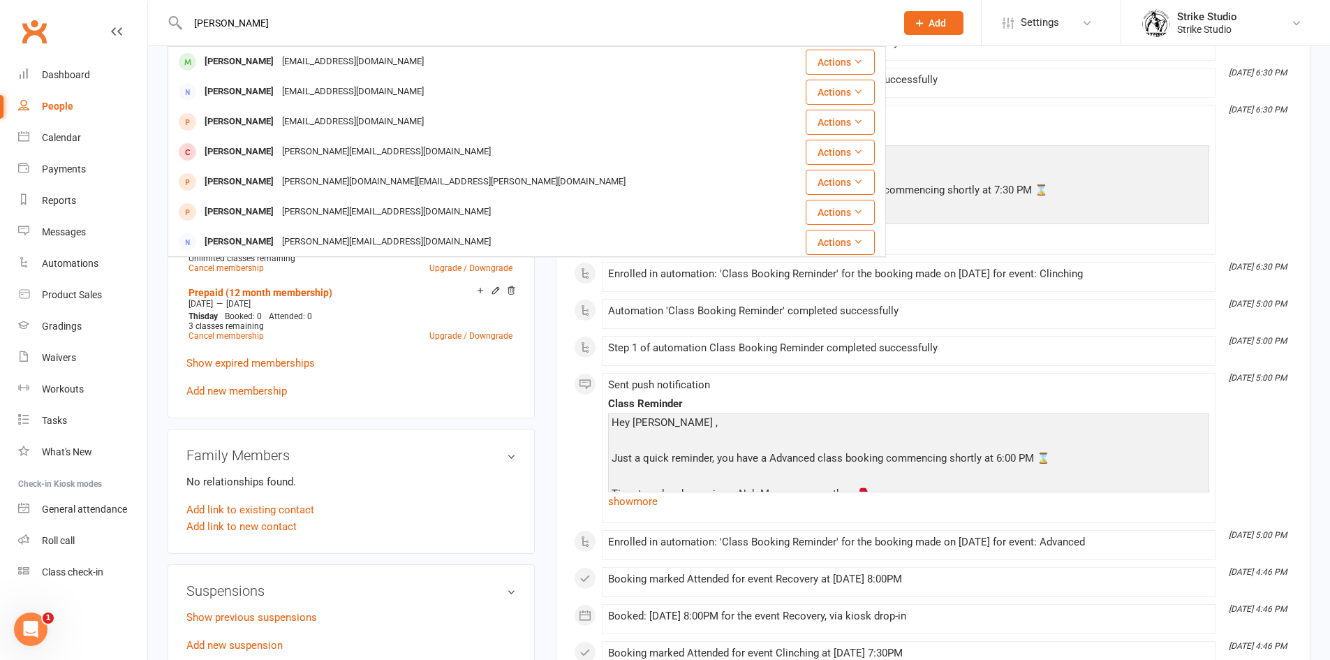
type input "[PERSON_NAME]"
click at [299, 61] on div "[EMAIL_ADDRESS][DOMAIN_NAME]" at bounding box center [353, 62] width 150 height 20
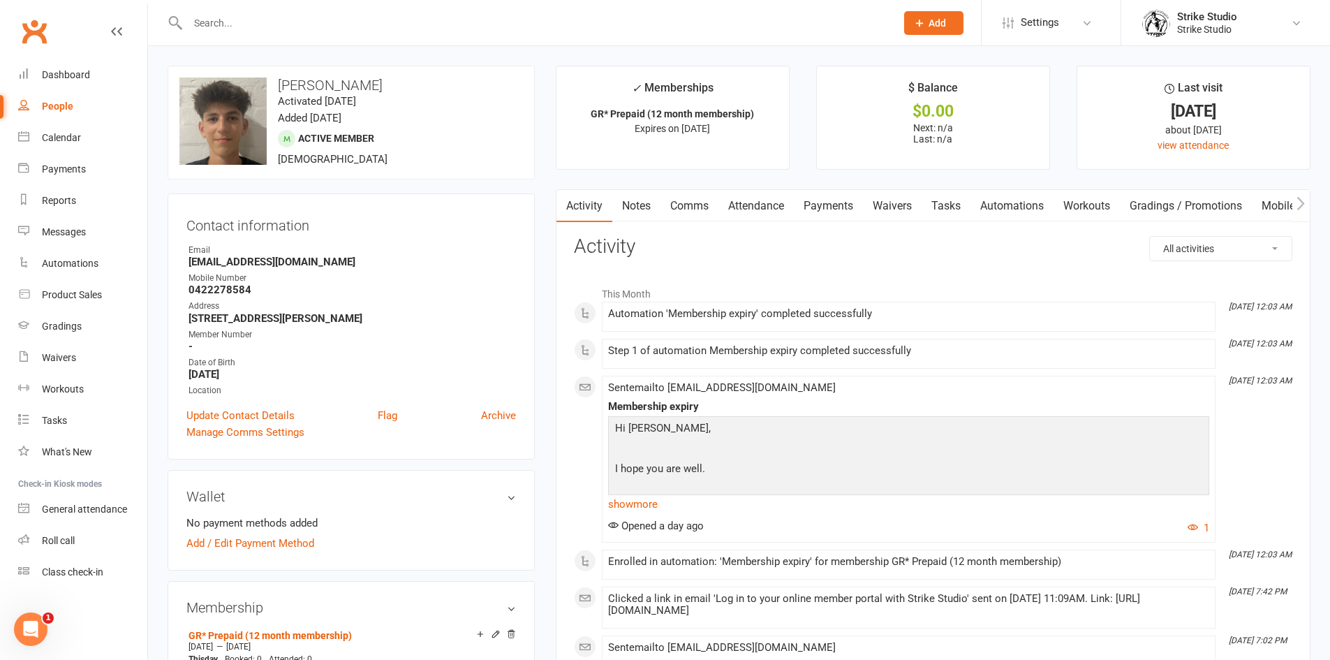
click at [236, 288] on strong "0422278584" at bounding box center [352, 289] width 327 height 13
click at [237, 287] on strong "0422278584" at bounding box center [352, 289] width 327 height 13
copy strong "0422278584"
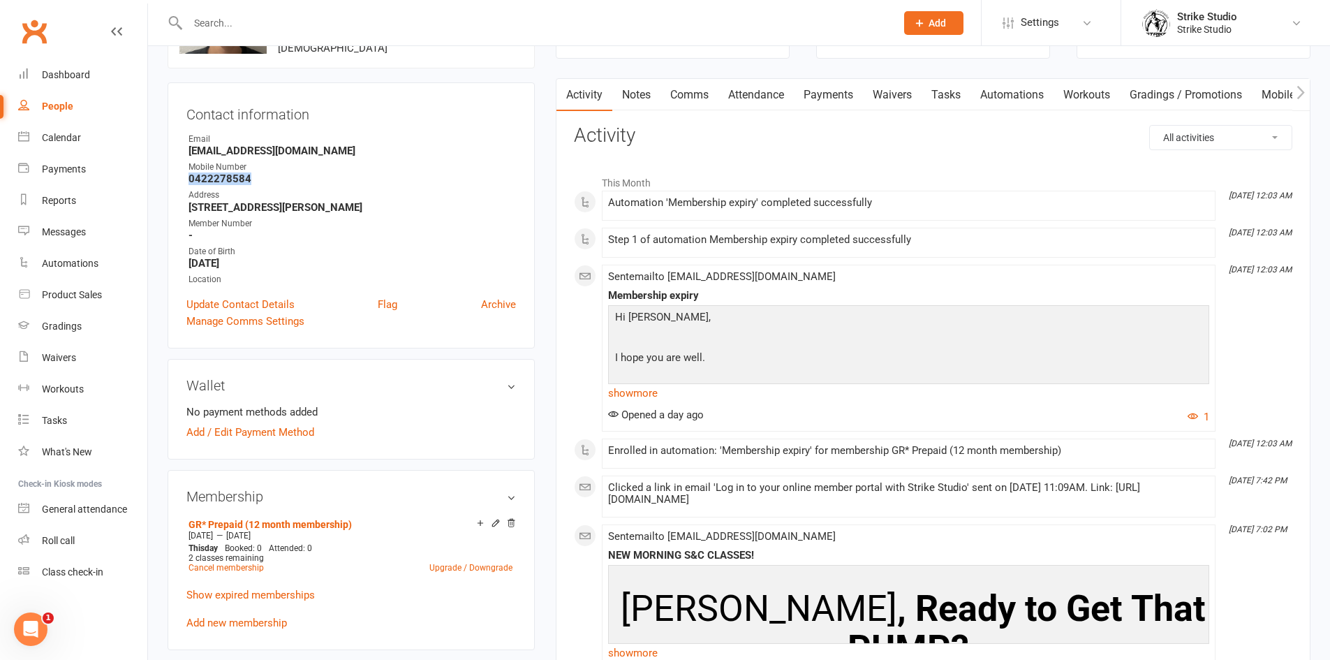
scroll to position [349, 0]
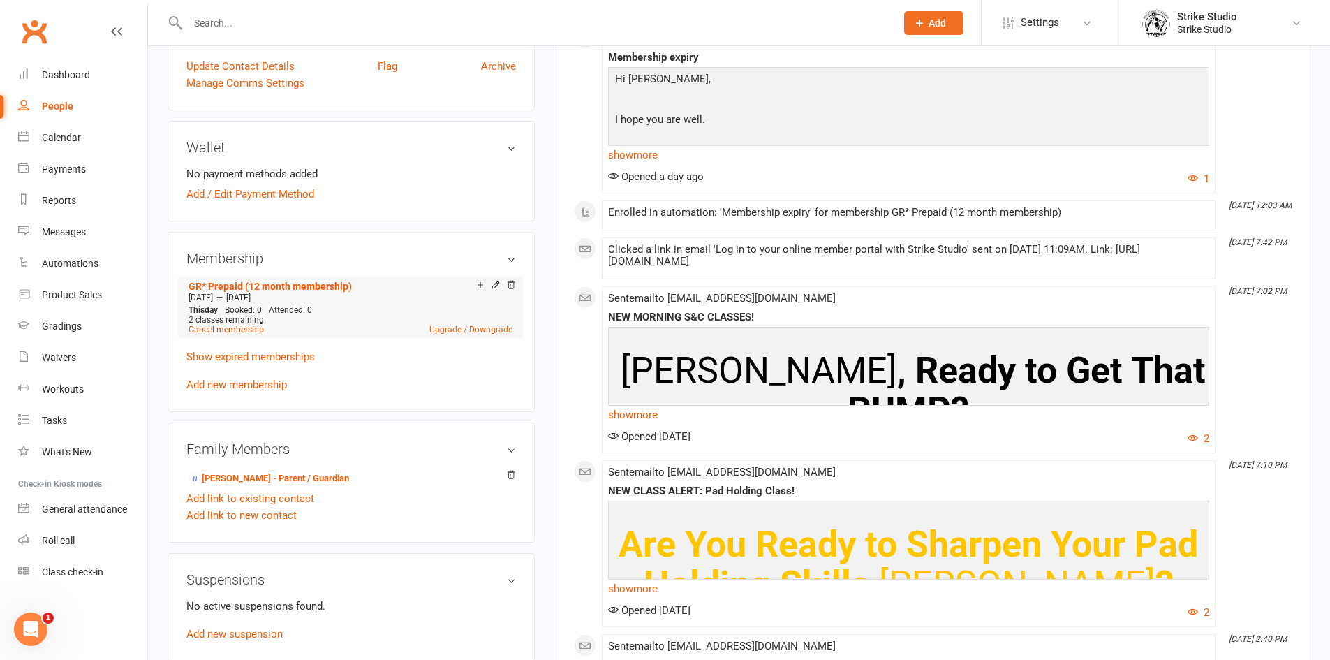
click at [243, 332] on link "Cancel membership" at bounding box center [226, 330] width 75 height 10
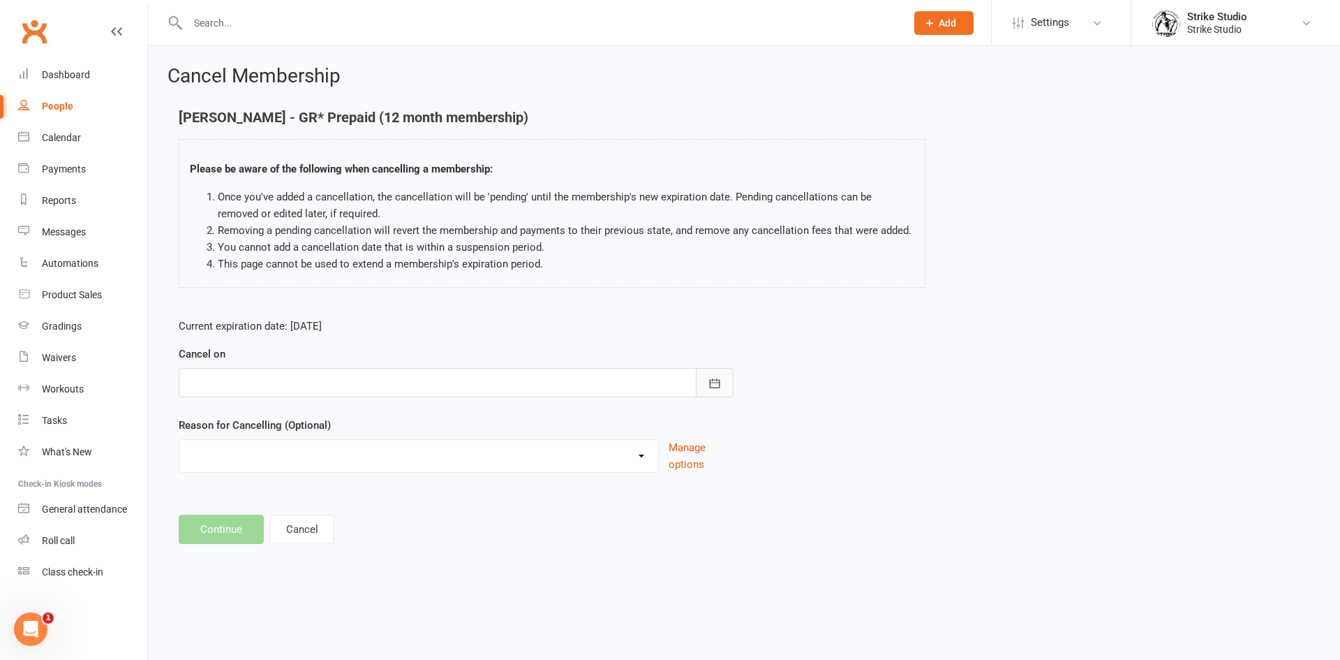
click at [697, 378] on button "button" at bounding box center [715, 382] width 38 height 29
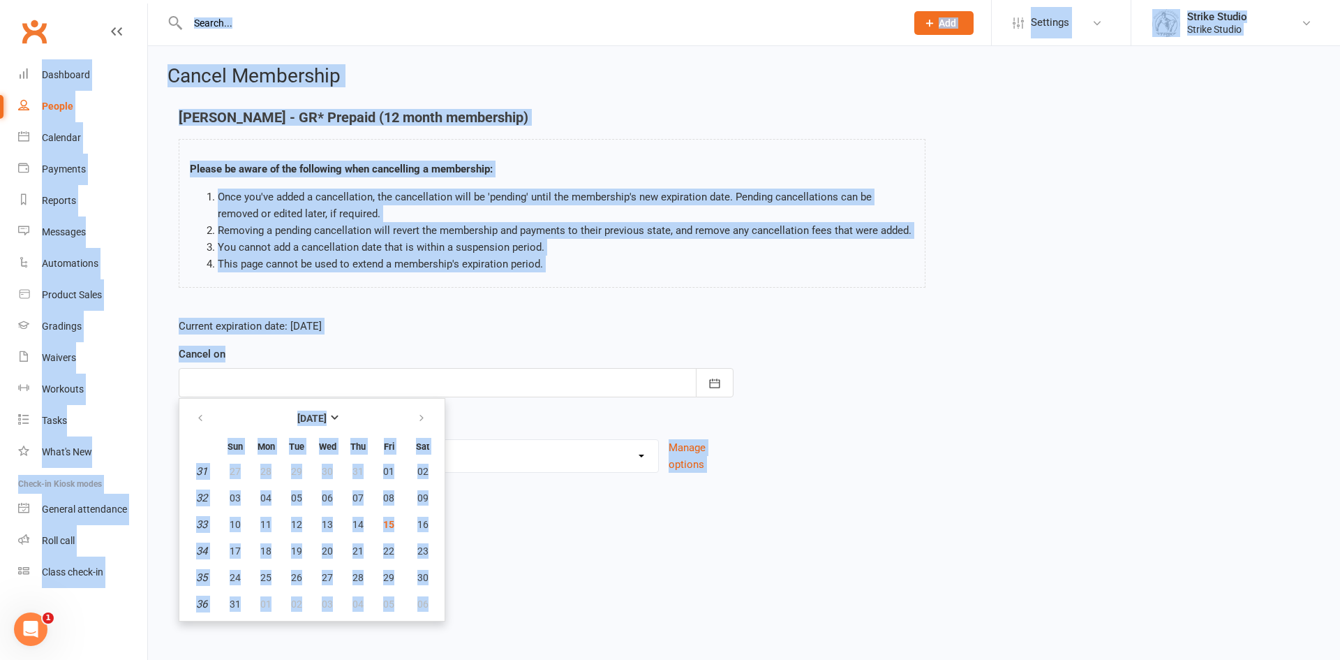
drag, startPoint x: 489, startPoint y: 543, endPoint x: 466, endPoint y: 540, distance: 24.0
click at [475, 543] on footer "Continue Cancel" at bounding box center [744, 529] width 1131 height 29
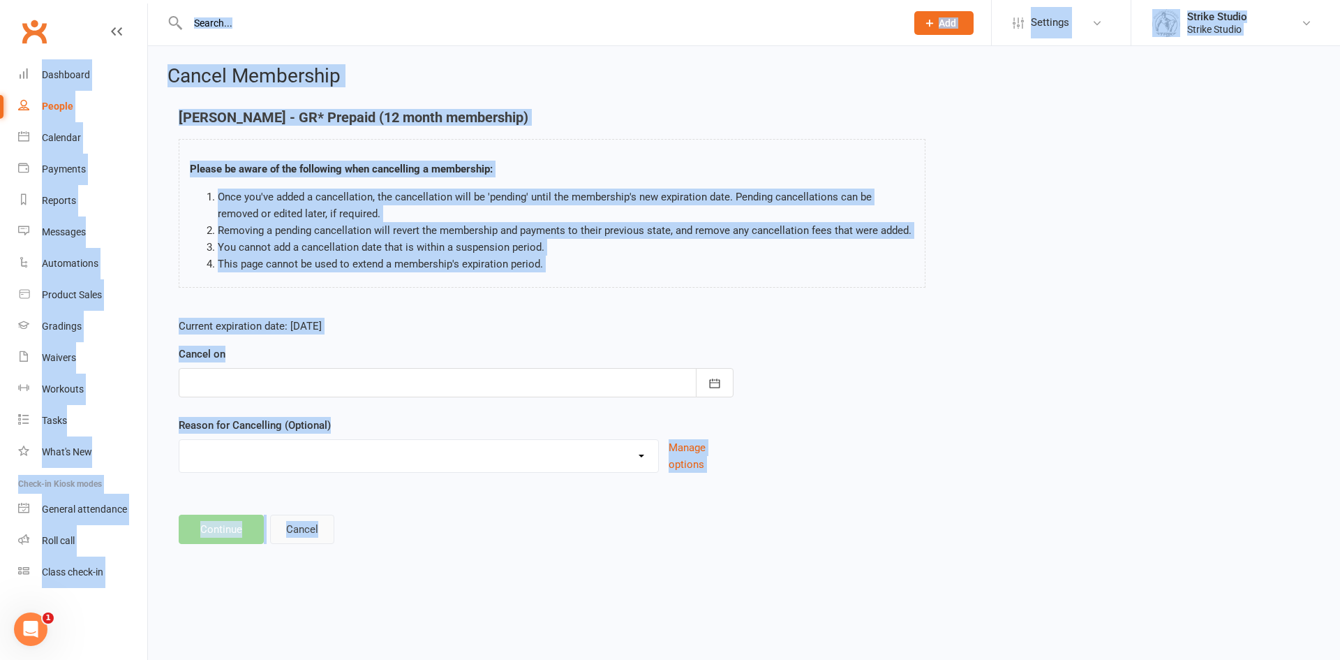
click at [313, 535] on button "Cancel" at bounding box center [302, 529] width 64 height 29
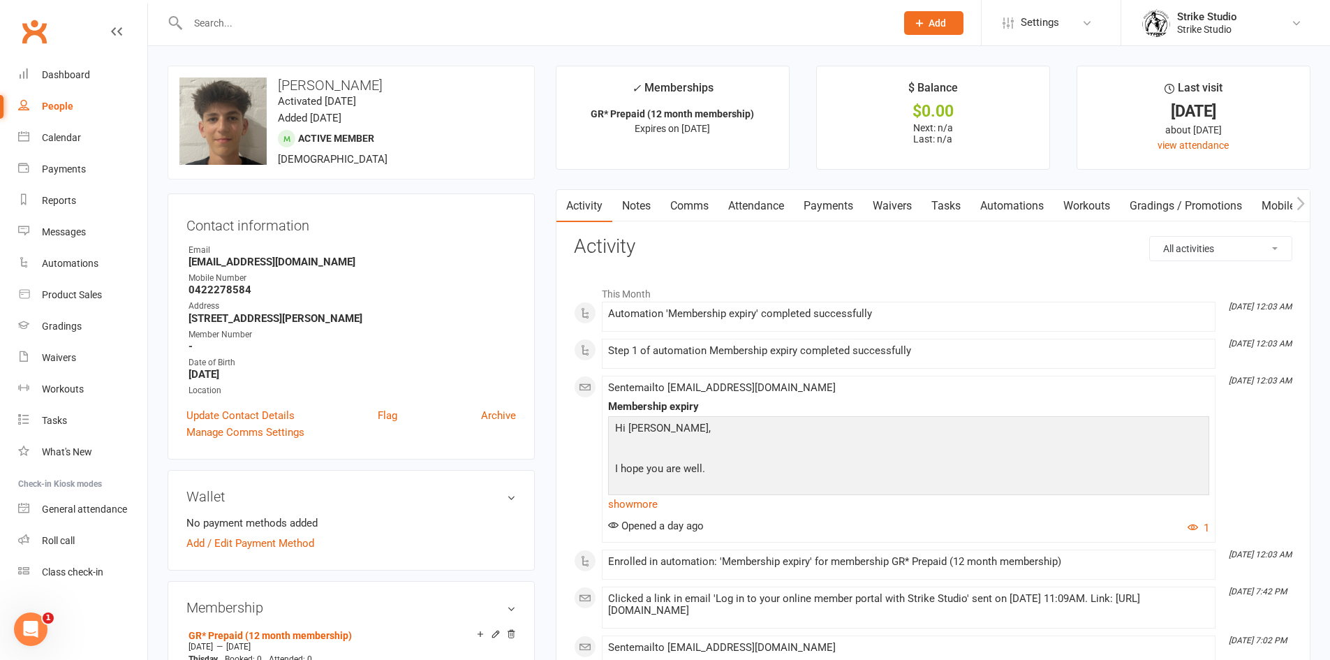
click at [230, 24] on input "text" at bounding box center [535, 23] width 702 height 20
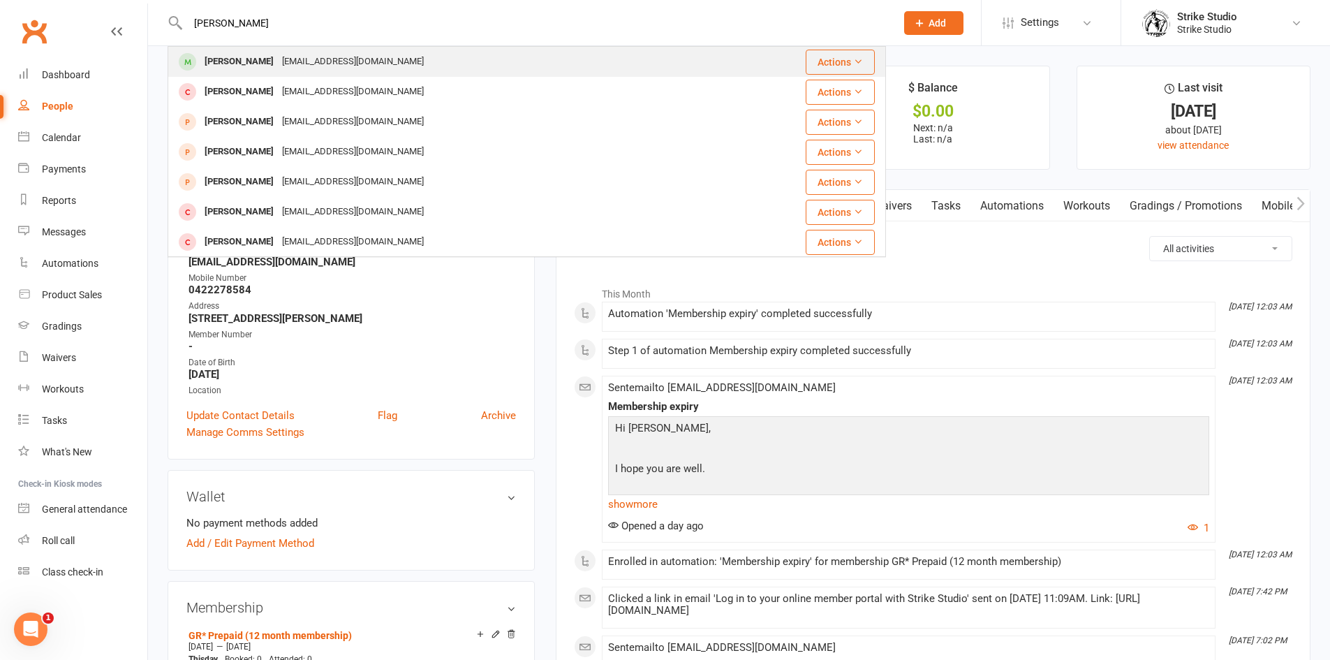
type input "[PERSON_NAME]"
click at [291, 55] on div "[EMAIL_ADDRESS][DOMAIN_NAME]" at bounding box center [353, 62] width 150 height 20
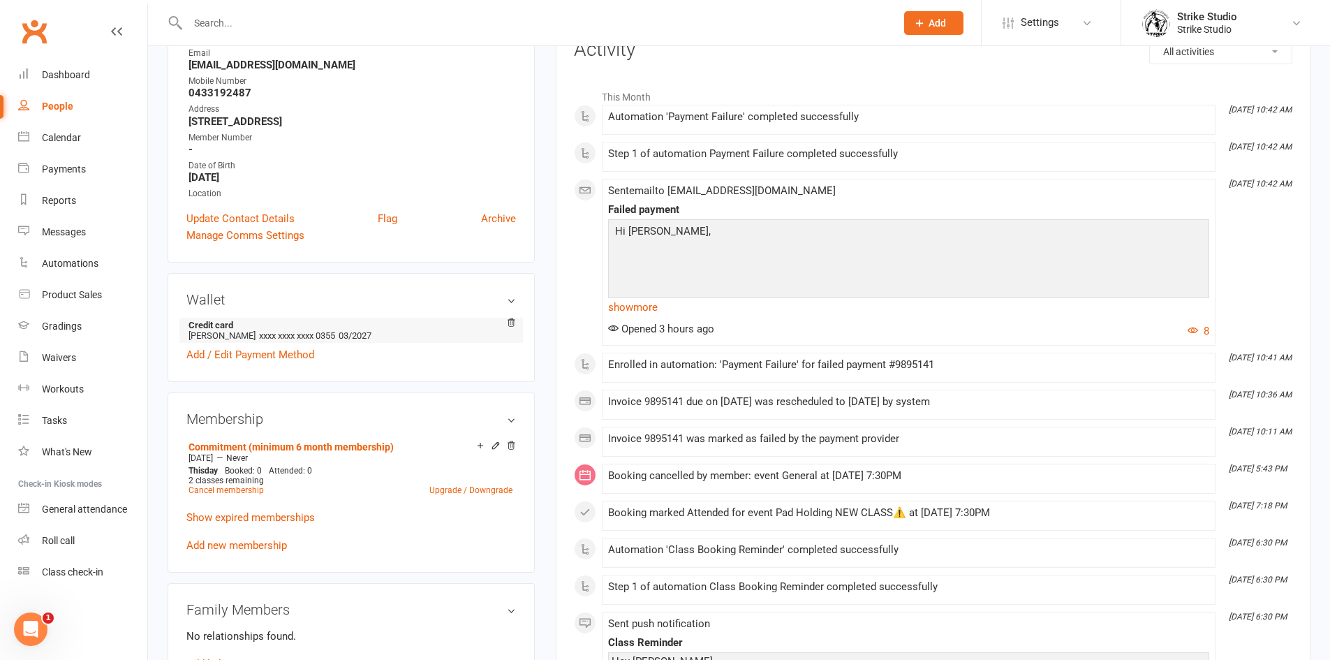
scroll to position [209, 0]
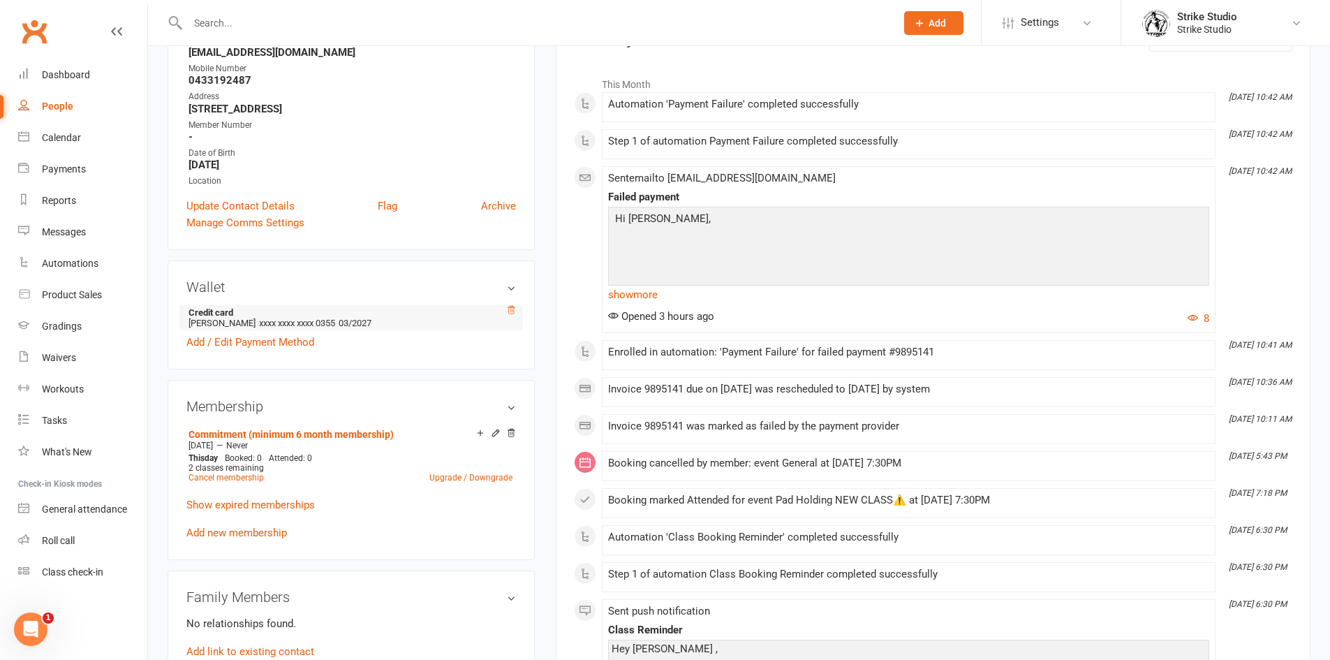
click at [509, 309] on icon at bounding box center [511, 310] width 10 height 10
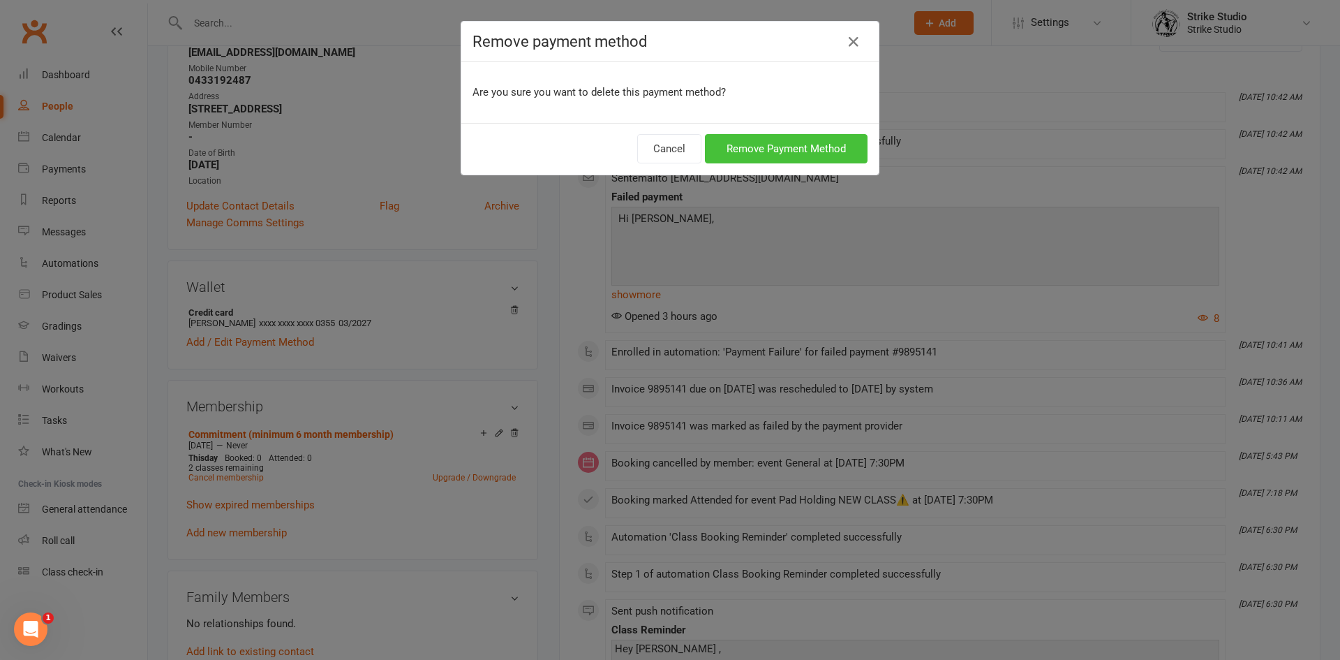
click at [735, 153] on button "Remove Payment Method" at bounding box center [786, 148] width 163 height 29
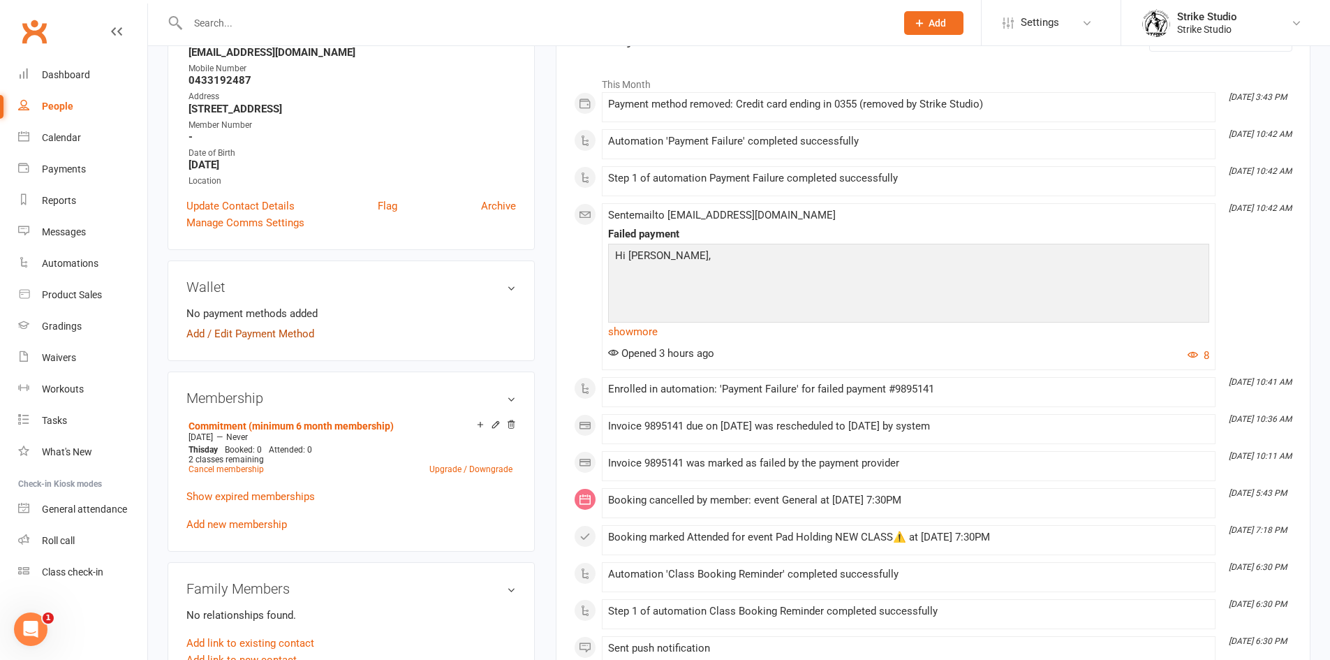
click at [304, 332] on link "Add / Edit Payment Method" at bounding box center [250, 333] width 128 height 17
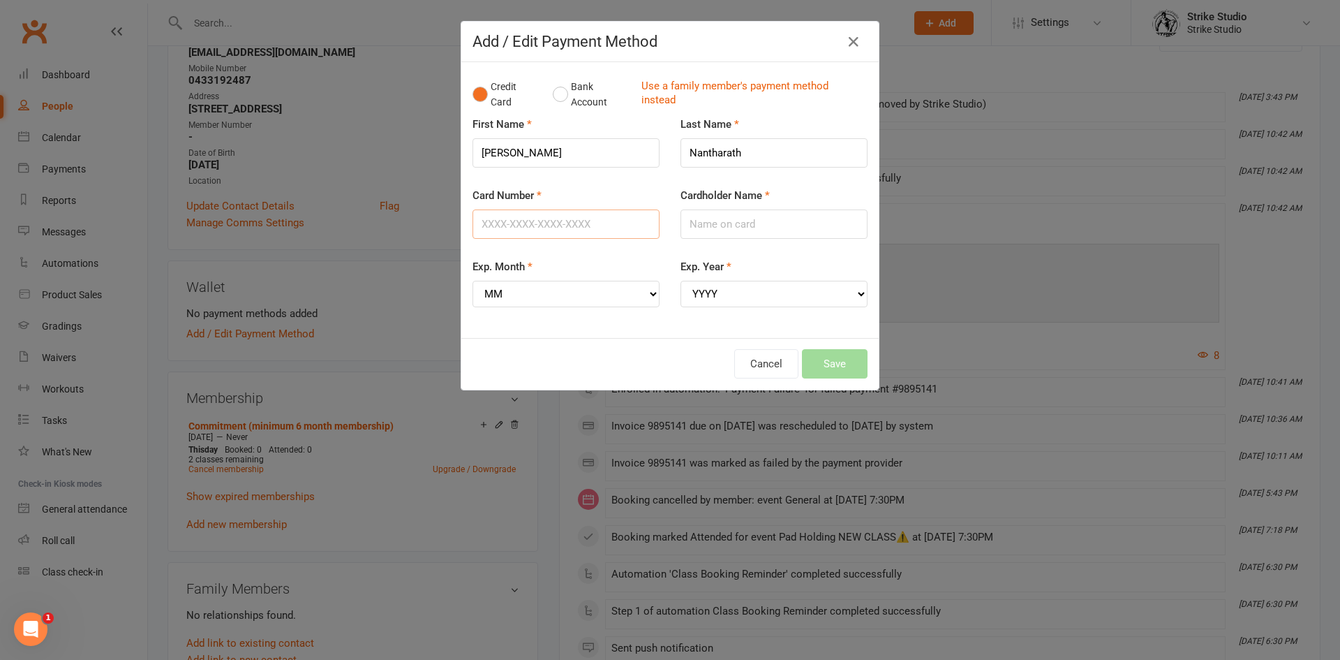
click at [538, 216] on input "Card Number" at bounding box center [566, 223] width 187 height 29
paste input "[CREDIT_CARD_NUMBER]"
type input "[CREDIT_CARD_NUMBER]"
click at [580, 195] on div "Card Number [CREDIT_CARD_NUMBER]" at bounding box center [566, 213] width 187 height 52
click at [543, 291] on select "MM 01 02 03 04 05 06 07 08 09 10 11 12" at bounding box center [566, 294] width 187 height 27
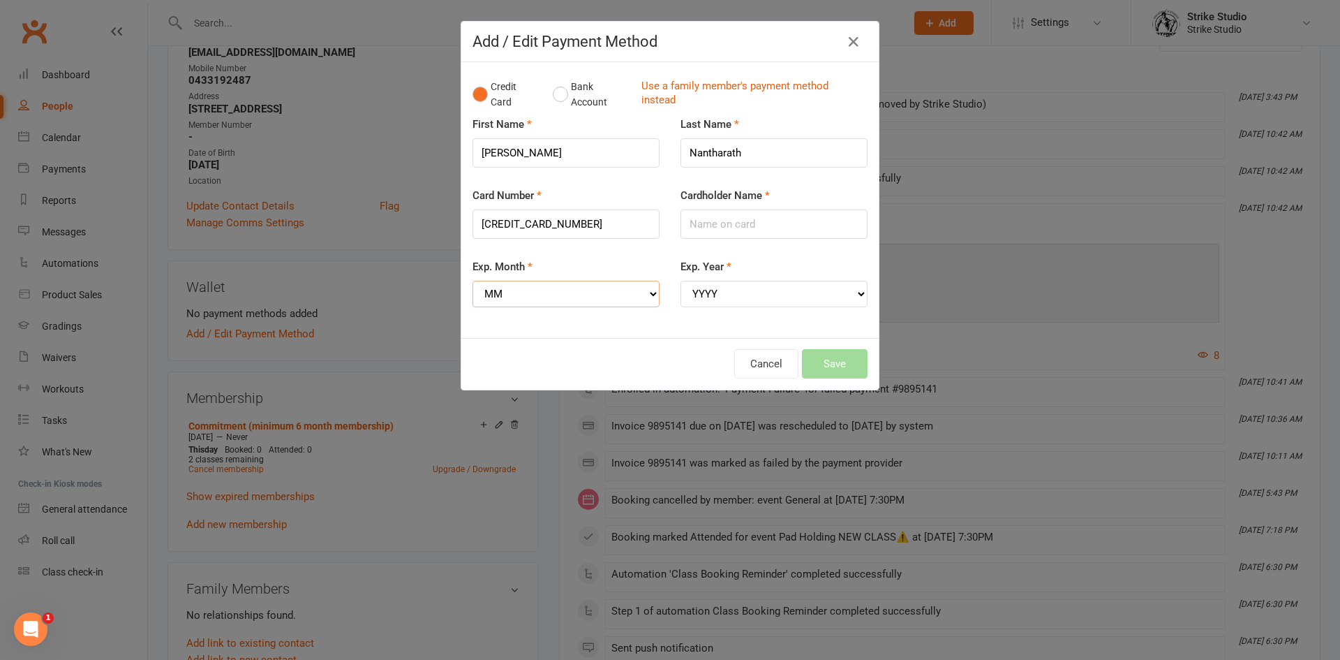
select select "04"
click at [473, 281] on select "MM 01 02 03 04 05 06 07 08 09 10 11 12" at bounding box center [566, 294] width 187 height 27
click at [707, 297] on select "YYYY 2025 2026 2027 2028 2029 2030 2031 2032 2033 2034" at bounding box center [774, 294] width 187 height 27
select select "2028"
click at [681, 281] on select "YYYY 2025 2026 2027 2028 2029 2030 2031 2032 2033 2034" at bounding box center [774, 294] width 187 height 27
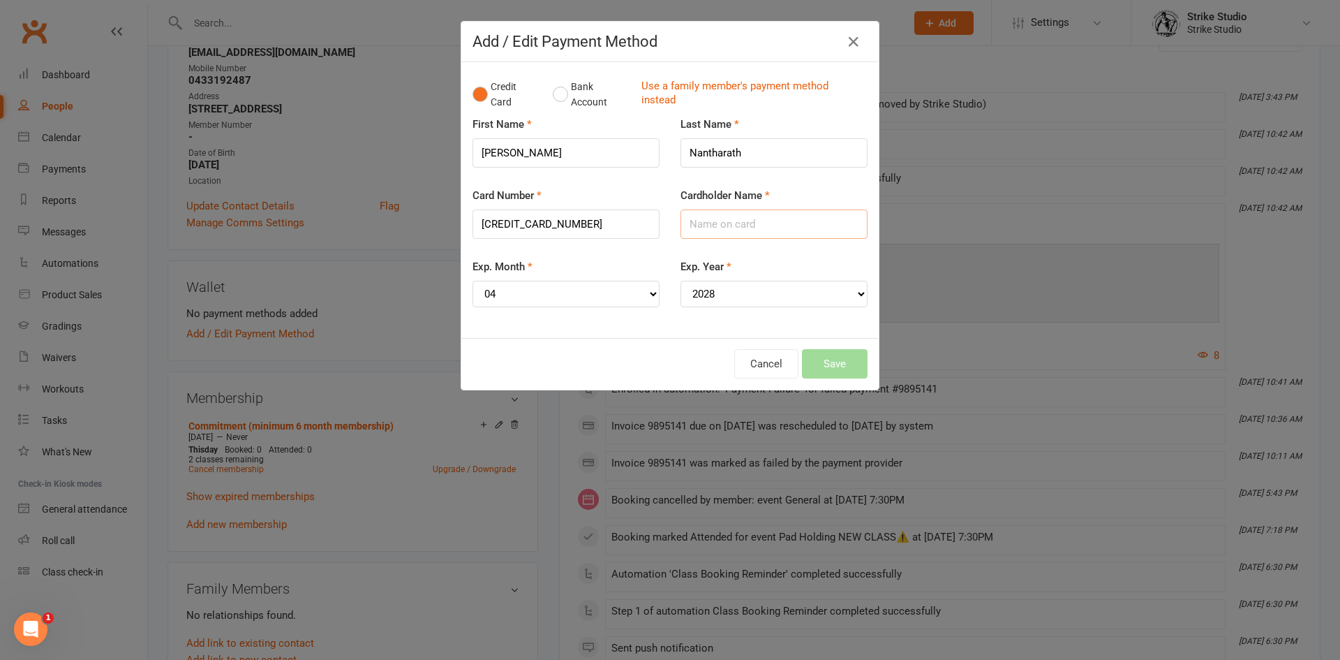
click at [711, 228] on input "Cardholder Name" at bounding box center [774, 223] width 187 height 29
click at [707, 149] on input "Nantharath" at bounding box center [774, 152] width 187 height 29
click at [734, 216] on input "Cardholder Name" at bounding box center [774, 223] width 187 height 29
paste input "Nantharath"
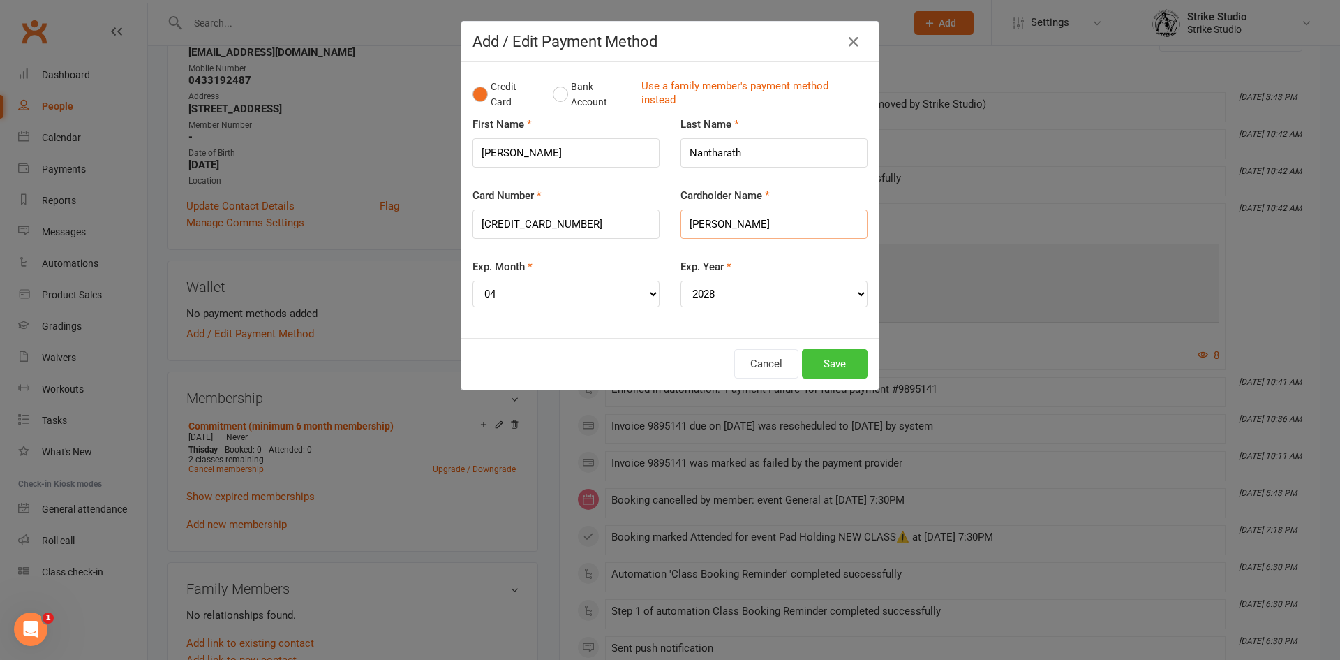
type input "[PERSON_NAME]"
click at [815, 353] on button "Save" at bounding box center [835, 363] width 66 height 29
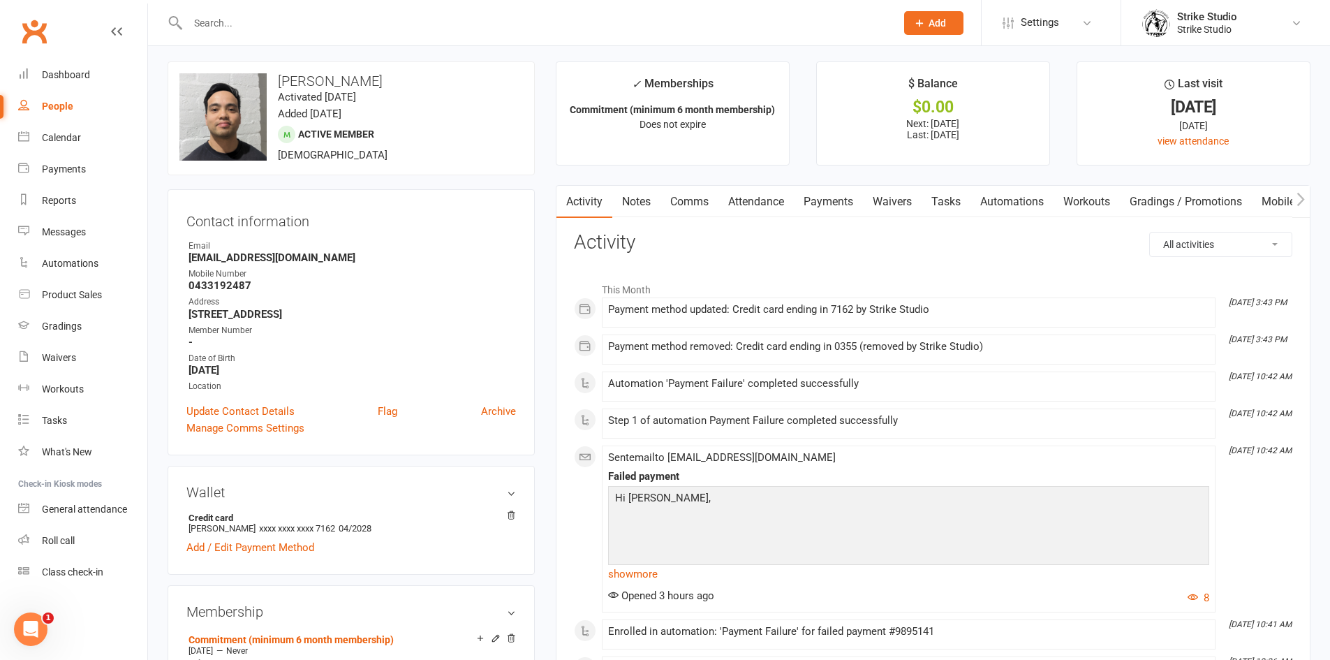
scroll to position [0, 0]
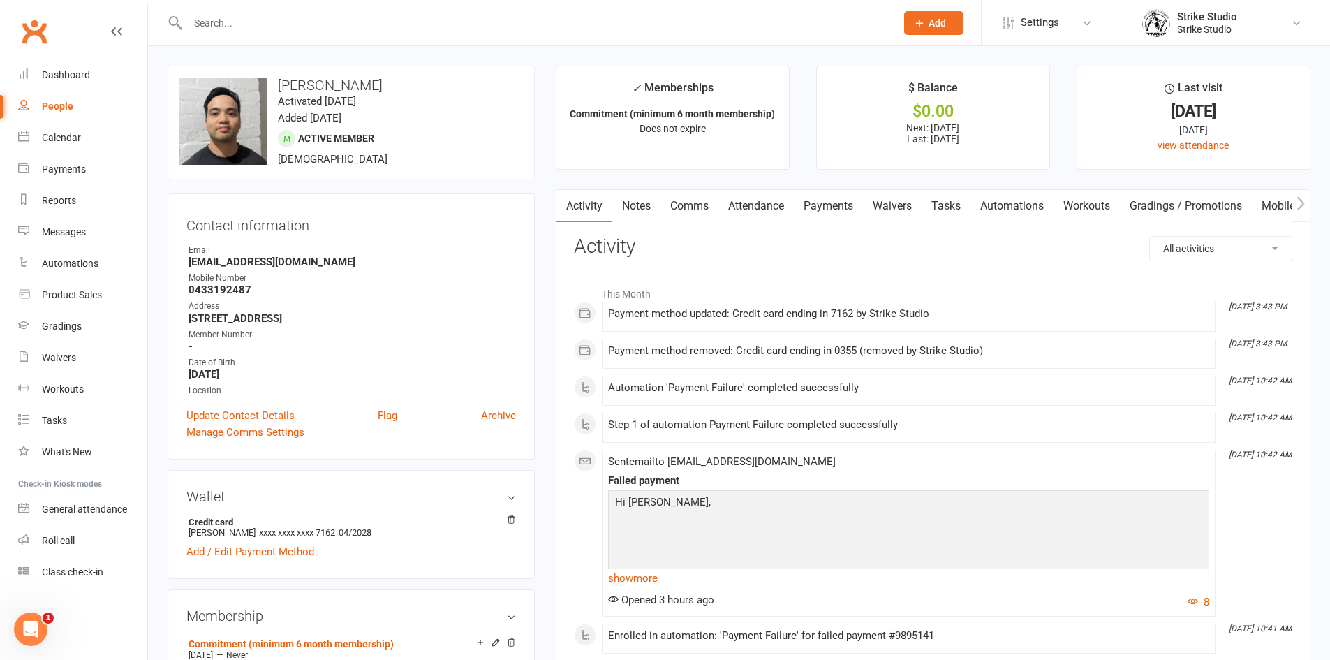
click at [832, 199] on link "Payments" at bounding box center [828, 206] width 69 height 32
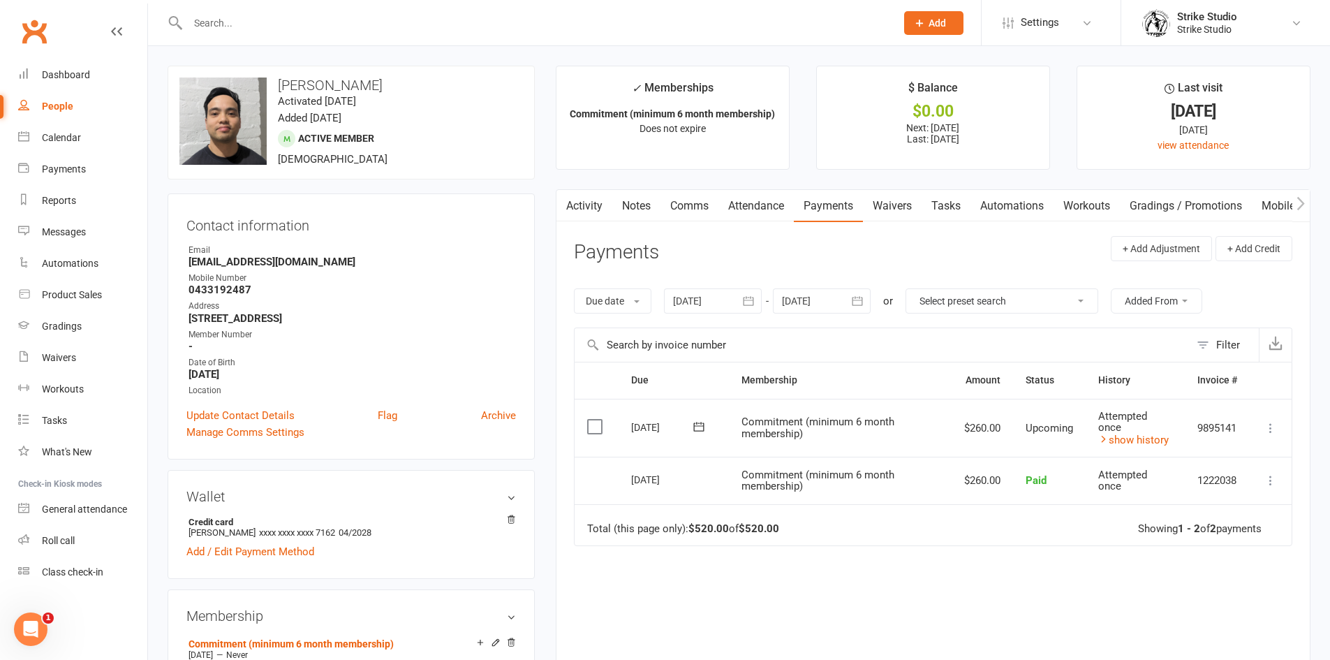
click at [697, 429] on icon at bounding box center [699, 427] width 14 height 14
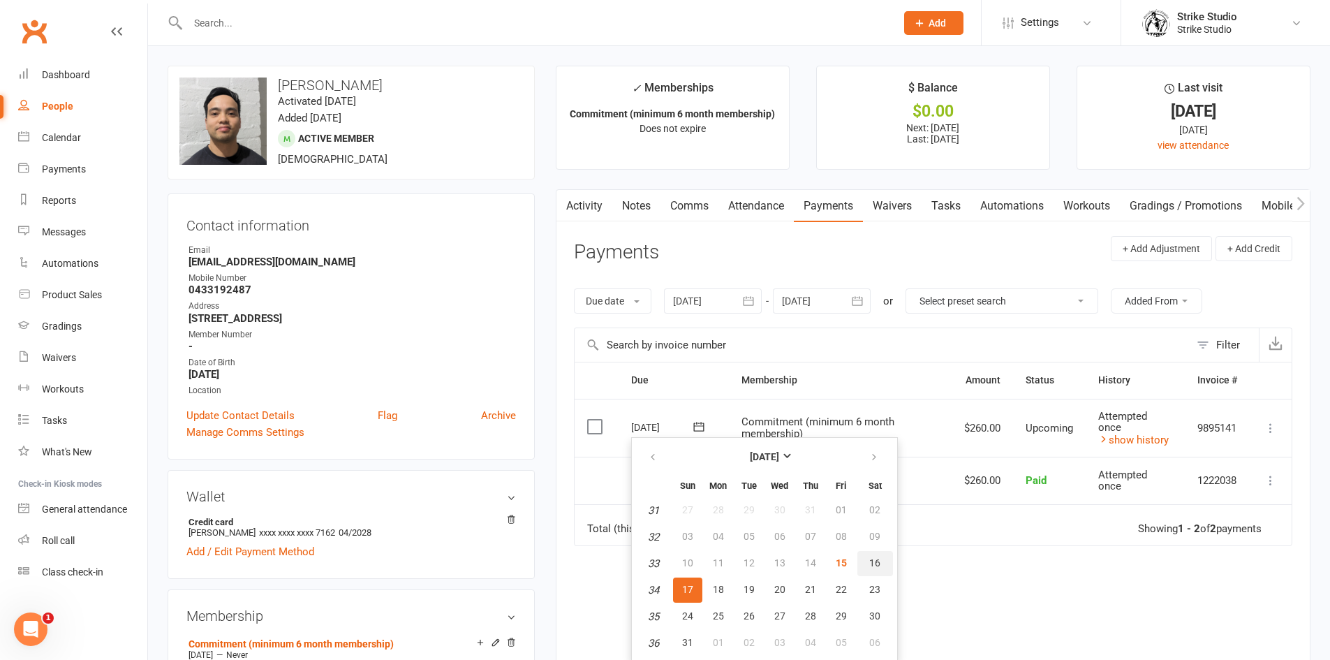
click at [870, 565] on span "16" at bounding box center [874, 562] width 11 height 11
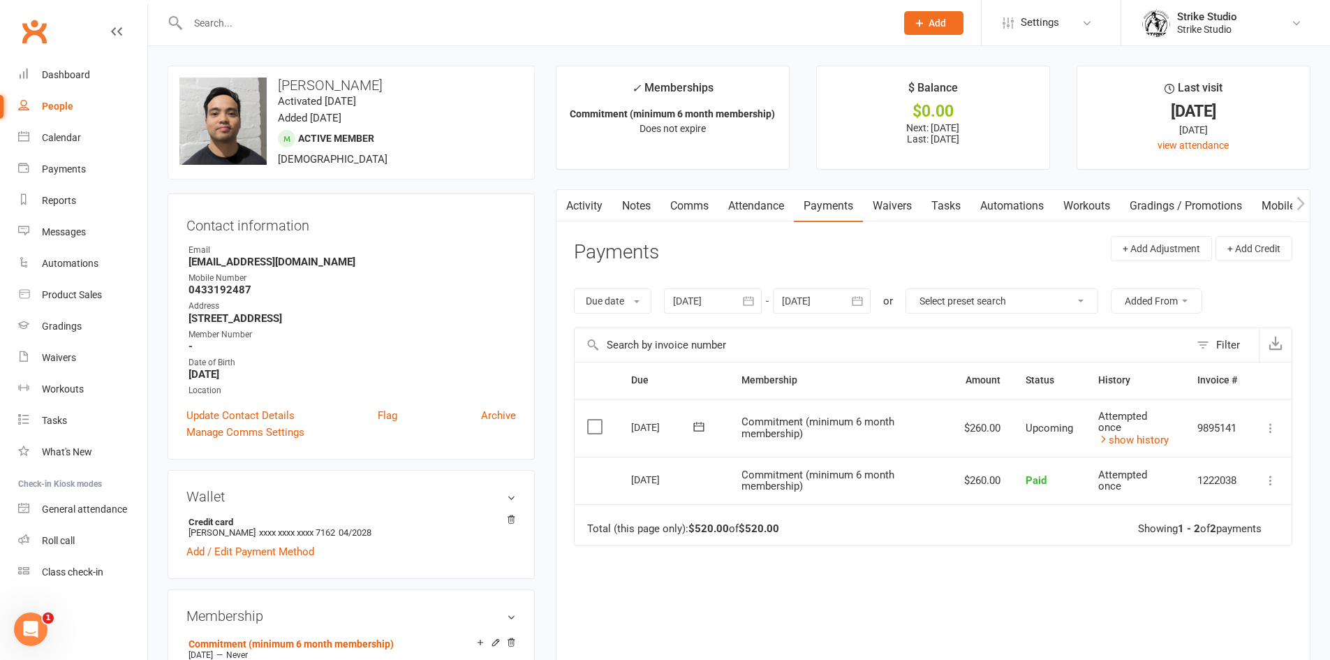
click at [694, 423] on icon at bounding box center [698, 426] width 10 height 9
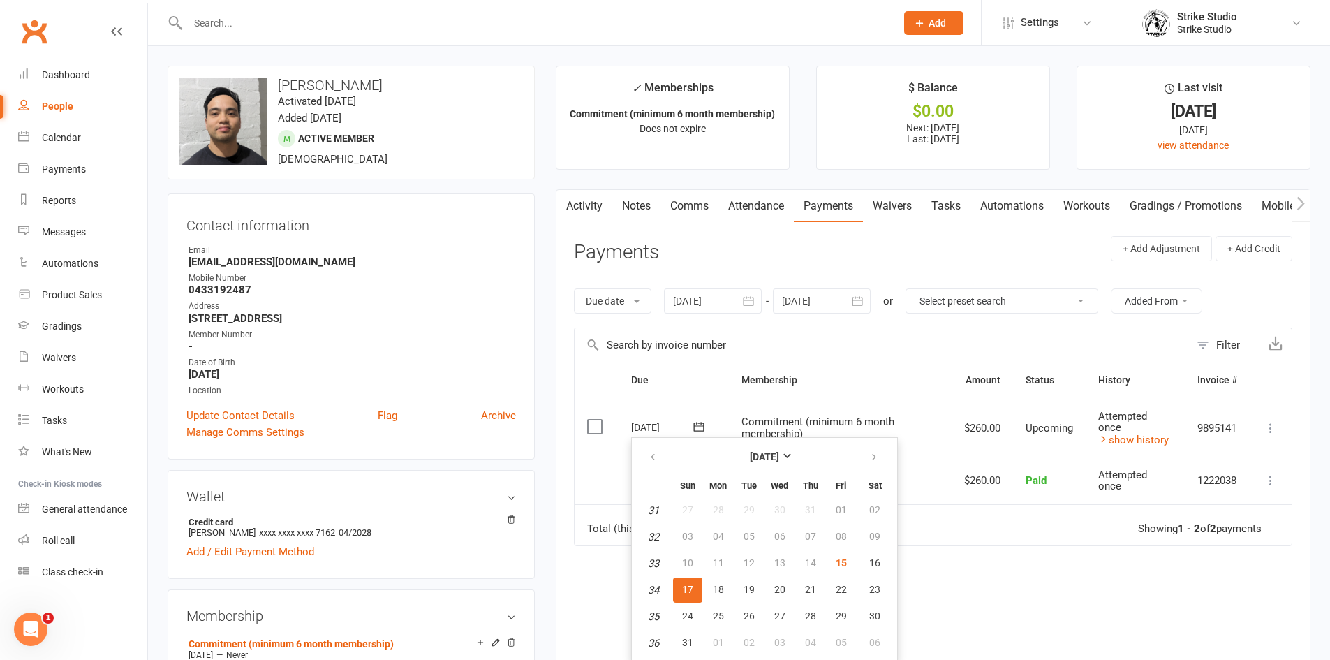
click at [908, 459] on td "Commitment (minimum 6 month membership)" at bounding box center [840, 480] width 223 height 47
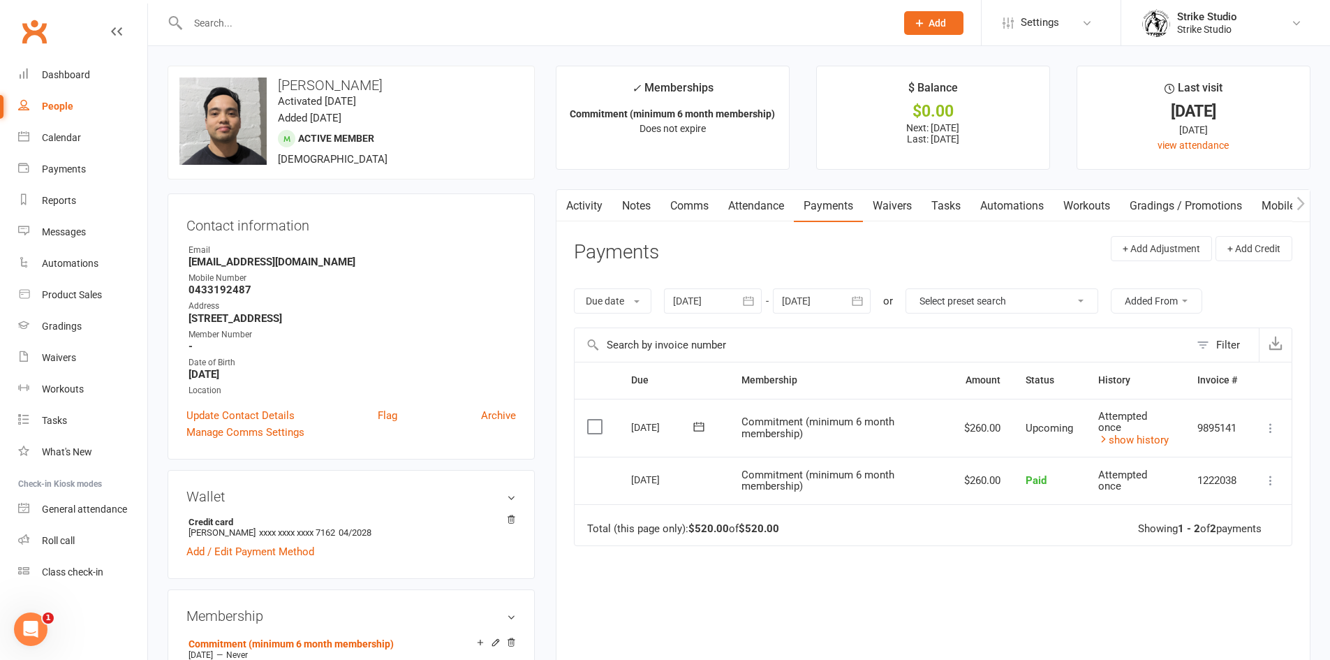
click at [696, 424] on icon at bounding box center [698, 426] width 10 height 9
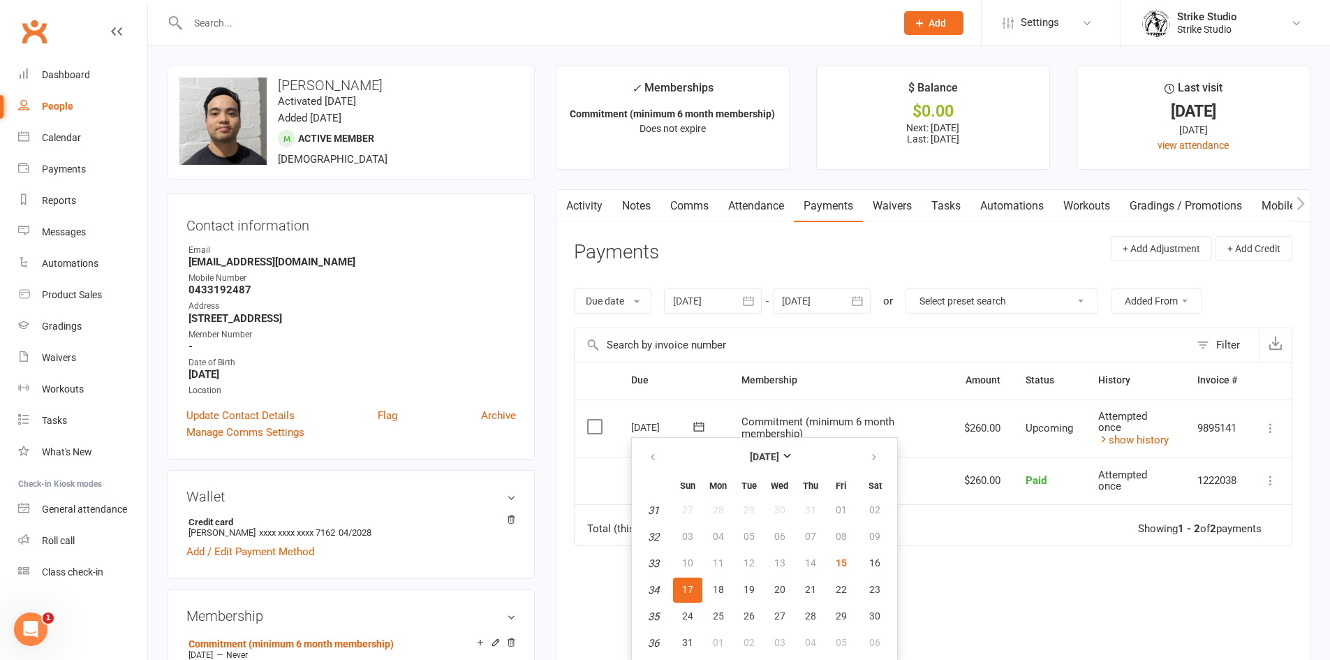
click at [728, 258] on header "Payments + Add Adjustment + Add Credit" at bounding box center [933, 255] width 718 height 38
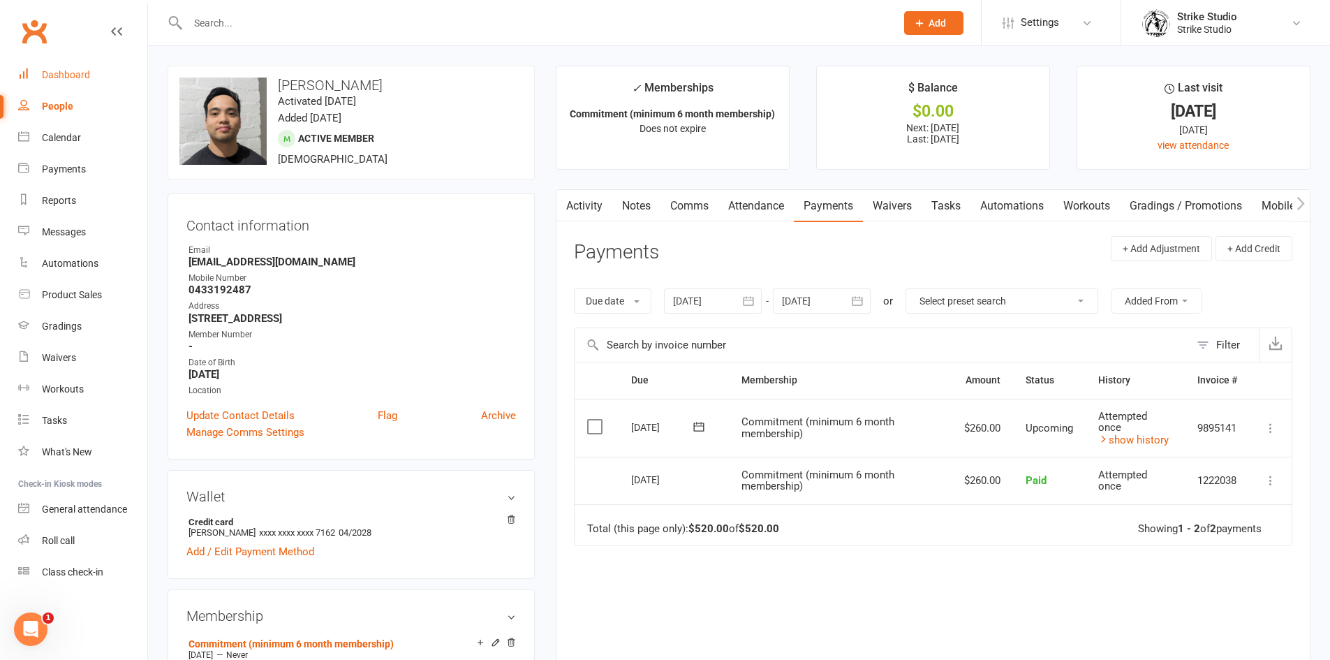
click at [49, 66] on link "Dashboard" at bounding box center [82, 74] width 129 height 31
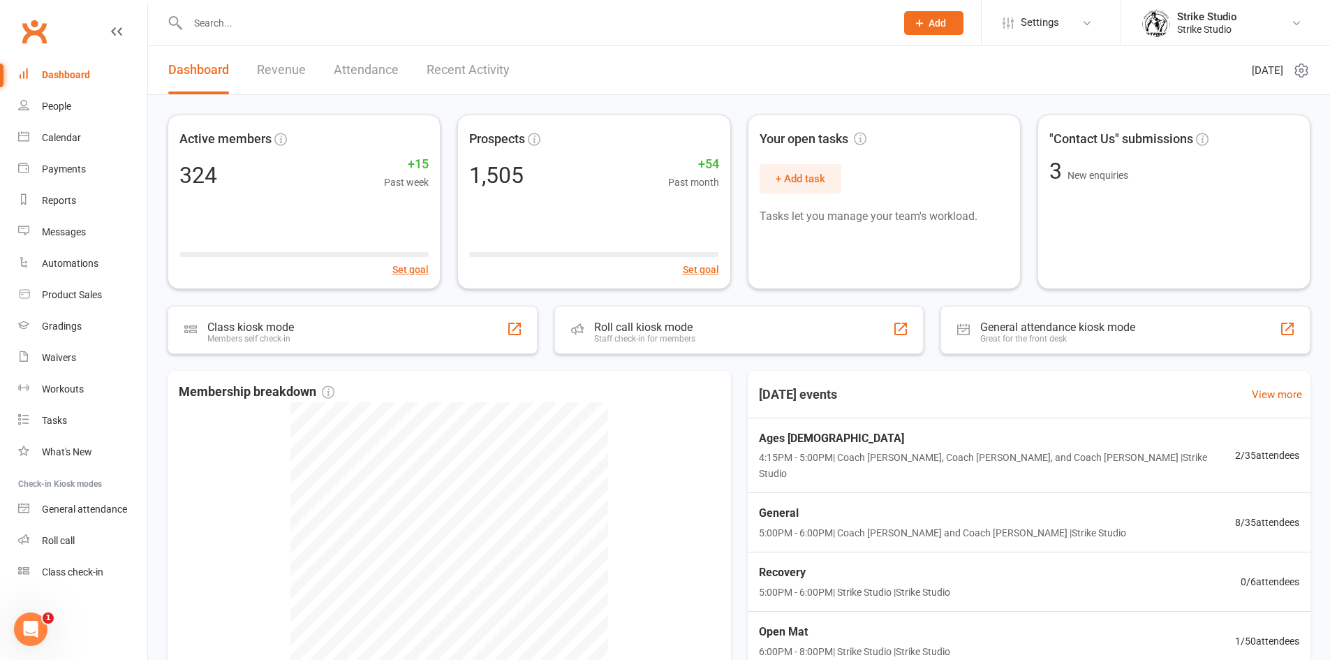
click at [346, 16] on input "text" at bounding box center [535, 23] width 702 height 20
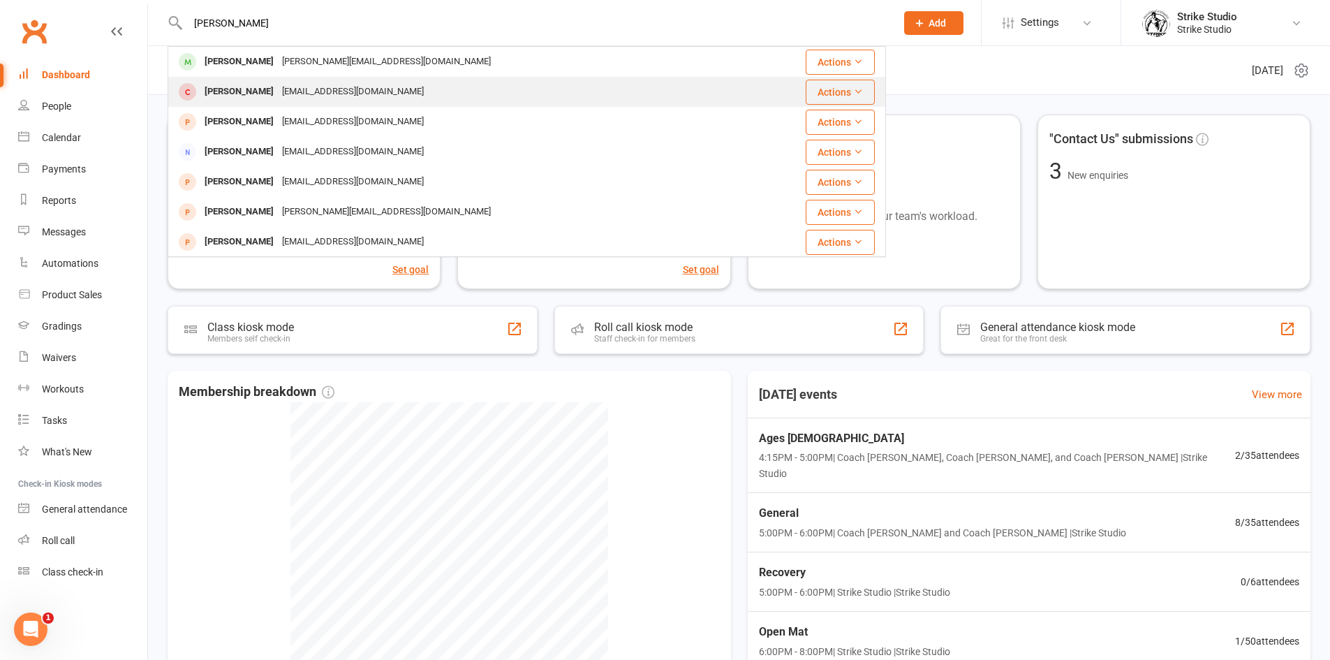
type input "[PERSON_NAME]"
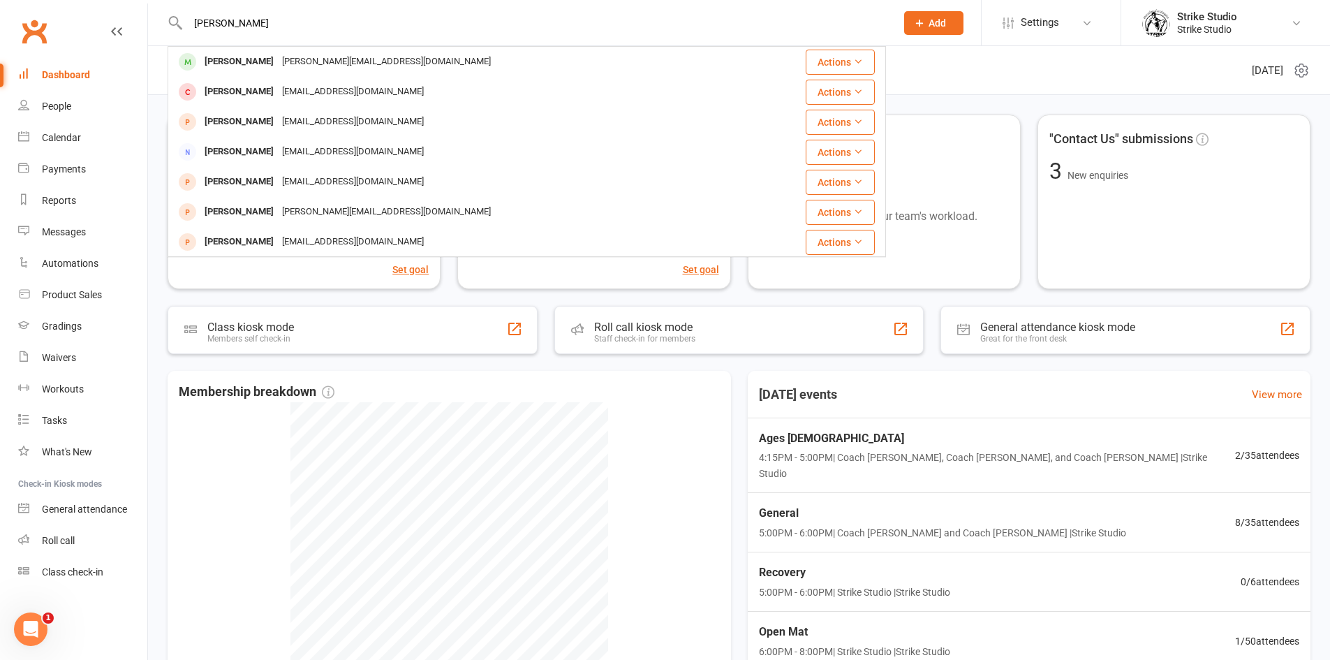
click at [337, 89] on div "[EMAIL_ADDRESS][DOMAIN_NAME]" at bounding box center [353, 92] width 150 height 20
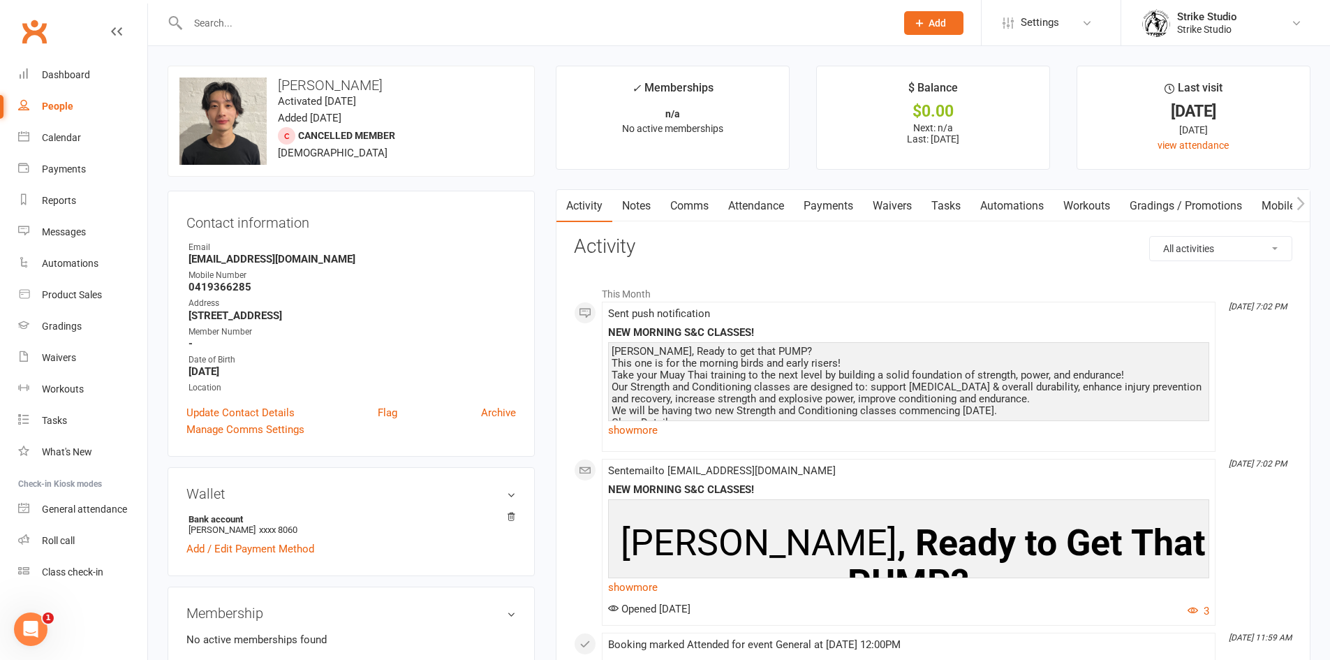
click at [322, 24] on input "text" at bounding box center [535, 23] width 702 height 20
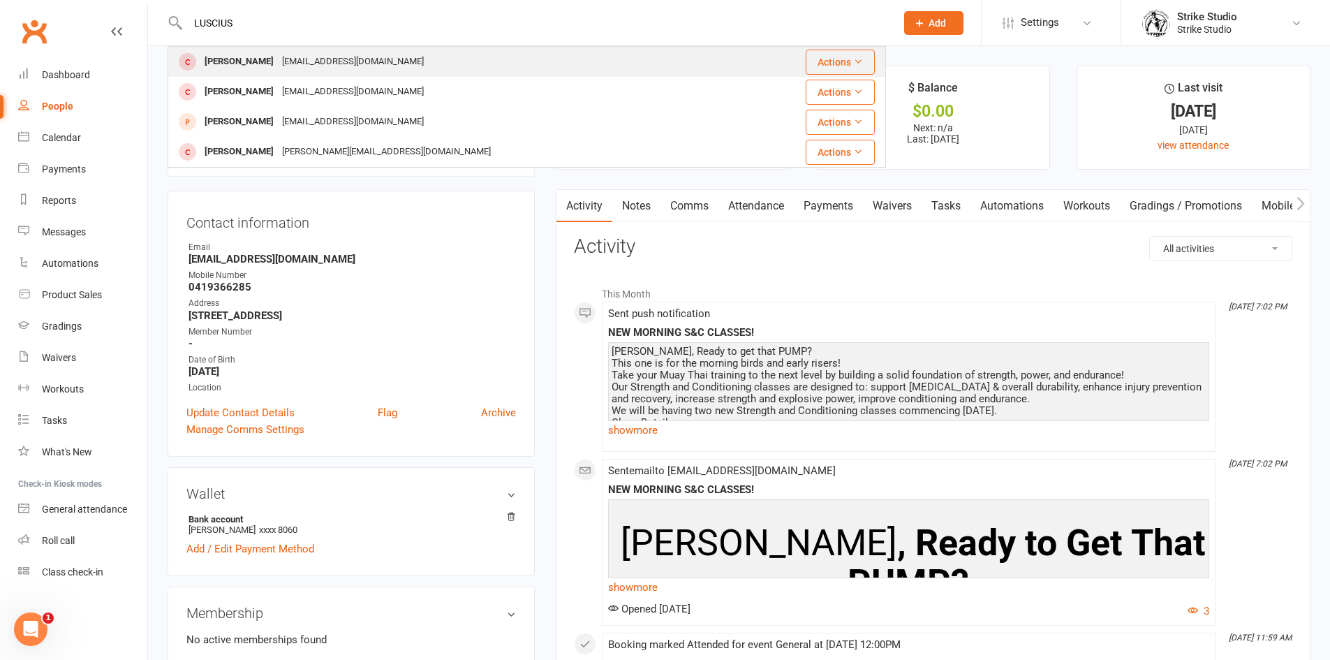
type input "LUSCIUS"
click at [327, 64] on div "[EMAIL_ADDRESS][DOMAIN_NAME]" at bounding box center [353, 62] width 150 height 20
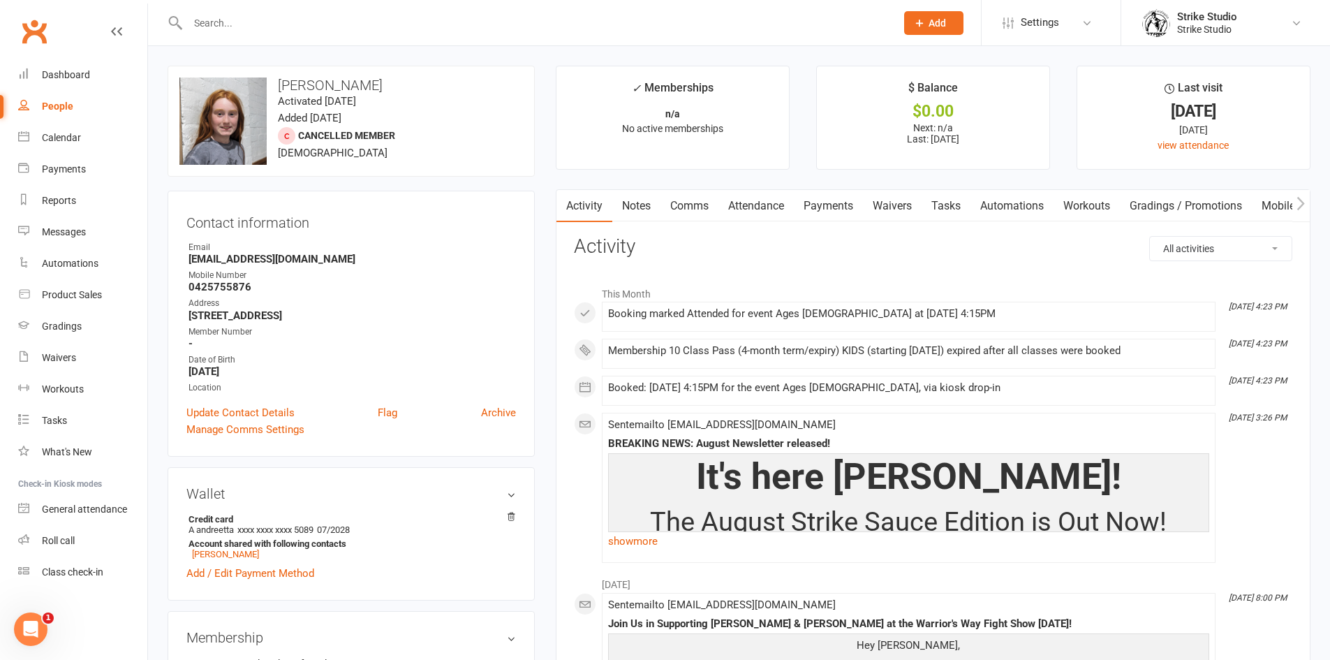
click at [644, 201] on link "Notes" at bounding box center [636, 206] width 48 height 32
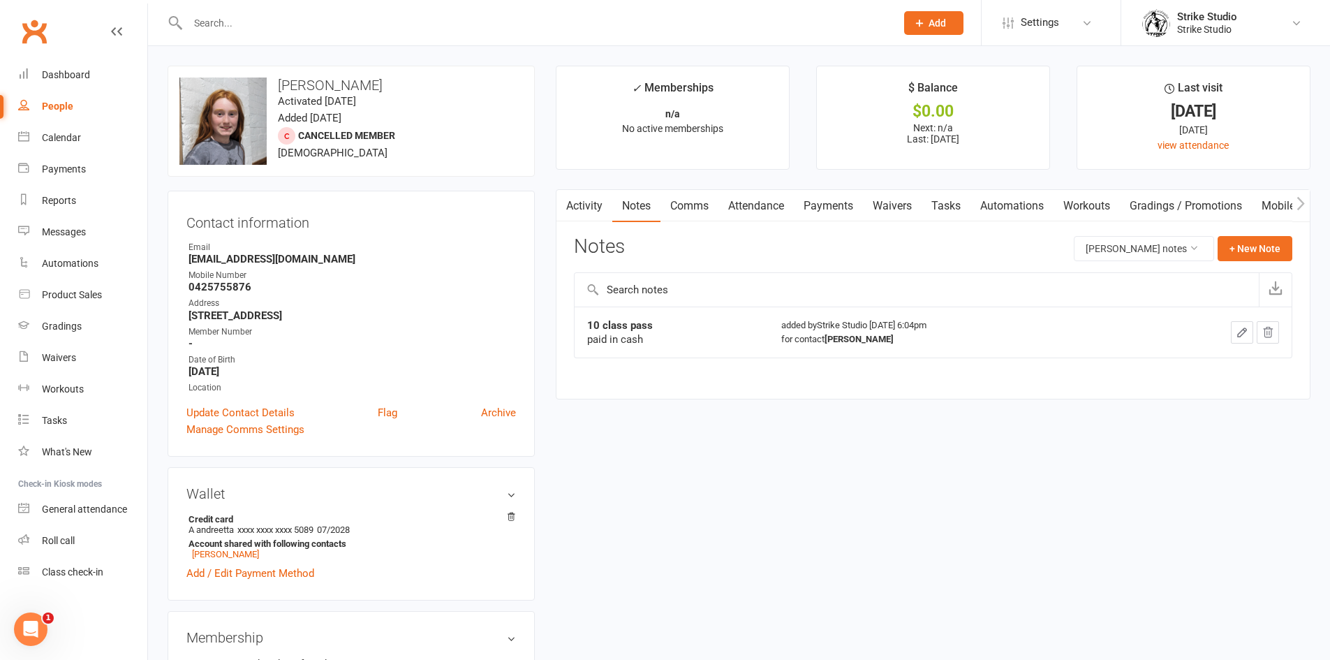
drag, startPoint x: 721, startPoint y: 371, endPoint x: 710, endPoint y: 368, distance: 11.5
click at [721, 371] on div "10 class pass paid in cash added by Strike Studio [DATE] 6:04pm for contact [PE…" at bounding box center [933, 341] width 718 height 71
click at [877, 344] on div "for contact [PERSON_NAME]" at bounding box center [951, 339] width 340 height 14
click at [940, 311] on td "added by Strike Studio [DATE] 6:04pm for contact [PERSON_NAME]" at bounding box center [951, 331] width 365 height 51
click at [940, 334] on div "for contact [PERSON_NAME]" at bounding box center [951, 339] width 340 height 14
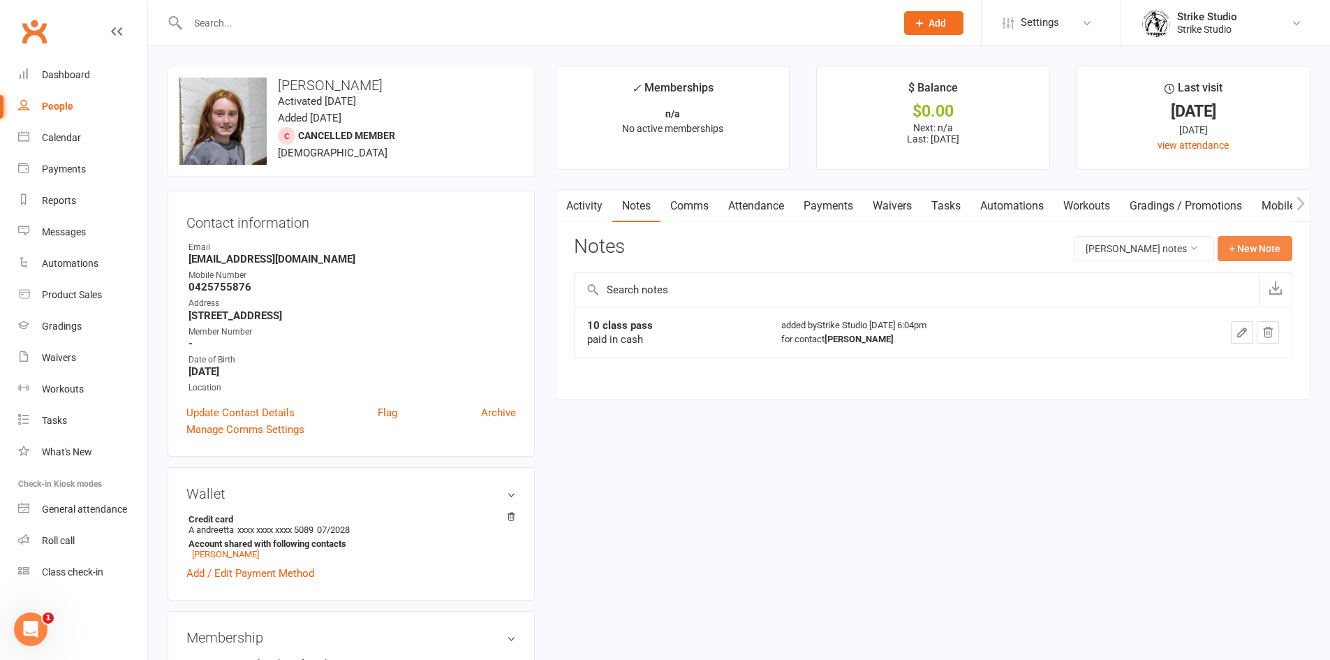
click at [1259, 249] on button "+ New Note" at bounding box center [1255, 248] width 75 height 25
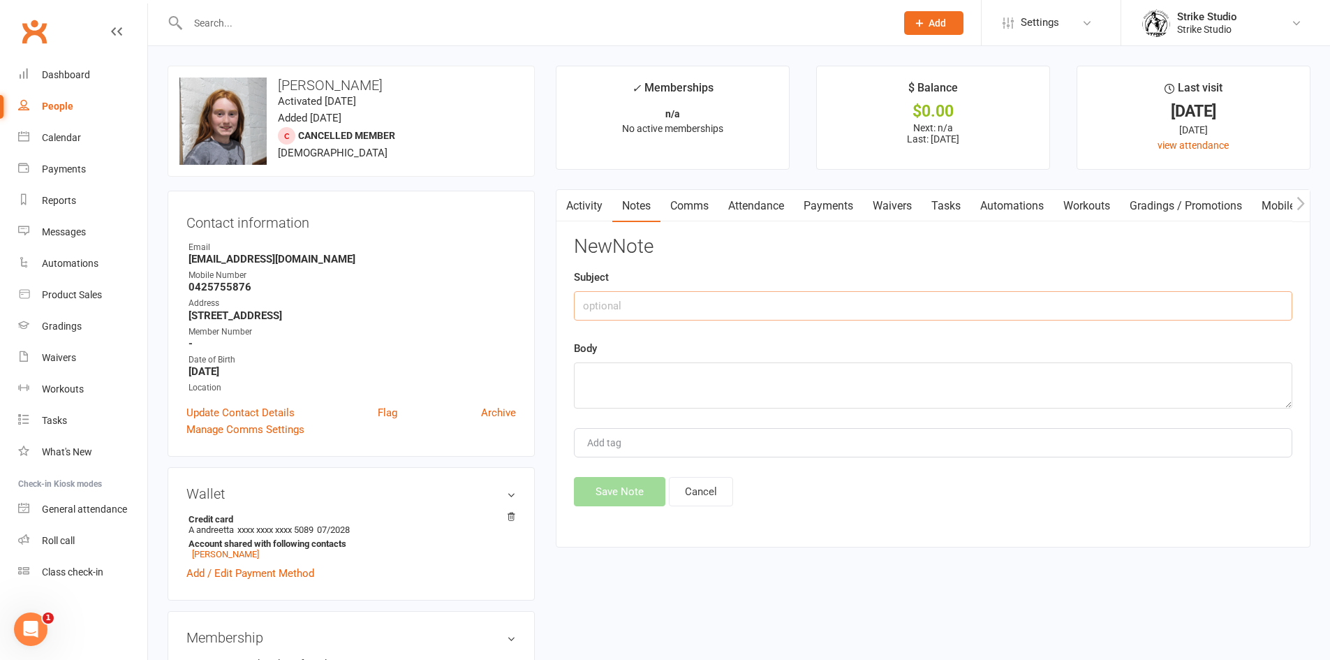
click at [843, 310] on input "text" at bounding box center [933, 305] width 718 height 29
type input "10 CLASS PASS"
type textarea "PAID CASH"
click at [635, 496] on button "Save Note" at bounding box center [619, 491] width 91 height 29
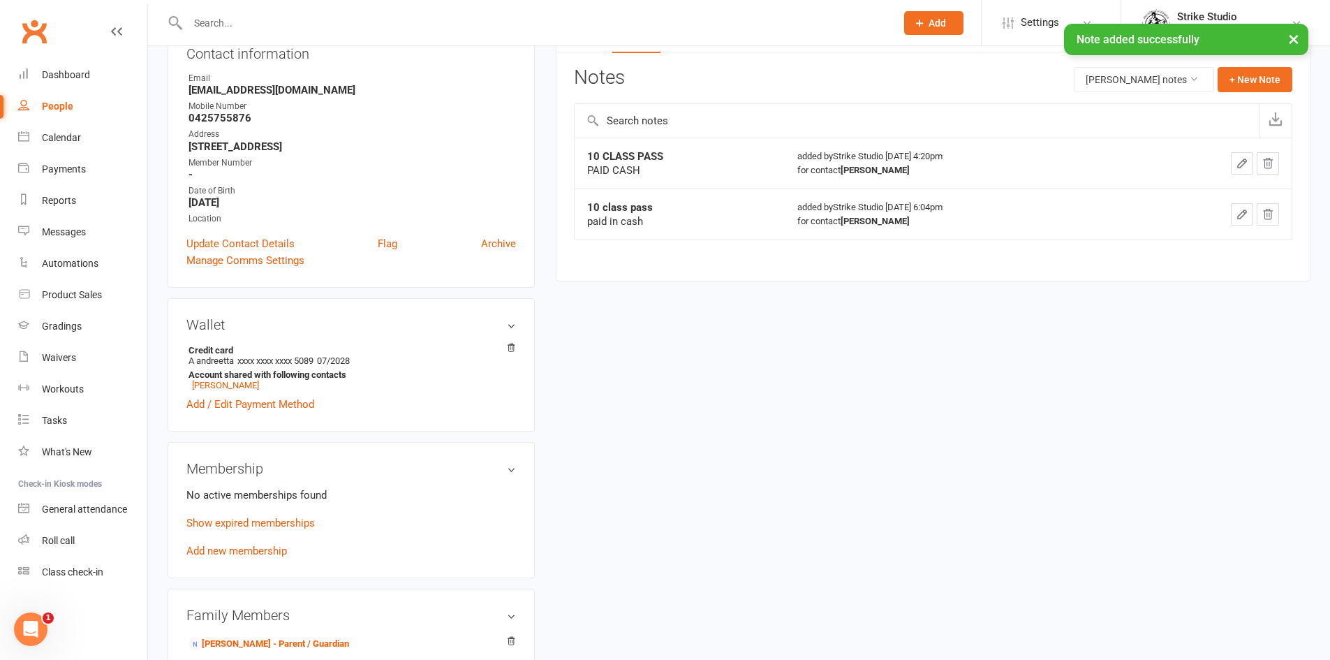
scroll to position [209, 0]
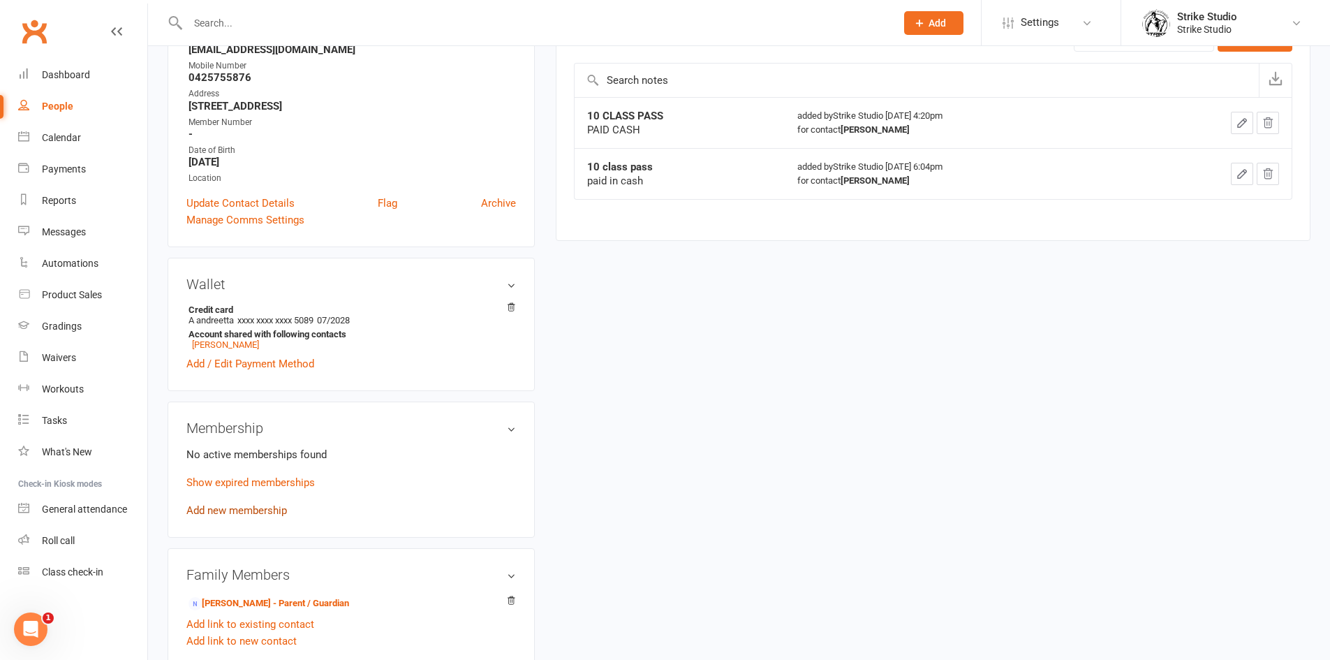
click at [271, 515] on link "Add new membership" at bounding box center [236, 510] width 101 height 13
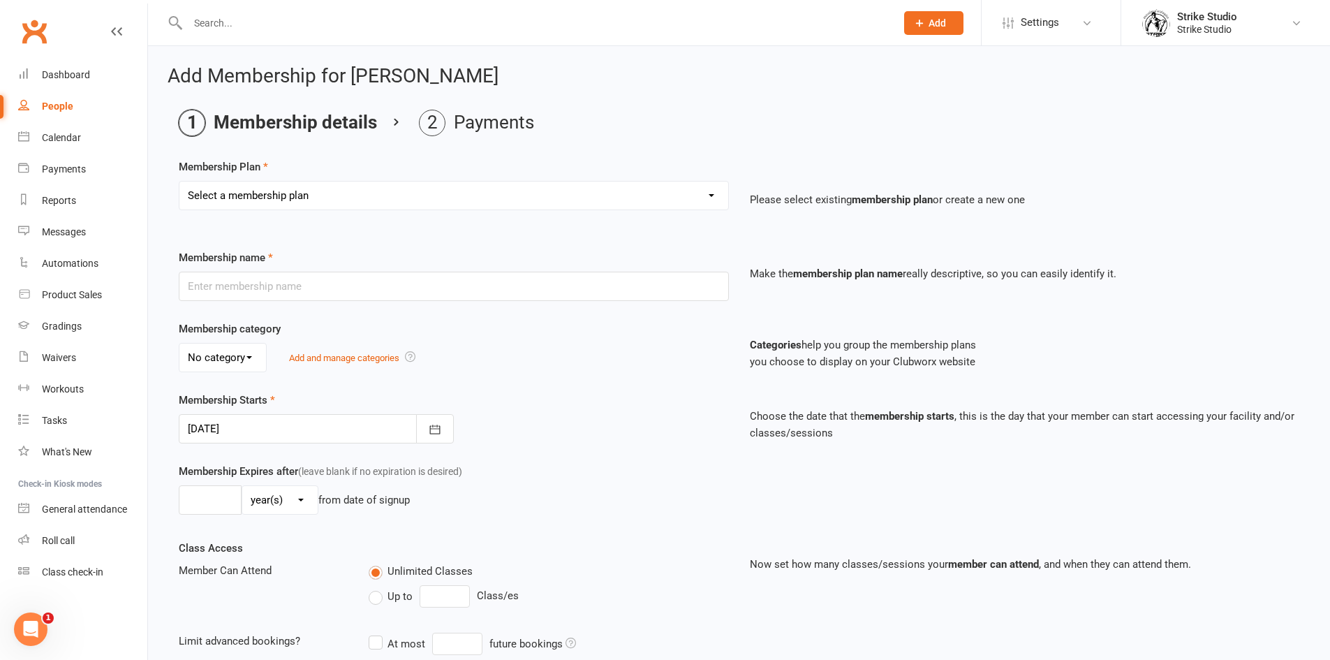
click at [285, 200] on select "Select a membership plan Create new Membership Plan Staff Prepaid (12 month mem…" at bounding box center [453, 196] width 549 height 28
select select "7"
click at [179, 182] on select "Select a membership plan Create new Membership Plan Staff Prepaid (12 month mem…" at bounding box center [453, 196] width 549 height 28
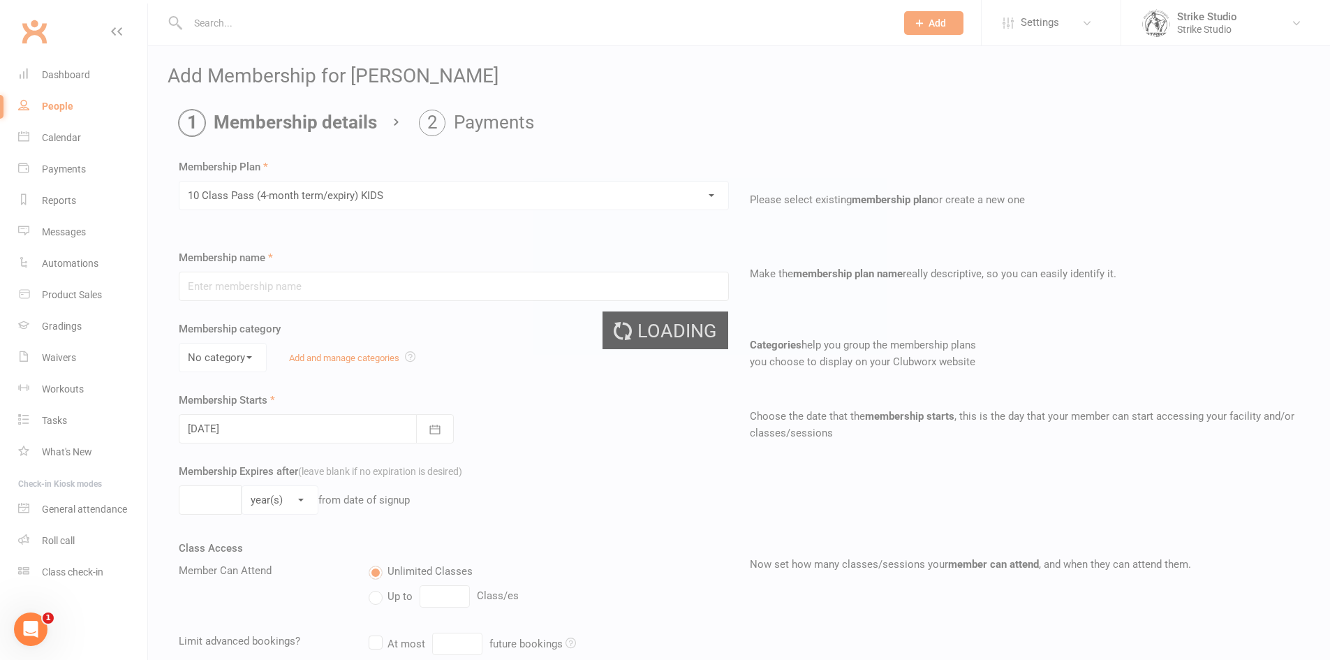
type input "10 Class Pass (4-month term/expiry) KIDS"
select select "1"
type input "4"
select select "2"
type input "10"
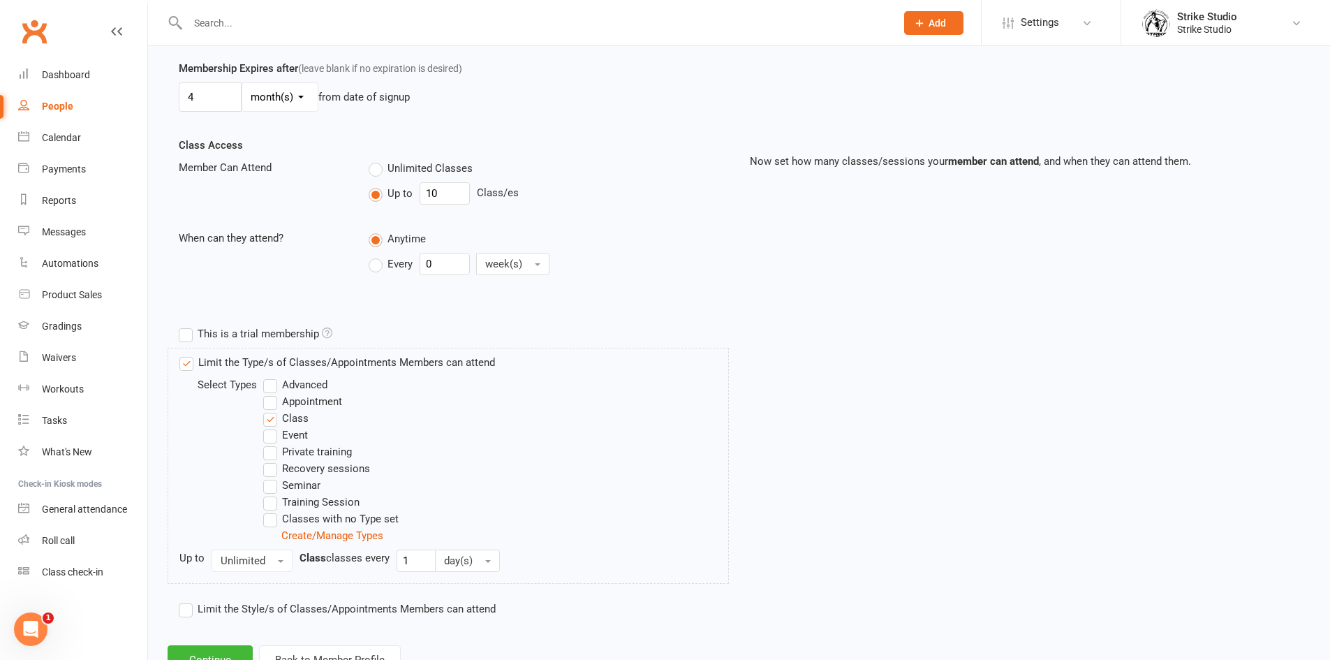
scroll to position [457, 0]
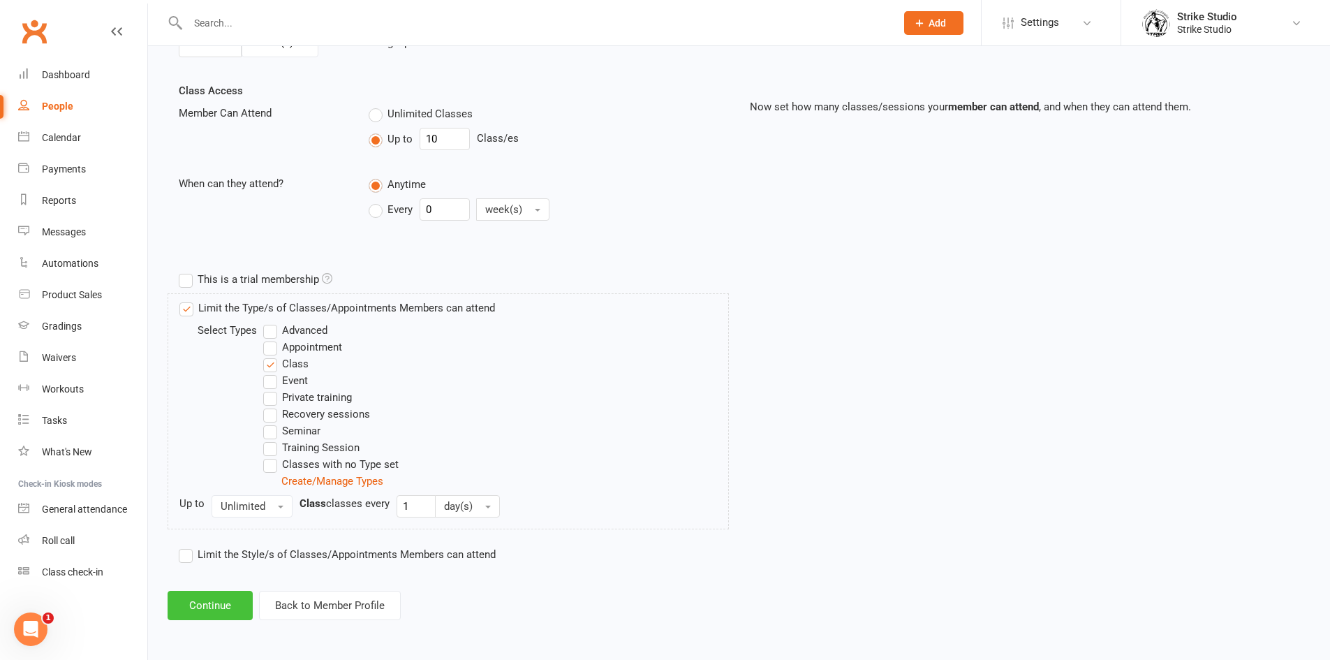
click at [207, 602] on button "Continue" at bounding box center [210, 605] width 85 height 29
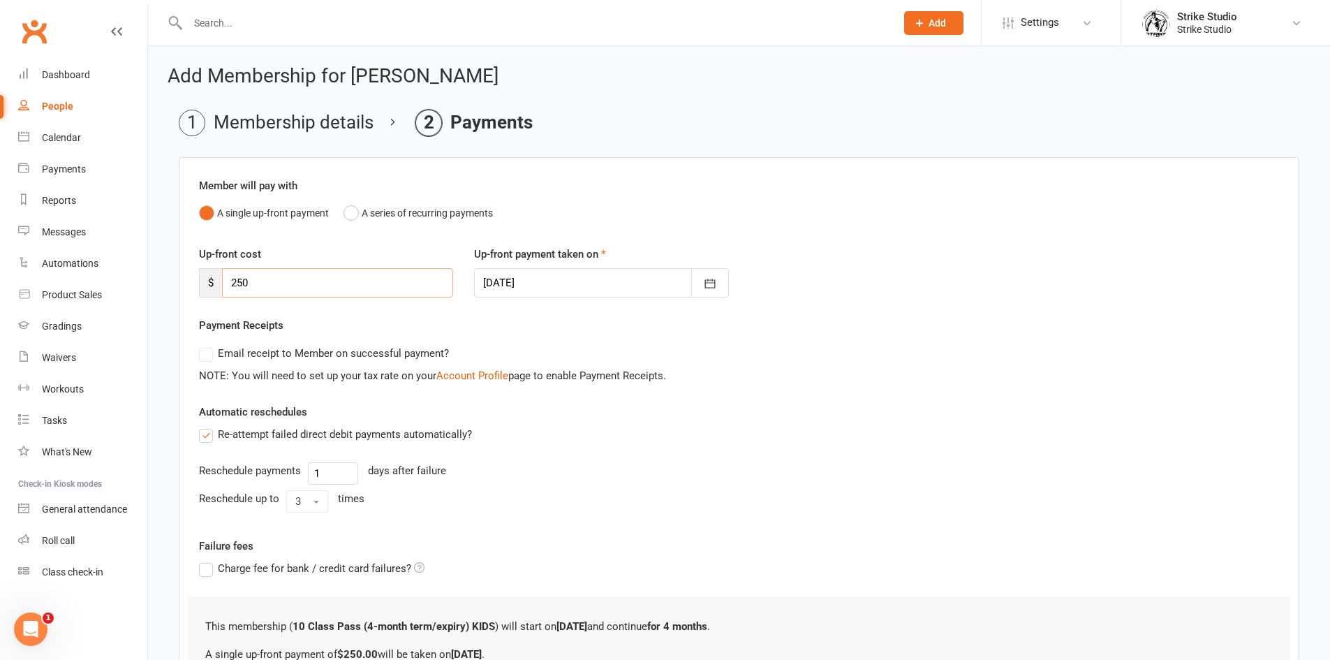
click at [246, 282] on input "250" at bounding box center [337, 282] width 231 height 29
click at [244, 283] on input "250" at bounding box center [337, 282] width 231 height 29
type input "0"
click at [256, 252] on label "Up-front cost" at bounding box center [230, 254] width 62 height 17
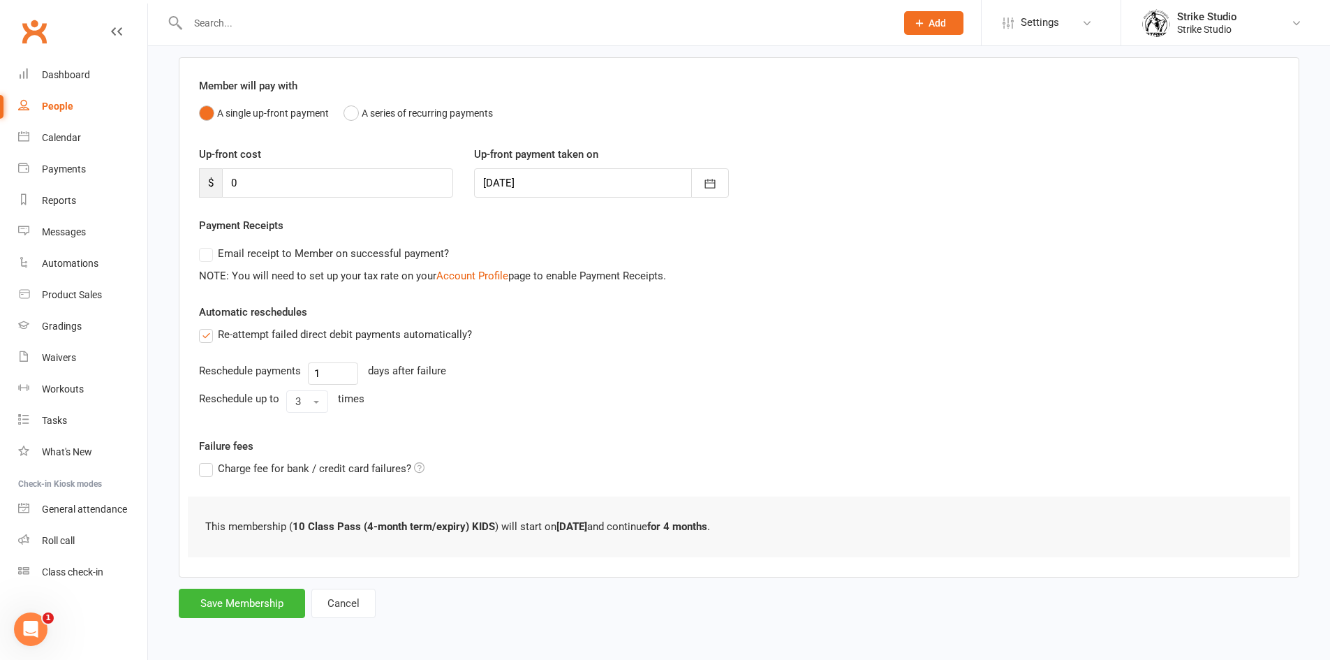
scroll to position [101, 0]
click at [271, 607] on button "Save Membership" at bounding box center [242, 602] width 126 height 29
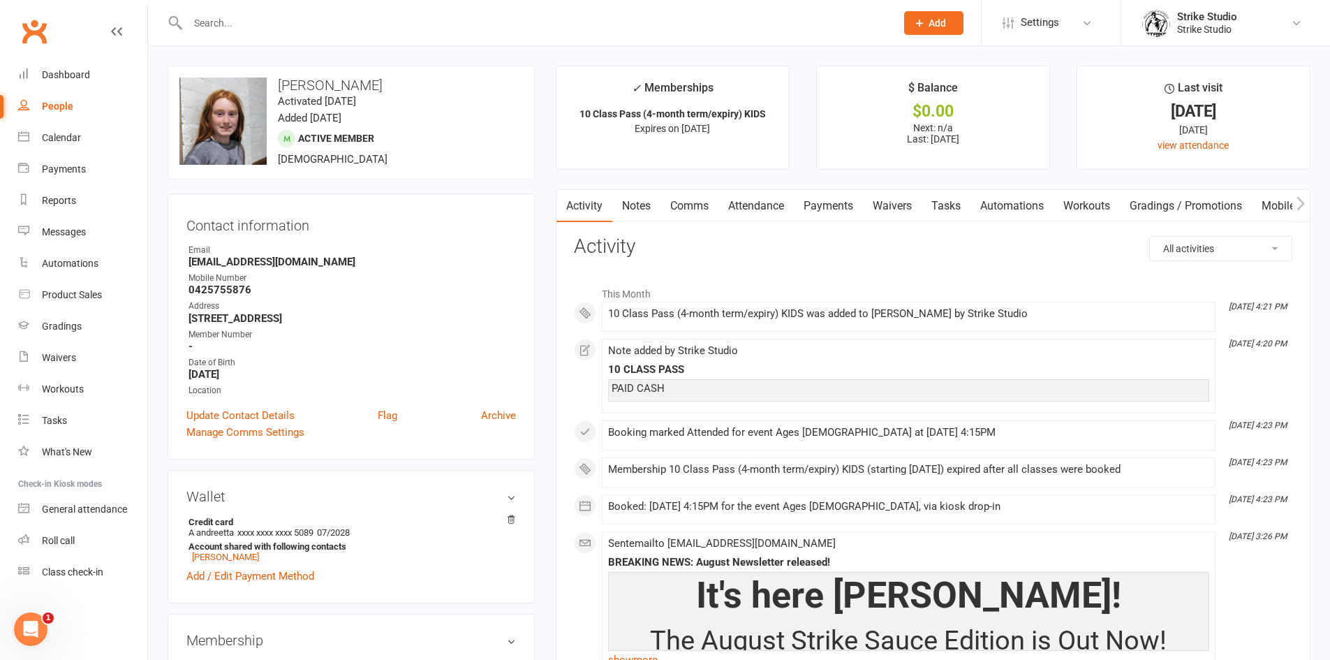
click at [347, 16] on input "text" at bounding box center [535, 23] width 702 height 20
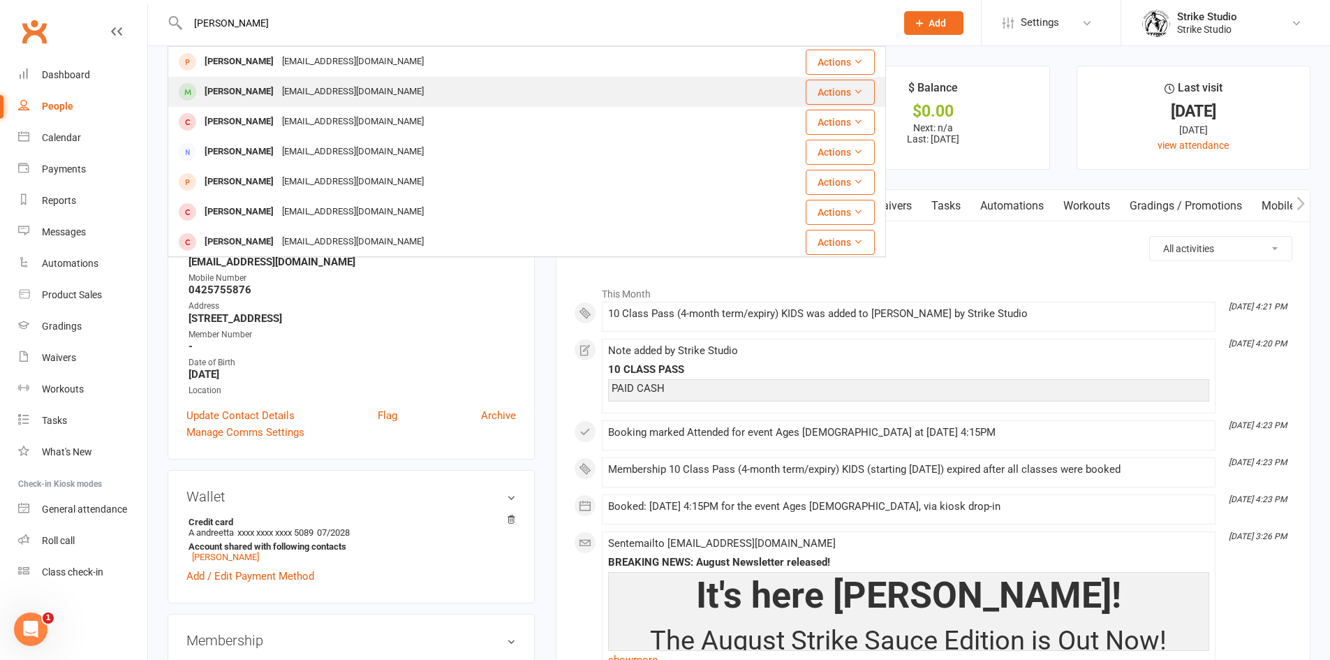
type input "[PERSON_NAME]"
click at [295, 93] on div "[EMAIL_ADDRESS][DOMAIN_NAME]" at bounding box center [353, 92] width 150 height 20
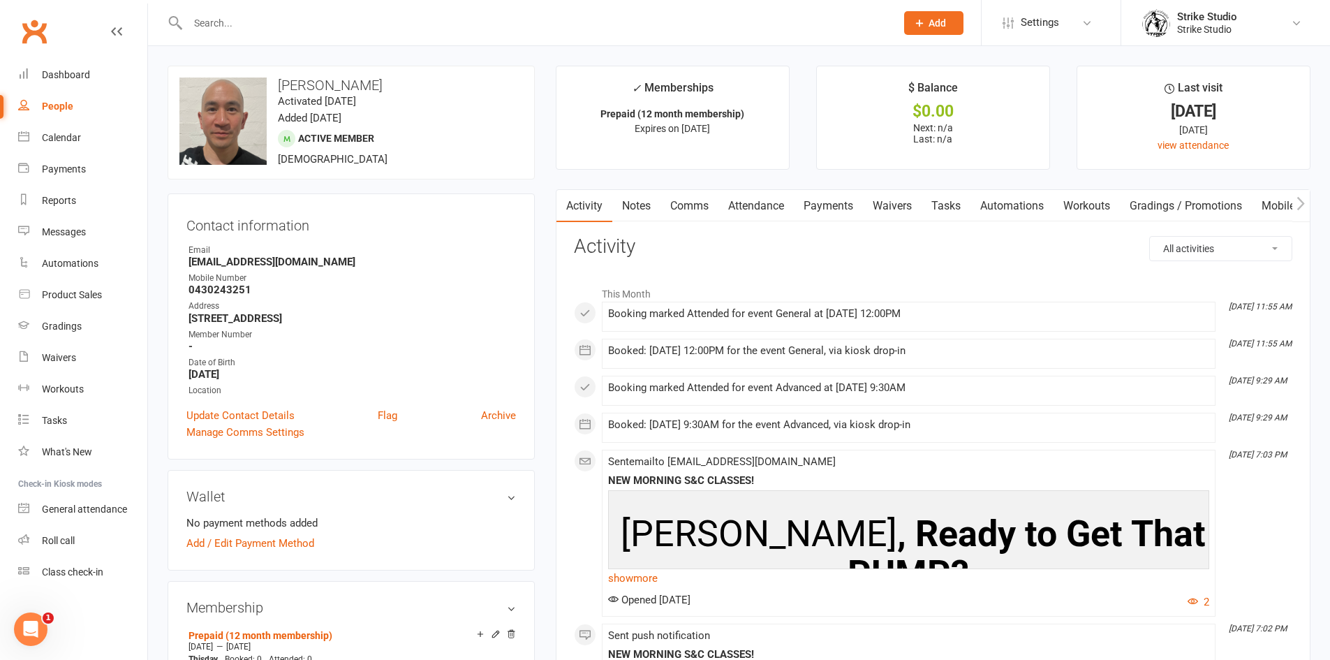
click at [635, 205] on link "Notes" at bounding box center [636, 206] width 48 height 32
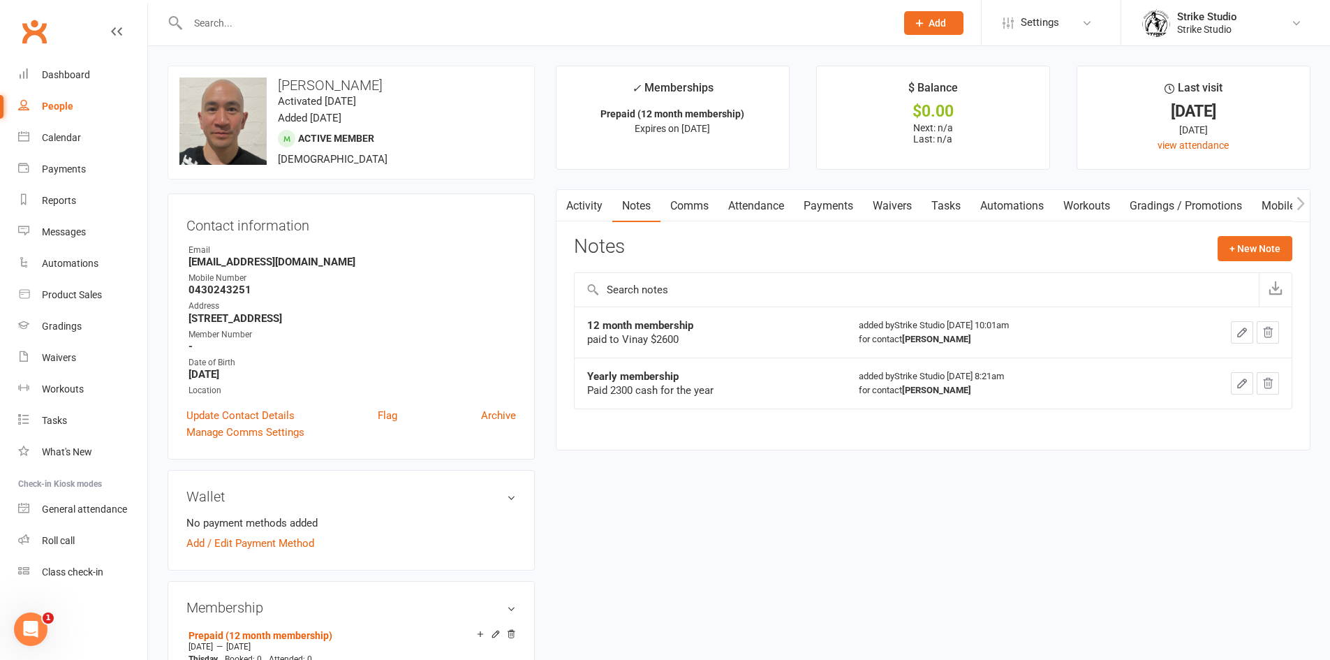
click at [283, 22] on input "text" at bounding box center [535, 23] width 702 height 20
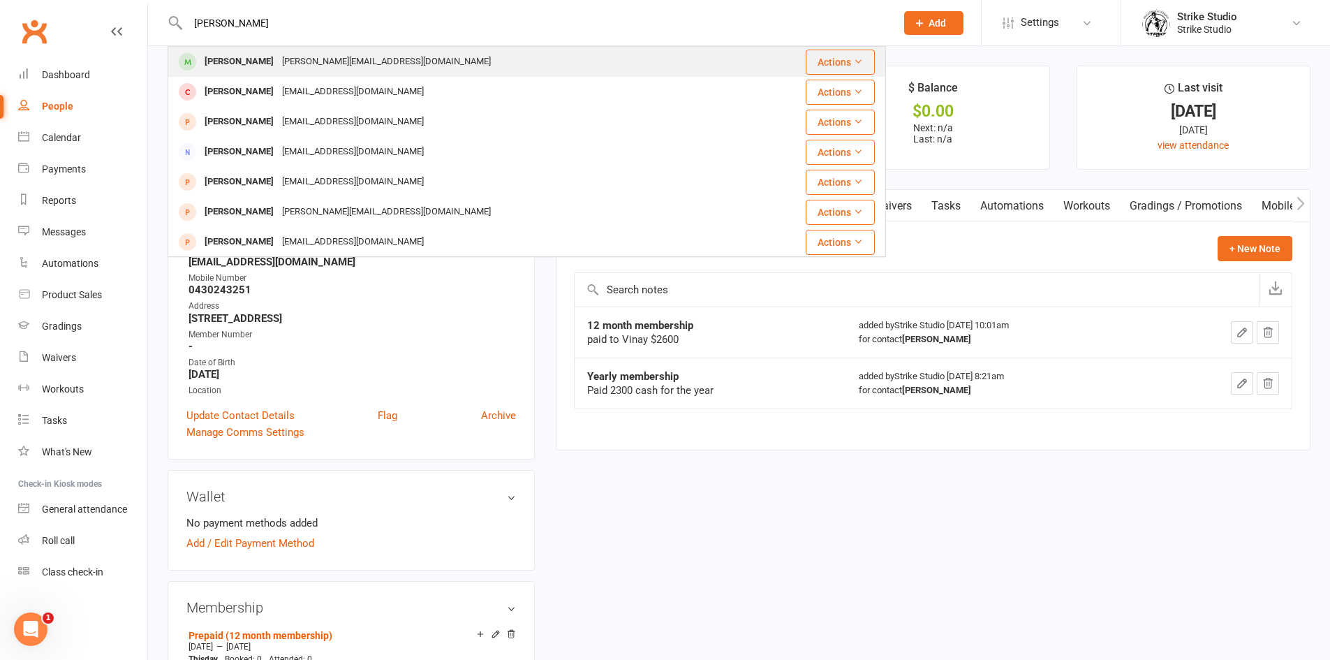
type input "[PERSON_NAME]"
click at [334, 68] on div "[PERSON_NAME][EMAIL_ADDRESS][DOMAIN_NAME]" at bounding box center [386, 62] width 217 height 20
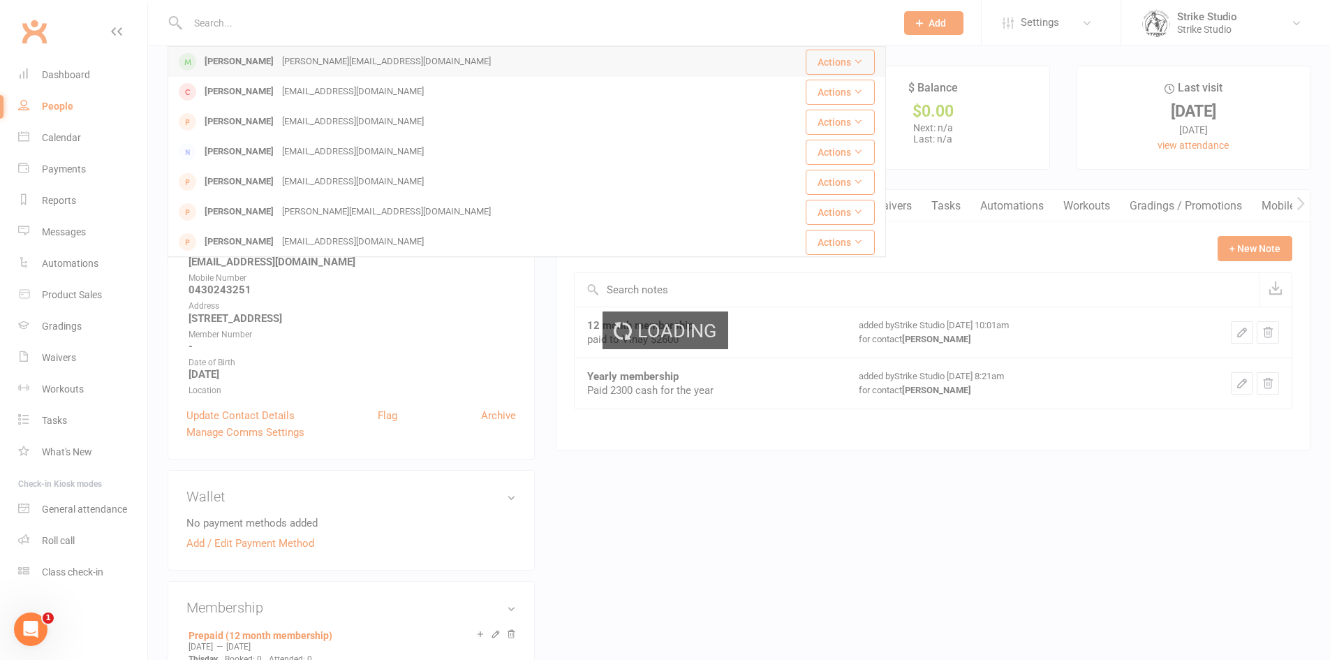
click at [334, 68] on div "Loading" at bounding box center [665, 330] width 1330 height 660
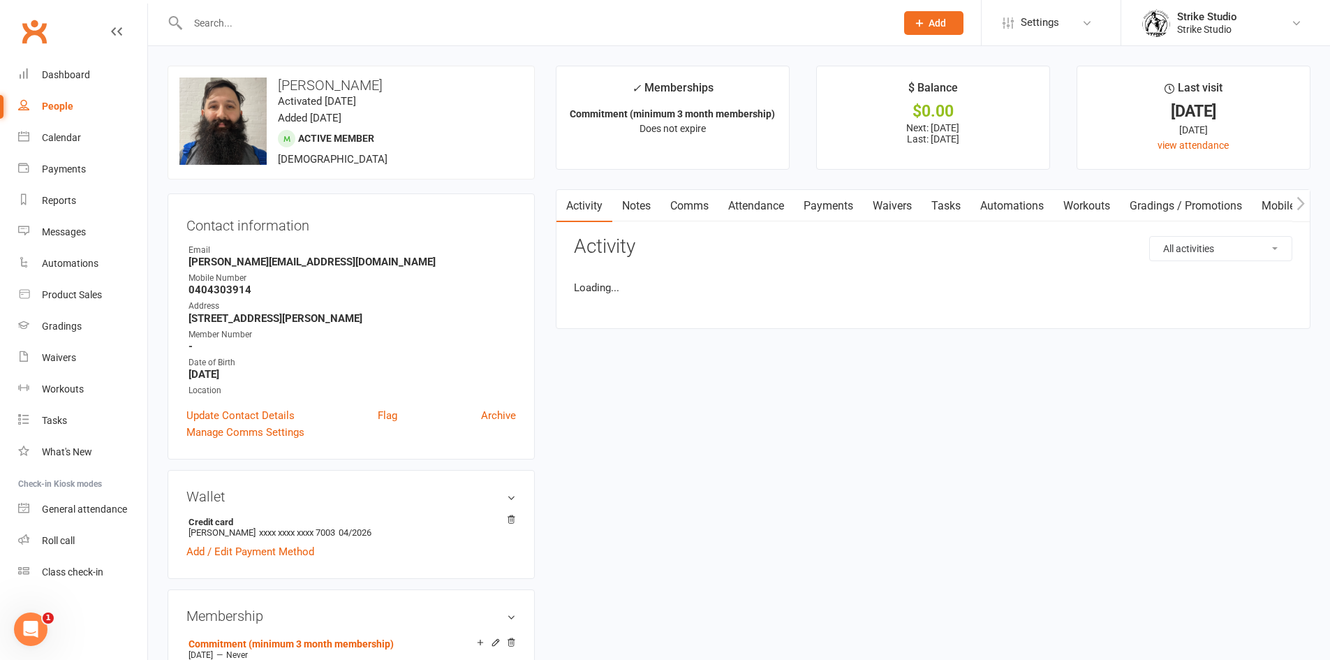
click at [285, 25] on input "text" at bounding box center [535, 23] width 702 height 20
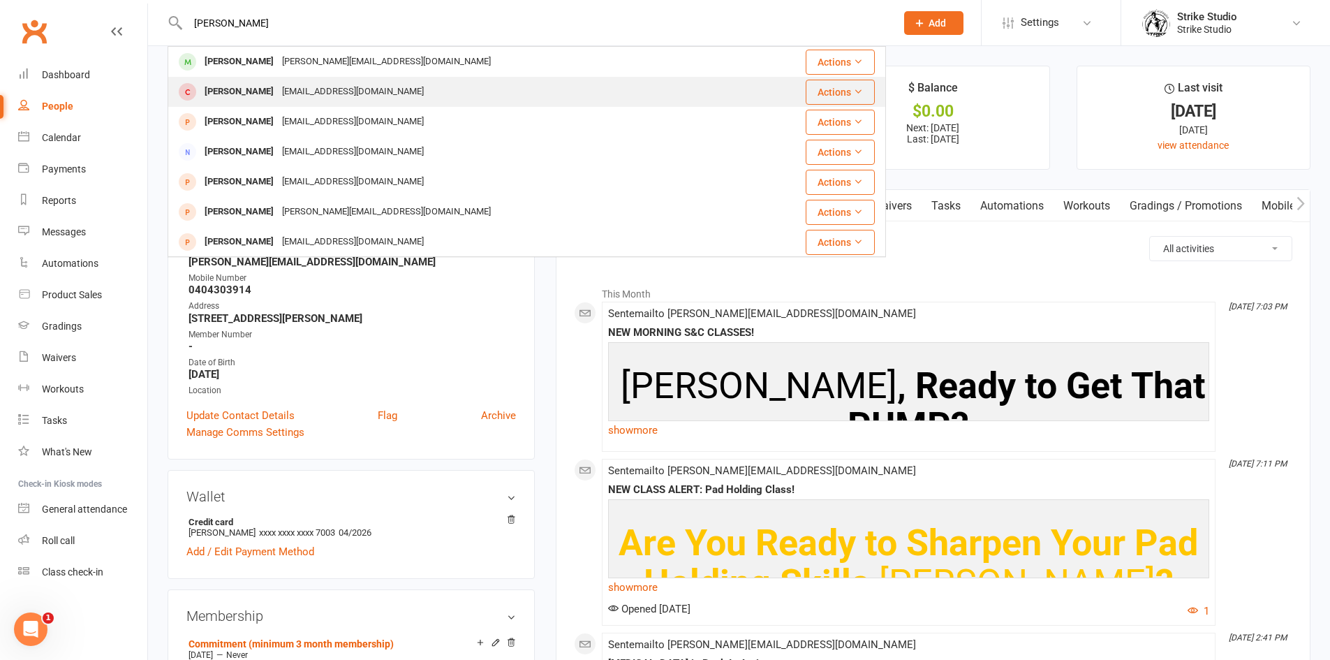
type input "[PERSON_NAME]"
click at [299, 98] on div "[EMAIL_ADDRESS][DOMAIN_NAME]" at bounding box center [353, 92] width 150 height 20
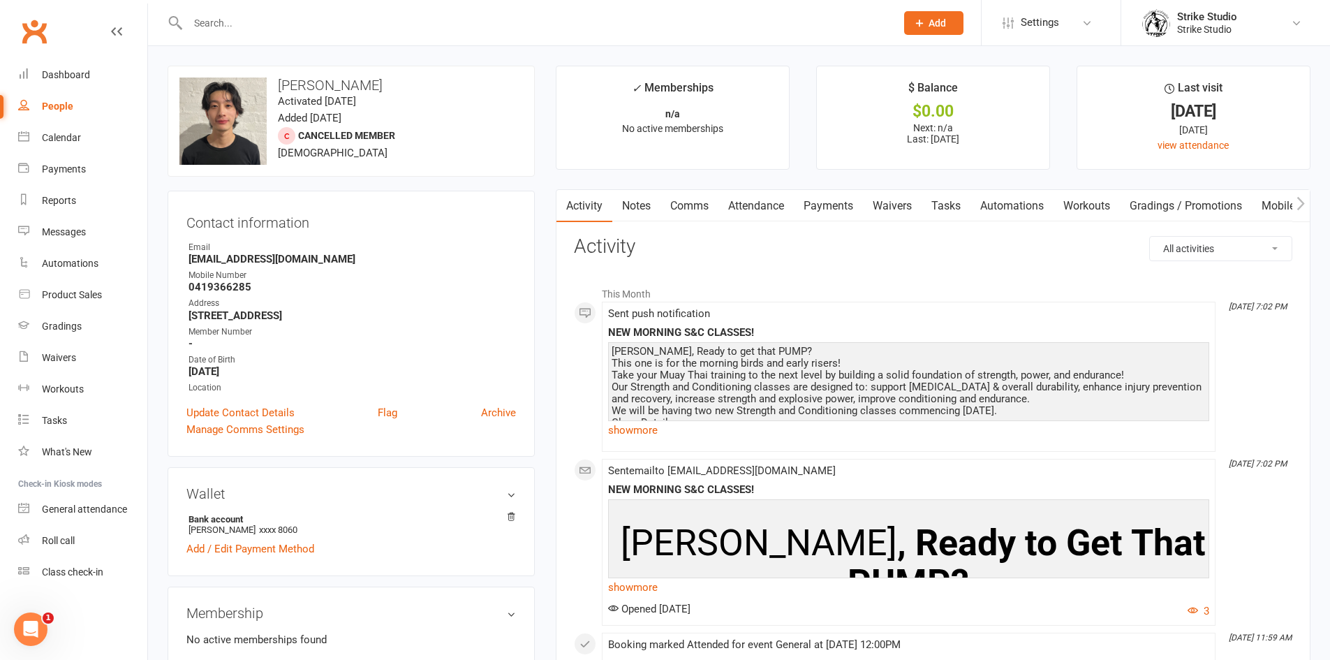
click at [637, 201] on link "Notes" at bounding box center [636, 206] width 48 height 32
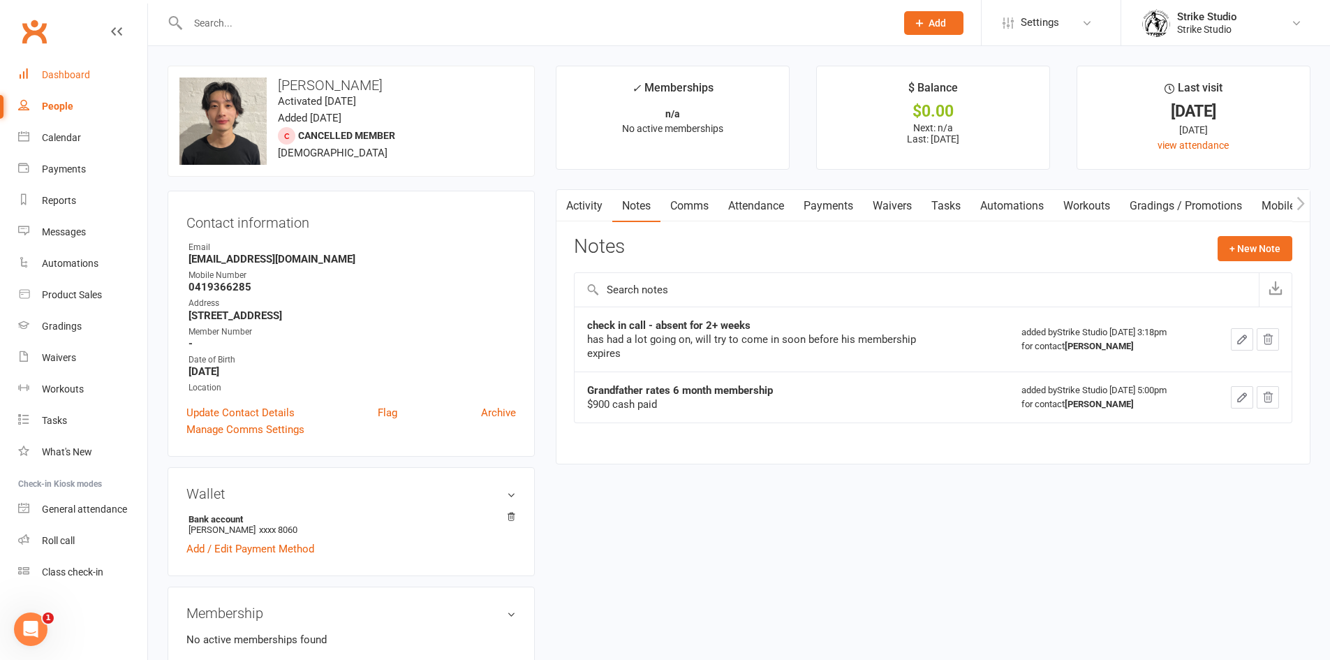
click at [111, 79] on link "Dashboard" at bounding box center [82, 74] width 129 height 31
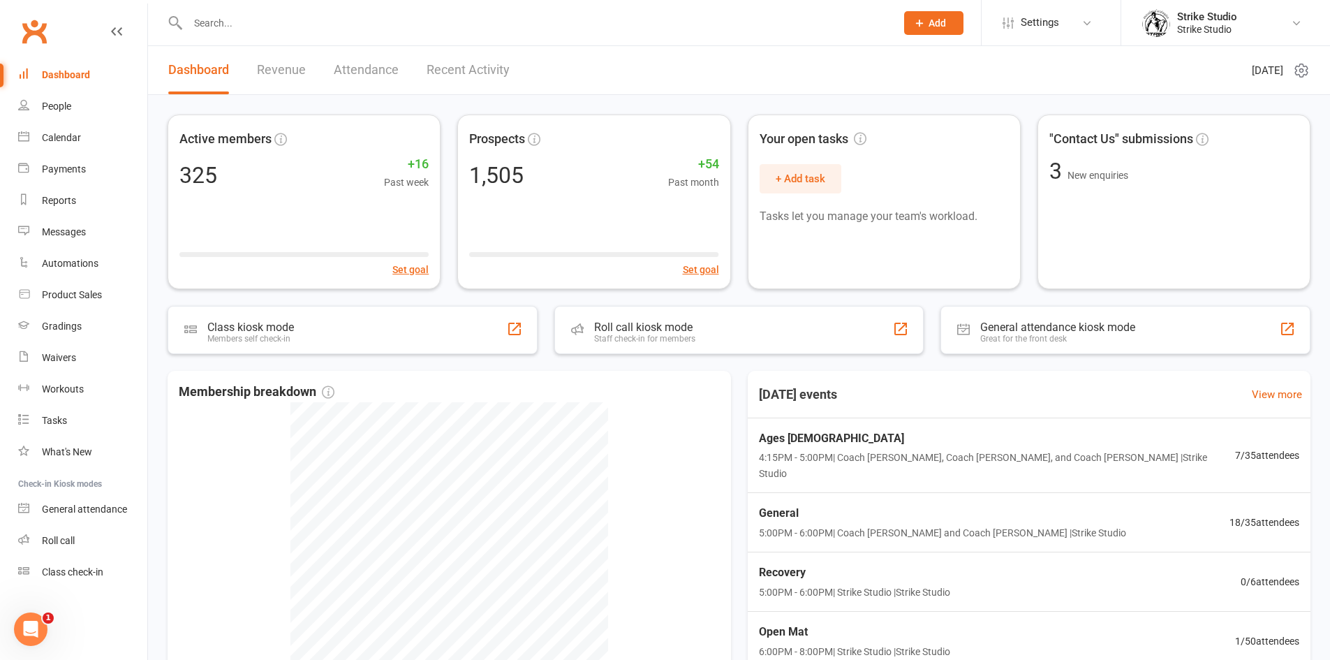
click at [326, 29] on input "text" at bounding box center [535, 23] width 702 height 20
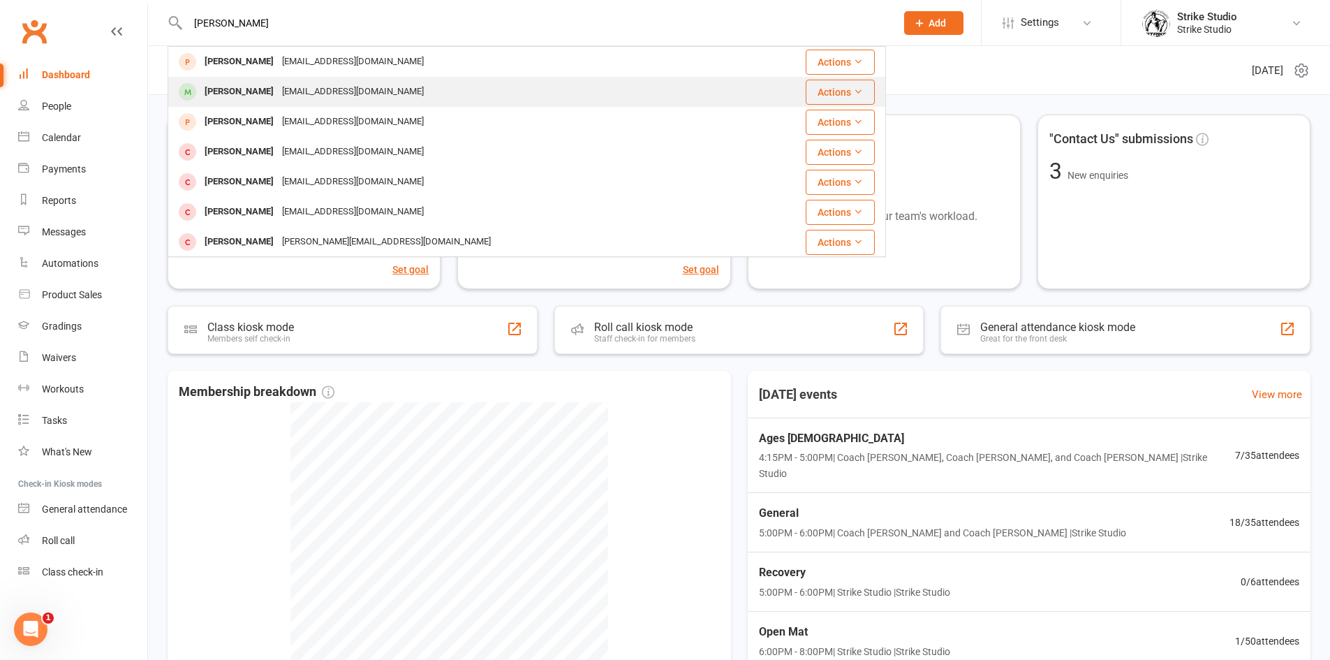
type input "[PERSON_NAME]"
click at [296, 99] on div "[EMAIL_ADDRESS][DOMAIN_NAME]" at bounding box center [353, 92] width 150 height 20
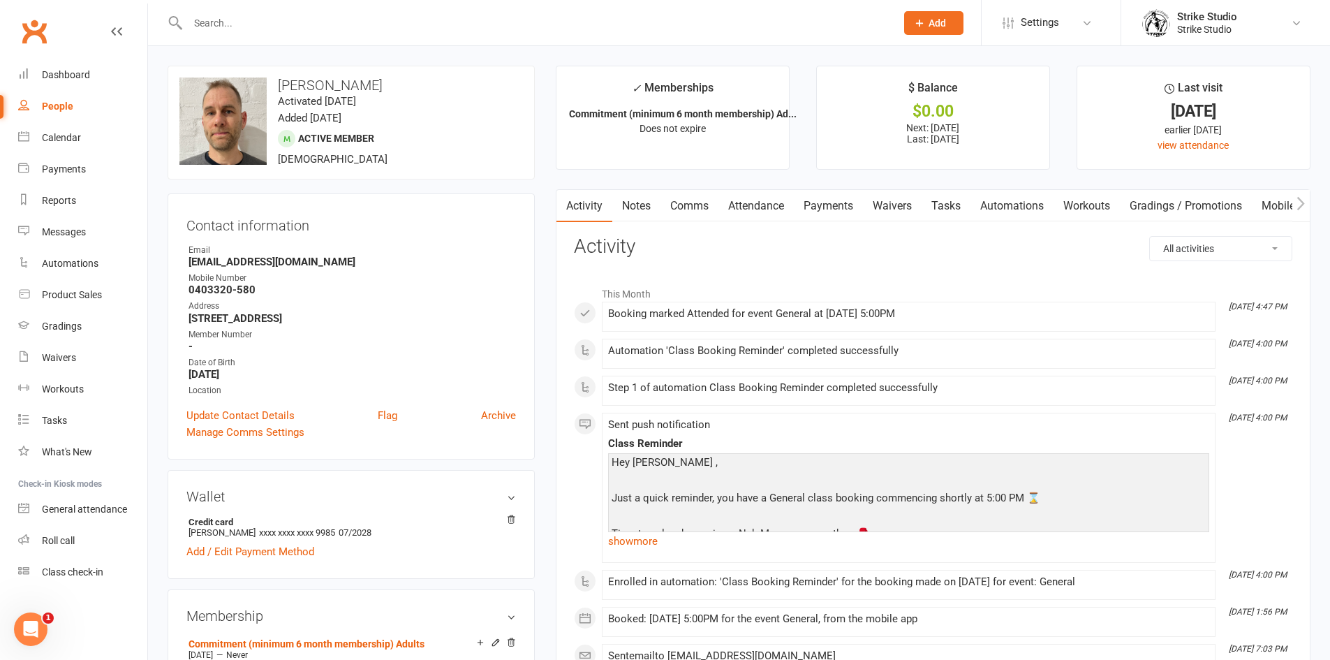
click at [765, 206] on link "Attendance" at bounding box center [755, 206] width 75 height 32
